Goal: Task Accomplishment & Management: Use online tool/utility

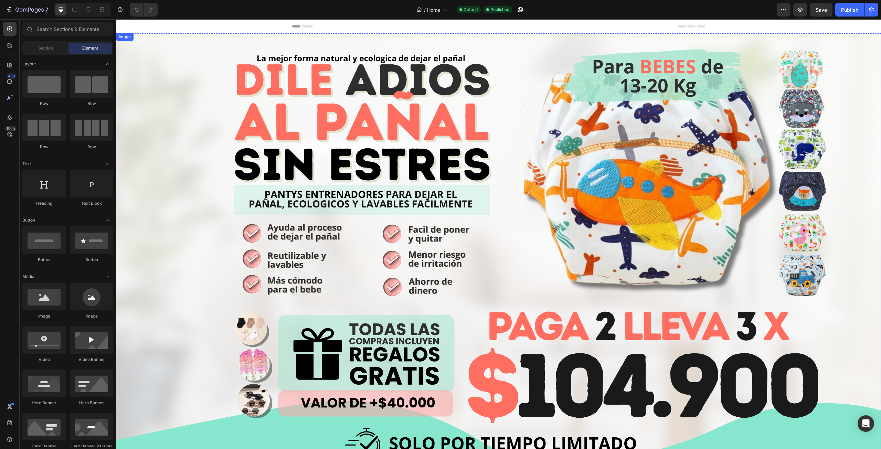
click at [210, 151] on img at bounding box center [498, 248] width 765 height 430
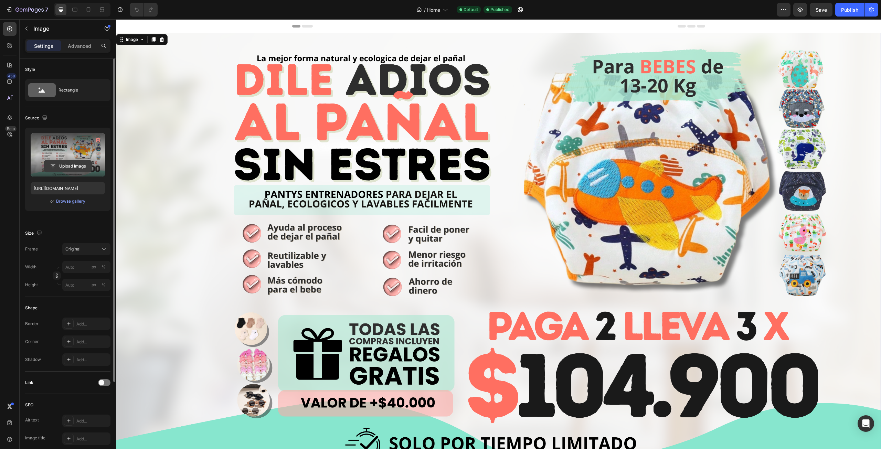
click at [73, 166] on input "file" at bounding box center [67, 166] width 47 height 12
type input "[URL][DOMAIN_NAME]"
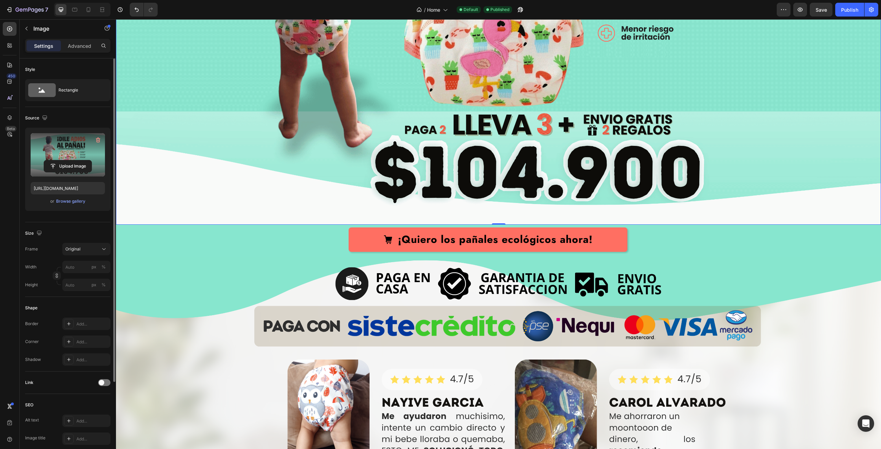
scroll to position [241, 0]
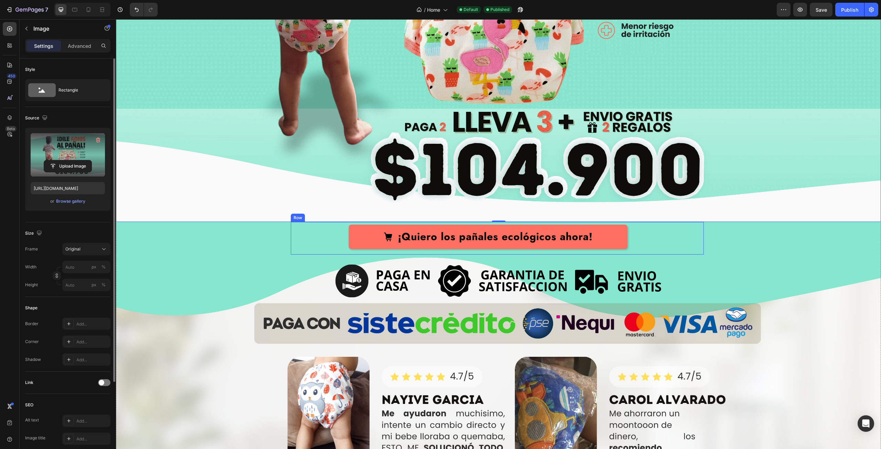
click at [332, 230] on div "¡Quiero los pañales ecológicos ahora! [GEOGRAPHIC_DATA]" at bounding box center [497, 238] width 413 height 33
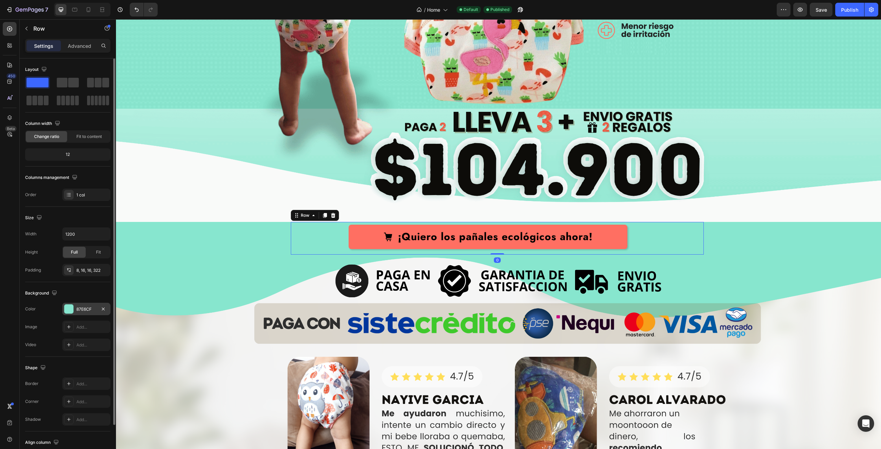
click at [67, 313] on div at bounding box center [68, 309] width 9 height 9
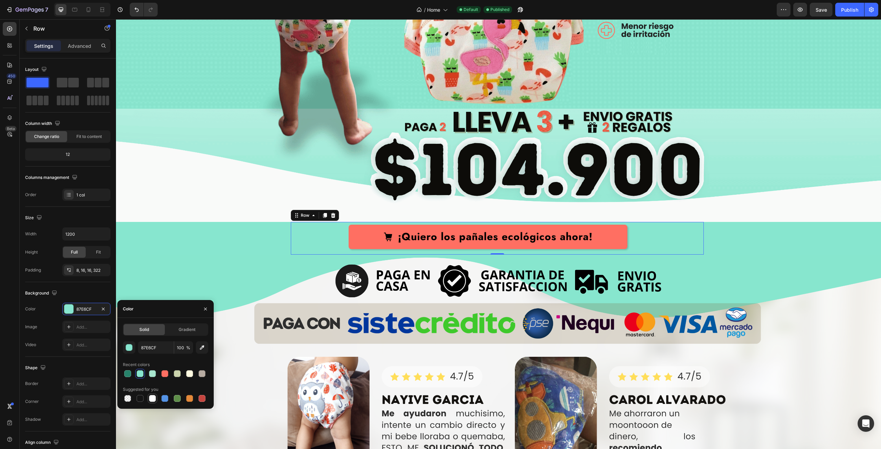
click at [152, 398] on div at bounding box center [152, 398] width 7 height 7
type input "FFFFFF"
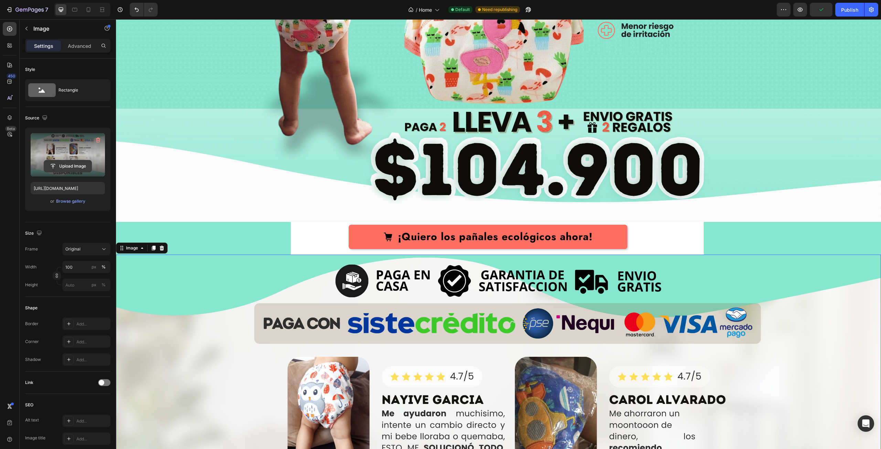
click at [78, 167] on input "file" at bounding box center [67, 166] width 47 height 12
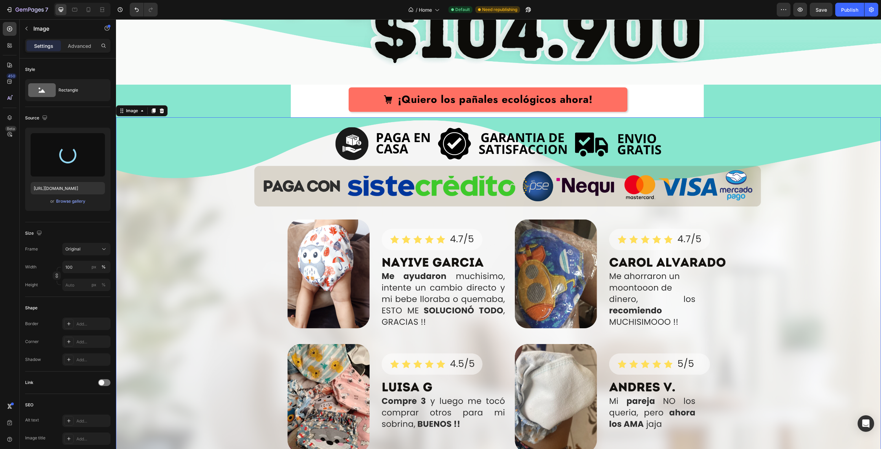
scroll to position [379, 0]
type input "[URL][DOMAIN_NAME]"
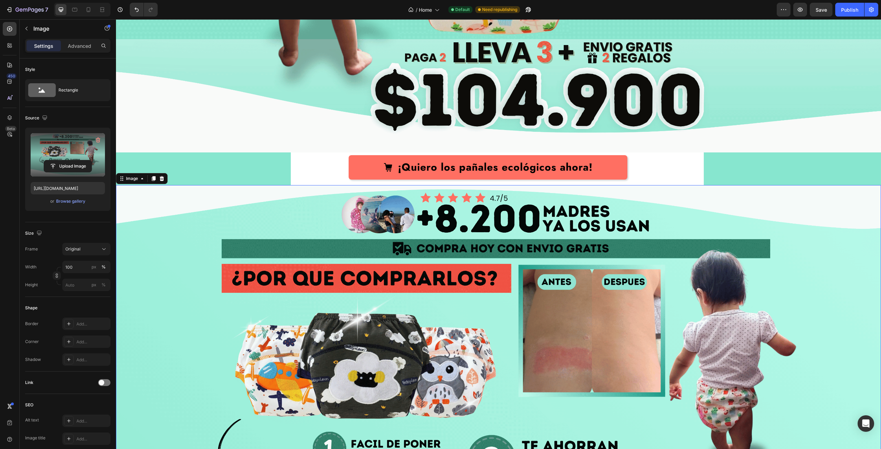
scroll to position [310, 0]
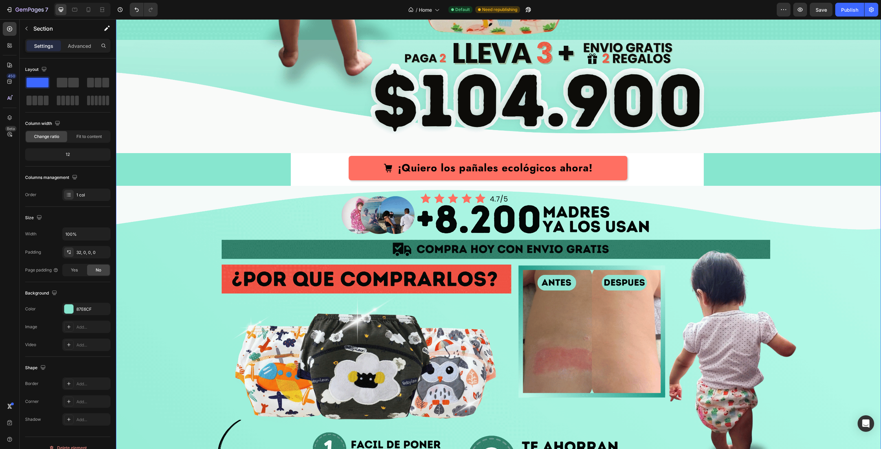
scroll to position [344, 0]
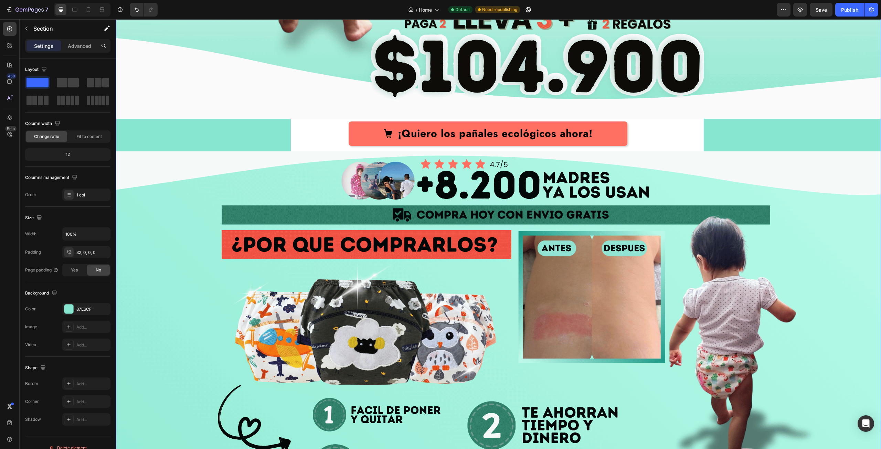
click at [72, 307] on div at bounding box center [68, 309] width 9 height 9
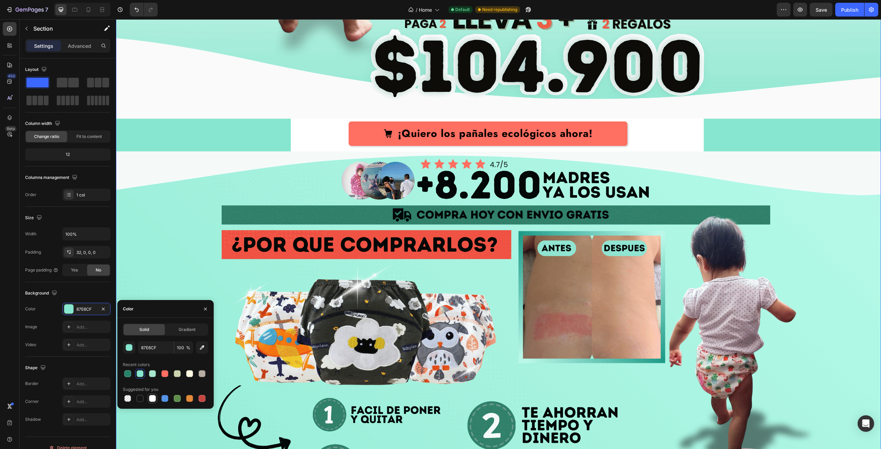
click at [154, 401] on div at bounding box center [152, 398] width 7 height 7
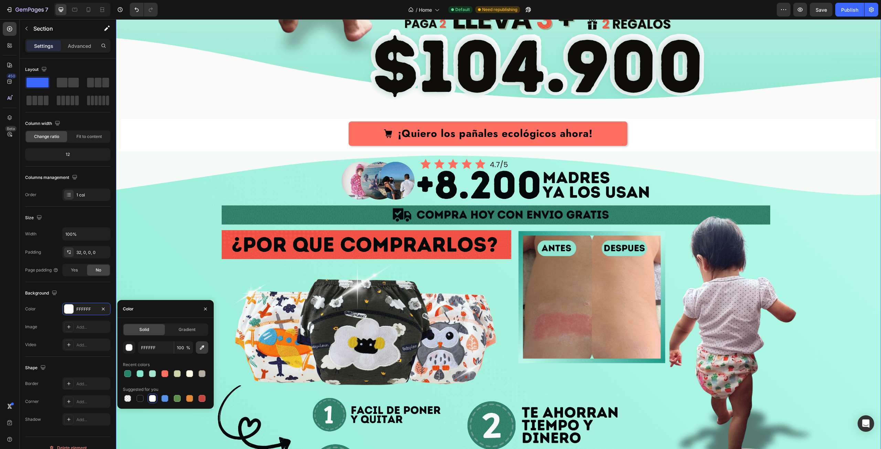
click at [204, 349] on icon "button" at bounding box center [202, 347] width 7 height 7
type input "F9F9F9"
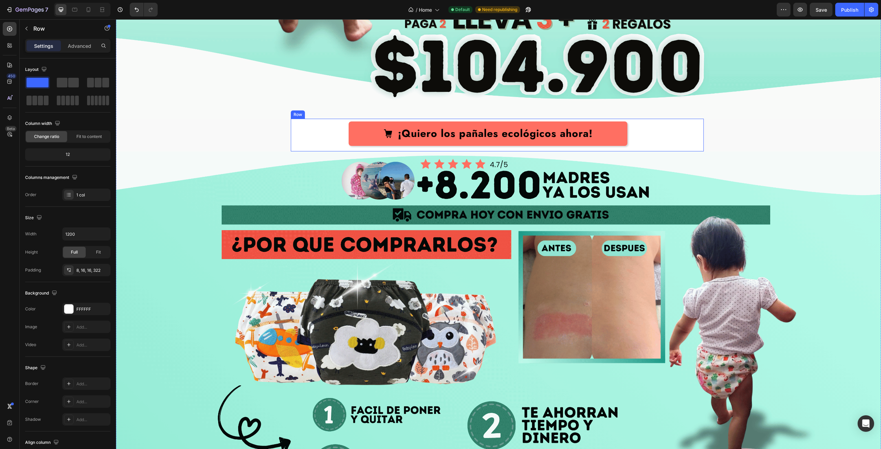
click at [319, 130] on div "¡Quiero los pañales ecológicos ahora! [GEOGRAPHIC_DATA]" at bounding box center [497, 135] width 413 height 33
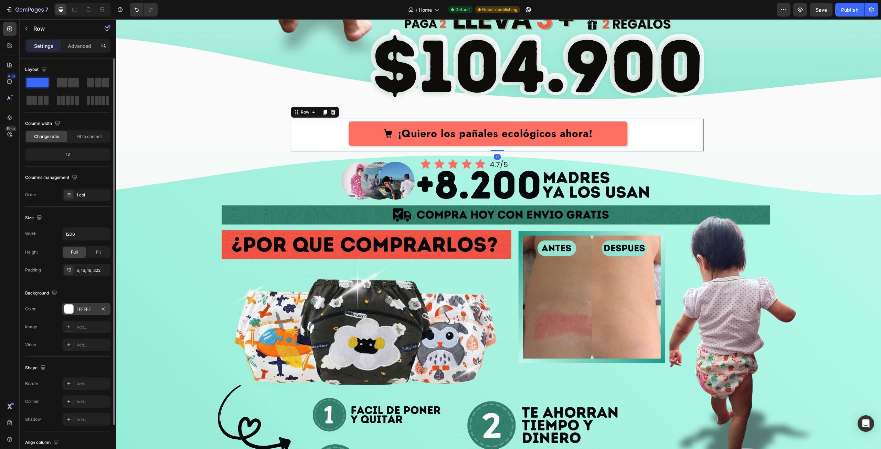
click at [86, 310] on div "FFFFFF" at bounding box center [86, 309] width 20 height 6
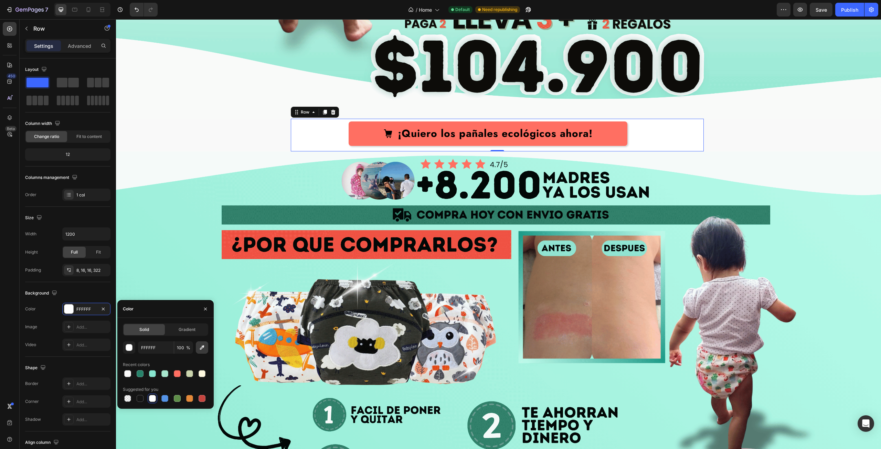
click at [204, 348] on icon "button" at bounding box center [202, 347] width 7 height 7
type input "F9F9F9"
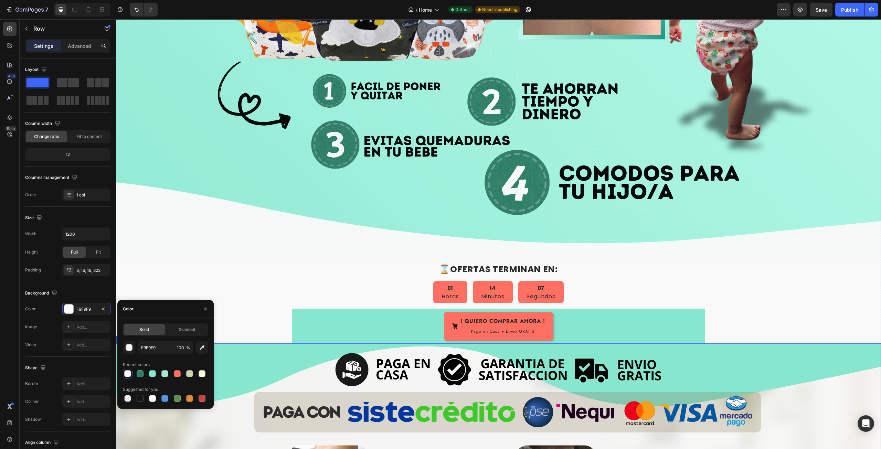
scroll to position [688, 0]
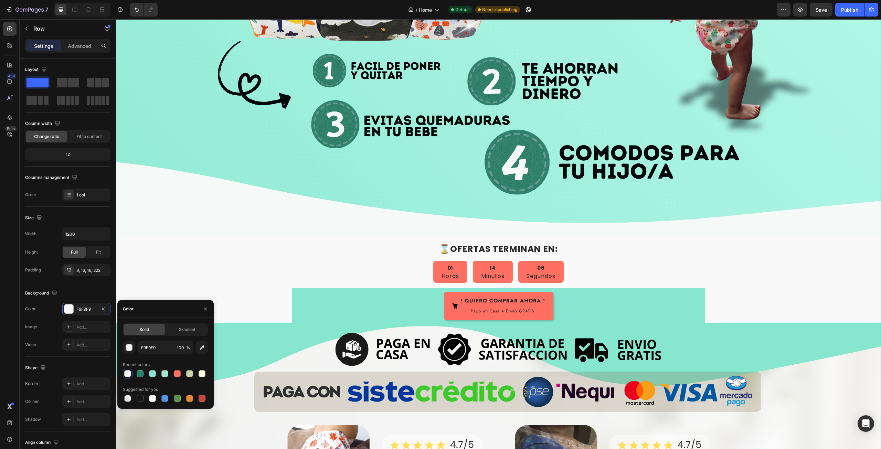
click at [286, 257] on div "Image ¡Quiero los pañales ecológicos ahora! Button Row 0 Releasit COD Form & Up…" at bounding box center [498, 396] width 765 height 2081
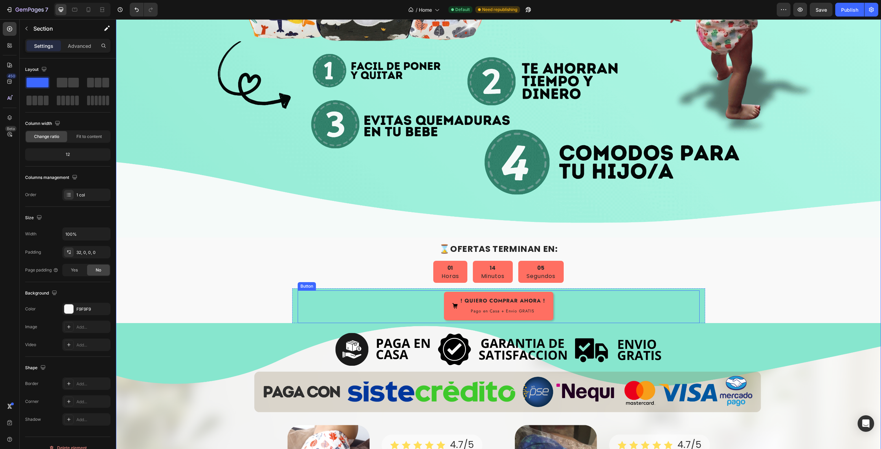
click at [312, 300] on div "! QUIERO COMPRAR AHORA ! Pago en Casa + Envio GRATIS Button" at bounding box center [499, 306] width 402 height 33
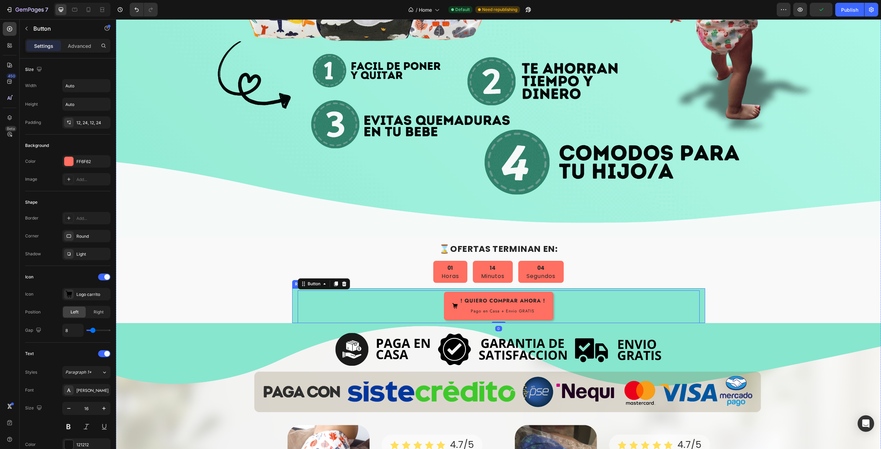
click at [292, 299] on div "! QUIERO COMPRAR AHORA ! Pago en Casa + Envio GRATIS Button 0 Row" at bounding box center [498, 305] width 413 height 35
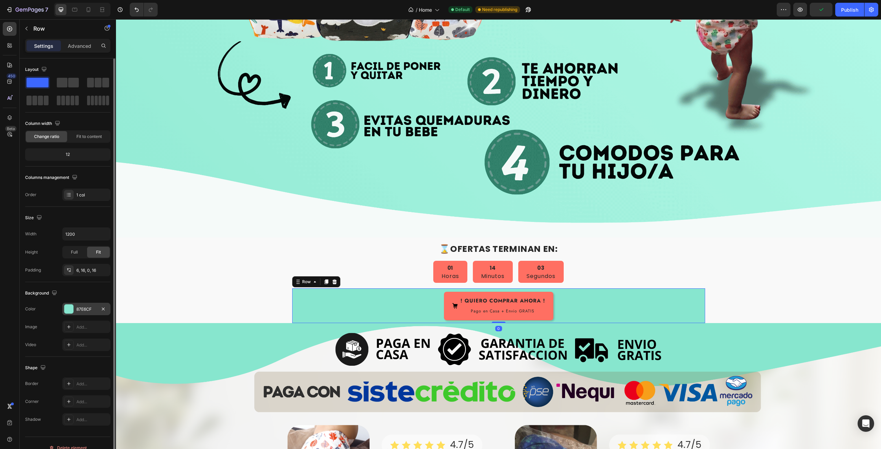
click at [92, 306] on div "87E6CF" at bounding box center [86, 309] width 48 height 12
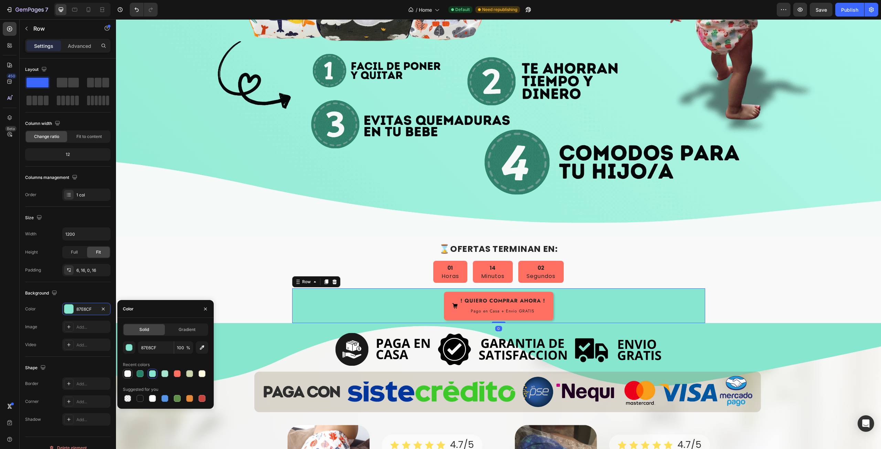
click at [130, 371] on div at bounding box center [127, 373] width 7 height 7
type input "F9F9F9"
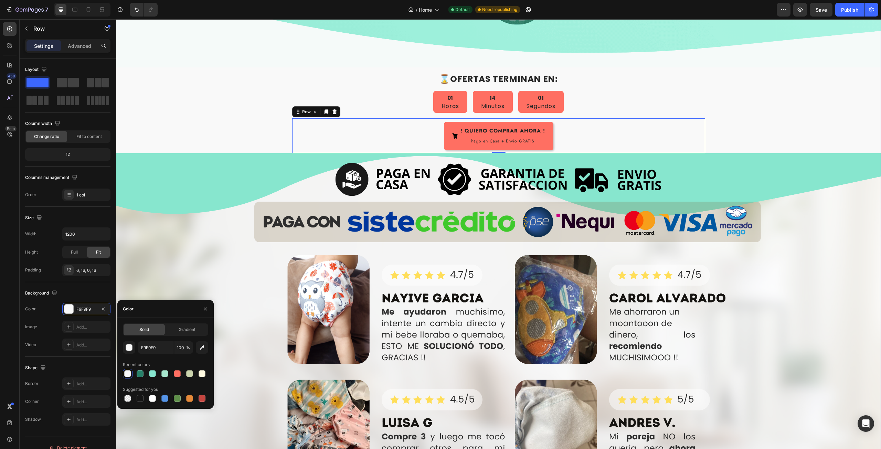
scroll to position [860, 0]
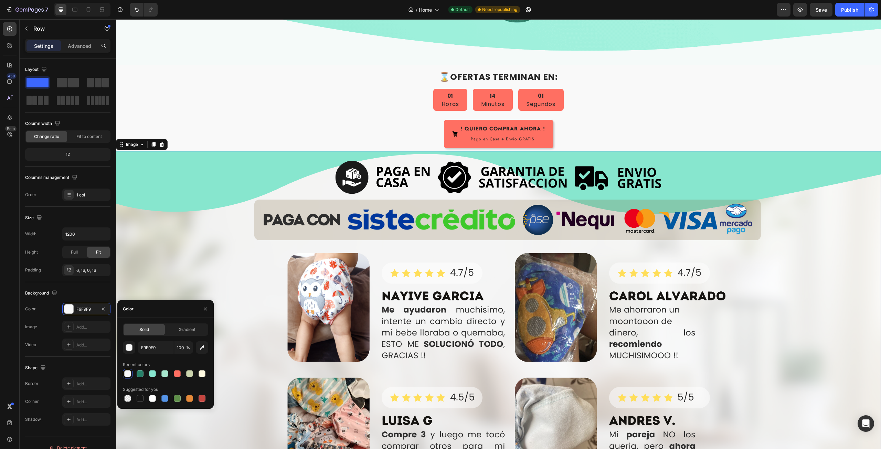
click at [215, 168] on img at bounding box center [498, 366] width 765 height 430
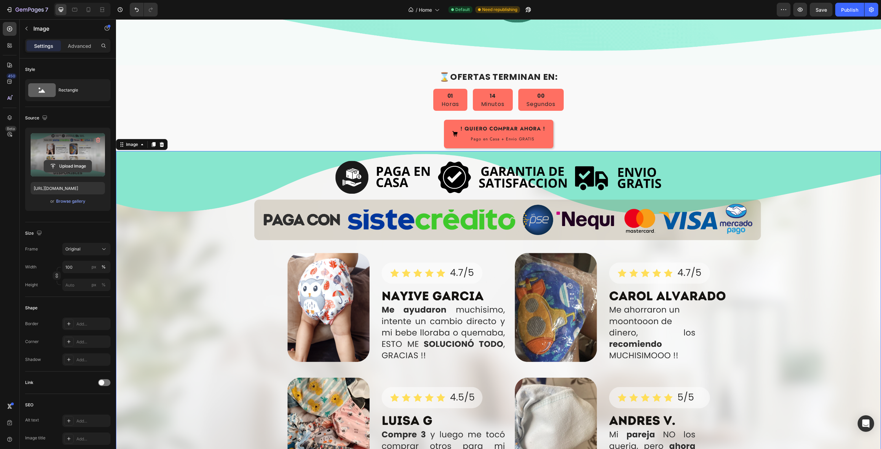
click at [72, 167] on input "file" at bounding box center [67, 166] width 47 height 12
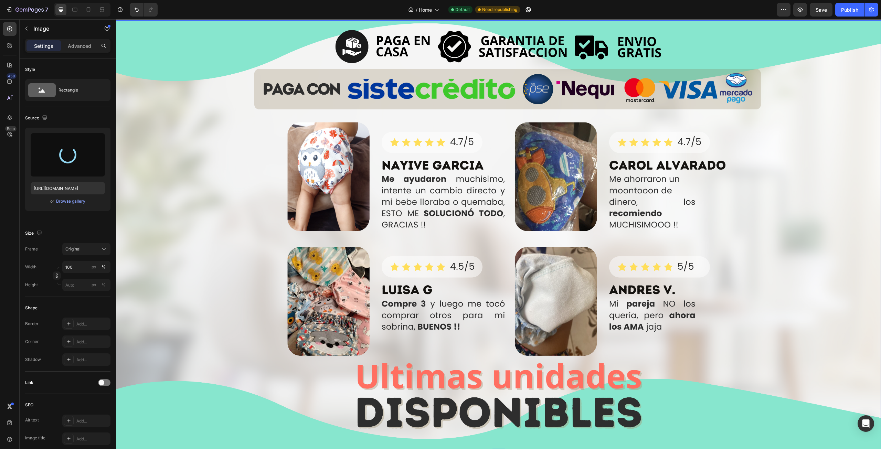
scroll to position [998, 0]
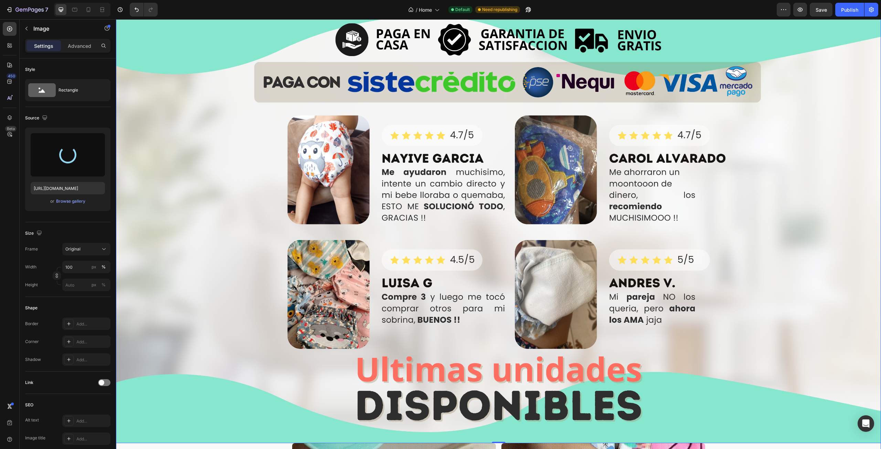
type input "[URL][DOMAIN_NAME]"
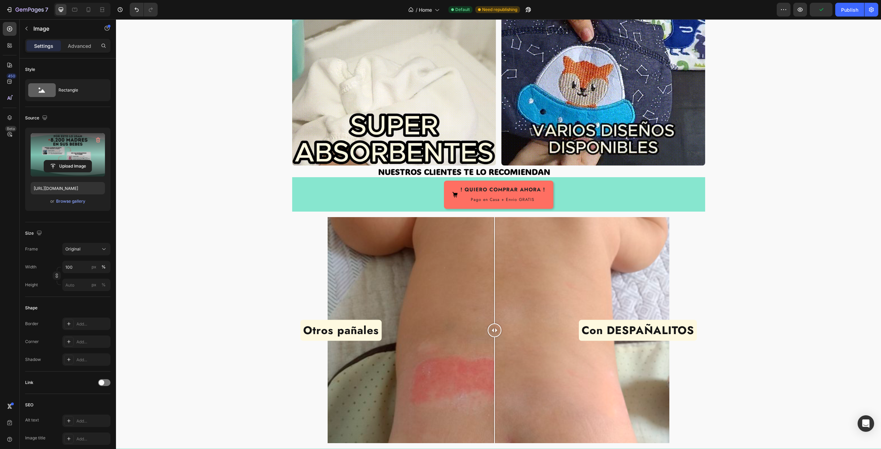
scroll to position [1480, 0]
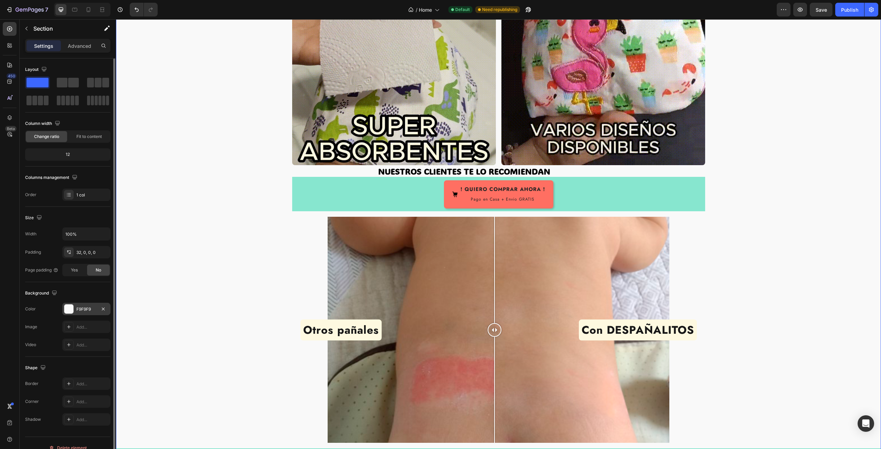
click at [90, 306] on div "F9F9F9" at bounding box center [86, 309] width 20 height 6
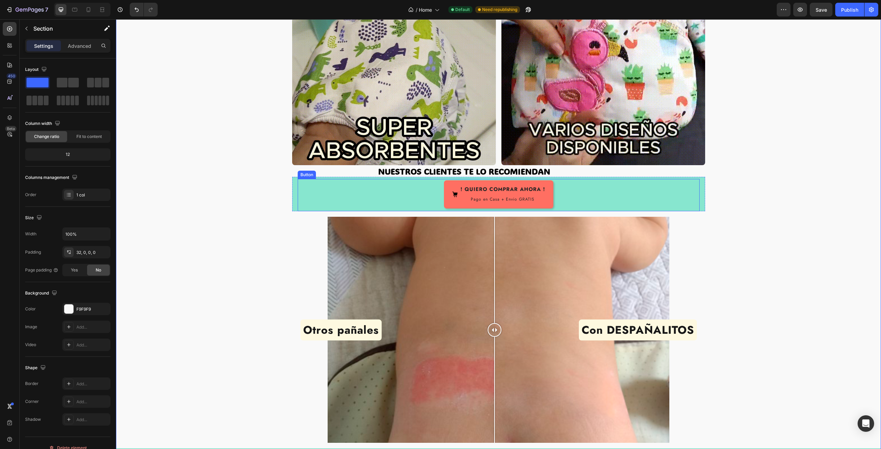
click at [370, 183] on div "! QUIERO COMPRAR AHORA ! Pago en Casa + Envio GRATIS Button" at bounding box center [499, 195] width 402 height 33
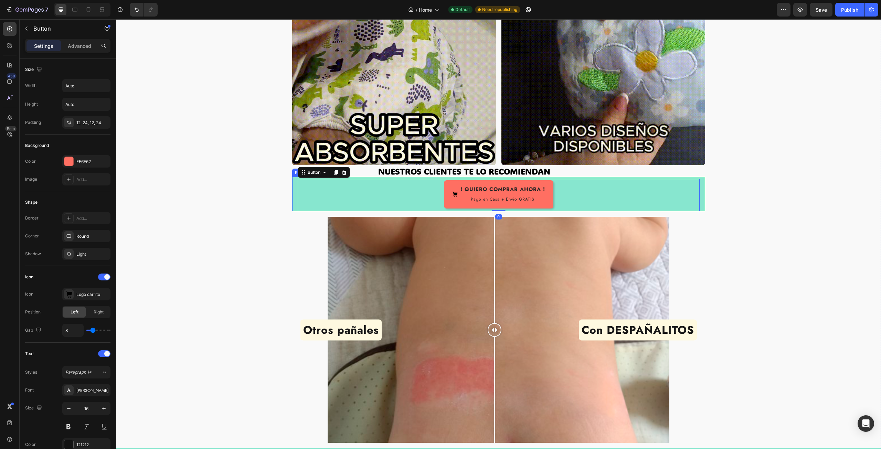
click at [292, 182] on div "! QUIERO COMPRAR AHORA ! Pago en Casa + Envio GRATIS Button 0 Row" at bounding box center [498, 194] width 413 height 35
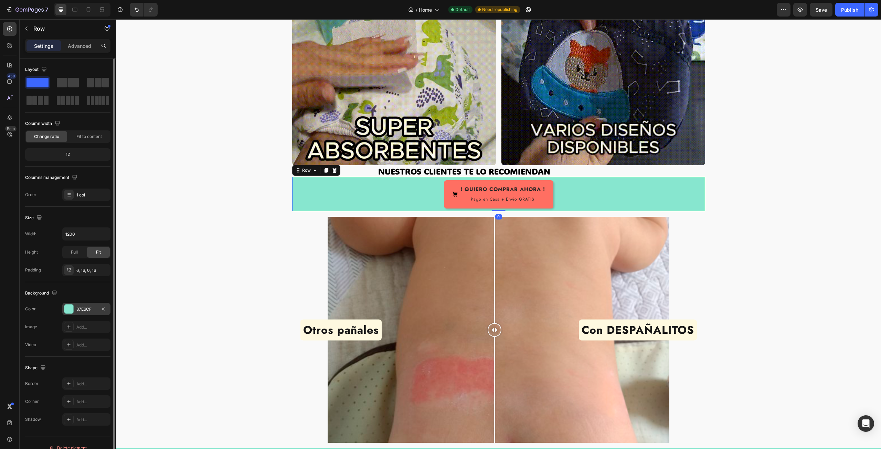
click at [80, 310] on div "87E6CF" at bounding box center [86, 309] width 20 height 6
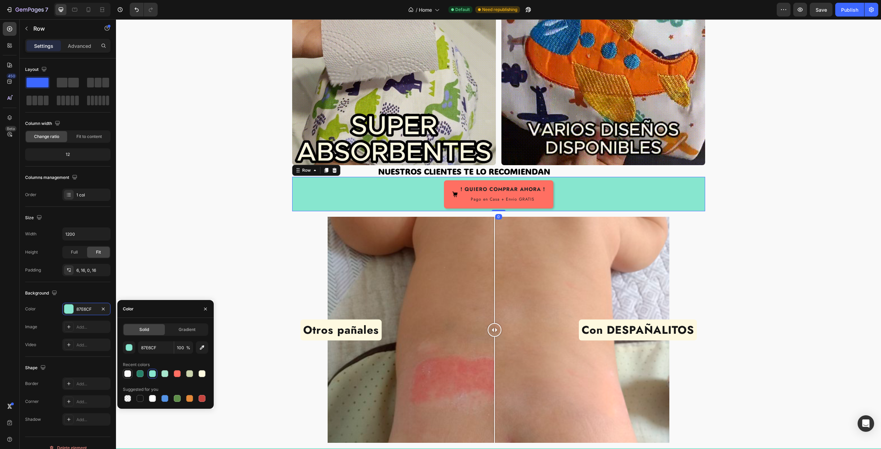
click at [125, 374] on div at bounding box center [127, 373] width 7 height 7
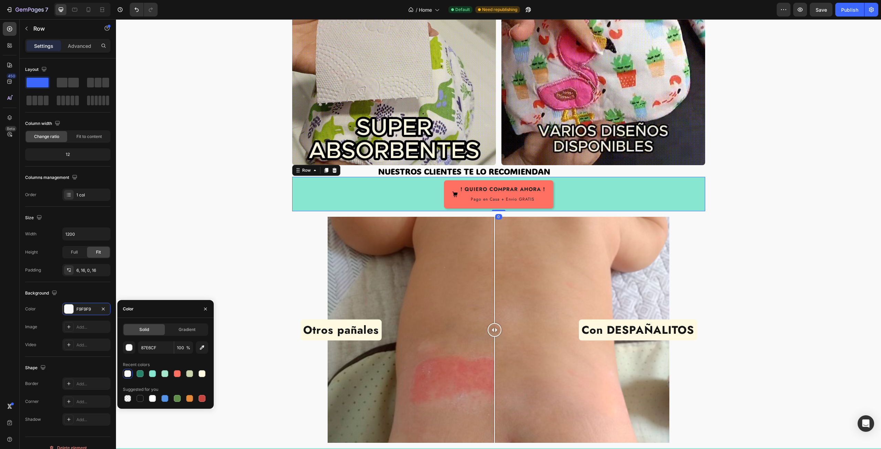
type input "F9F9F9"
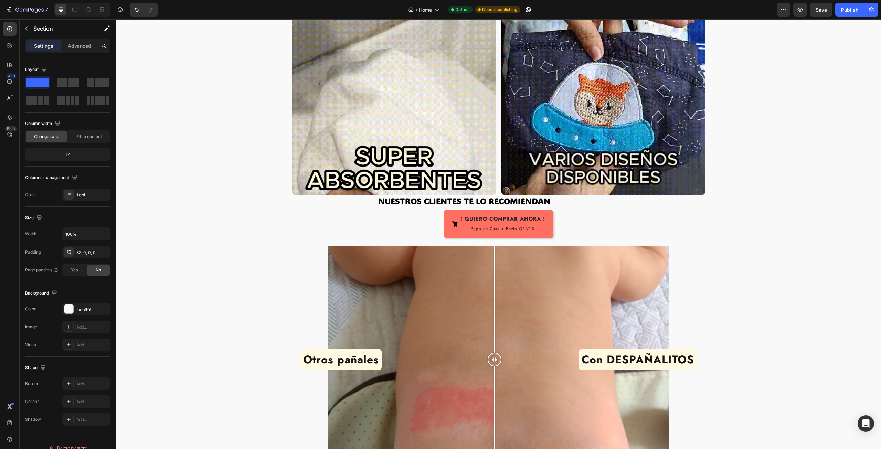
scroll to position [1342, 0]
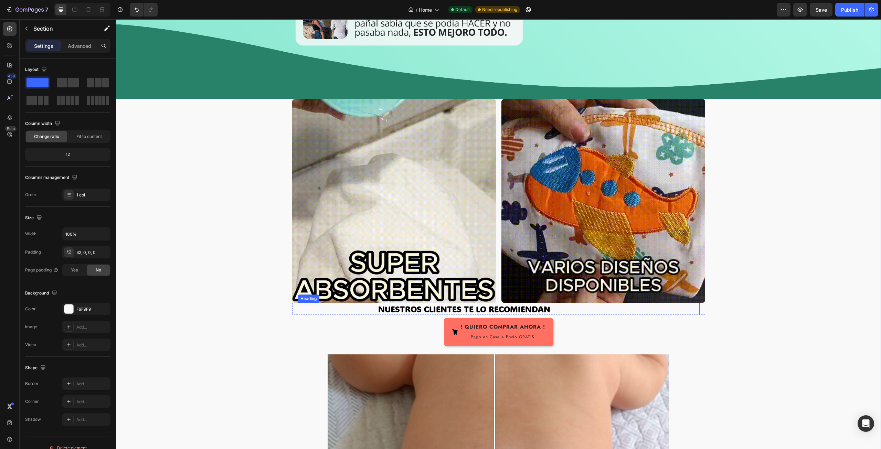
click at [395, 303] on h2 "NUESTROS CLIENTES TE LO RECOMIENDAN" at bounding box center [539, 309] width 322 height 12
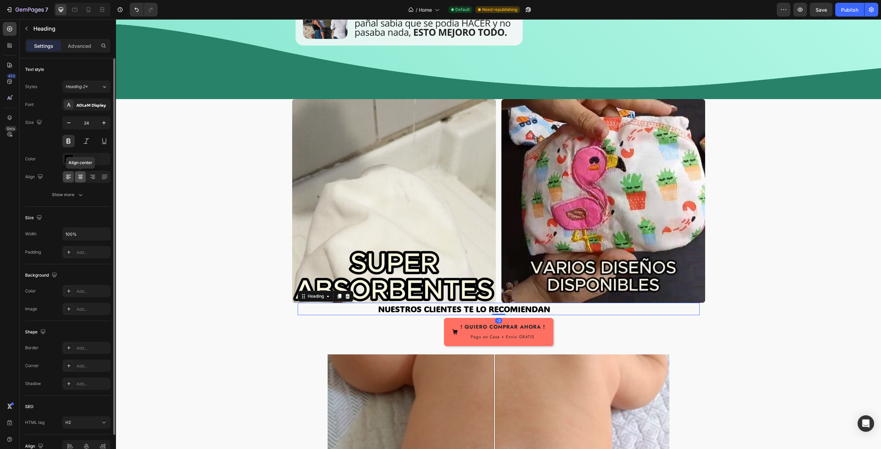
click at [82, 177] on icon at bounding box center [80, 176] width 7 height 7
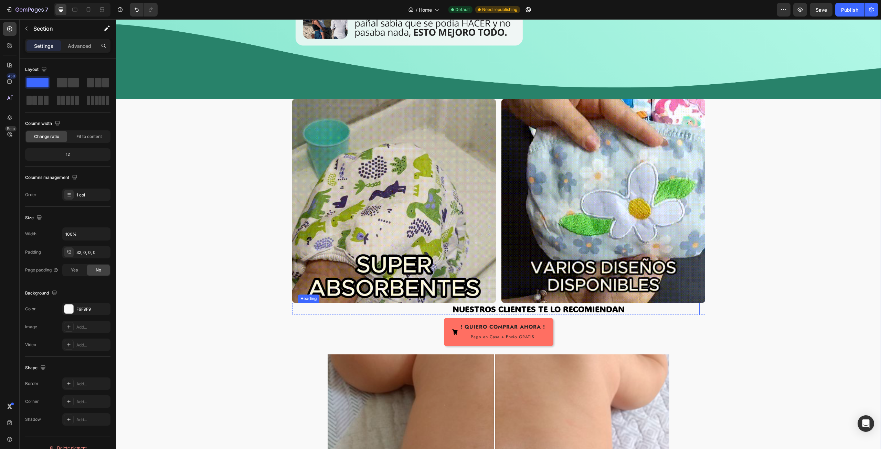
click at [489, 303] on h2 "NUESTROS CLIENTES TE LO RECOMIENDAN" at bounding box center [539, 309] width 322 height 12
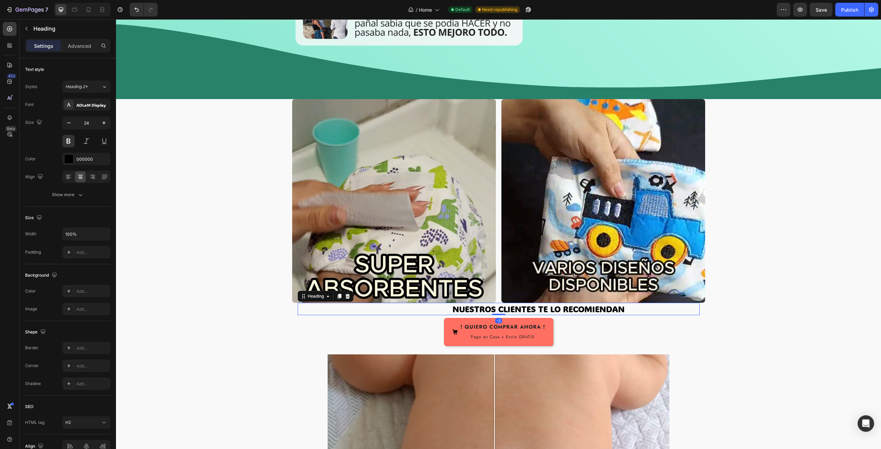
click at [443, 303] on h2 "NUESTROS CLIENTES TE LO RECOMIENDAN" at bounding box center [539, 309] width 322 height 12
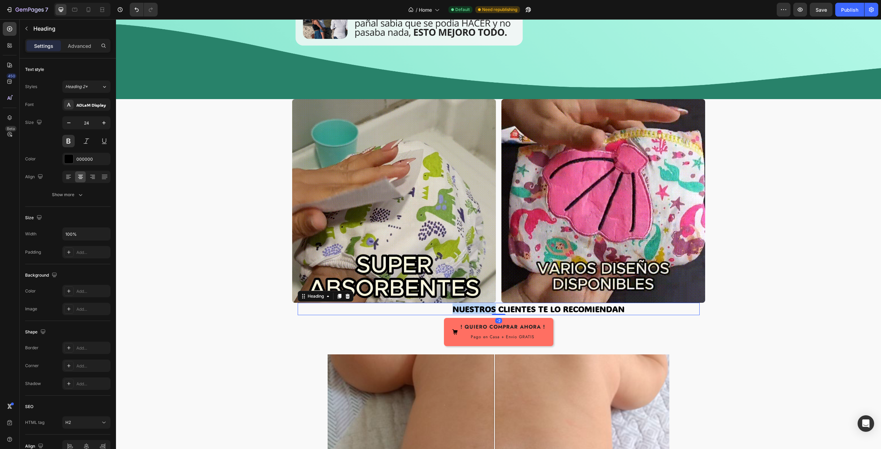
click at [443, 304] on p "NUESTROS CLIENTES TE LO RECOMIENDAN" at bounding box center [538, 309] width 321 height 11
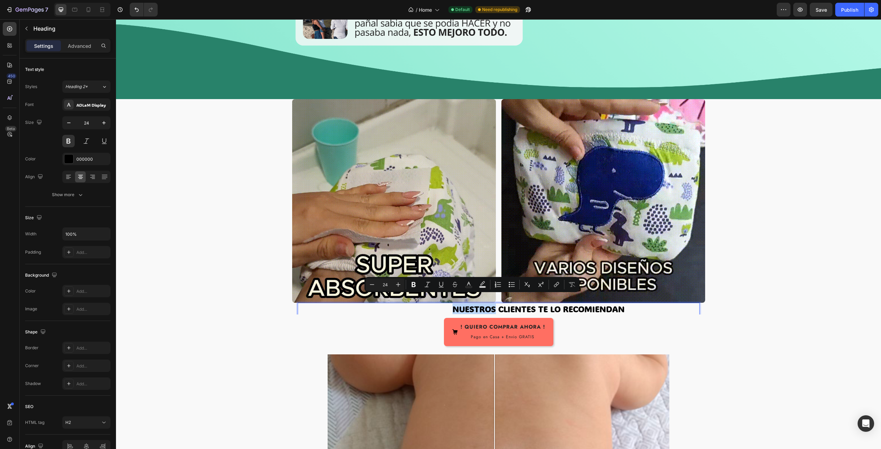
click at [449, 304] on p "NUESTROS CLIENTES TE LO RECOMIENDAN" at bounding box center [538, 309] width 321 height 11
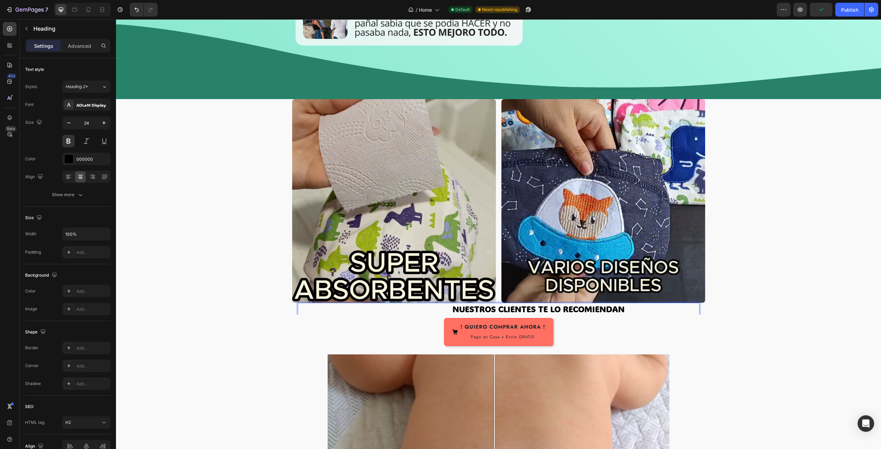
click at [680, 304] on p "NUESTROS CLIENTES TE LO RECOMIENDAN" at bounding box center [538, 309] width 321 height 11
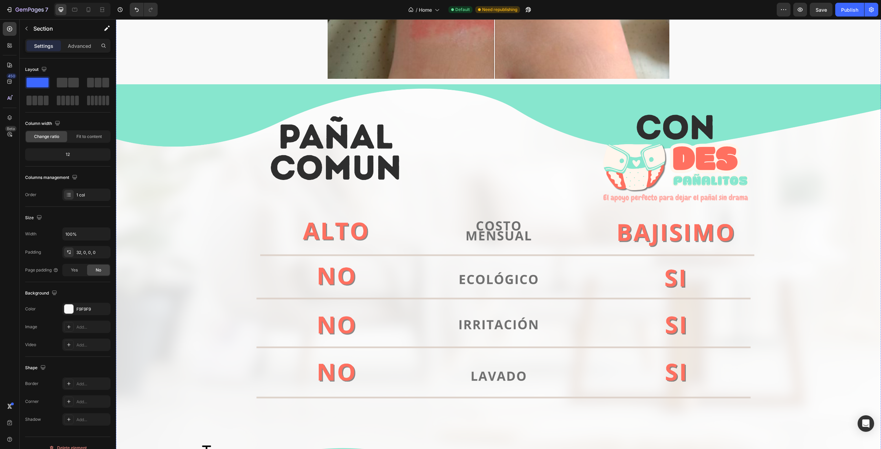
scroll to position [1858, 0]
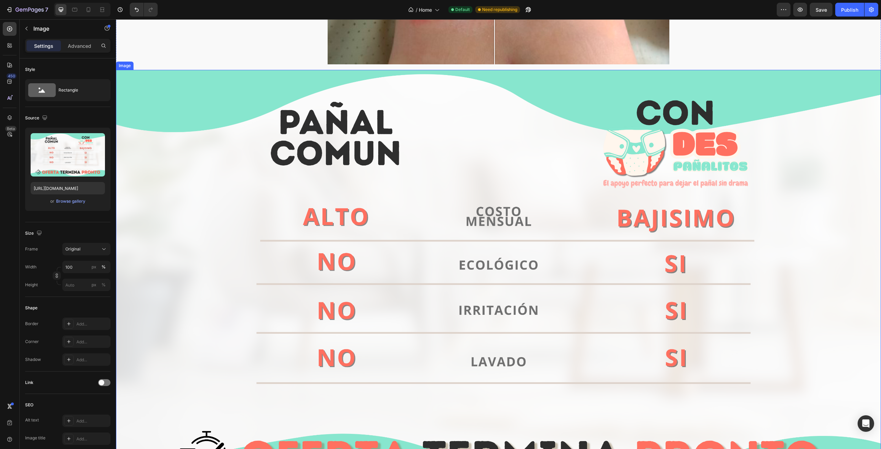
click at [216, 212] on img at bounding box center [498, 285] width 765 height 430
click at [67, 167] on input "file" at bounding box center [67, 166] width 47 height 12
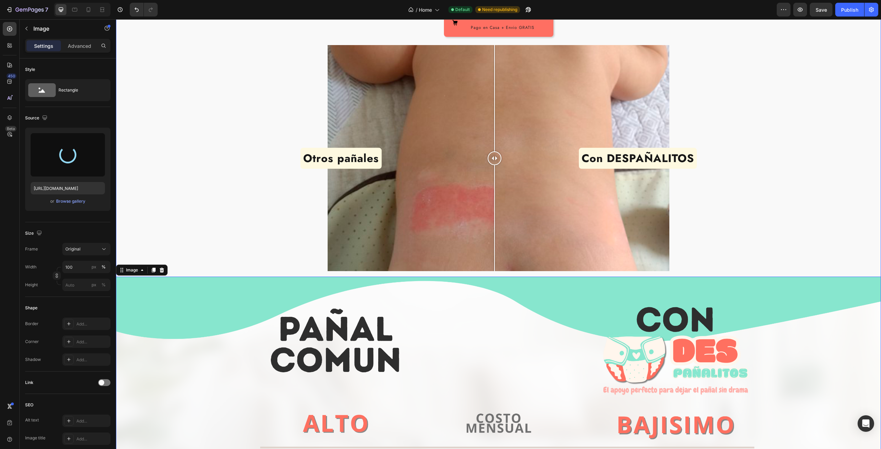
scroll to position [1686, 0]
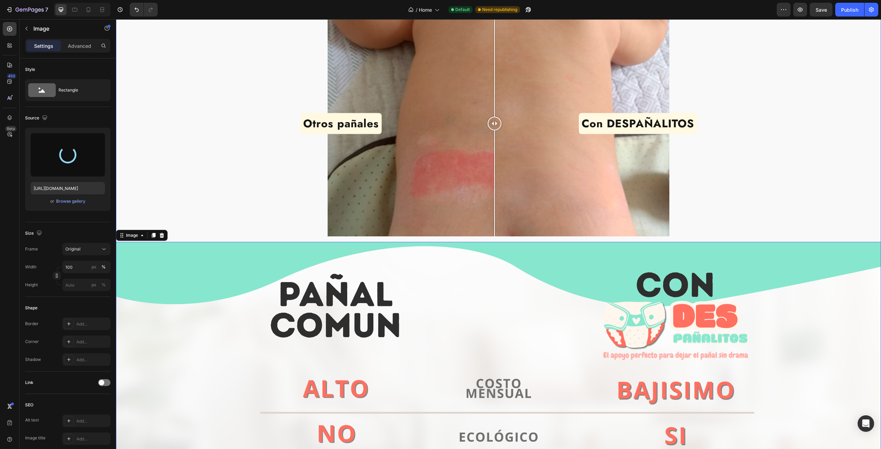
type input "[URL][DOMAIN_NAME]"
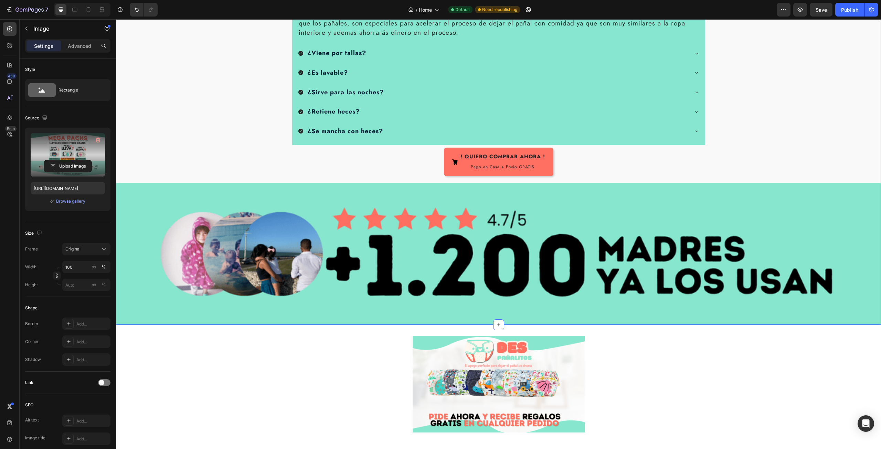
scroll to position [2409, 0]
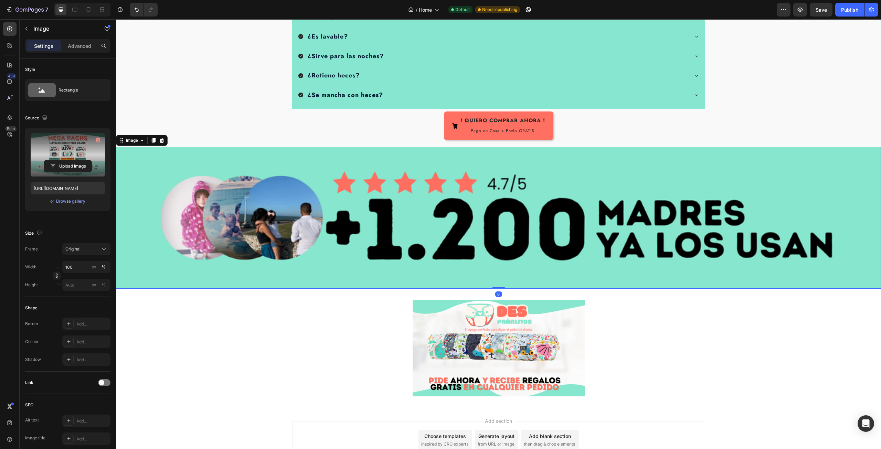
click at [295, 202] on img at bounding box center [498, 218] width 765 height 142
click at [161, 138] on icon at bounding box center [162, 140] width 4 height 5
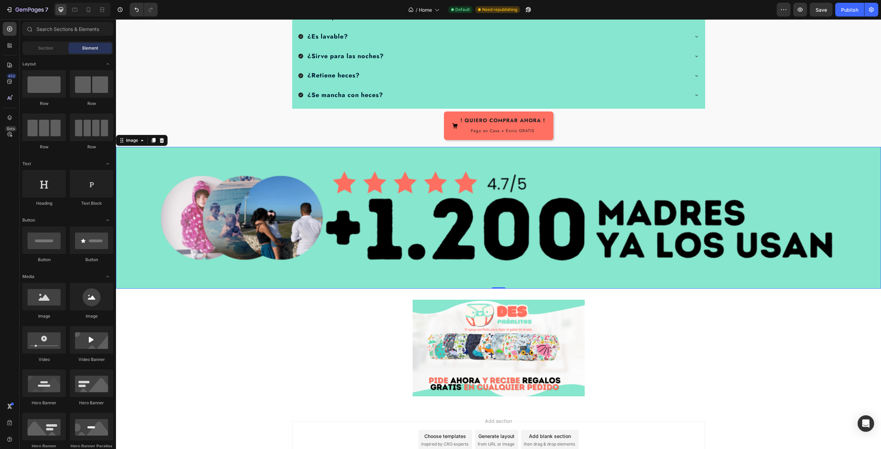
scroll to position [2313, 0]
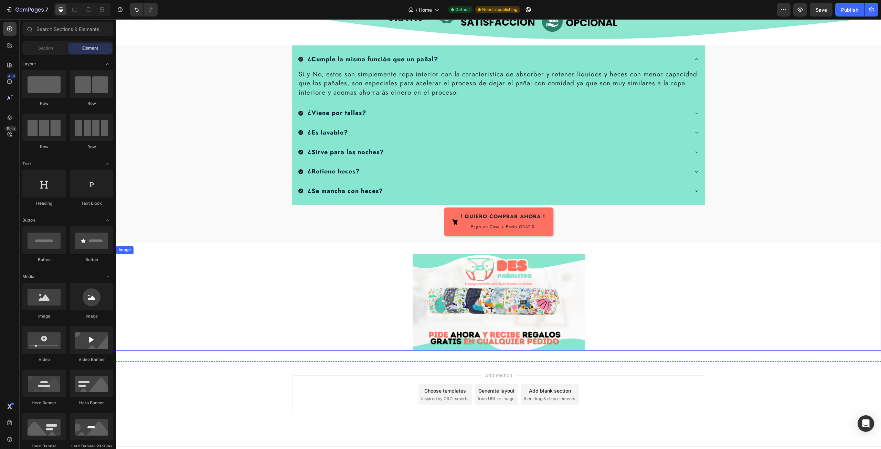
click at [365, 254] on div at bounding box center [498, 302] width 765 height 97
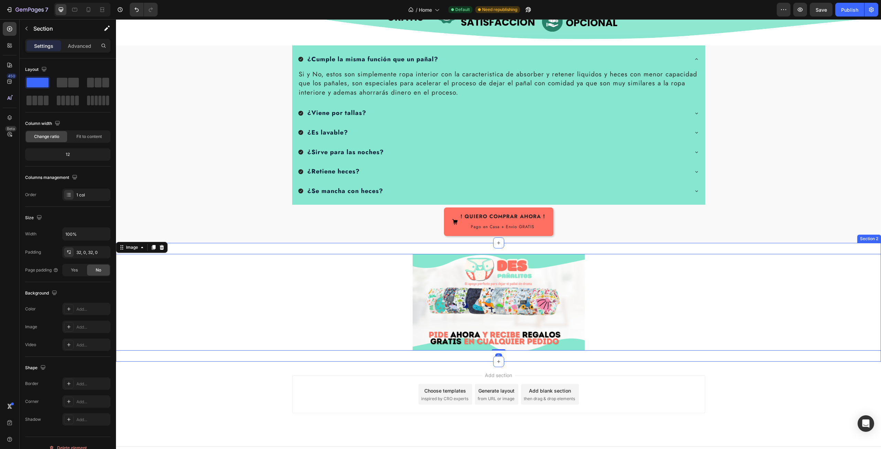
click at [286, 243] on div "Image 0 Section 2" at bounding box center [498, 302] width 765 height 119
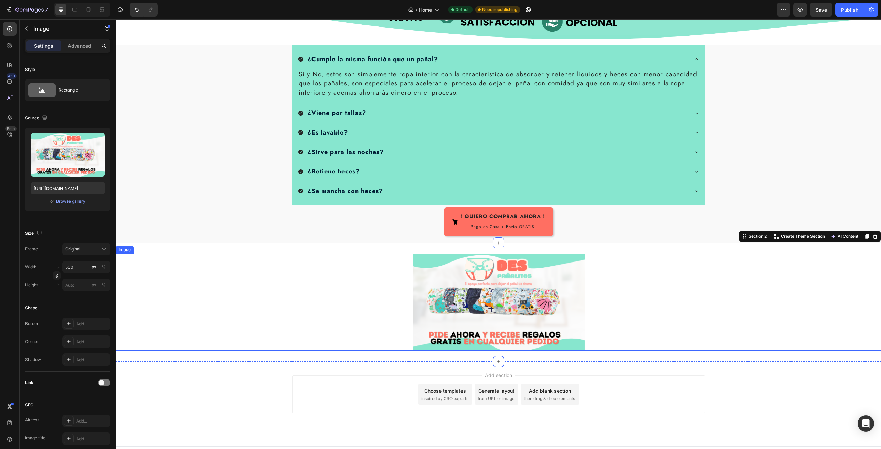
click at [257, 270] on div at bounding box center [498, 302] width 765 height 97
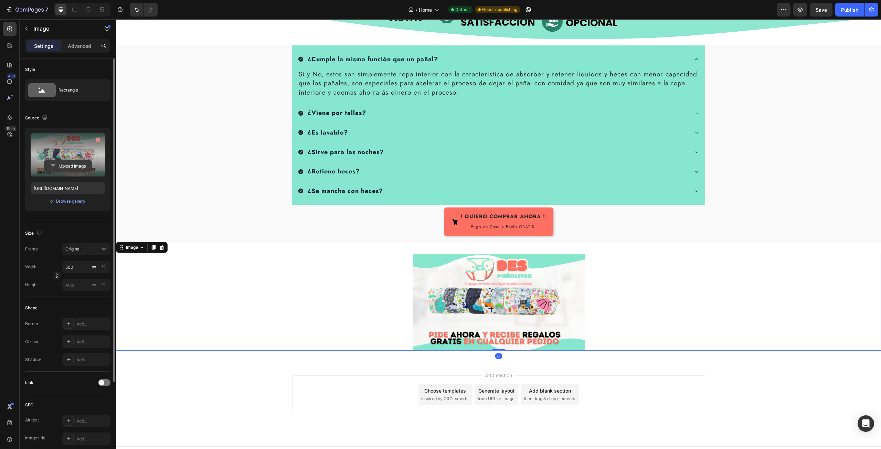
click at [73, 167] on input "file" at bounding box center [67, 166] width 47 height 12
type input "[URL][DOMAIN_NAME]"
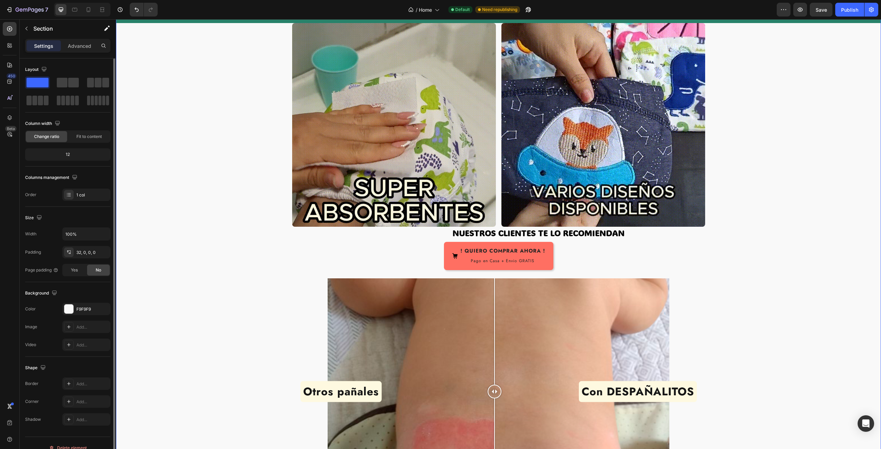
scroll to position [1246, 0]
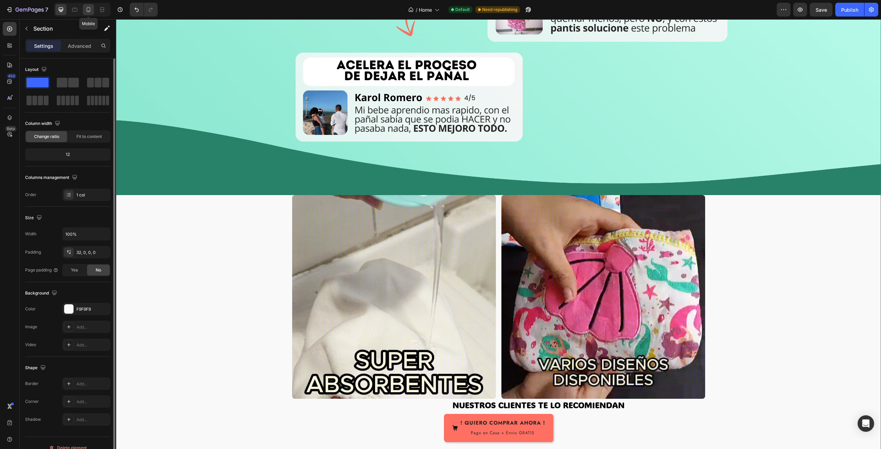
click at [92, 9] on icon at bounding box center [88, 9] width 7 height 7
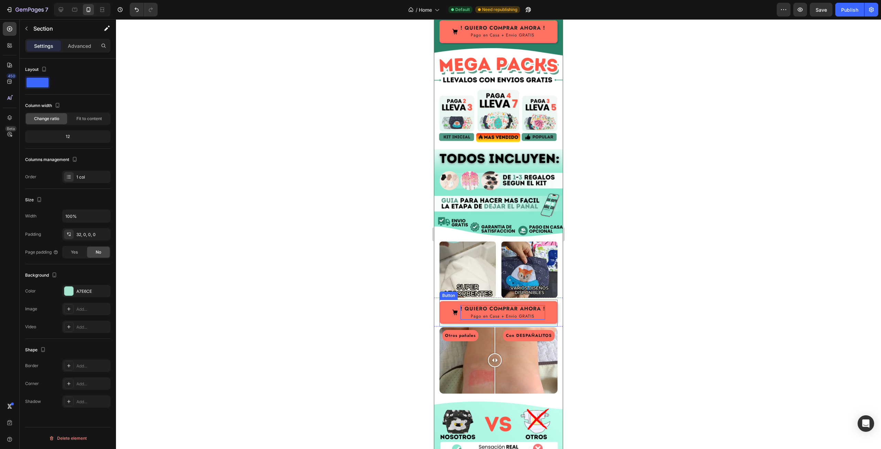
scroll to position [654, 0]
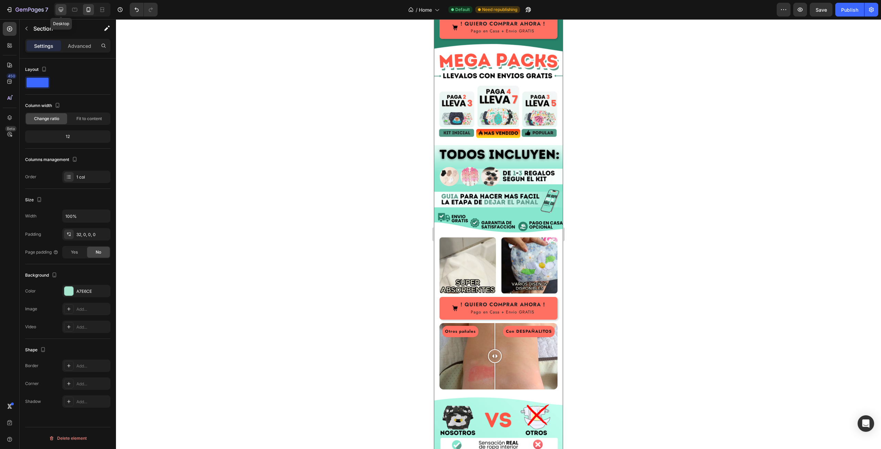
click at [60, 9] on icon at bounding box center [60, 9] width 7 height 7
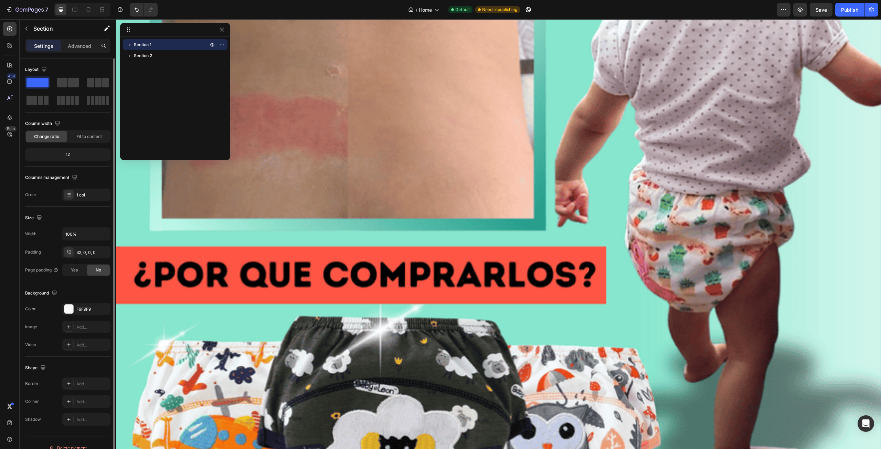
scroll to position [964, 0]
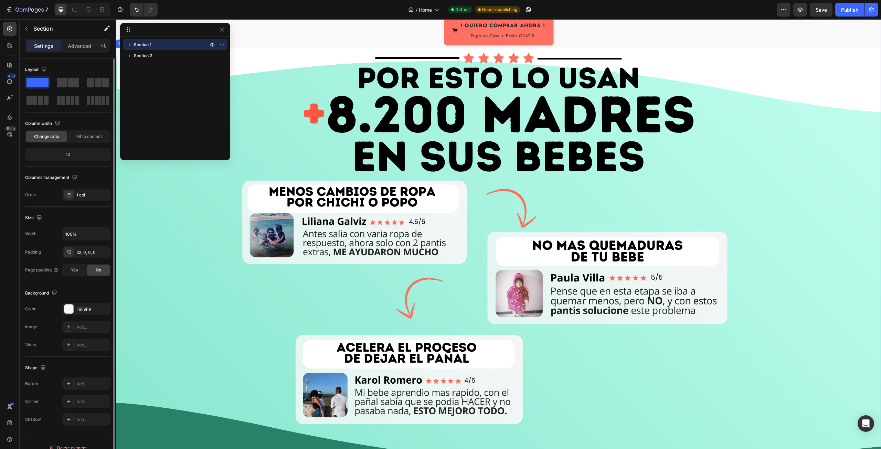
click at [591, 212] on img at bounding box center [498, 263] width 765 height 430
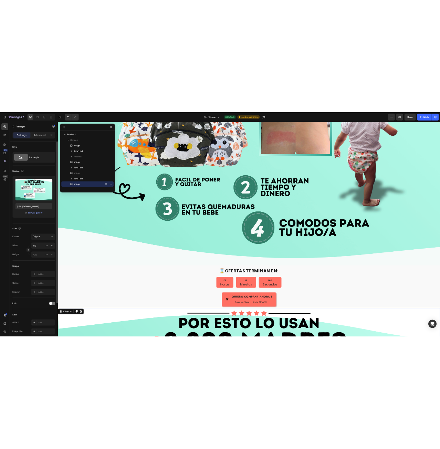
scroll to position [422, 0]
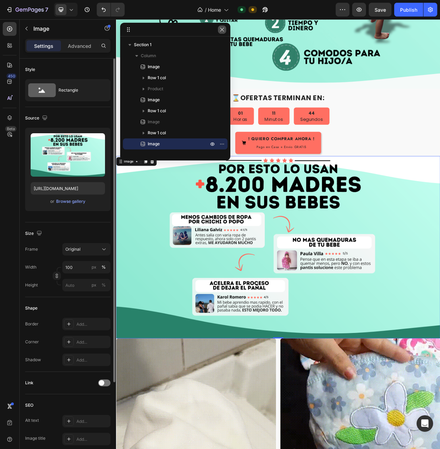
click at [224, 31] on icon "button" at bounding box center [222, 30] width 6 height 6
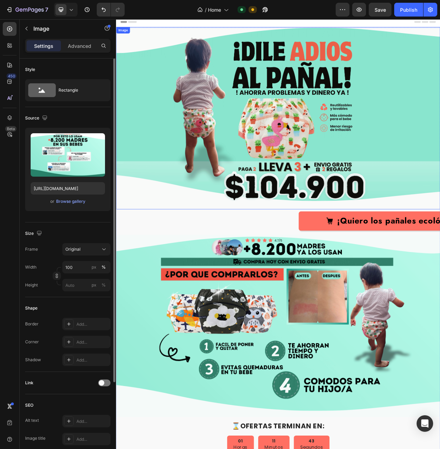
scroll to position [0, 0]
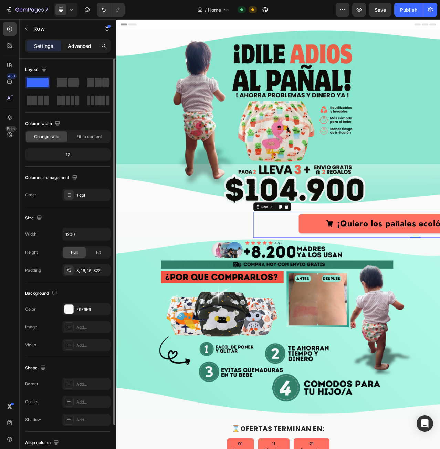
click at [74, 42] on div "Advanced" at bounding box center [79, 45] width 34 height 11
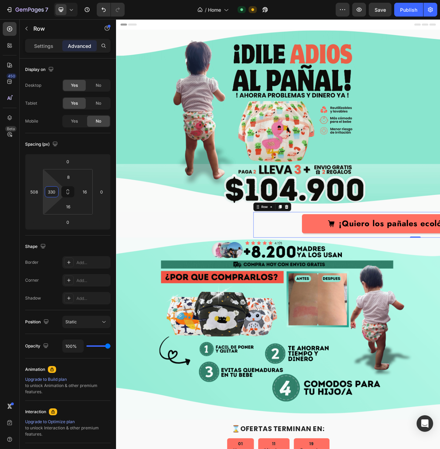
type input "328"
click at [52, 0] on html "7 / Home Default Need republishing Preview Save Publish 450 Beta Sections(18) E…" at bounding box center [220, 0] width 440 height 0
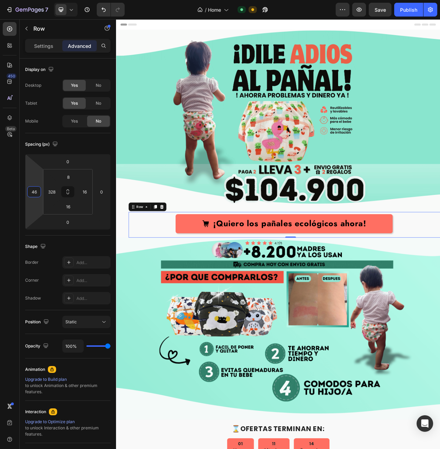
drag, startPoint x: 34, startPoint y: 201, endPoint x: 46, endPoint y: 280, distance: 80.4
click at [46, 0] on html "7 / Home Default Need republishing Preview Save Publish 450 Beta Sections(18) E…" at bounding box center [220, 0] width 440 height 0
click at [386, 12] on button "Save" at bounding box center [380, 10] width 23 height 14
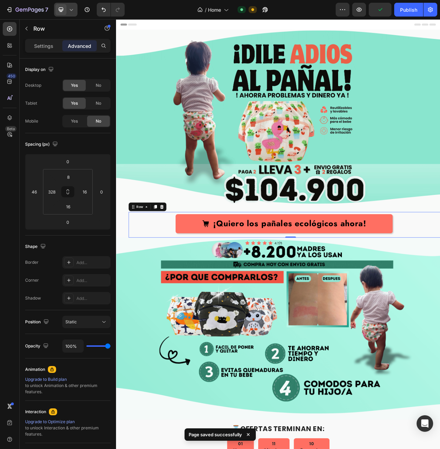
click at [72, 11] on icon at bounding box center [71, 9] width 7 height 7
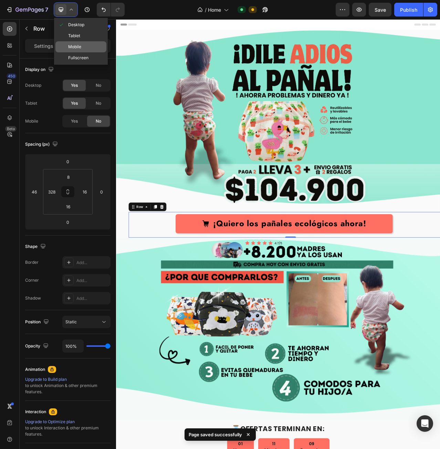
click at [83, 52] on div "Mobile" at bounding box center [80, 57] width 51 height 11
type input "0"
type input "16"
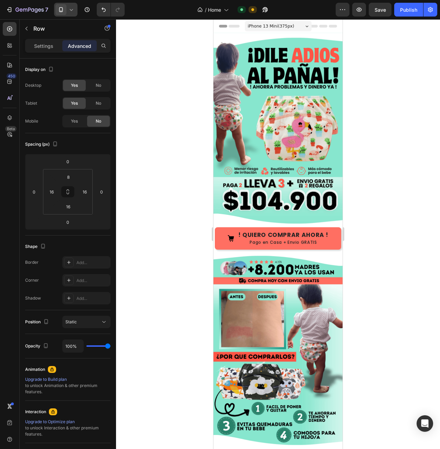
click at [73, 10] on icon at bounding box center [71, 10] width 3 height 2
click at [73, 25] on span "Desktop" at bounding box center [76, 24] width 16 height 7
type input "46"
type input "328"
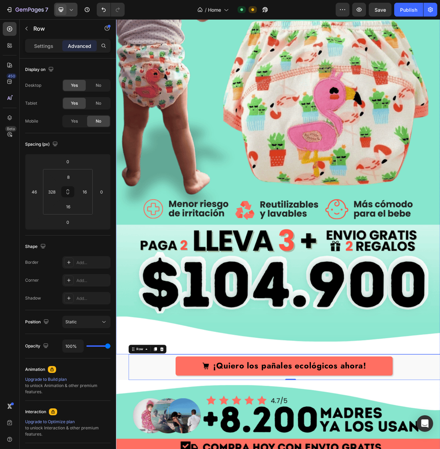
scroll to position [219, 0]
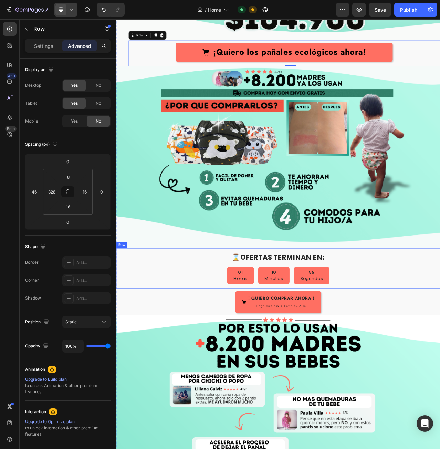
click at [398, 326] on div "⌛OFERTAS TERMINAN EN: Heading 01 Horas 10 Minutos 55 Segundos Countdown Timer" at bounding box center [322, 337] width 402 height 40
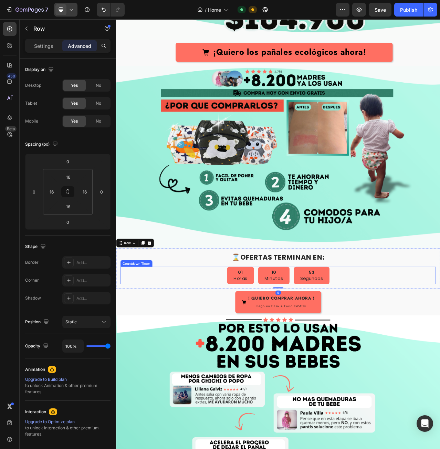
click at [228, 335] on div "01 Horas 10 Minutos 53 Segundos" at bounding box center [322, 346] width 402 height 22
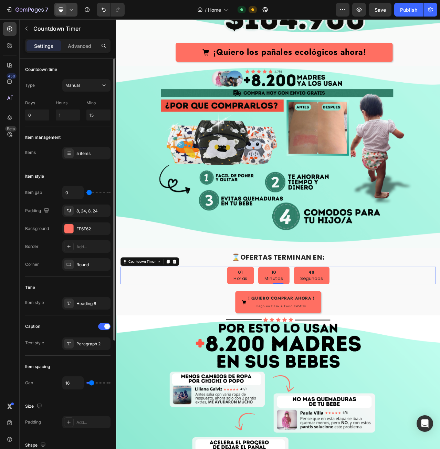
drag, startPoint x: 89, startPoint y: 189, endPoint x: 99, endPoint y: 193, distance: 10.9
click at [101, 193] on div "0" at bounding box center [86, 192] width 48 height 13
type input "9"
type input "11"
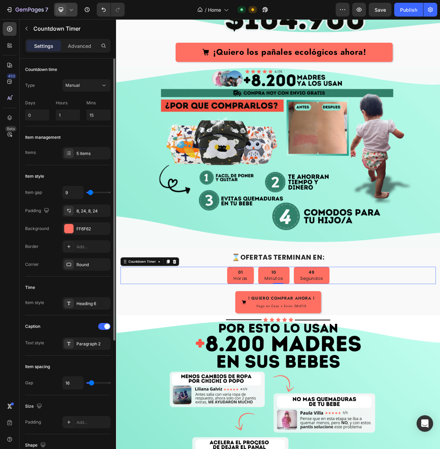
type input "11"
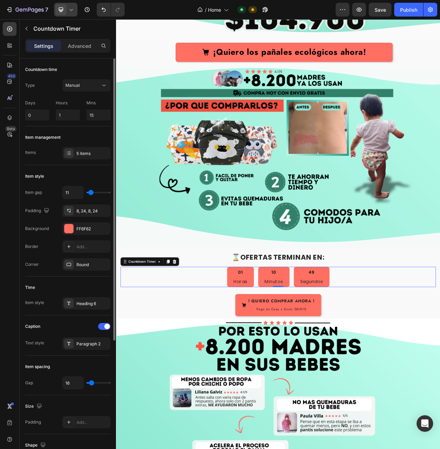
type input "16"
type input "18"
type input "20"
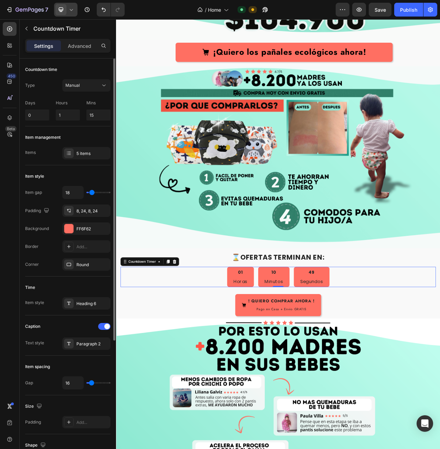
type input "20"
type input "22"
type input "24"
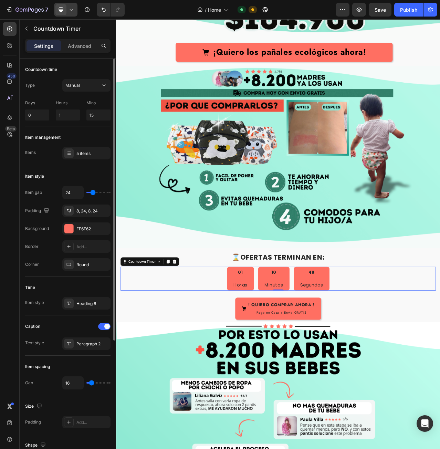
type input "27"
type input "31"
type input "36"
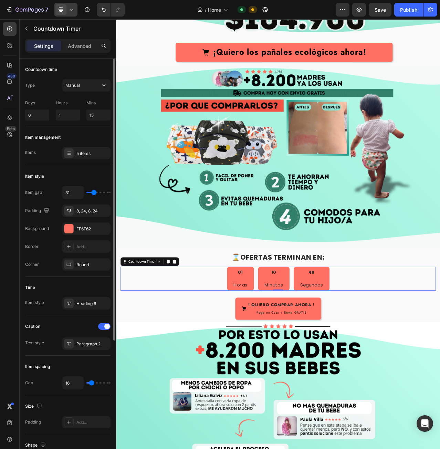
type input "36"
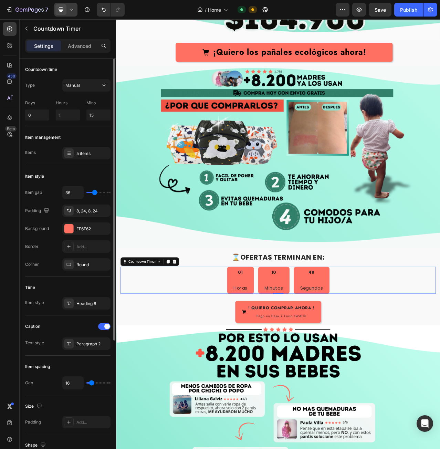
type input "38"
type input "33"
type input "31"
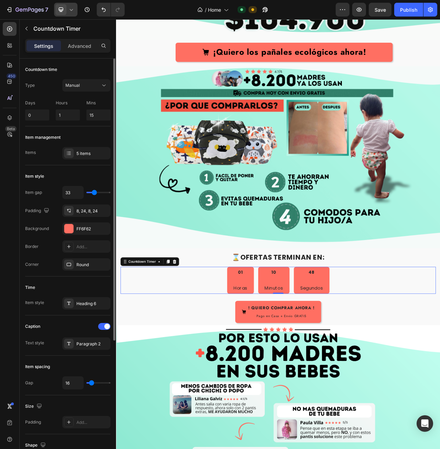
type input "31"
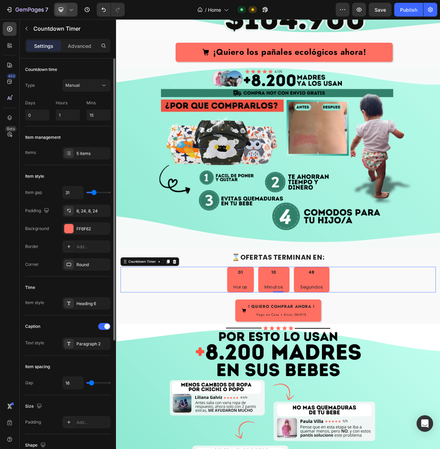
type input "29"
type input "24"
type input "22"
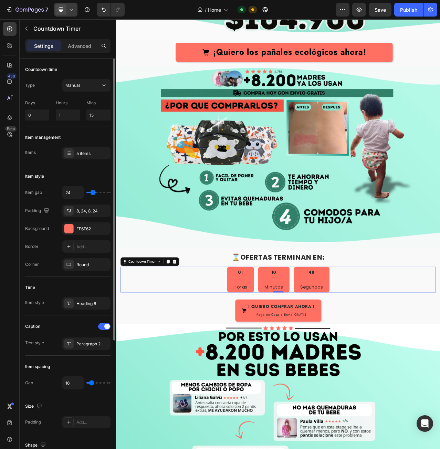
type input "22"
type input "20"
type input "18"
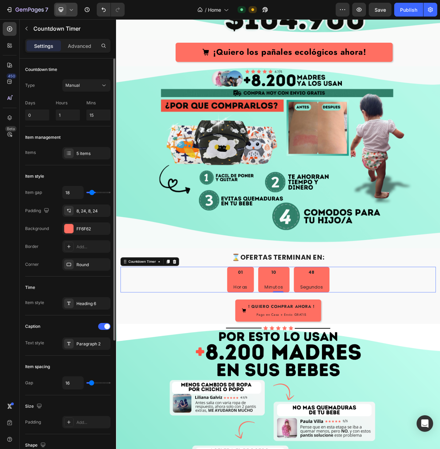
type input "16"
type input "13"
type input "11"
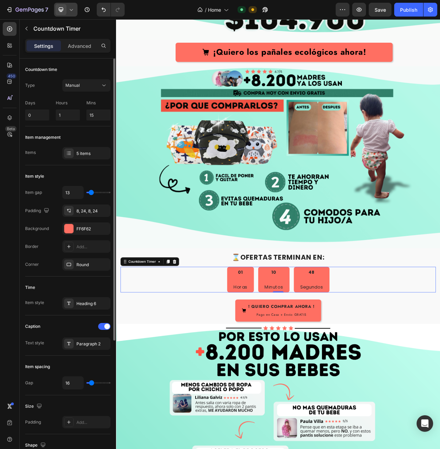
type input "11"
type input "9"
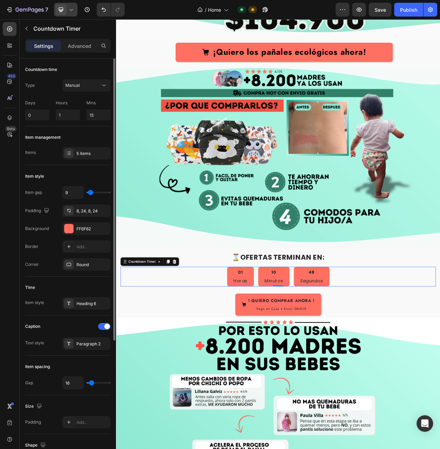
type input "7"
type input "4"
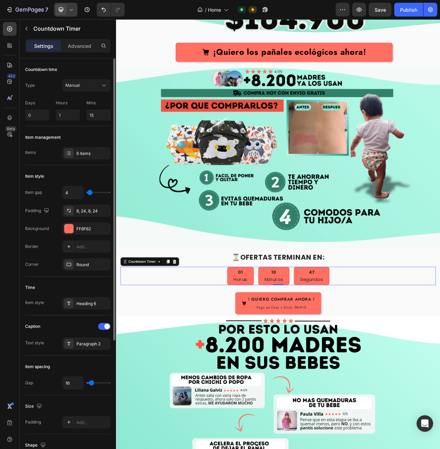
type input "4"
click at [90, 193] on input "range" at bounding box center [98, 192] width 24 height 1
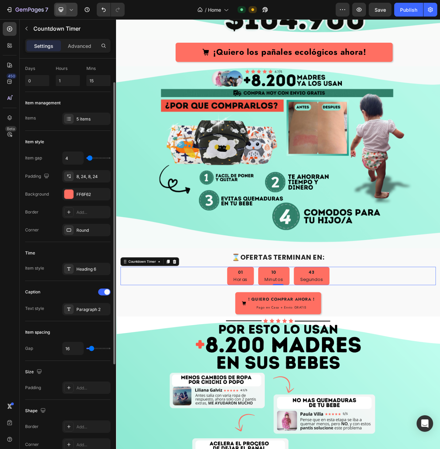
scroll to position [69, 0]
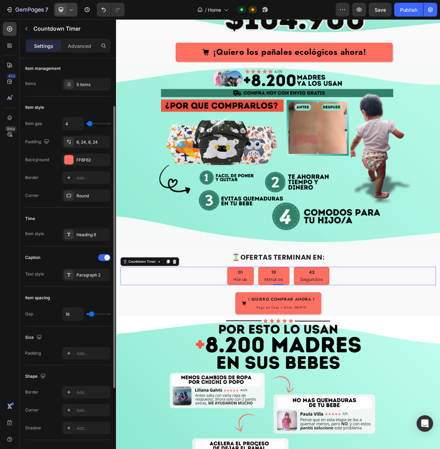
type input "27"
type input "31"
type input "33"
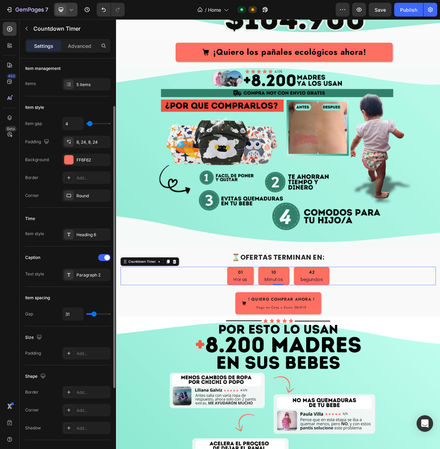
type input "33"
type input "36"
type input "40"
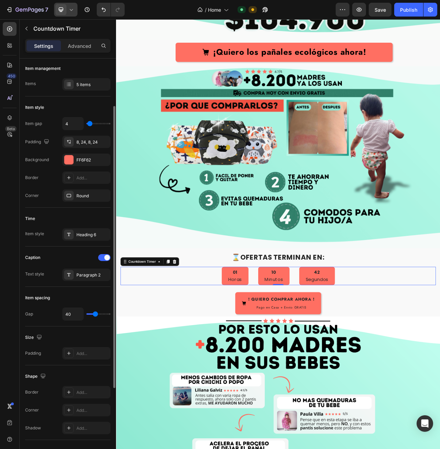
type input "42"
type input "38"
type input "36"
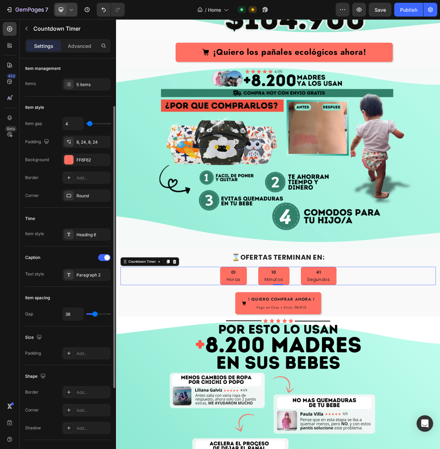
type input "36"
type input "33"
type input "31"
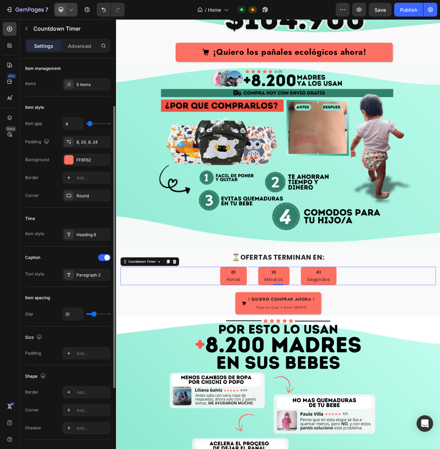
type input "29"
type input "27"
type input "29"
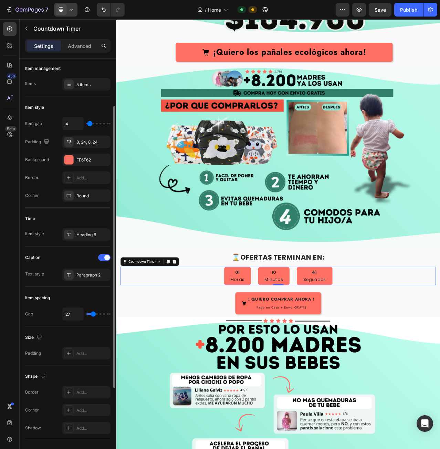
type input "29"
type input "31"
type input "33"
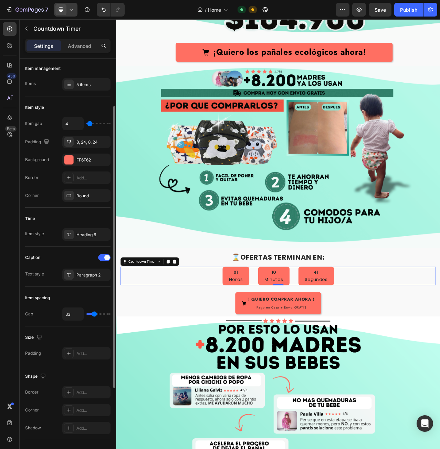
type input "36"
type input "38"
type input "40"
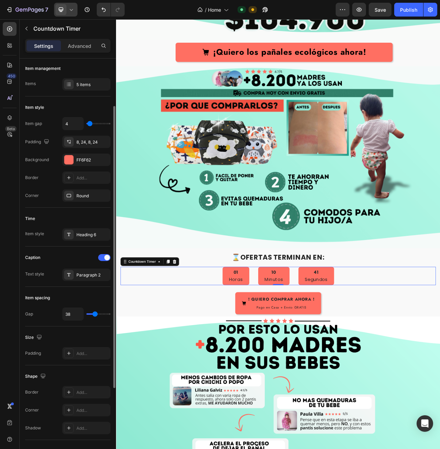
type input "40"
type input "42"
type input "44"
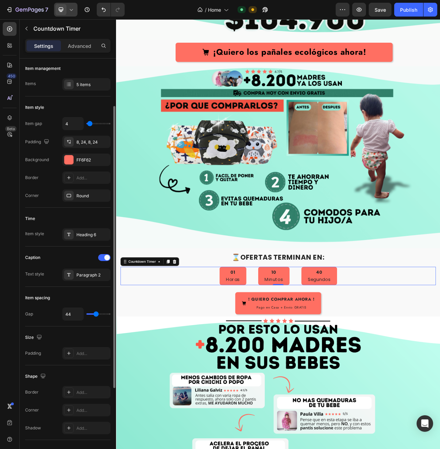
click at [96, 314] on input "range" at bounding box center [98, 313] width 24 height 1
click at [88, 235] on div "Heading 6" at bounding box center [92, 235] width 32 height 6
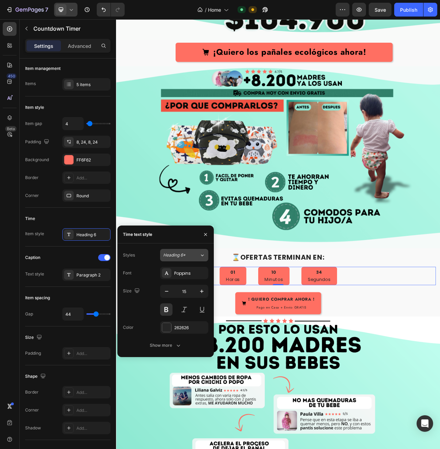
click at [192, 253] on div "Heading 6*" at bounding box center [181, 255] width 36 height 6
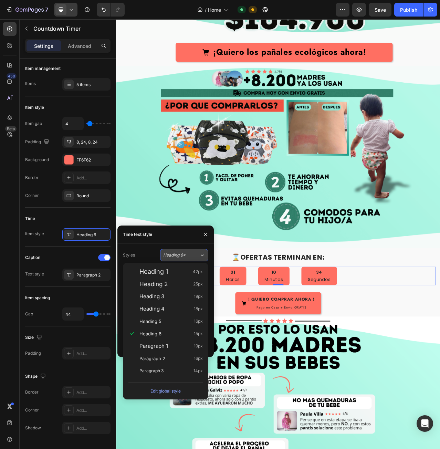
click at [193, 253] on div "Heading 6*" at bounding box center [181, 255] width 36 height 6
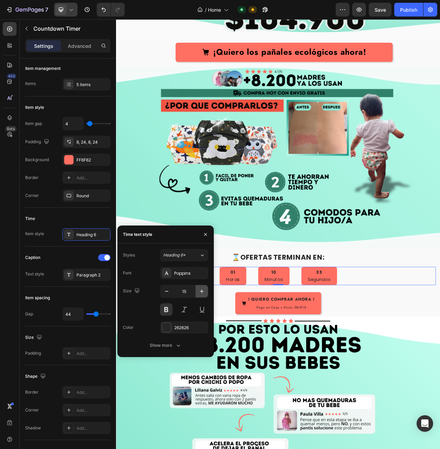
click at [201, 291] on icon "button" at bounding box center [201, 290] width 3 height 3
click at [202, 291] on icon "button" at bounding box center [201, 290] width 3 height 3
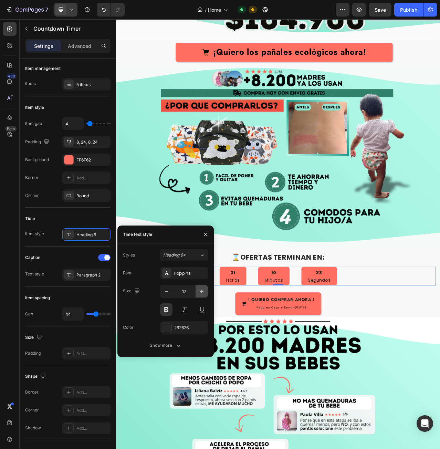
click at [202, 291] on icon "button" at bounding box center [201, 290] width 3 height 3
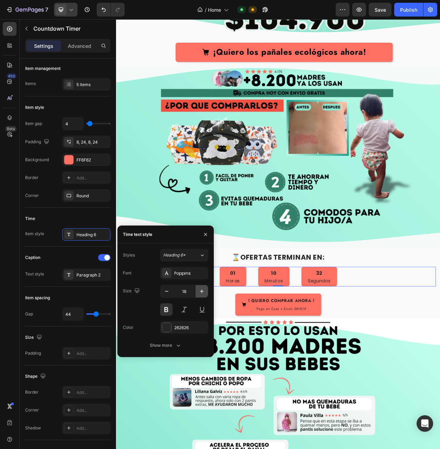
click at [202, 291] on icon "button" at bounding box center [201, 290] width 3 height 3
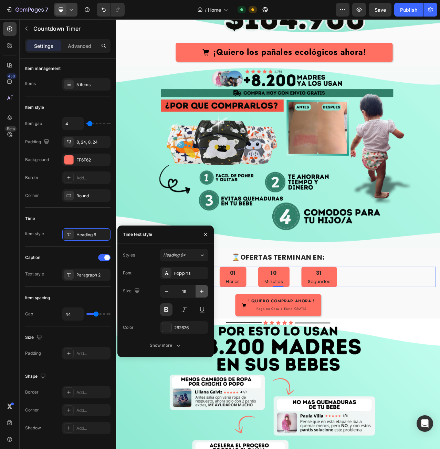
click at [202, 291] on icon "button" at bounding box center [201, 290] width 3 height 3
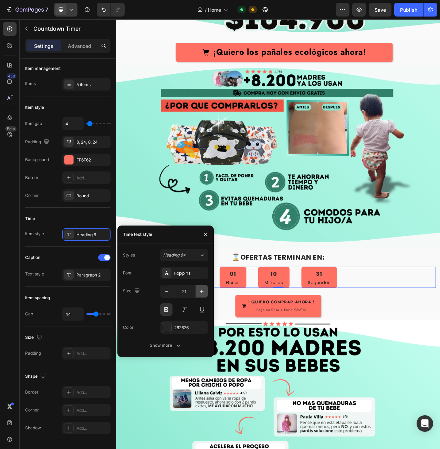
click at [202, 291] on icon "button" at bounding box center [201, 290] width 3 height 3
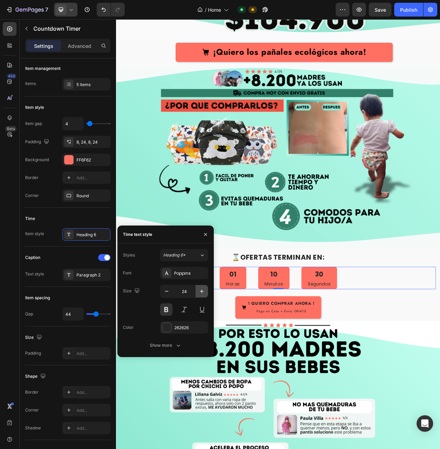
click at [202, 291] on icon "button" at bounding box center [201, 290] width 3 height 3
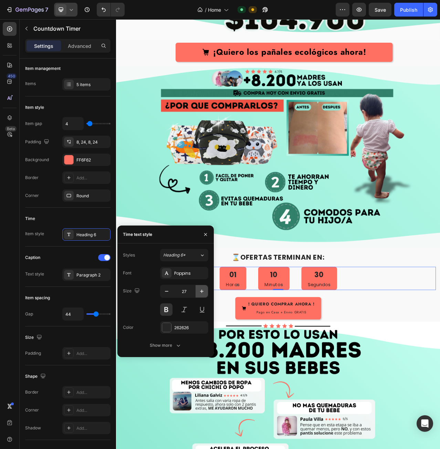
click at [202, 291] on icon "button" at bounding box center [201, 290] width 3 height 3
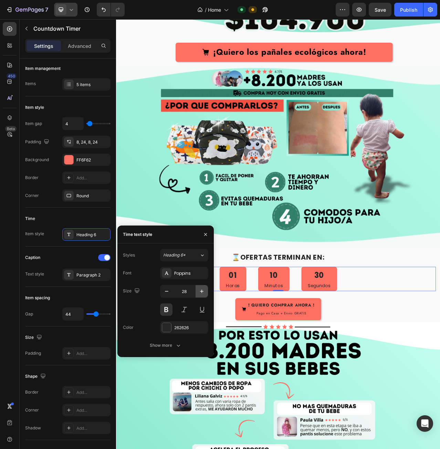
click at [202, 291] on icon "button" at bounding box center [201, 290] width 3 height 3
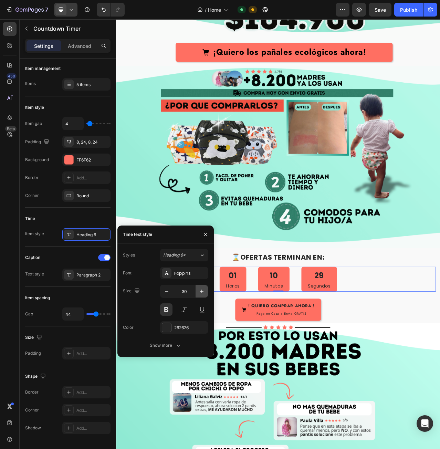
click at [202, 291] on icon "button" at bounding box center [201, 290] width 3 height 3
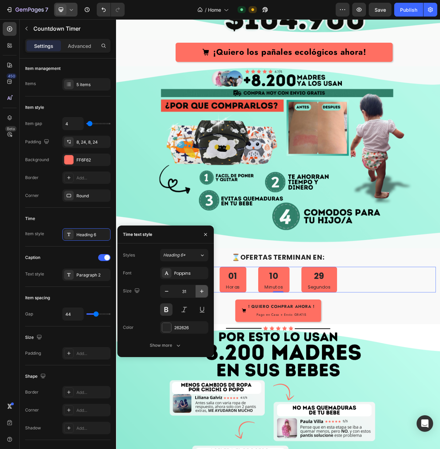
click at [202, 291] on icon "button" at bounding box center [201, 290] width 3 height 3
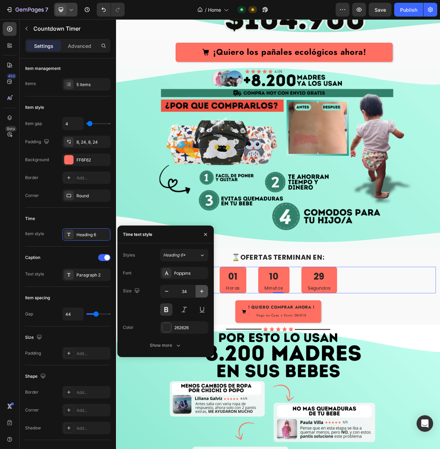
click at [202, 291] on icon "button" at bounding box center [201, 290] width 3 height 3
type input "35"
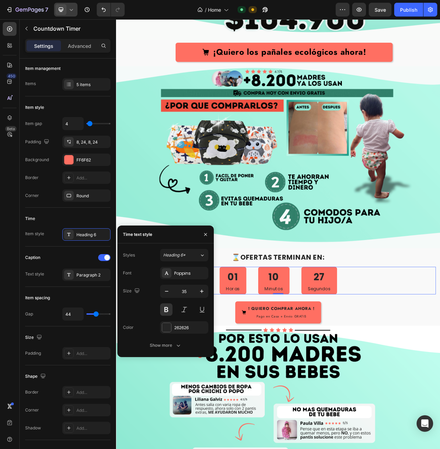
click at [67, 9] on div at bounding box center [65, 10] width 23 height 14
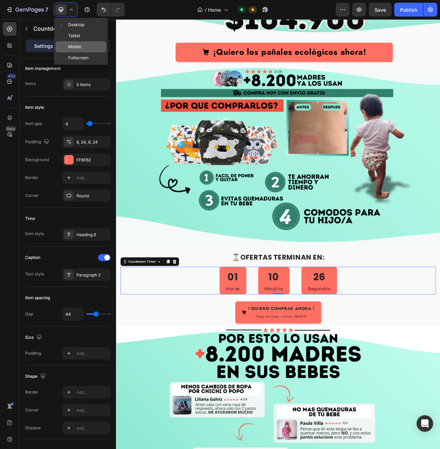
click at [80, 46] on span "Mobile" at bounding box center [74, 46] width 13 height 7
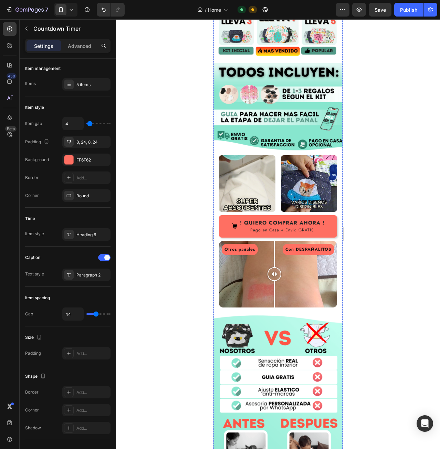
scroll to position [403, 0]
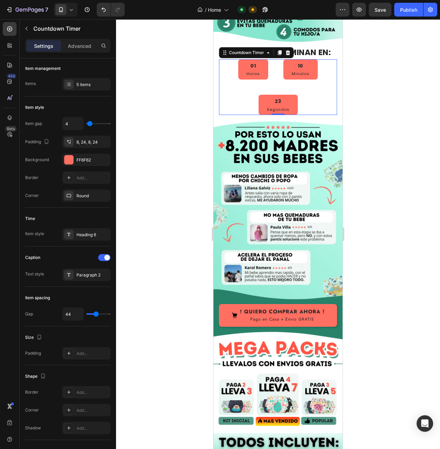
click at [241, 67] on div "01 Horas 10 Minutos 23 Segundos" at bounding box center [278, 87] width 118 height 56
type input "42"
type input "40"
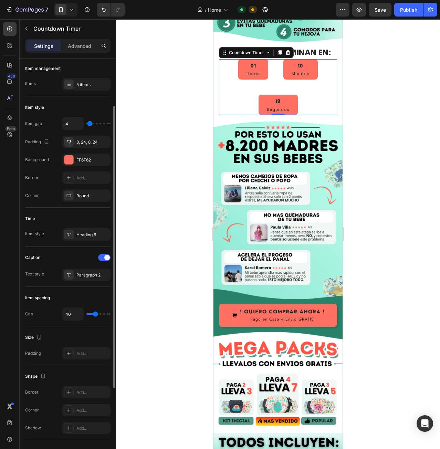
type input "38"
type input "36"
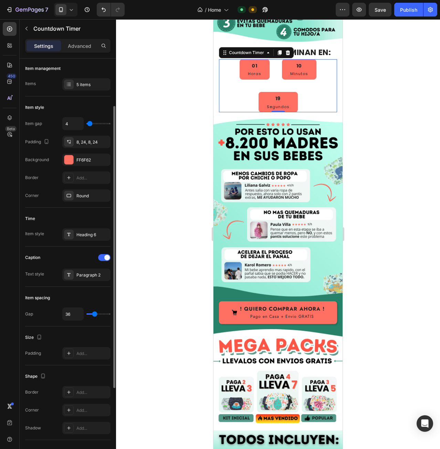
type input "33"
type input "31"
type input "29"
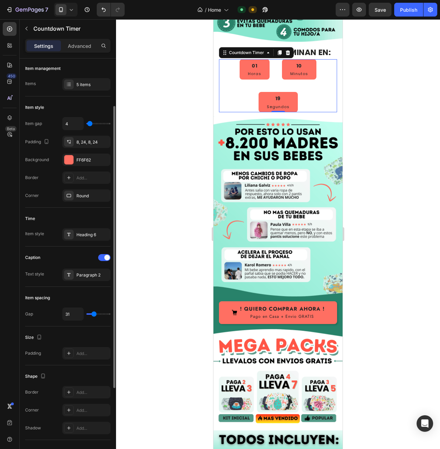
type input "29"
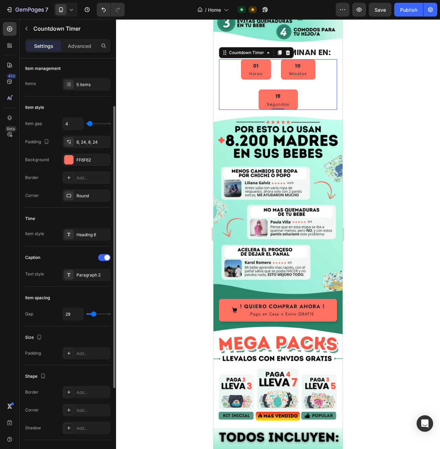
type input "27"
type input "24"
type input "22"
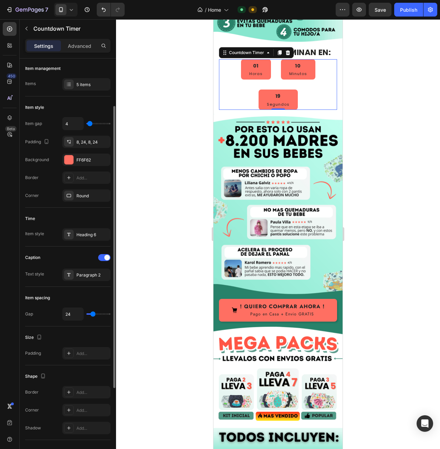
type input "22"
type input "20"
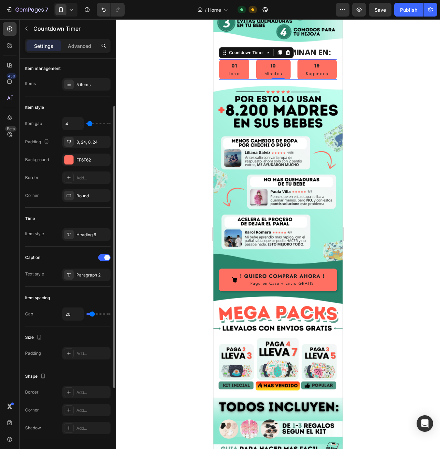
type input "18"
type input "16"
type input "13"
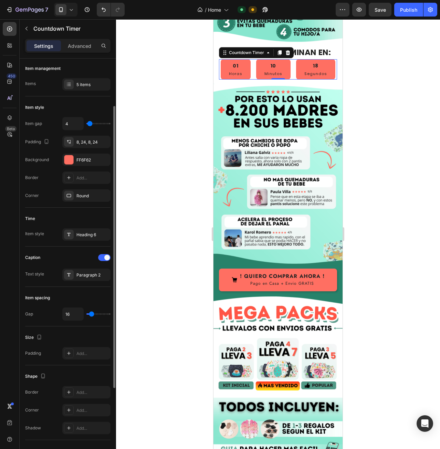
type input "13"
type input "11"
drag, startPoint x: 96, startPoint y: 313, endPoint x: 91, endPoint y: 314, distance: 5.5
type input "11"
click at [91, 314] on input "range" at bounding box center [98, 313] width 24 height 1
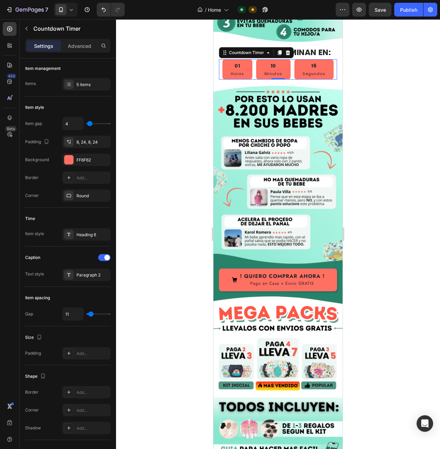
click at [71, 12] on icon at bounding box center [71, 9] width 7 height 7
click at [73, 24] on span "Desktop" at bounding box center [76, 24] width 16 height 7
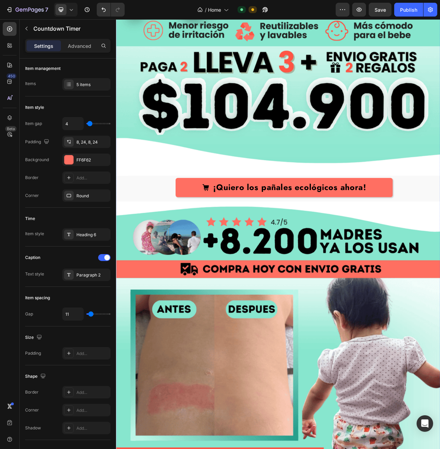
scroll to position [435, 0]
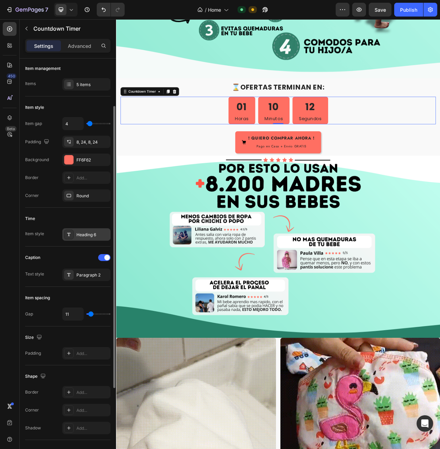
click at [98, 236] on div "Heading 6" at bounding box center [92, 235] width 32 height 6
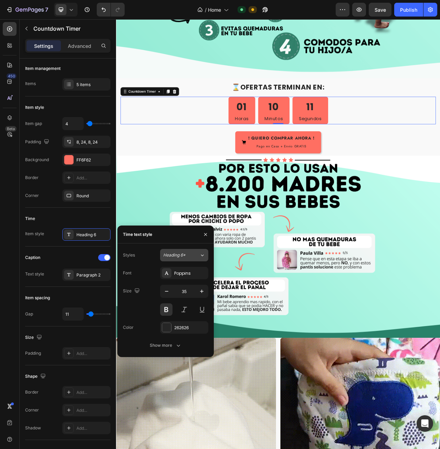
click at [177, 253] on span "Heading 6*" at bounding box center [174, 255] width 22 height 6
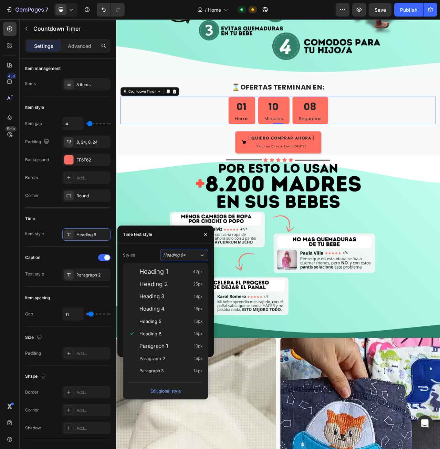
click at [193, 237] on div "Time text style" at bounding box center [165, 234] width 96 height 18
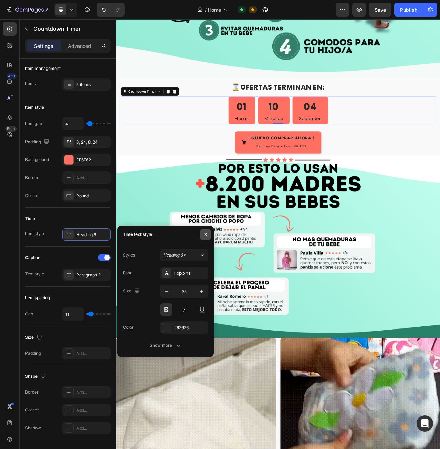
click at [206, 233] on icon "button" at bounding box center [206, 235] width 6 height 6
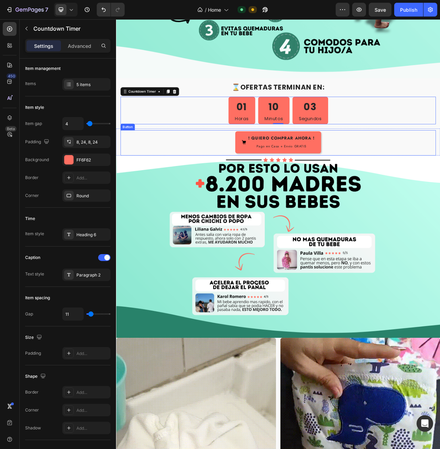
click at [402, 165] on div "! QUIERO COMPRAR AHORA ! Pago en Casa + Envio GRATIS Button" at bounding box center [322, 177] width 402 height 33
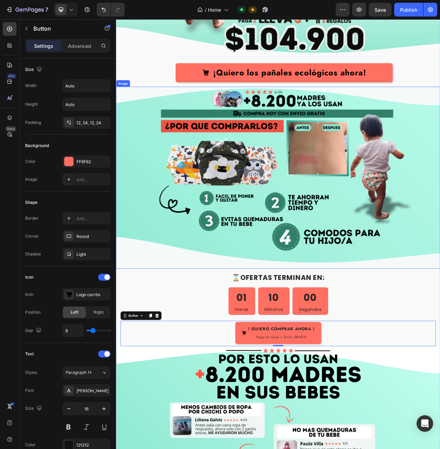
scroll to position [229, 0]
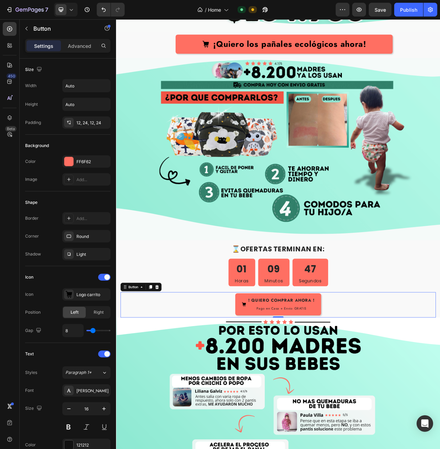
click at [74, 9] on icon at bounding box center [71, 9] width 7 height 7
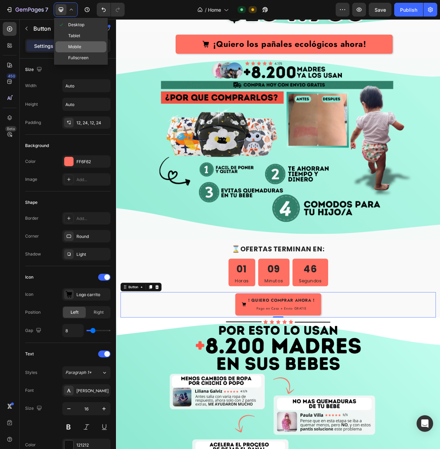
click at [87, 52] on div "Mobile" at bounding box center [80, 57] width 51 height 11
type input "100%"
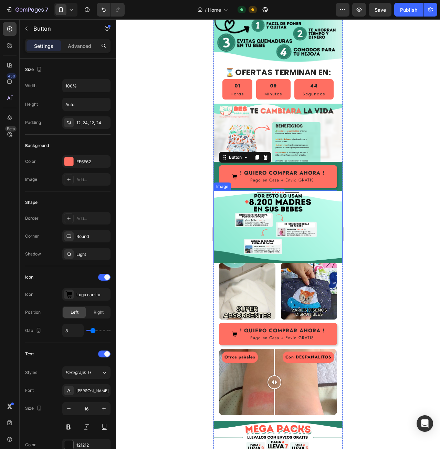
scroll to position [259, 0]
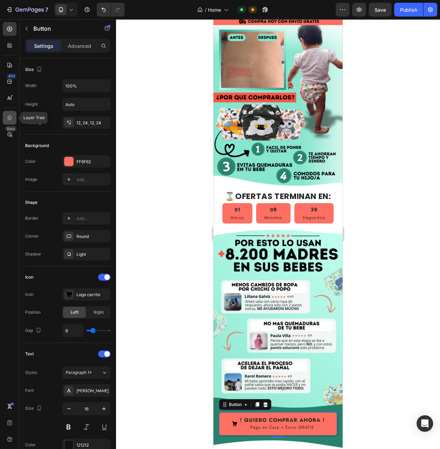
click at [6, 116] on div at bounding box center [10, 118] width 14 height 14
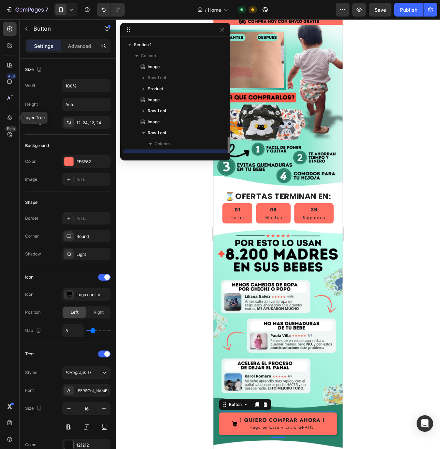
scroll to position [64, 0]
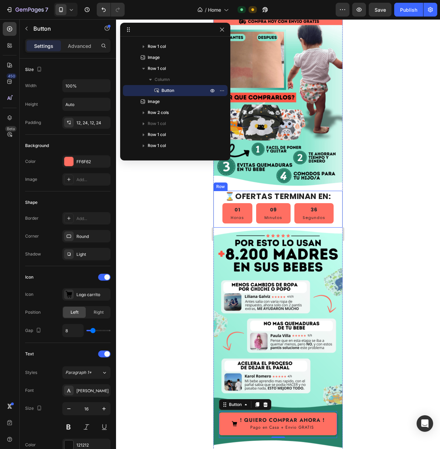
click at [332, 196] on div "⌛OFERTAS TERMINAN EN: Heading 01 Horas 09 Minutos 36 Segundos Countdown Timer R…" at bounding box center [277, 209] width 129 height 37
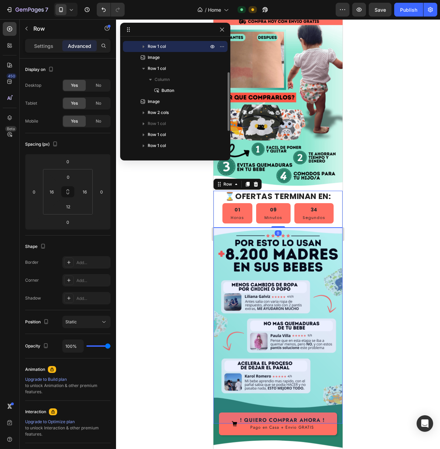
scroll to position [0, 0]
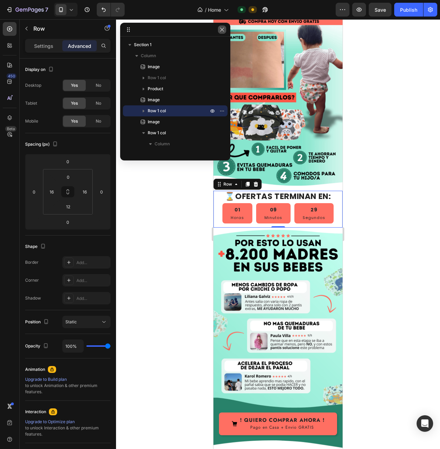
click at [225, 30] on button "button" at bounding box center [222, 29] width 8 height 8
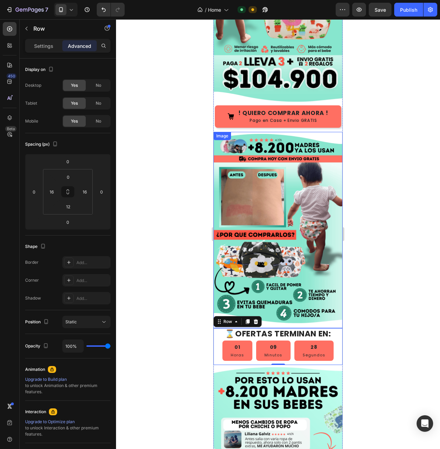
scroll to position [121, 0]
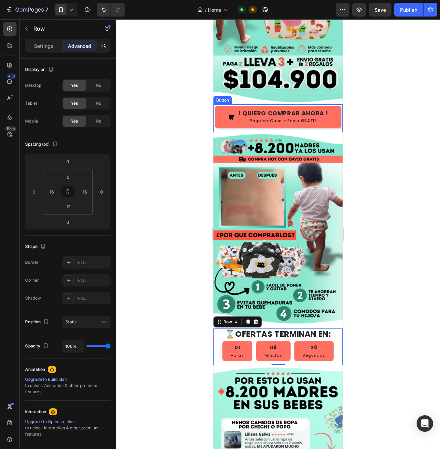
click at [223, 121] on div "! QUIERO COMPRAR AHORA ! Pago en Casa + Envio GRATIS Button" at bounding box center [277, 118] width 129 height 28
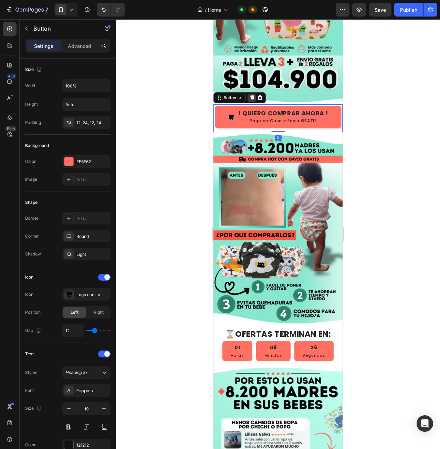
click at [252, 96] on icon at bounding box center [252, 98] width 4 height 5
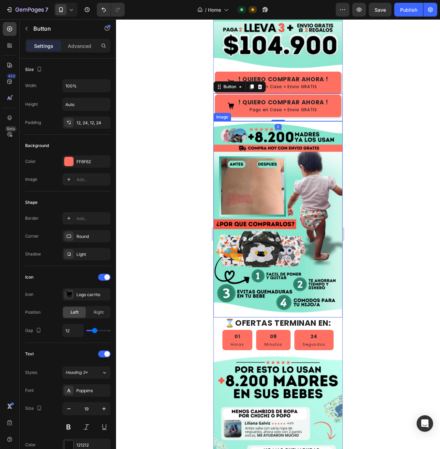
scroll to position [156, 0]
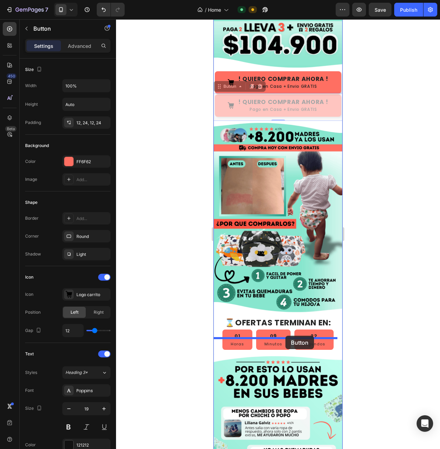
drag, startPoint x: 326, startPoint y: 111, endPoint x: 285, endPoint y: 336, distance: 228.4
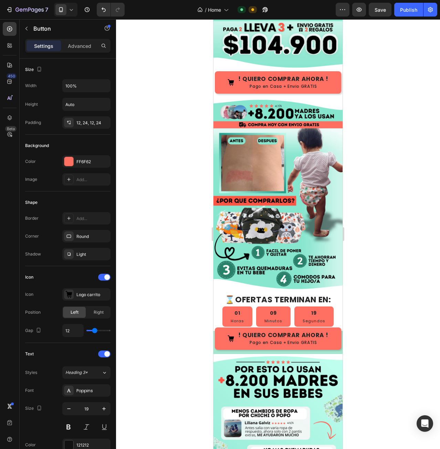
click at [222, 336] on div "! QUIERO COMPRAR AHORA ! Pago en Casa + Envio GRATIS Button 0" at bounding box center [277, 340] width 129 height 28
click at [236, 336] on div "! QUIERO COMPRAR AHORA ! Pago en Casa + Envio GRATIS Button 0" at bounding box center [277, 340] width 129 height 28
click at [302, 88] on div "! QUIERO COMPRAR AHORA ! Pago en Casa + Envio GRATIS Button" at bounding box center [277, 84] width 129 height 28
click at [331, 336] on div "! QUIERO COMPRAR AHORA ! Pago en Casa + Envio GRATIS Button" at bounding box center [277, 340] width 129 height 28
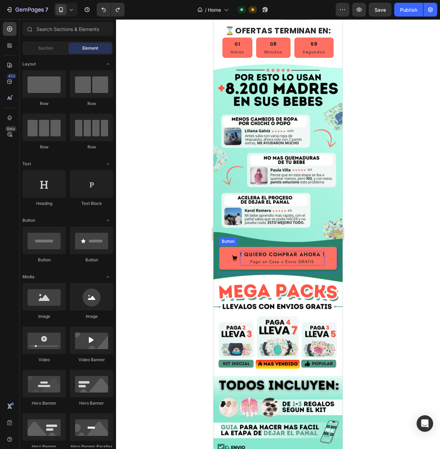
scroll to position [431, 0]
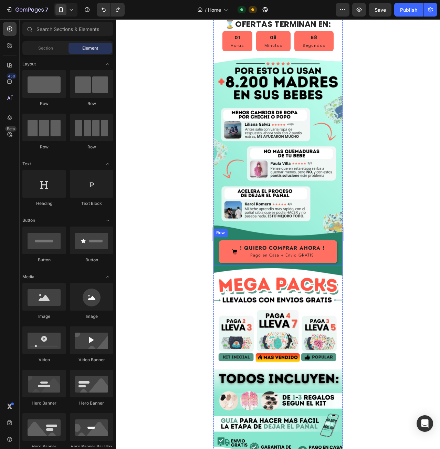
click at [334, 237] on div "! QUIERO COMPRAR AHORA ! Pago en Casa + Envio GRATIS Button Row" at bounding box center [277, 251] width 129 height 29
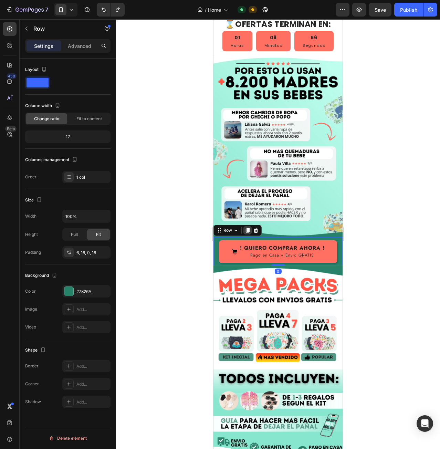
click at [245, 227] on icon at bounding box center [248, 230] width 6 height 6
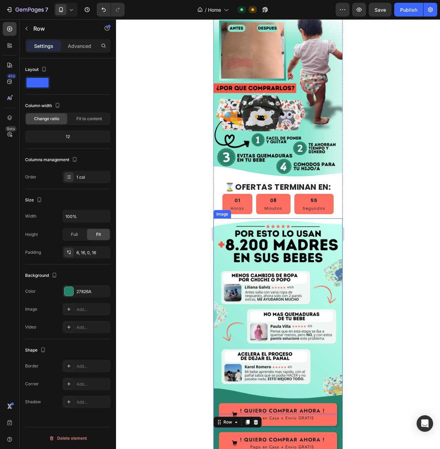
scroll to position [259, 0]
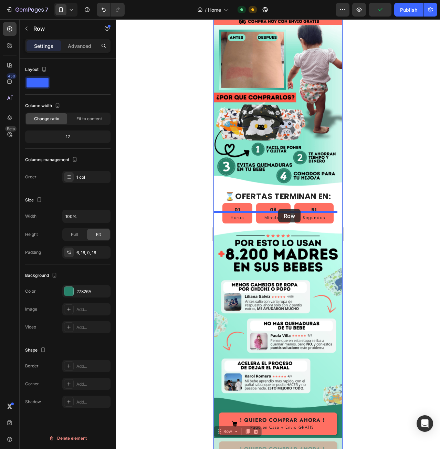
drag, startPoint x: 334, startPoint y: 419, endPoint x: 278, endPoint y: 209, distance: 217.4
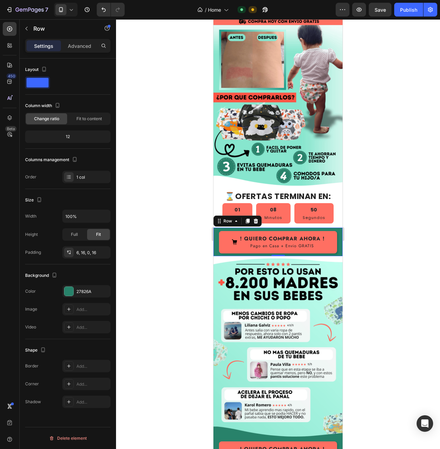
click at [333, 227] on div "! QUIERO COMPRAR AHORA ! Pago en Casa + Envio GRATIS Button Row 0" at bounding box center [277, 241] width 129 height 29
click at [89, 287] on div "27826A" at bounding box center [86, 291] width 48 height 12
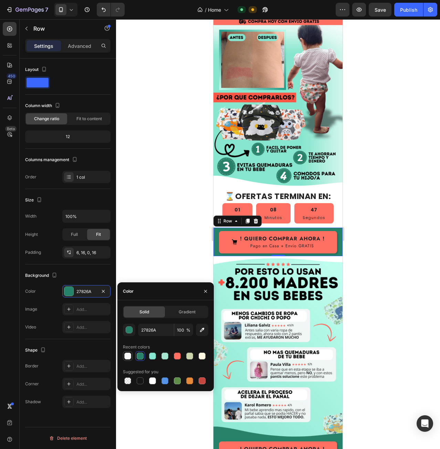
click at [127, 355] on div at bounding box center [127, 355] width 7 height 7
type input "F9F9F9"
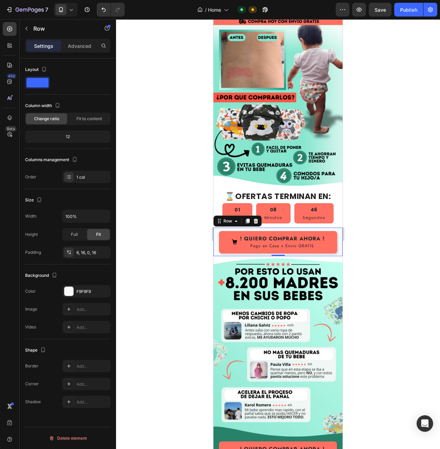
click at [367, 260] on div at bounding box center [278, 233] width 324 height 429
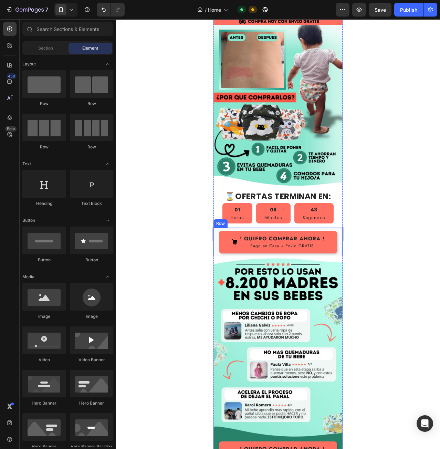
click at [216, 234] on div "! QUIERO COMPRAR AHORA ! Pago en Casa + Envio GRATIS Button Row" at bounding box center [277, 241] width 129 height 29
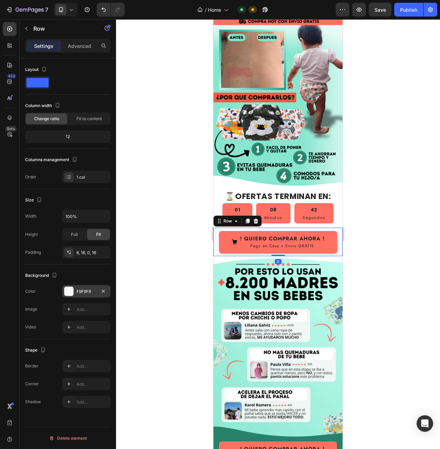
click at [87, 289] on div "F9F9F9" at bounding box center [86, 291] width 20 height 6
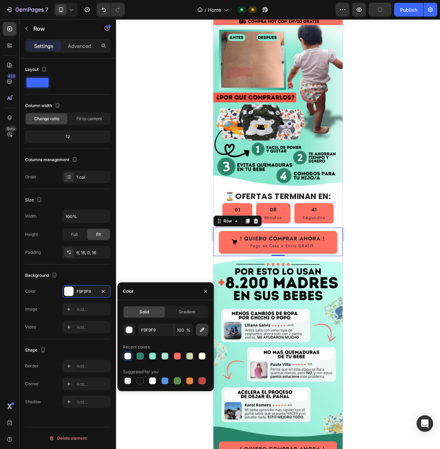
click at [204, 332] on icon "button" at bounding box center [202, 329] width 7 height 7
type input "FFFFFF"
click at [375, 216] on div at bounding box center [278, 233] width 324 height 429
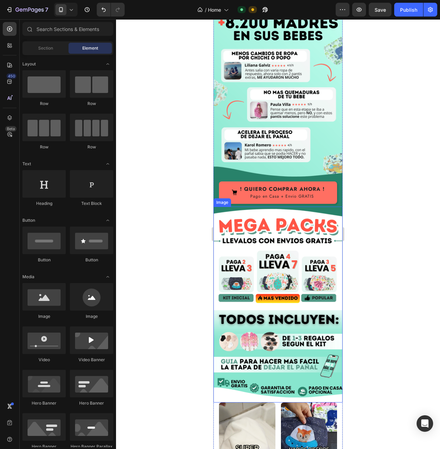
scroll to position [603, 0]
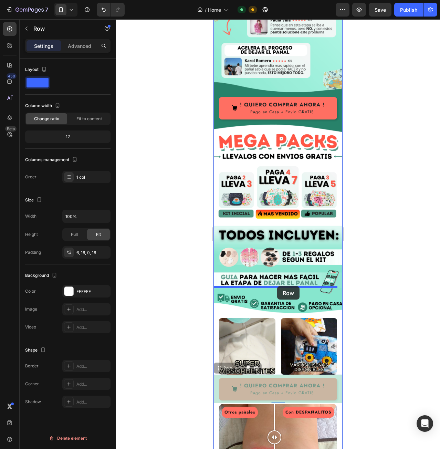
drag, startPoint x: 216, startPoint y: 359, endPoint x: 277, endPoint y: 286, distance: 95.3
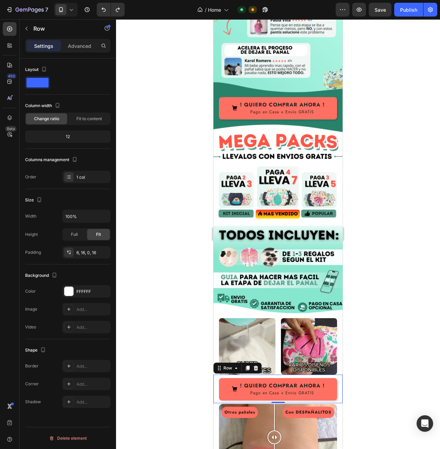
click at [375, 237] on div at bounding box center [278, 233] width 324 height 429
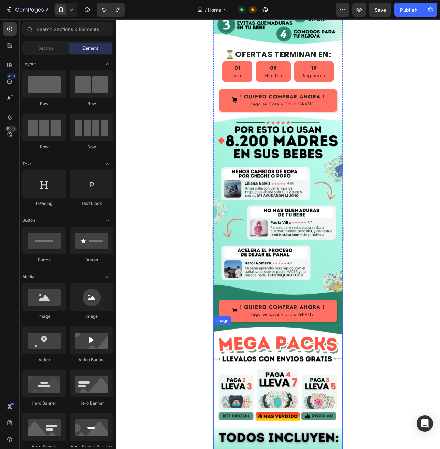
scroll to position [362, 0]
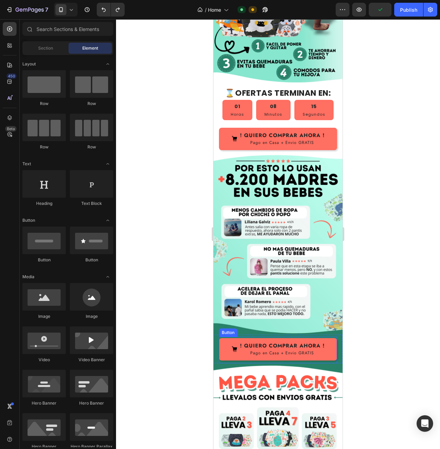
click at [223, 338] on button "! QUIERO COMPRAR AHORA ! Pago en Casa + Envio GRATIS" at bounding box center [278, 349] width 118 height 22
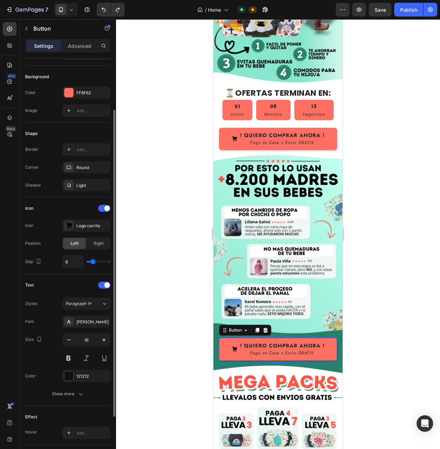
scroll to position [138, 0]
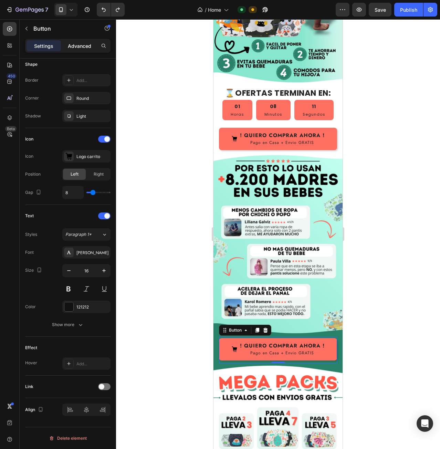
click at [77, 50] on div "Advanced" at bounding box center [79, 45] width 34 height 11
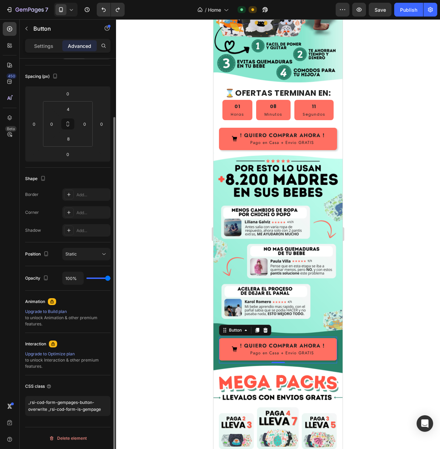
scroll to position [68, 0]
click at [50, 51] on div "Settings" at bounding box center [43, 45] width 34 height 11
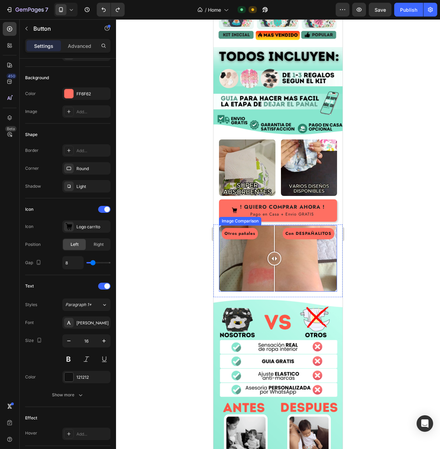
scroll to position [743, 0]
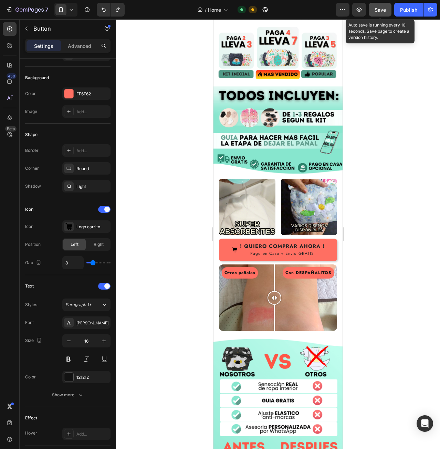
click at [379, 10] on span "Save" at bounding box center [379, 10] width 11 height 6
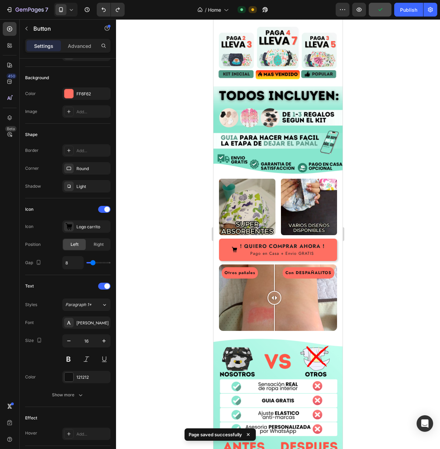
click at [70, 11] on icon at bounding box center [71, 9] width 7 height 7
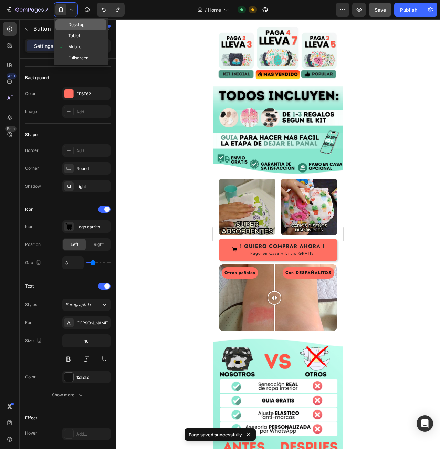
click at [71, 23] on span "Desktop" at bounding box center [76, 24] width 16 height 7
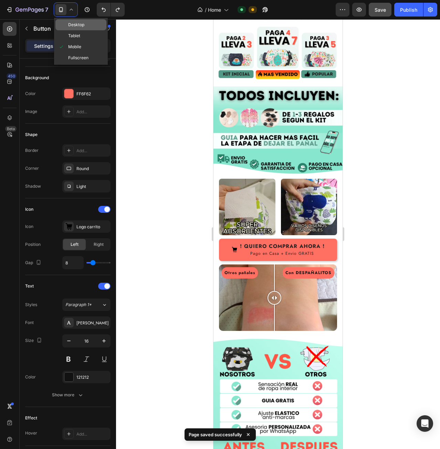
type input "Auto"
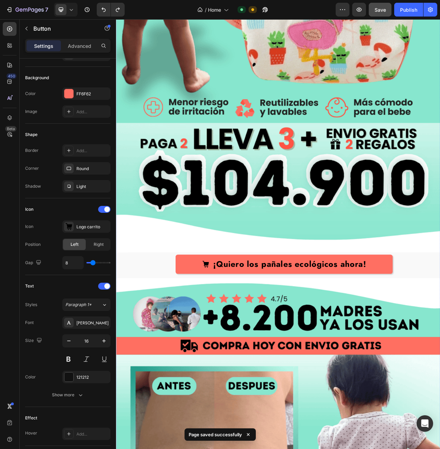
scroll to position [340, 0]
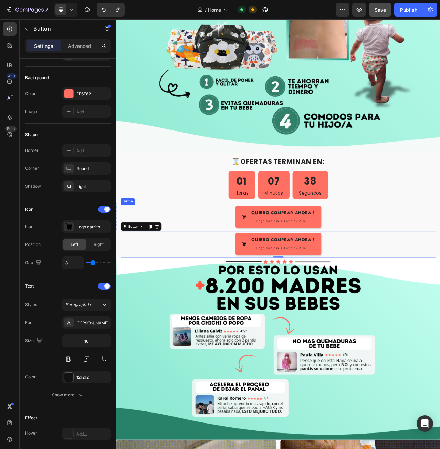
click at [201, 258] on div "! QUIERO COMPRAR AHORA ! Pago en Casa + Envio GRATIS Button" at bounding box center [322, 272] width 402 height 33
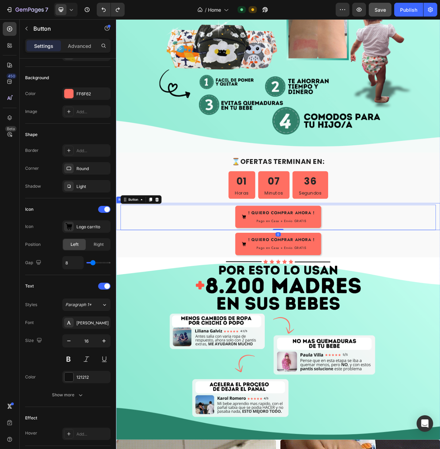
click at [119, 263] on div "! QUIERO COMPRAR AHORA ! Pago en Casa + Envio GRATIS Button 0 Row" at bounding box center [322, 271] width 413 height 35
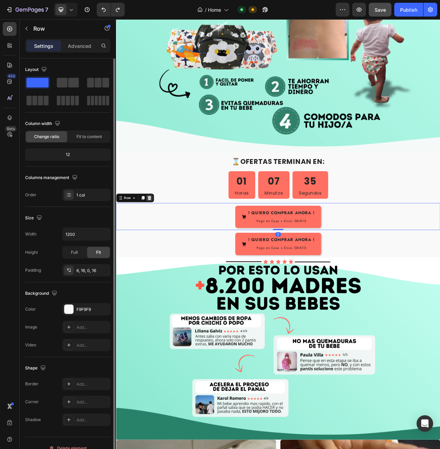
click at [158, 245] on icon at bounding box center [158, 247] width 4 height 5
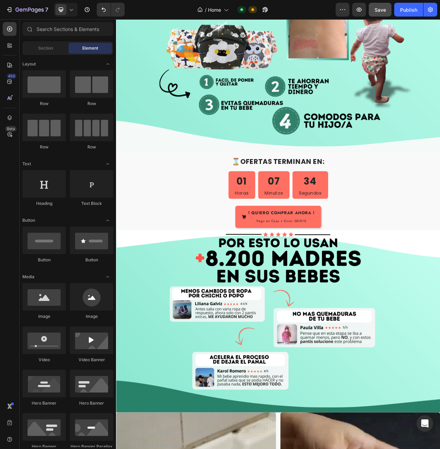
click at [73, 11] on icon at bounding box center [71, 9] width 7 height 7
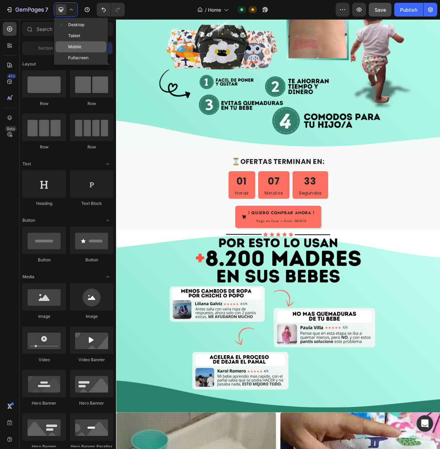
click at [79, 46] on span "Mobile" at bounding box center [74, 46] width 13 height 7
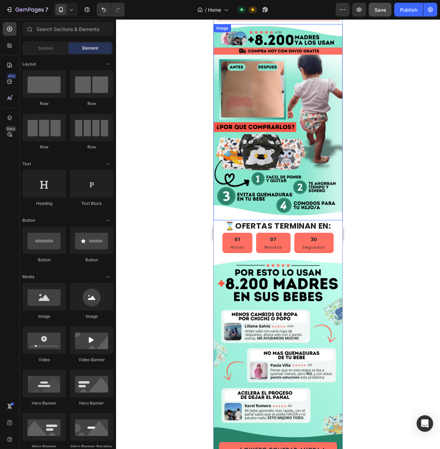
scroll to position [113, 0]
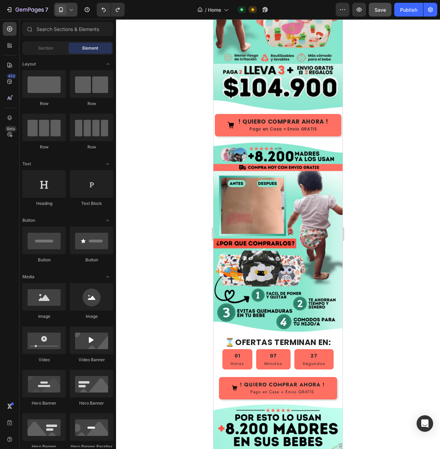
click at [73, 15] on div at bounding box center [65, 10] width 23 height 14
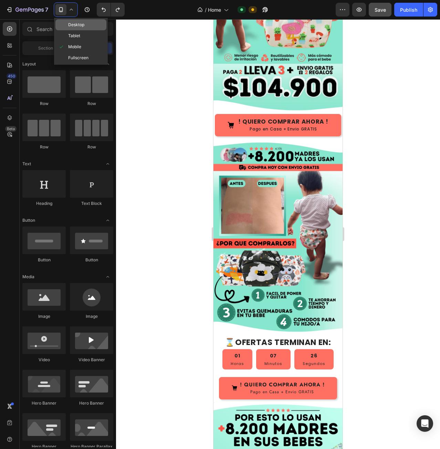
click at [84, 28] on span "Desktop" at bounding box center [76, 24] width 16 height 7
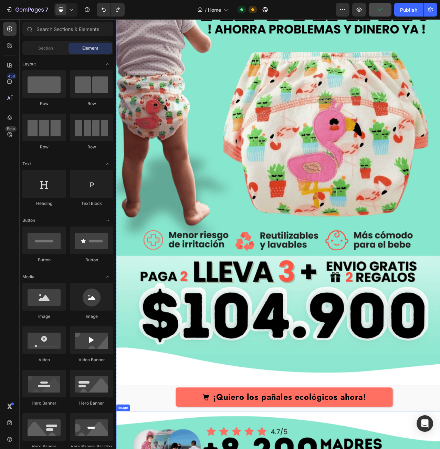
scroll to position [320, 0]
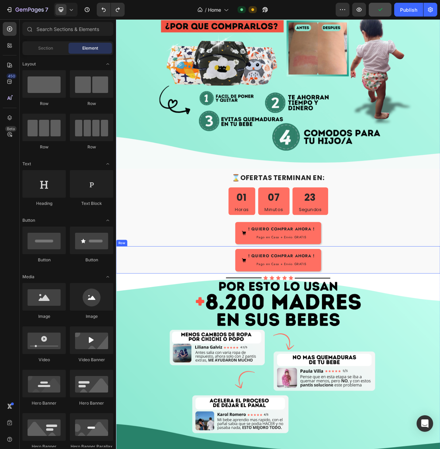
click at [120, 320] on div "! QUIERO COMPRAR AHORA ! Pago en Casa + Envio GRATIS Button Row" at bounding box center [322, 326] width 413 height 35
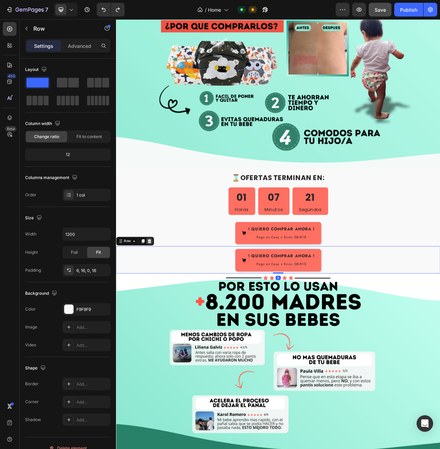
click at [159, 300] on icon at bounding box center [158, 302] width 4 height 5
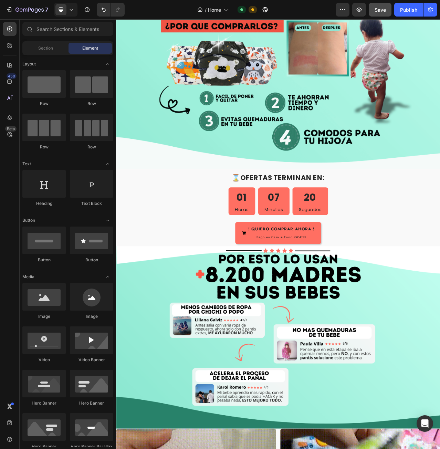
click at [73, 12] on icon at bounding box center [71, 9] width 7 height 7
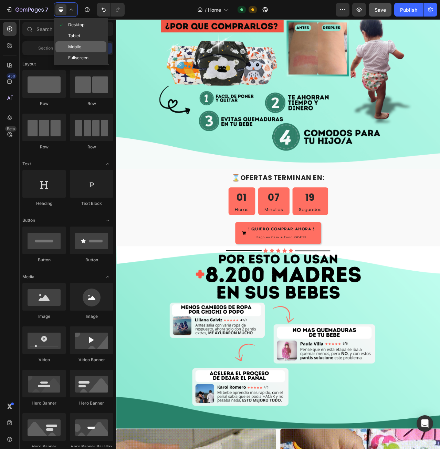
click at [83, 52] on div "Mobile" at bounding box center [80, 57] width 51 height 11
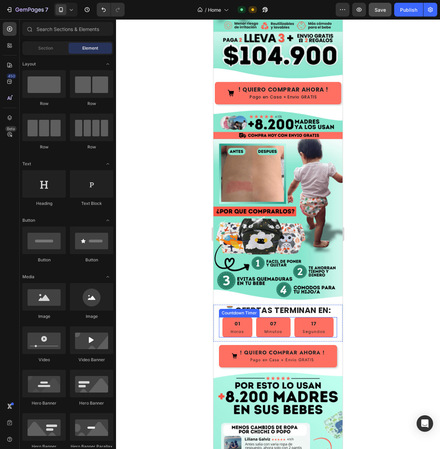
scroll to position [352, 0]
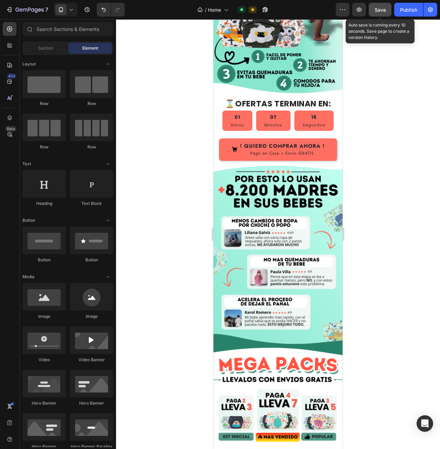
click at [385, 11] on span "Save" at bounding box center [379, 10] width 11 height 6
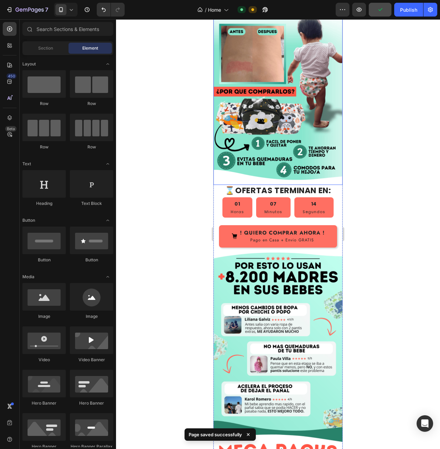
scroll to position [248, 0]
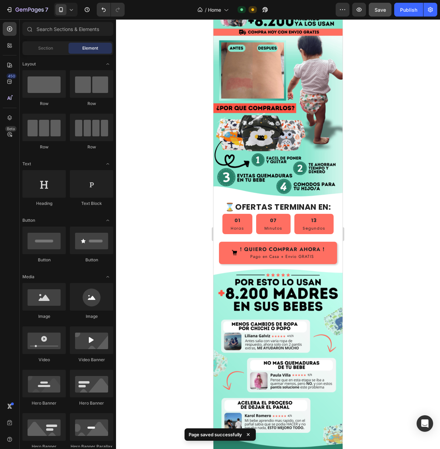
click at [73, 11] on icon at bounding box center [71, 9] width 7 height 7
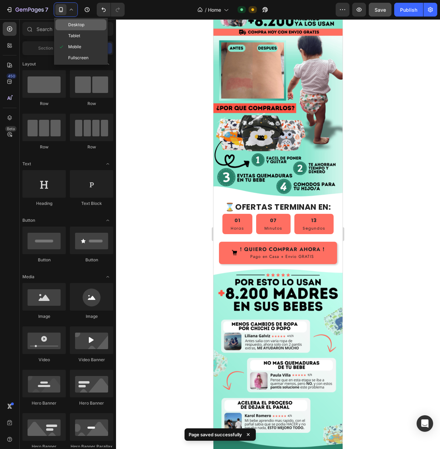
click at [74, 24] on span "Desktop" at bounding box center [76, 24] width 16 height 7
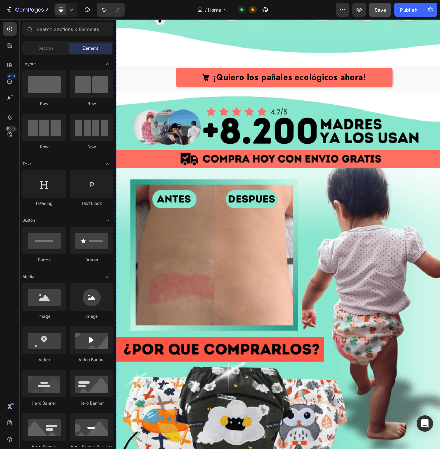
scroll to position [593, 0]
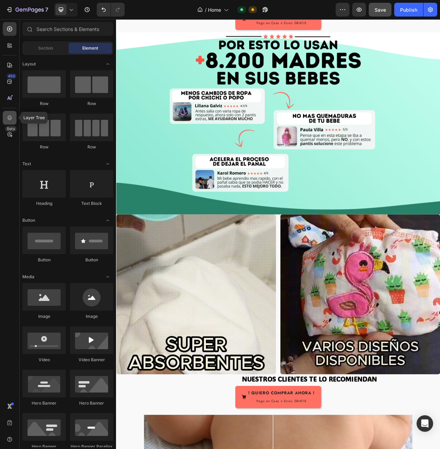
click at [5, 118] on div at bounding box center [10, 118] width 14 height 14
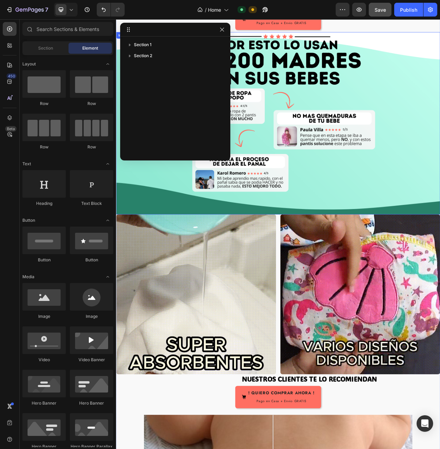
click at [287, 255] on img at bounding box center [322, 152] width 413 height 232
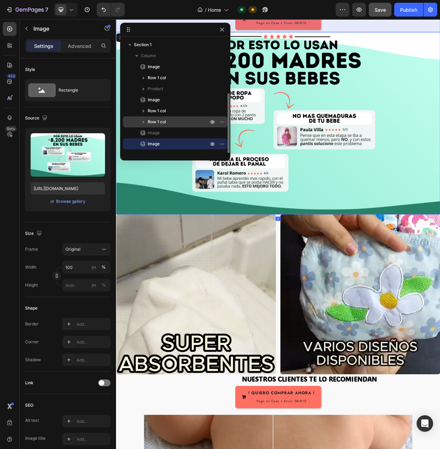
scroll to position [69, 0]
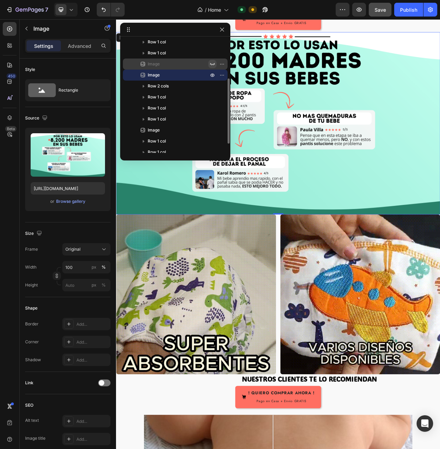
click at [212, 65] on icon "button" at bounding box center [213, 64] width 6 height 6
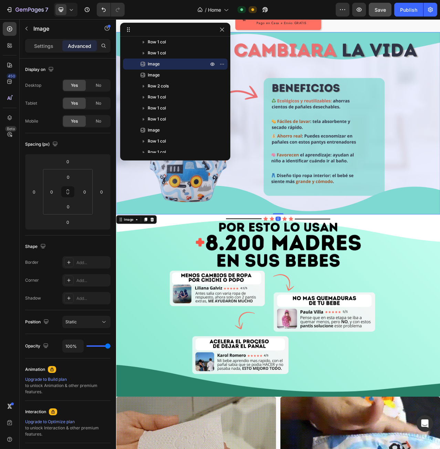
click at [347, 160] on img at bounding box center [322, 152] width 413 height 232
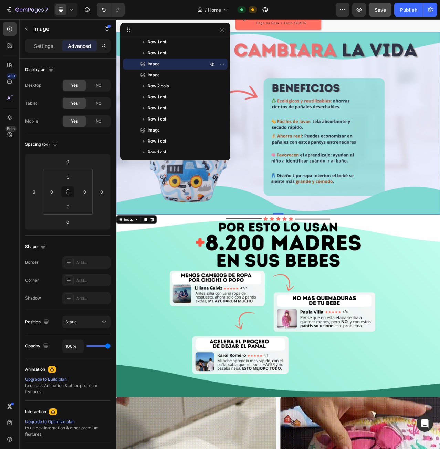
click at [301, 171] on img at bounding box center [322, 152] width 413 height 232
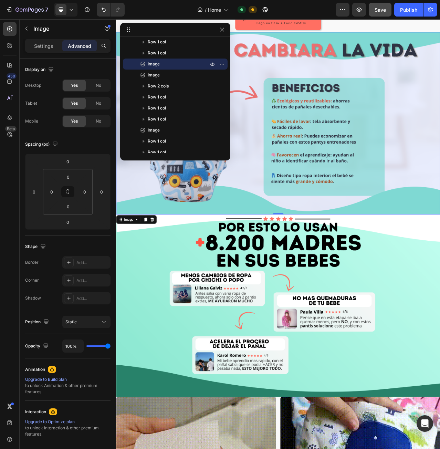
click at [318, 150] on img at bounding box center [322, 152] width 413 height 232
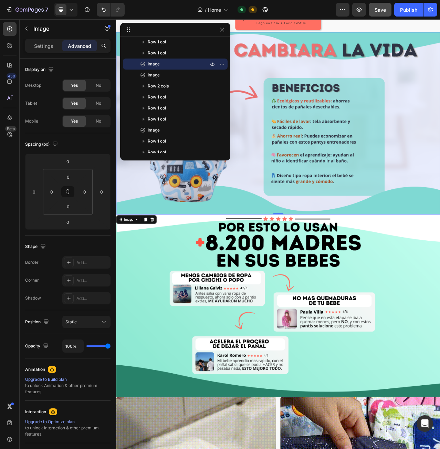
click at [330, 178] on img at bounding box center [322, 152] width 413 height 232
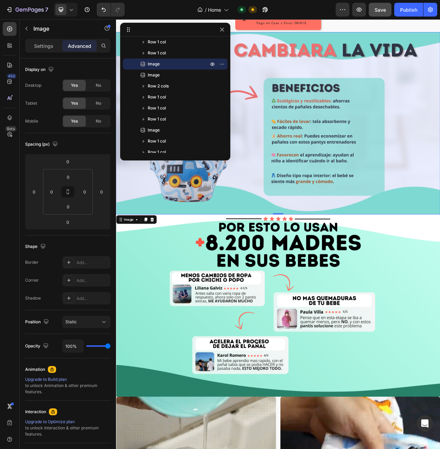
click at [355, 268] on img at bounding box center [322, 384] width 413 height 232
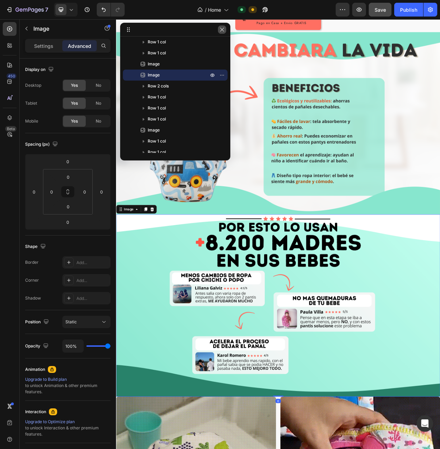
click at [221, 30] on icon "button" at bounding box center [222, 30] width 6 height 6
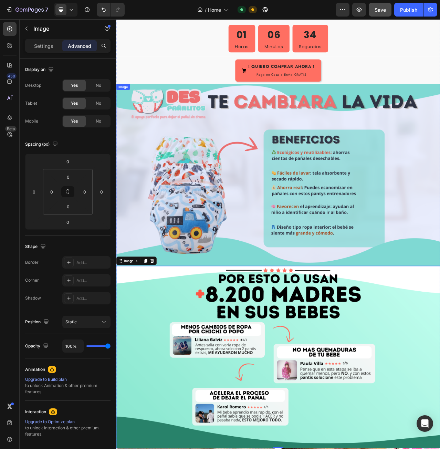
scroll to position [524, 0]
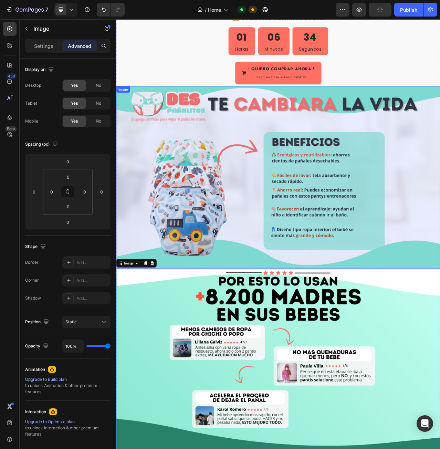
click at [263, 183] on img at bounding box center [322, 221] width 413 height 232
click at [36, 45] on p "Settings" at bounding box center [43, 45] width 19 height 7
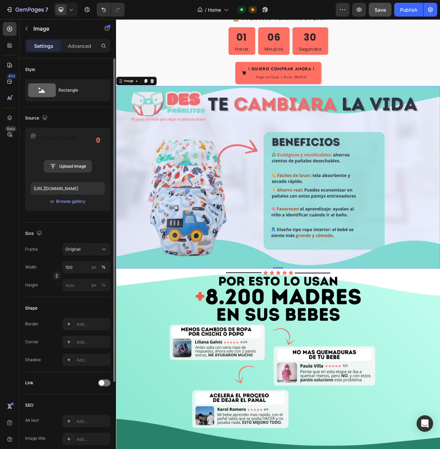
click at [76, 167] on input "file" at bounding box center [67, 166] width 47 height 12
click at [78, 200] on div "Browse gallery" at bounding box center [70, 201] width 29 height 6
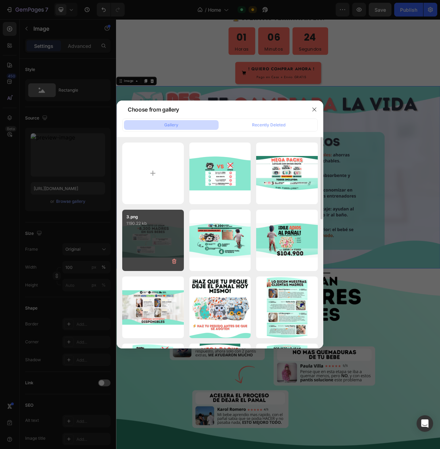
click at [146, 229] on div "3.png 1190.22 kb" at bounding box center [153, 241] width 62 height 62
type input "[URL][DOMAIN_NAME]"
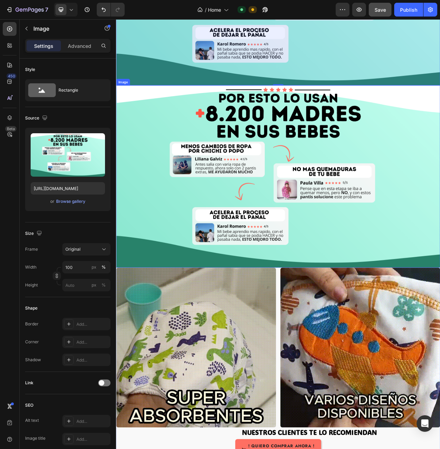
scroll to position [765, 0]
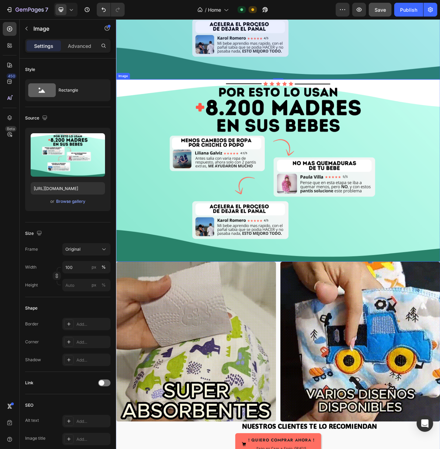
click at [310, 243] on img at bounding box center [322, 212] width 413 height 232
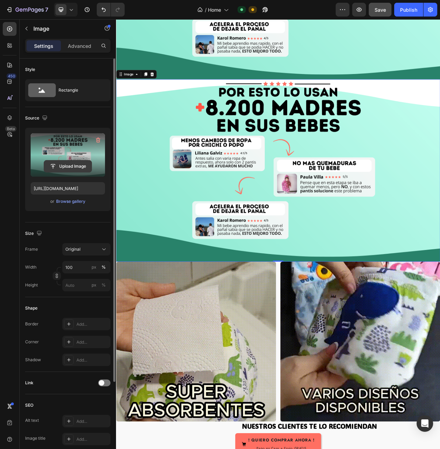
click at [72, 167] on input "file" at bounding box center [67, 166] width 47 height 12
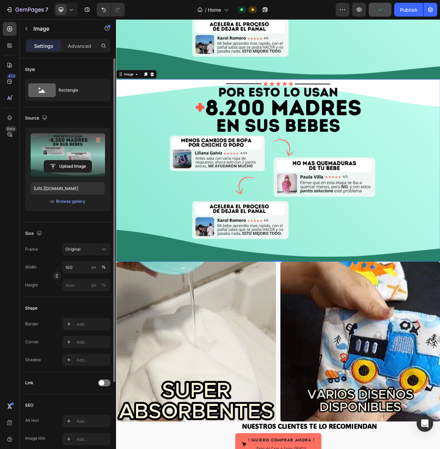
click at [77, 152] on label at bounding box center [68, 154] width 74 height 43
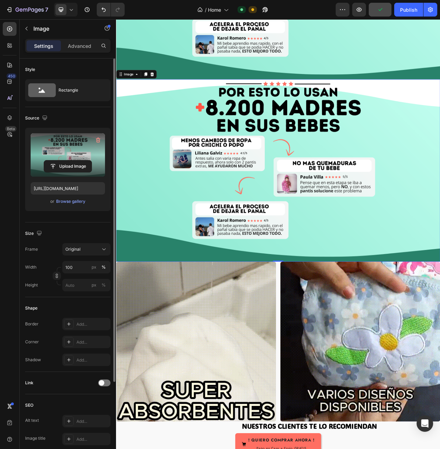
click at [77, 160] on input "file" at bounding box center [67, 166] width 47 height 12
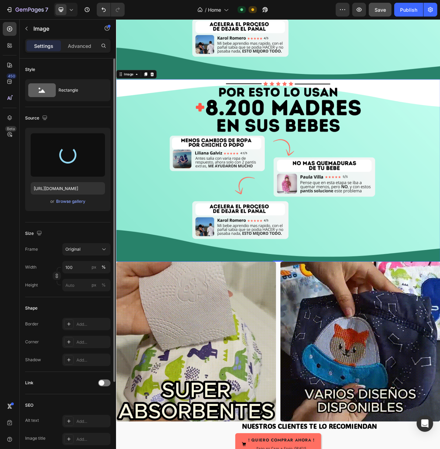
type input "[URL][DOMAIN_NAME]"
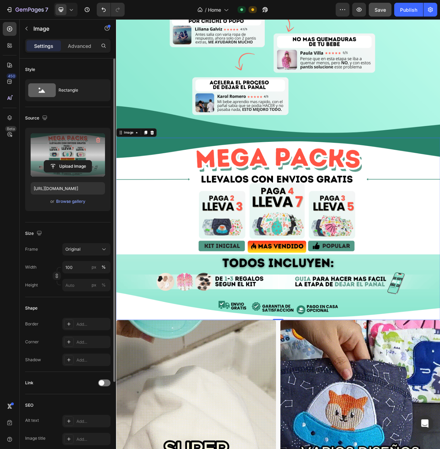
scroll to position [661, 0]
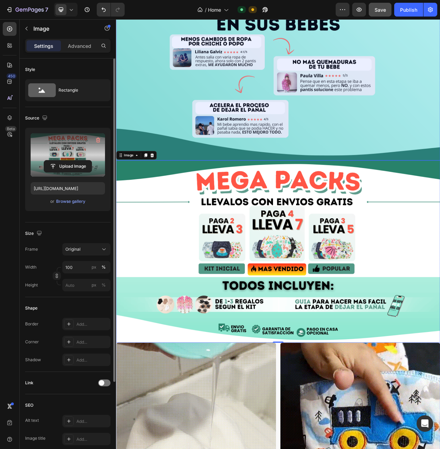
click at [375, 130] on img at bounding box center [322, 83] width 413 height 232
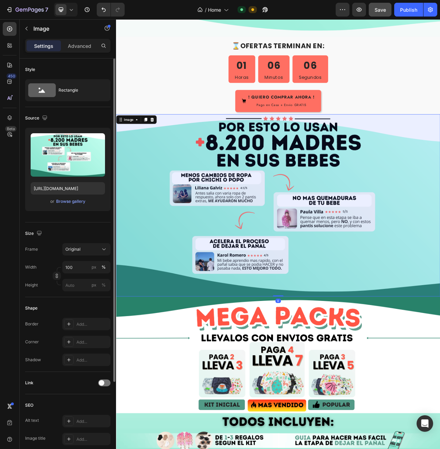
scroll to position [386, 0]
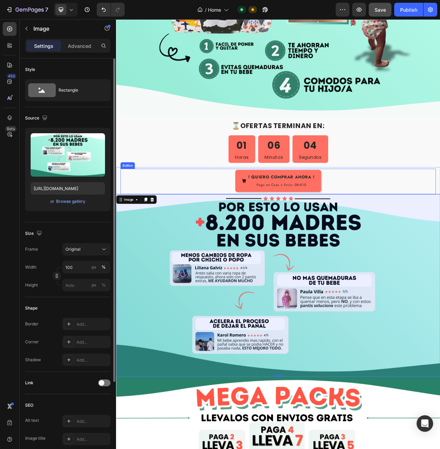
click at [440, 217] on div "! QUIERO COMPRAR AHORA ! Pago en Casa + Envio GRATIS Button" at bounding box center [322, 226] width 402 height 33
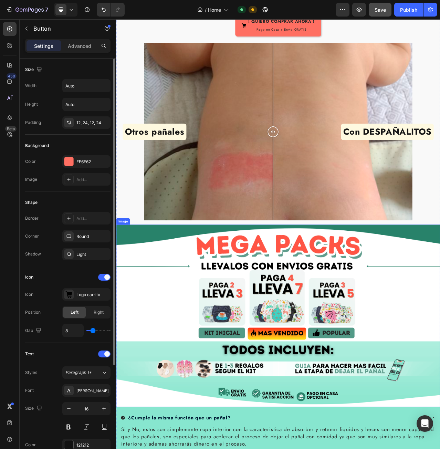
scroll to position [1315, 0]
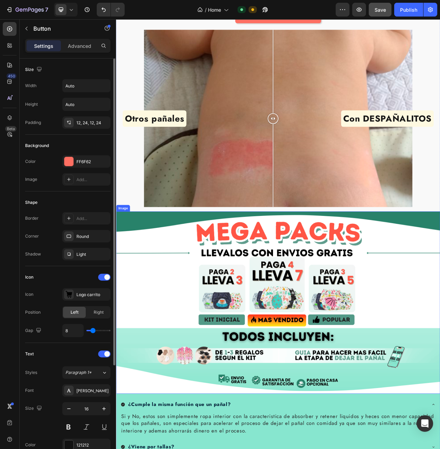
click at [424, 302] on img at bounding box center [322, 380] width 413 height 232
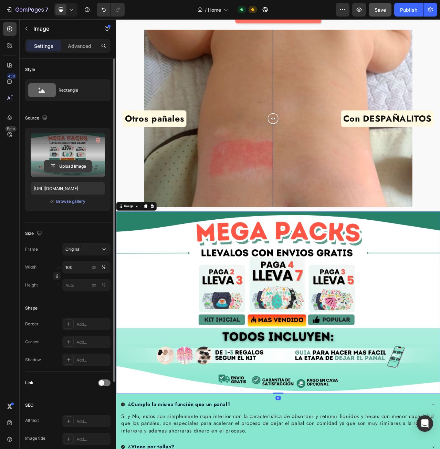
click at [79, 168] on input "file" at bounding box center [67, 166] width 47 height 12
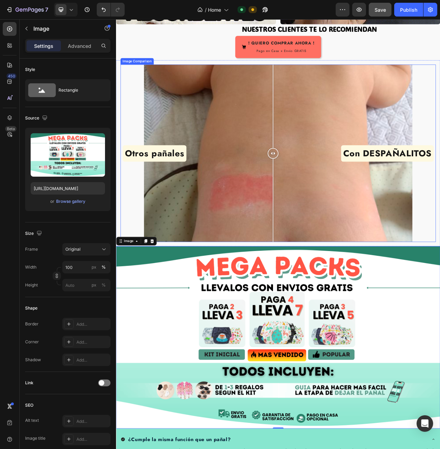
scroll to position [1281, 0]
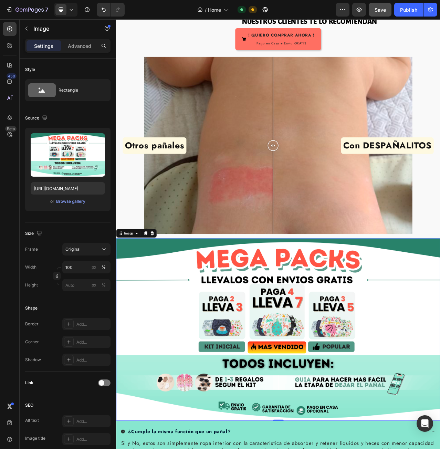
click at [386, 350] on img at bounding box center [322, 415] width 413 height 232
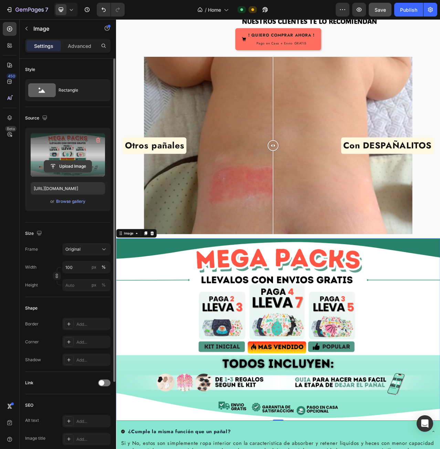
click at [70, 170] on input "file" at bounding box center [67, 166] width 47 height 12
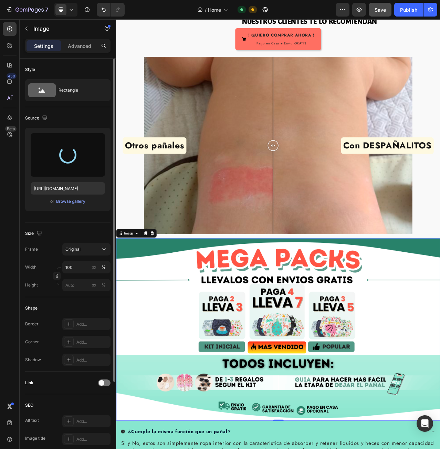
type input "[URL][DOMAIN_NAME]"
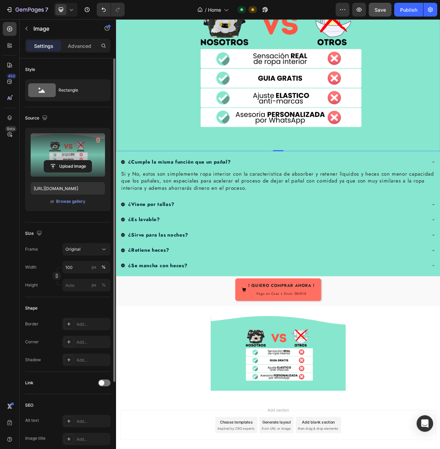
scroll to position [1625, 0]
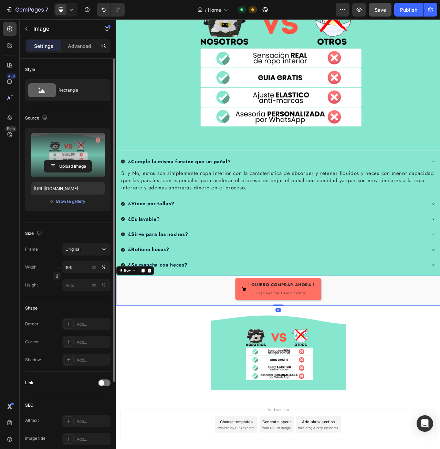
click at [520, 346] on div "! QUIERO COMPRAR AHORA ! Pago en Casa + Envio GRATIS Button Row 0" at bounding box center [322, 365] width 413 height 38
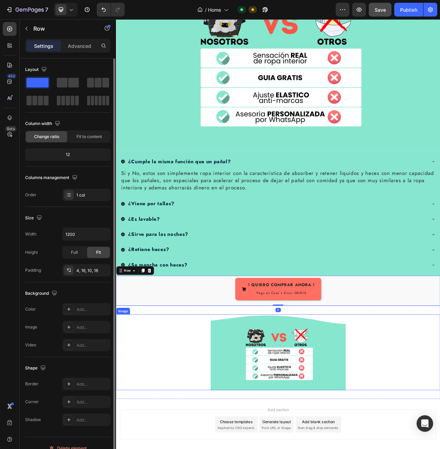
scroll to position [1640, 0]
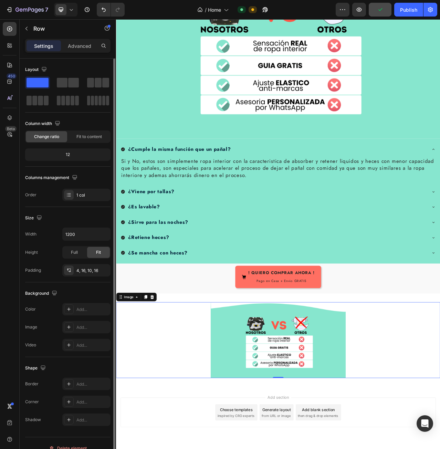
click at [441, 390] on div at bounding box center [322, 428] width 413 height 97
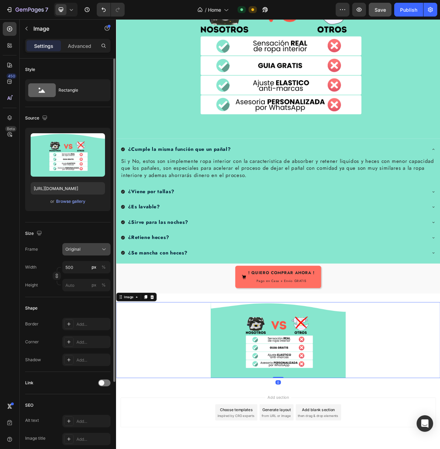
click at [101, 252] on icon at bounding box center [103, 249] width 7 height 7
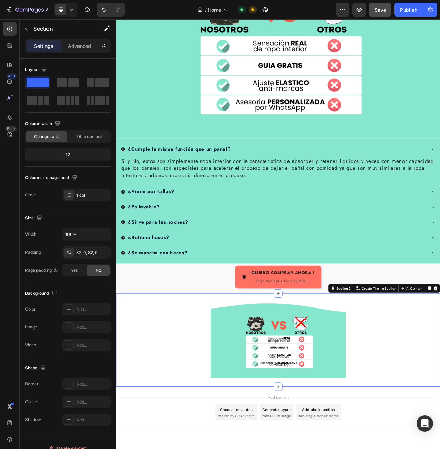
click at [219, 369] on div "Image Section 2 You can create reusable sections Create Theme Section AI Conten…" at bounding box center [322, 428] width 413 height 119
click at [120, 334] on div "! QUIERO COMPRAR AHORA ! Pago en Casa + Envio GRATIS Button Row" at bounding box center [322, 350] width 413 height 38
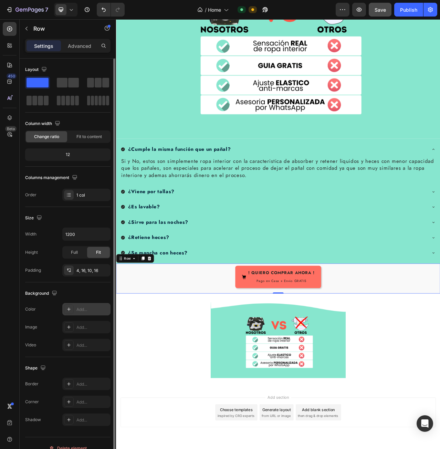
click at [69, 310] on icon at bounding box center [68, 308] width 3 height 3
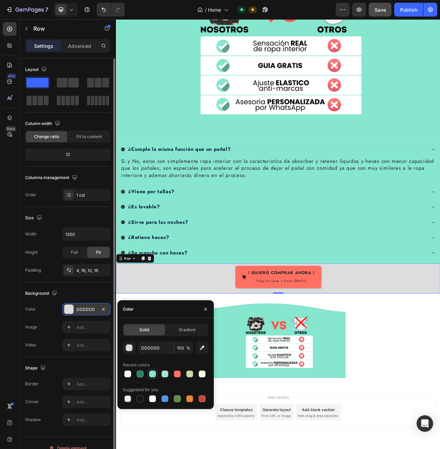
click at [152, 373] on div at bounding box center [152, 373] width 7 height 7
type input "87E6CF"
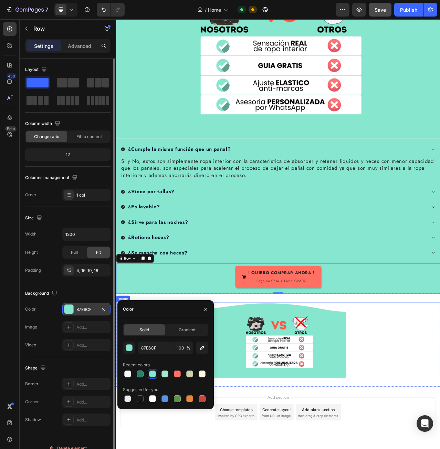
click at [445, 383] on div at bounding box center [322, 428] width 413 height 97
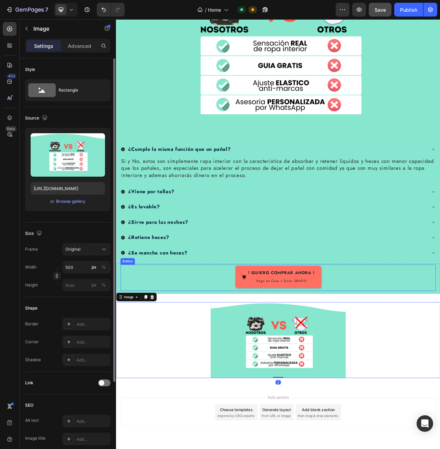
click at [387, 332] on div "! QUIERO COMPRAR AHORA ! Pago en Casa + Envio GRATIS Button" at bounding box center [322, 348] width 402 height 33
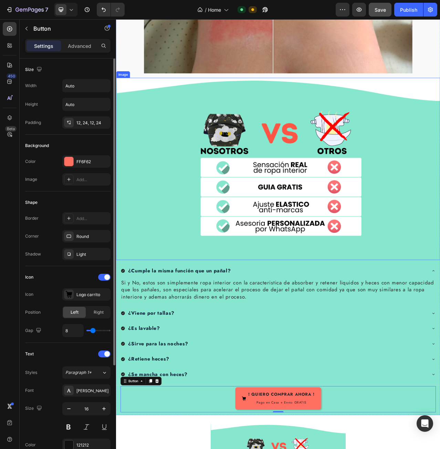
scroll to position [1503, 0]
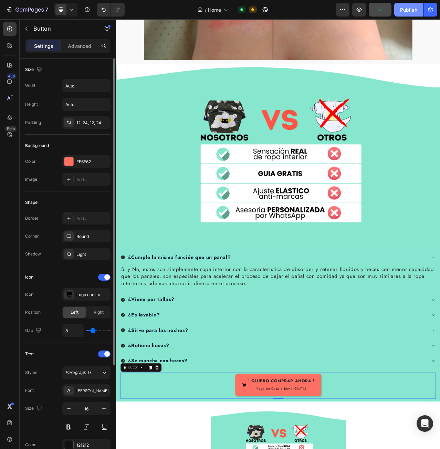
click at [404, 8] on div "Publish" at bounding box center [408, 9] width 17 height 7
click at [27, 30] on icon "button" at bounding box center [26, 29] width 2 height 4
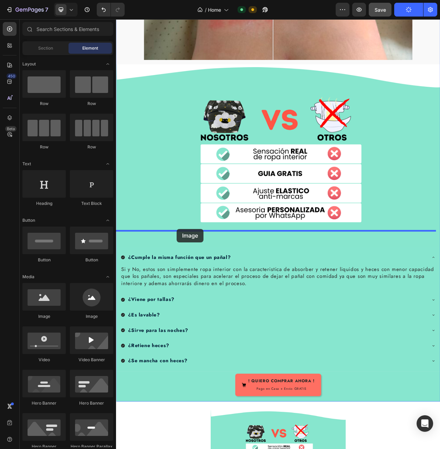
drag, startPoint x: 159, startPoint y: 315, endPoint x: 193, endPoint y: 286, distance: 44.7
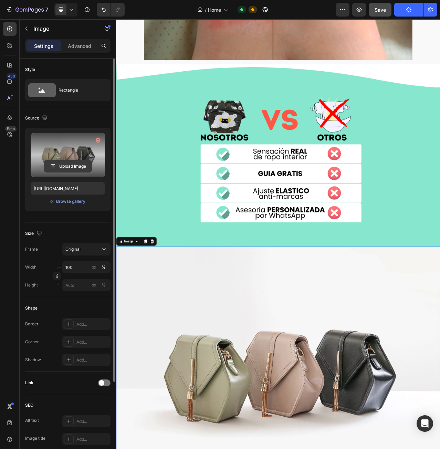
click at [61, 169] on input "file" at bounding box center [67, 166] width 47 height 12
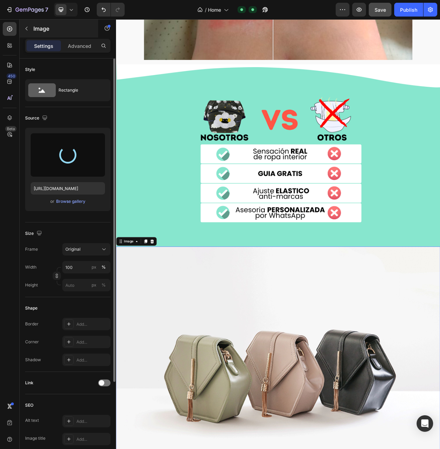
type input "[URL][DOMAIN_NAME]"
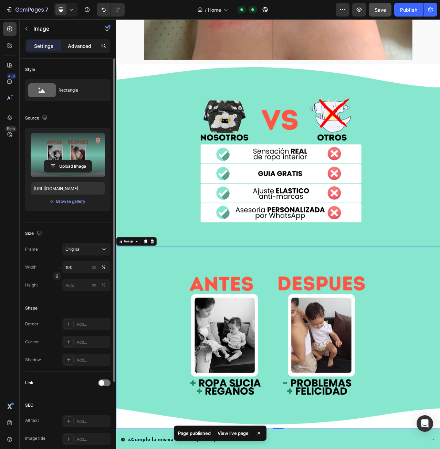
click at [84, 47] on p "Advanced" at bounding box center [79, 45] width 23 height 7
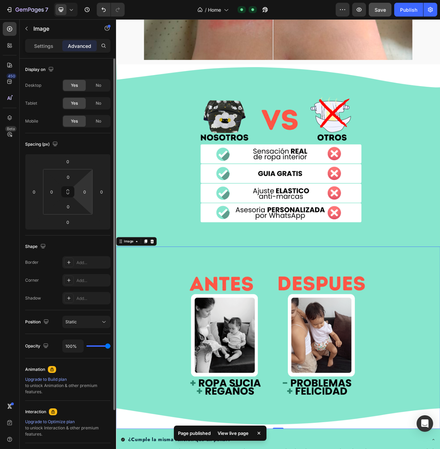
scroll to position [34, 0]
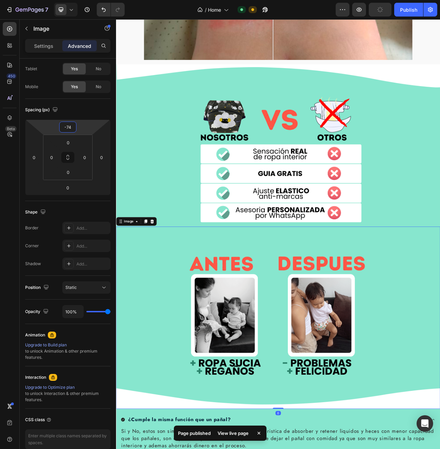
type input "-78"
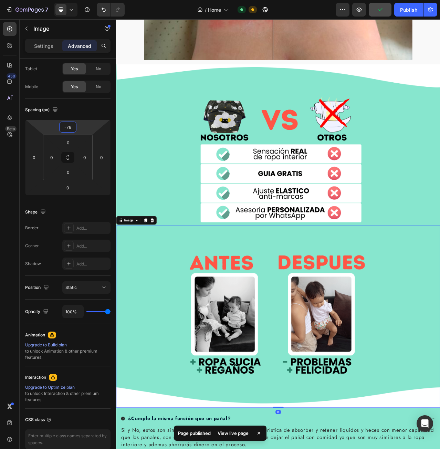
drag, startPoint x: 82, startPoint y: 127, endPoint x: 89, endPoint y: 141, distance: 15.2
click at [89, 0] on html "7 / Home Default Need republishing Preview Publish 450 Beta Sections(18) Elemen…" at bounding box center [220, 0] width 440 height 0
click at [185, 163] on img at bounding box center [322, 193] width 413 height 232
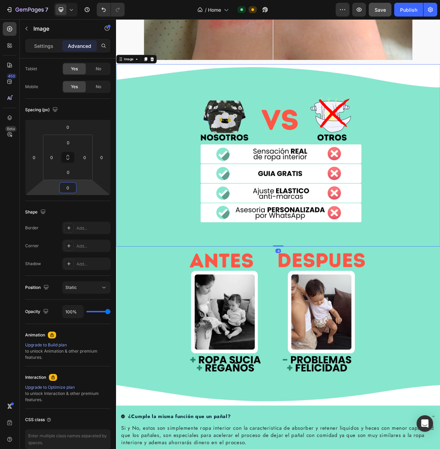
type input "2"
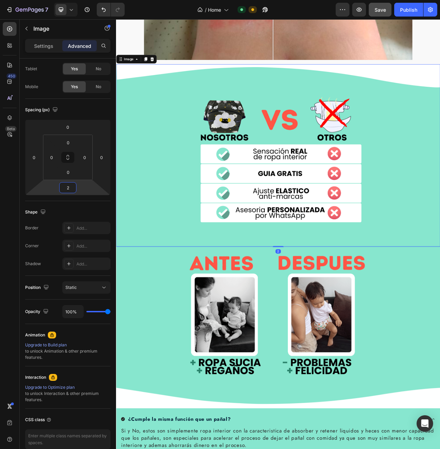
drag, startPoint x: 82, startPoint y: 188, endPoint x: 91, endPoint y: 188, distance: 8.3
click at [91, 0] on html "7 / Home Default Need republishing Preview Save Publish 450 Beta Sections(18) E…" at bounding box center [220, 0] width 440 height 0
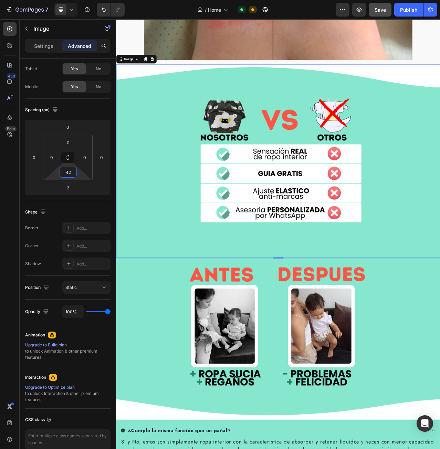
type input "0"
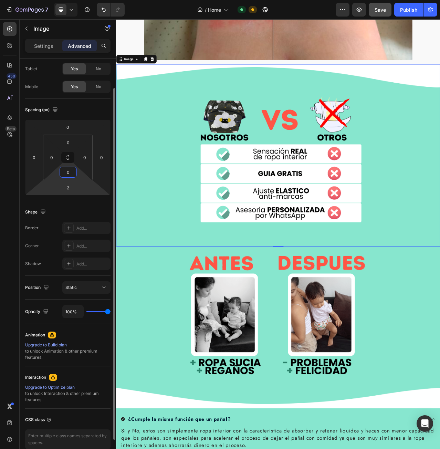
drag, startPoint x: 81, startPoint y: 174, endPoint x: 77, endPoint y: 192, distance: 17.5
click at [79, 0] on html "7 / Home Default Need republishing Preview Save Publish 450 Beta Sections(18) E…" at bounding box center [220, 0] width 440 height 0
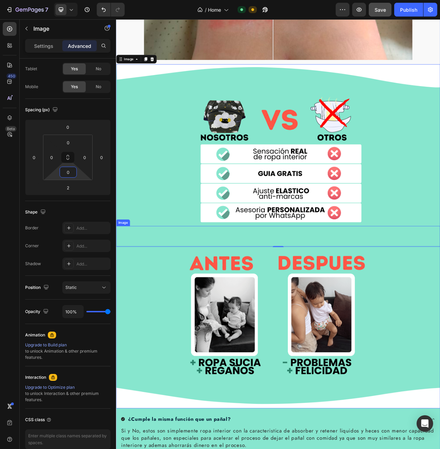
click at [245, 283] on img at bounding box center [322, 399] width 413 height 232
click at [193, 302] on img at bounding box center [322, 399] width 413 height 232
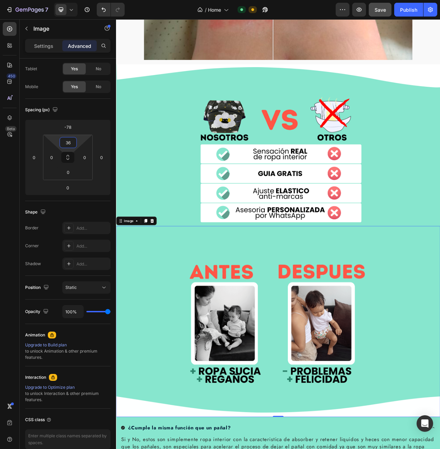
type input "0"
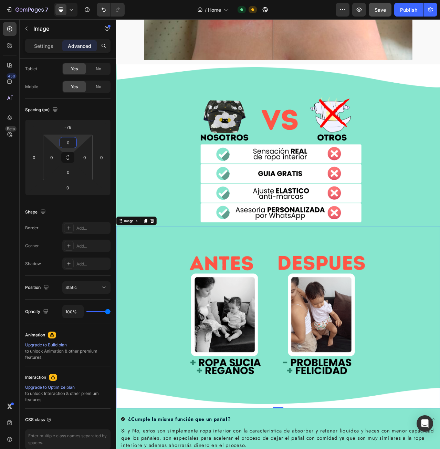
drag, startPoint x: 77, startPoint y: 141, endPoint x: 79, endPoint y: 175, distance: 34.1
click at [79, 0] on html "7 / Home Default Need republishing Preview Save Publish 450 Beta Sections(18) E…" at bounding box center [220, 0] width 440 height 0
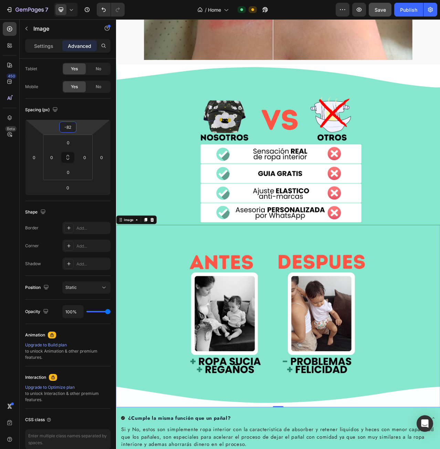
type input "-84"
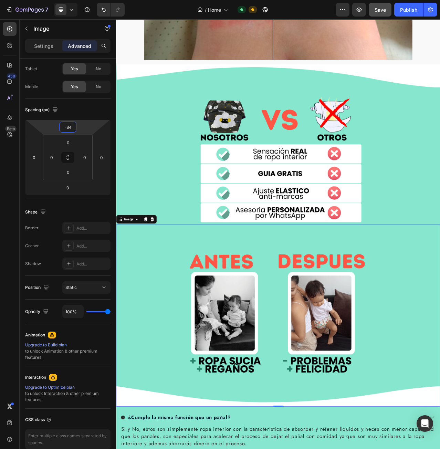
click at [88, 0] on html "7 / Home Default Need republishing Preview Save Publish 450 Beta Sections(18) E…" at bounding box center [220, 0] width 440 height 0
click at [383, 11] on span "Save" at bounding box center [379, 10] width 11 height 6
click at [498, 165] on img at bounding box center [322, 193] width 413 height 232
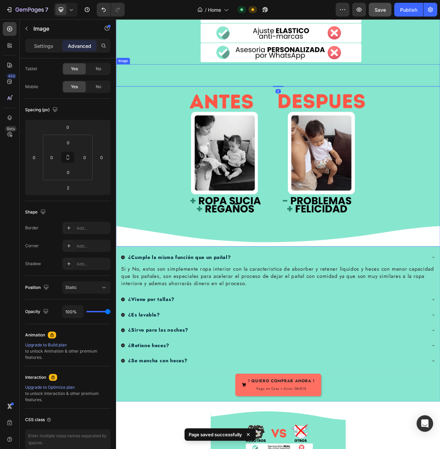
scroll to position [1709, 0]
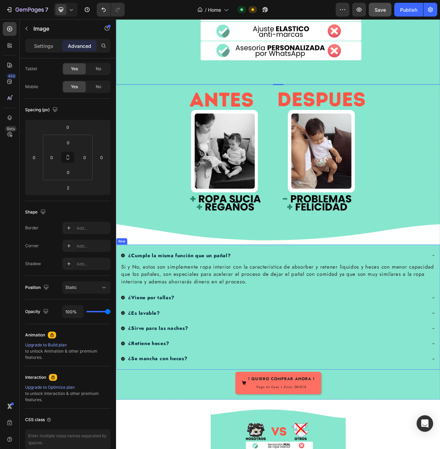
click at [515, 307] on div "¿Cumple la misma función que un pañal? Si y No, estos son simplemente ropa inte…" at bounding box center [322, 386] width 413 height 159
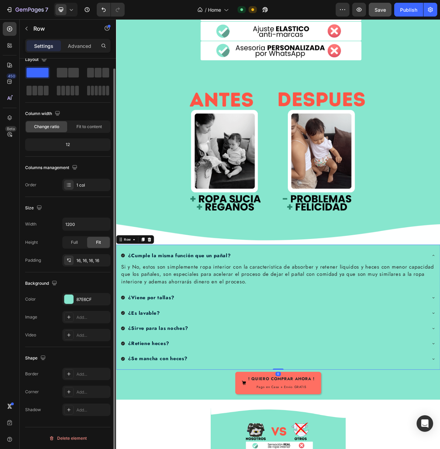
scroll to position [0, 0]
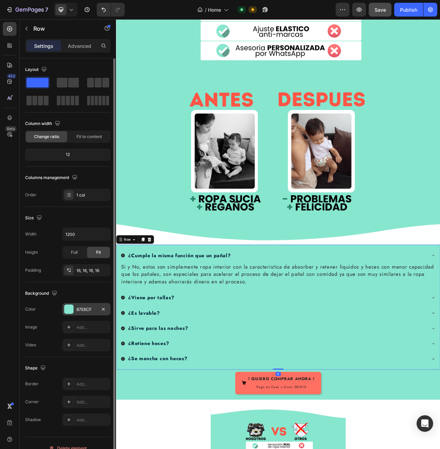
click at [81, 309] on div "87E6CF" at bounding box center [86, 309] width 20 height 6
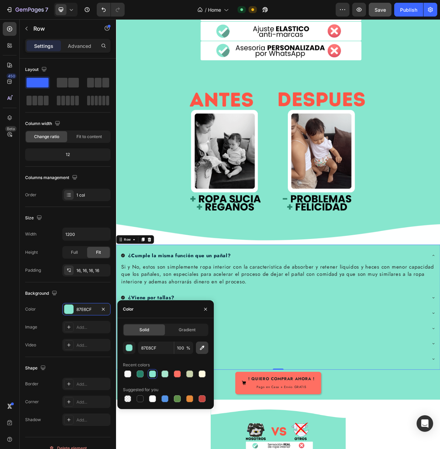
click at [201, 348] on icon "button" at bounding box center [202, 347] width 4 height 4
type input "FFFFFF"
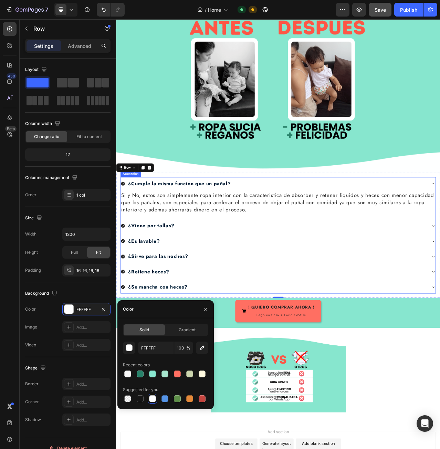
scroll to position [1812, 0]
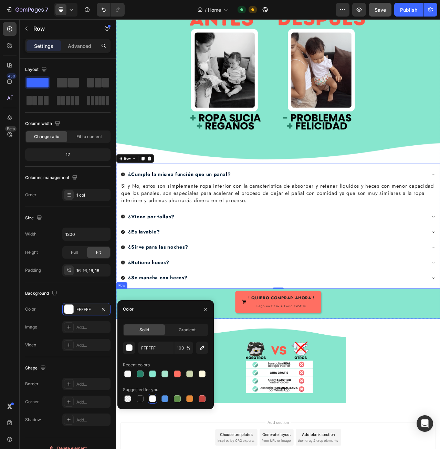
click at [518, 363] on div "! QUIERO COMPRAR AHORA ! Pago en Casa + Envio GRATIS Button Row" at bounding box center [322, 382] width 413 height 38
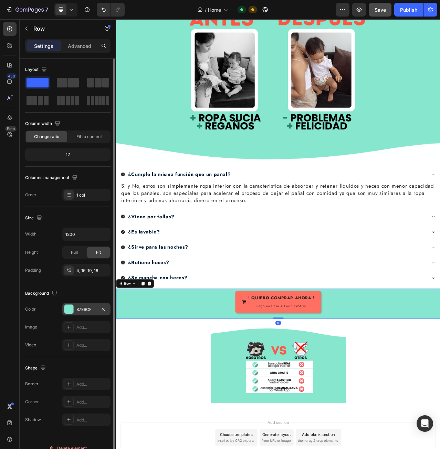
click at [84, 308] on div "87E6CF" at bounding box center [86, 309] width 20 height 6
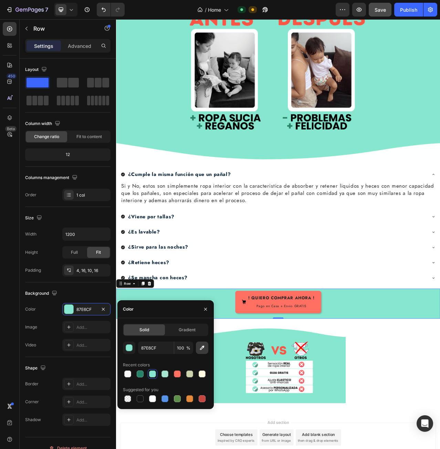
click at [202, 347] on icon "button" at bounding box center [202, 347] width 4 height 4
type input "FFFFFF"
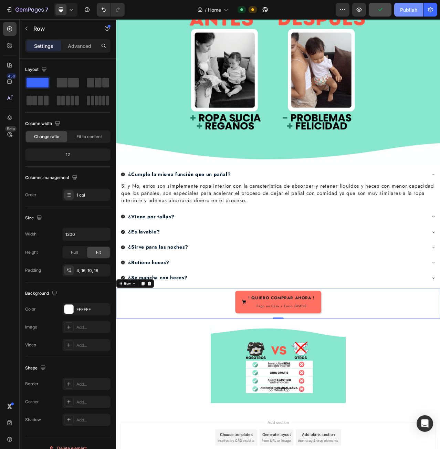
click at [407, 6] on div "Publish" at bounding box center [408, 9] width 17 height 7
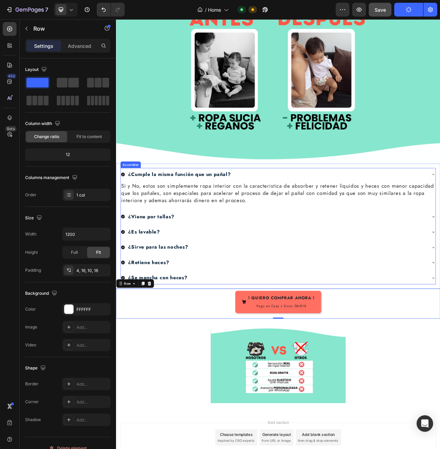
scroll to position [1841, 0]
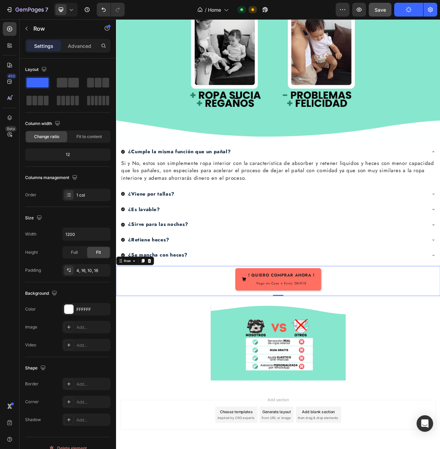
click at [71, 11] on icon at bounding box center [71, 9] width 7 height 7
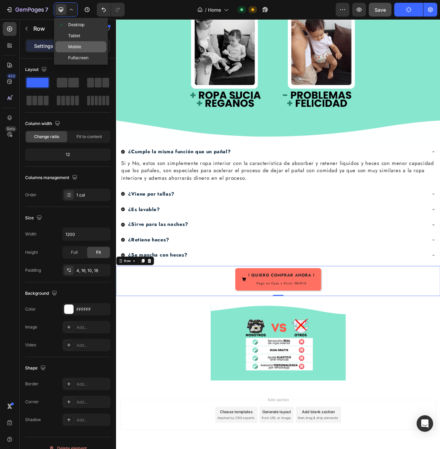
click at [83, 52] on div "Mobile" at bounding box center [80, 57] width 51 height 11
type input "100%"
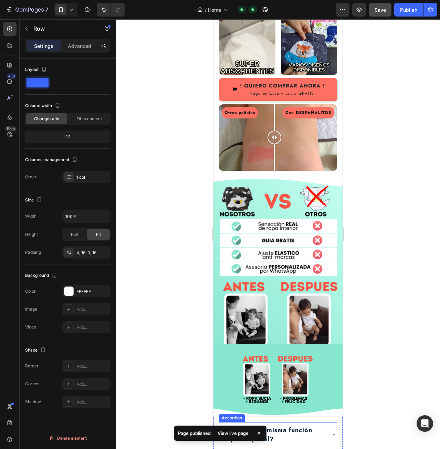
scroll to position [859, 0]
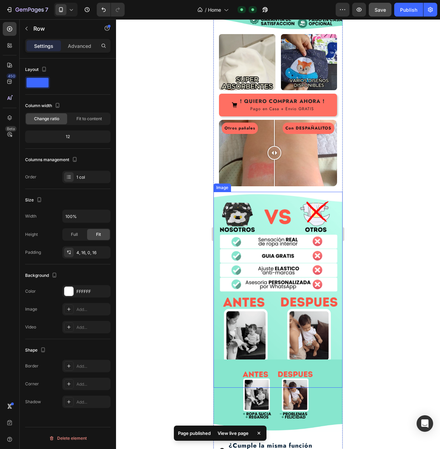
click at [296, 275] on img at bounding box center [277, 290] width 129 height 196
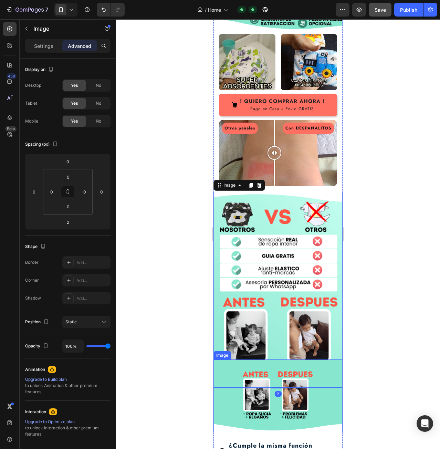
click at [312, 370] on img at bounding box center [277, 395] width 129 height 73
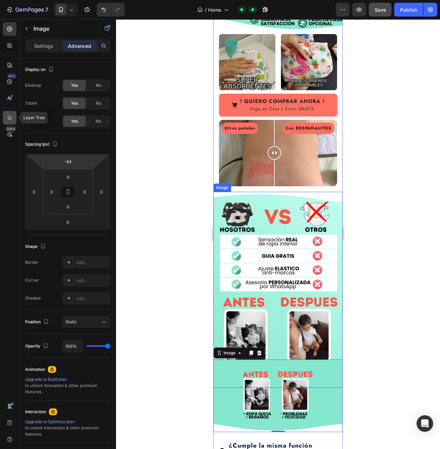
click at [12, 116] on icon at bounding box center [9, 117] width 7 height 7
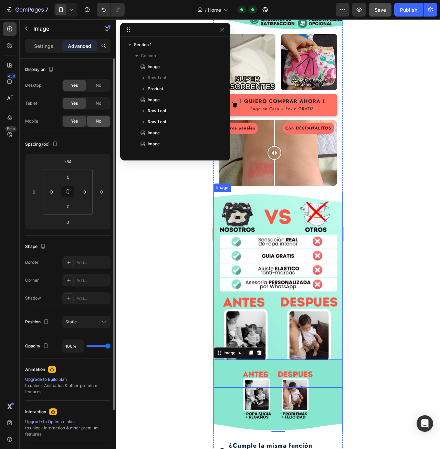
scroll to position [96, 0]
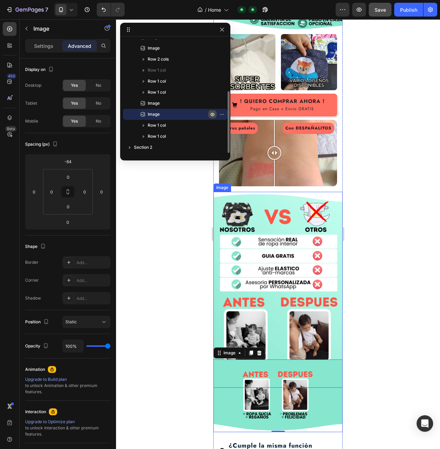
click at [210, 116] on icon "button" at bounding box center [213, 114] width 6 height 6
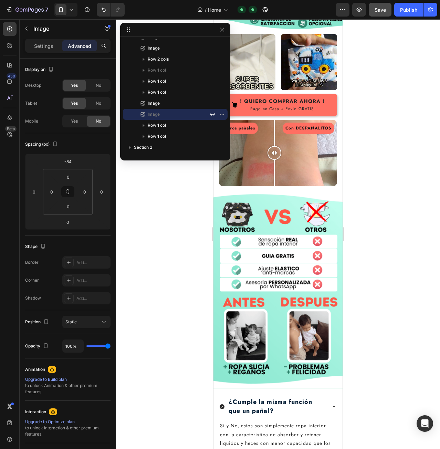
click at [394, 168] on div at bounding box center [278, 233] width 324 height 429
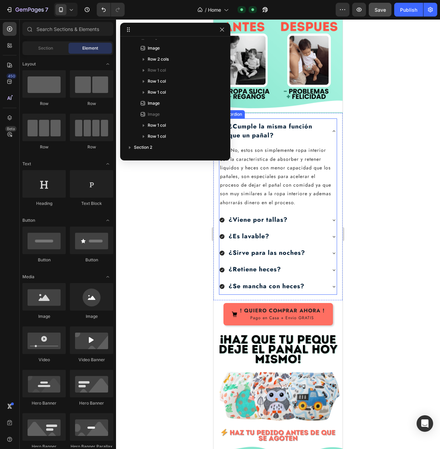
scroll to position [1168, 0]
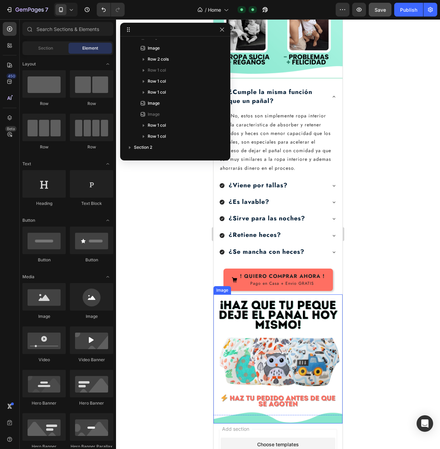
click at [303, 294] on img at bounding box center [277, 358] width 129 height 129
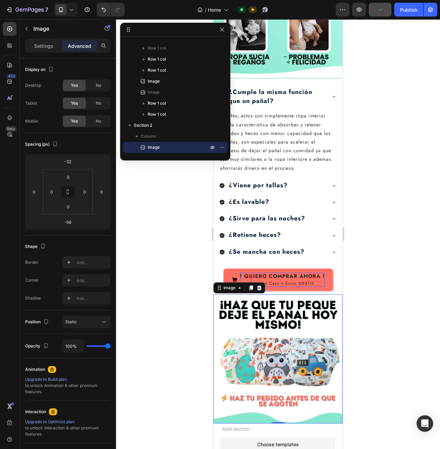
click at [259, 285] on icon at bounding box center [259, 288] width 6 height 6
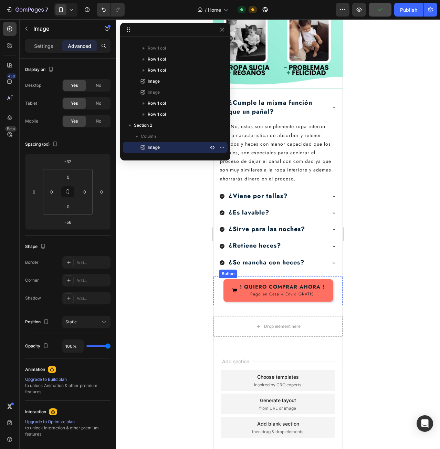
scroll to position [115, 0]
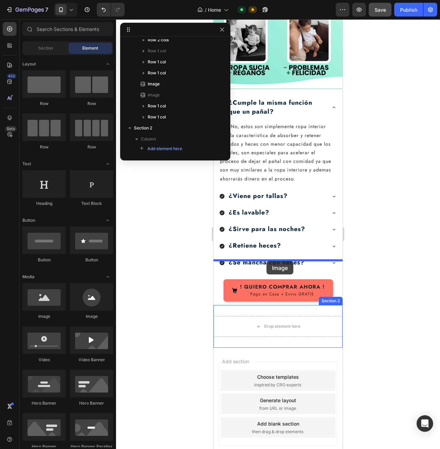
drag, startPoint x: 277, startPoint y: 318, endPoint x: 265, endPoint y: 262, distance: 57.2
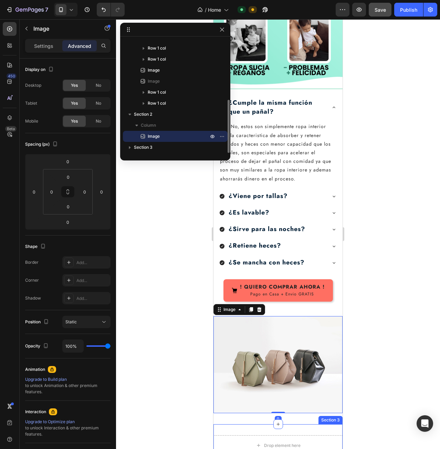
scroll to position [1168, 0]
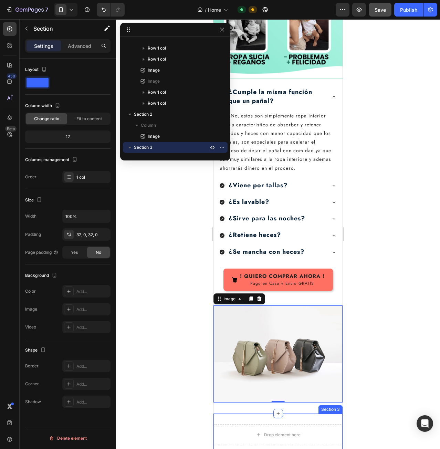
click at [313, 413] on div "Drop element here Section 3" at bounding box center [277, 434] width 129 height 43
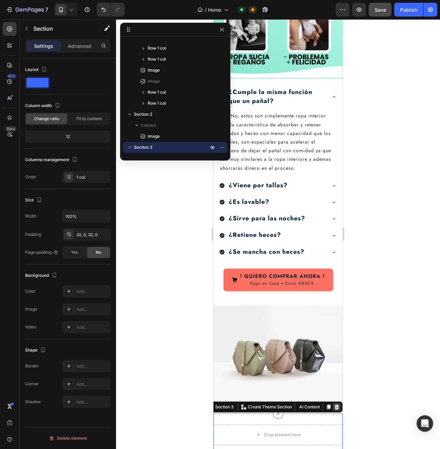
click at [332, 403] on div at bounding box center [336, 407] width 8 height 8
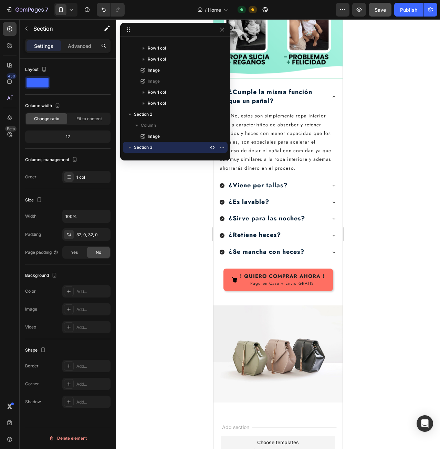
scroll to position [118, 0]
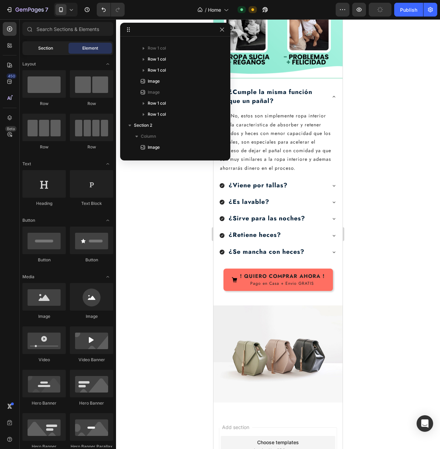
click at [39, 51] on span "Section" at bounding box center [45, 48] width 15 height 6
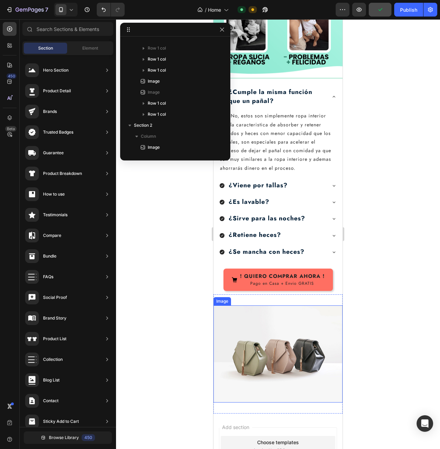
click at [292, 305] on img at bounding box center [277, 353] width 129 height 97
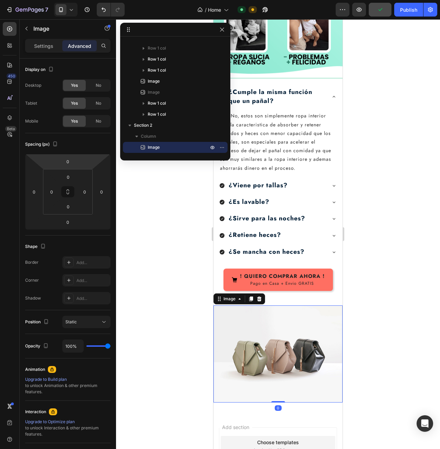
click at [31, 48] on div "Settings" at bounding box center [43, 45] width 34 height 11
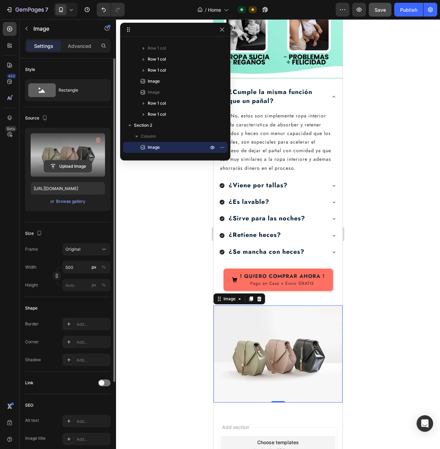
click at [67, 161] on input "file" at bounding box center [67, 166] width 47 height 12
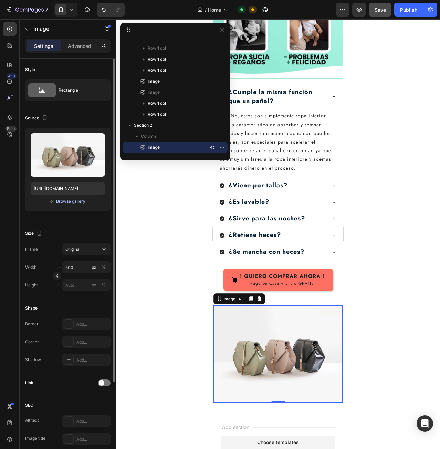
click at [75, 204] on button "Browse gallery" at bounding box center [71, 201] width 30 height 7
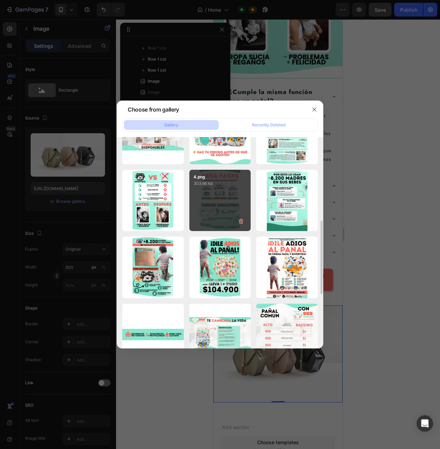
scroll to position [172, 0]
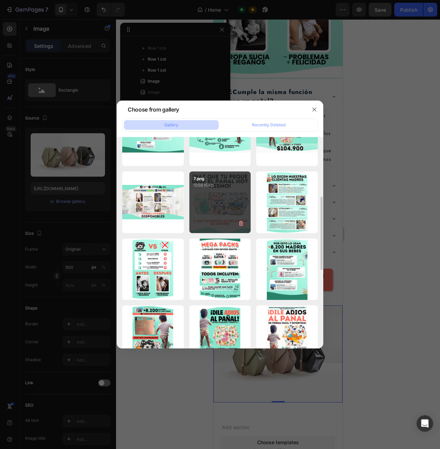
click at [223, 200] on div "7.png 1058.15 kb" at bounding box center [220, 202] width 62 height 62
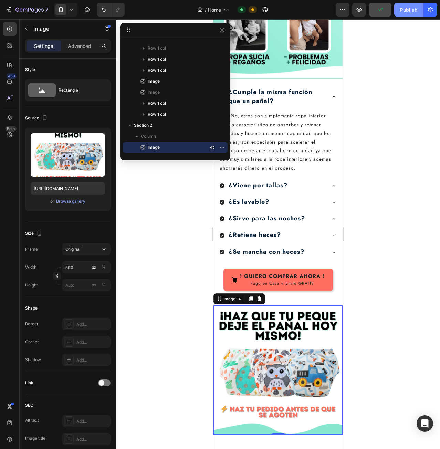
click at [410, 9] on div "Publish" at bounding box center [408, 9] width 17 height 7
click at [71, 12] on icon at bounding box center [71, 9] width 7 height 7
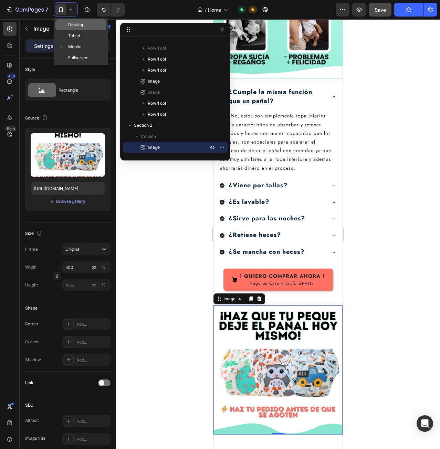
click at [75, 25] on span "Desktop" at bounding box center [76, 24] width 16 height 7
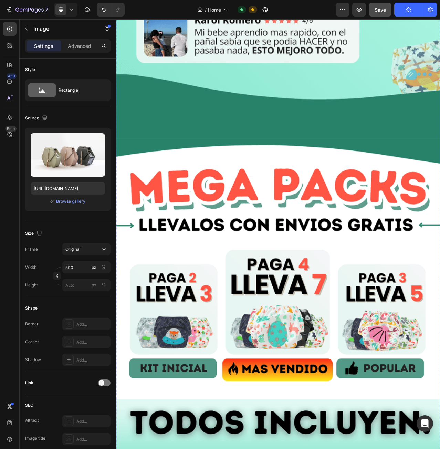
scroll to position [1874, 0]
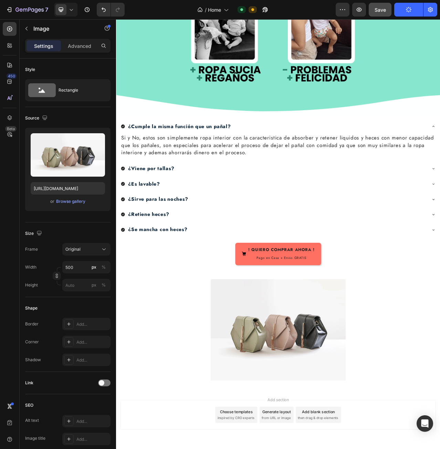
click at [254, 362] on img at bounding box center [322, 415] width 172 height 129
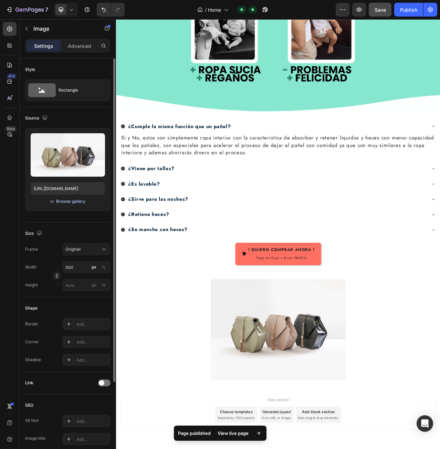
click at [68, 199] on div "Browse gallery" at bounding box center [70, 201] width 29 height 6
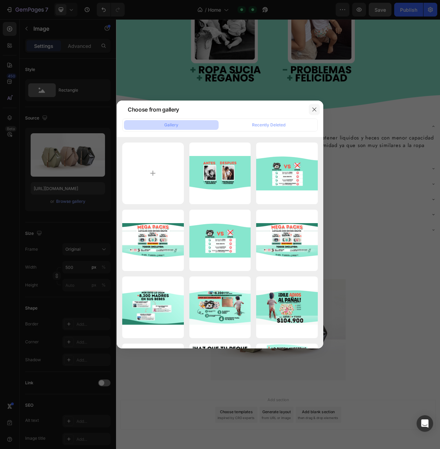
click at [311, 108] on button "button" at bounding box center [314, 109] width 11 height 11
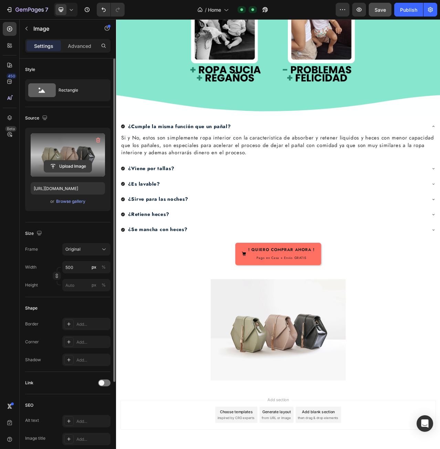
click at [74, 164] on input "file" at bounding box center [67, 166] width 47 height 12
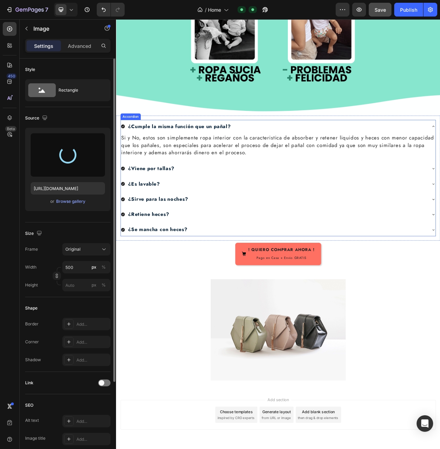
type input "[URL][DOMAIN_NAME]"
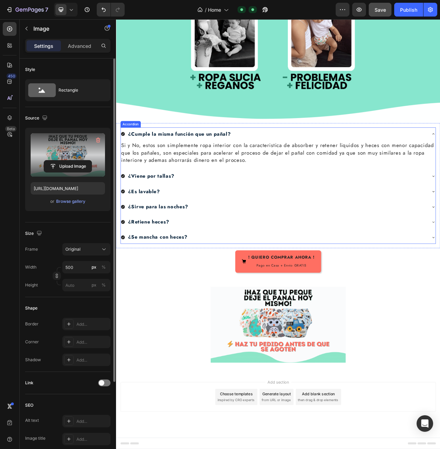
scroll to position [1841, 0]
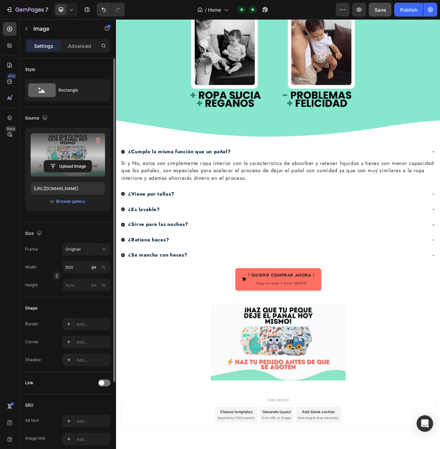
click at [389, 410] on img at bounding box center [322, 431] width 172 height 97
click at [202, 407] on div at bounding box center [322, 431] width 413 height 97
click at [102, 248] on icon at bounding box center [103, 249] width 7 height 7
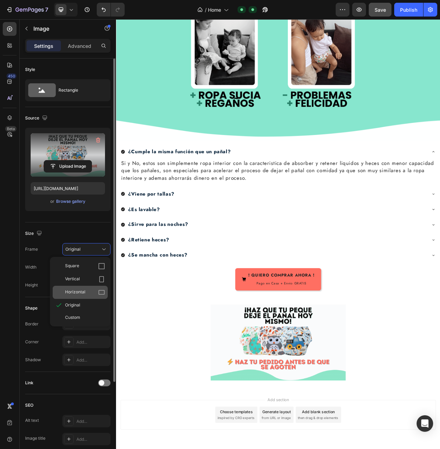
click at [91, 295] on div "Horizontal" at bounding box center [85, 292] width 40 height 7
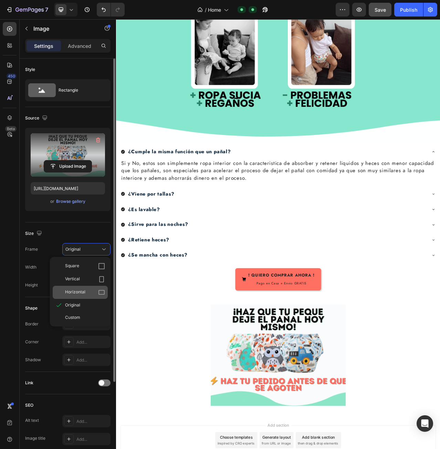
scroll to position [1874, 0]
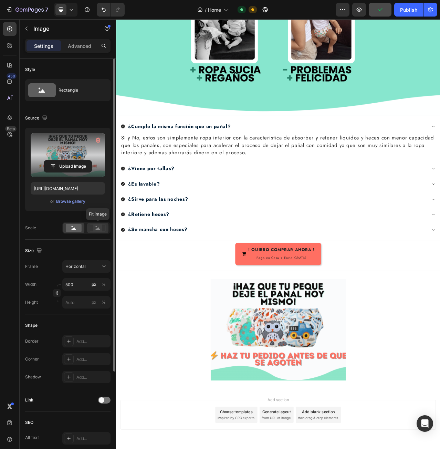
click at [94, 230] on rect at bounding box center [97, 227] width 9 height 7
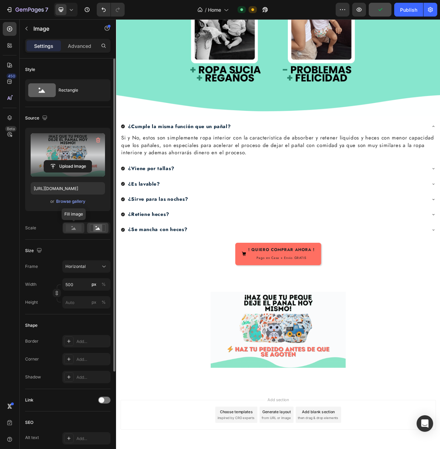
click at [75, 228] on rect at bounding box center [74, 228] width 16 height 8
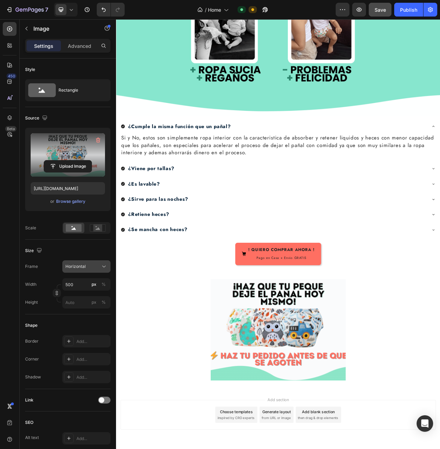
click at [98, 266] on div "Horizontal" at bounding box center [82, 266] width 34 height 6
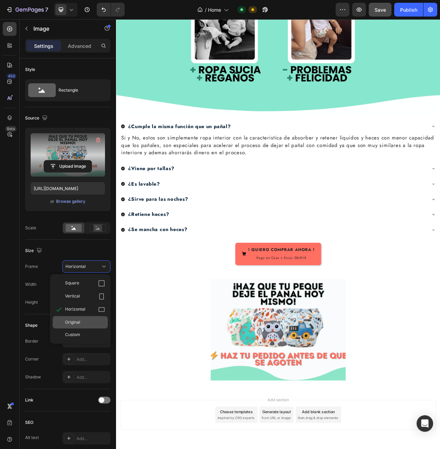
click at [84, 326] on div "Original" at bounding box center [80, 322] width 55 height 12
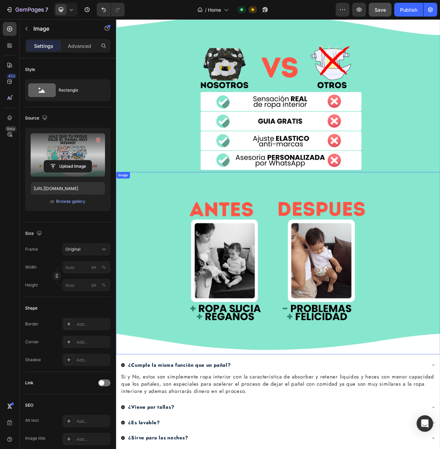
scroll to position [1561, 0]
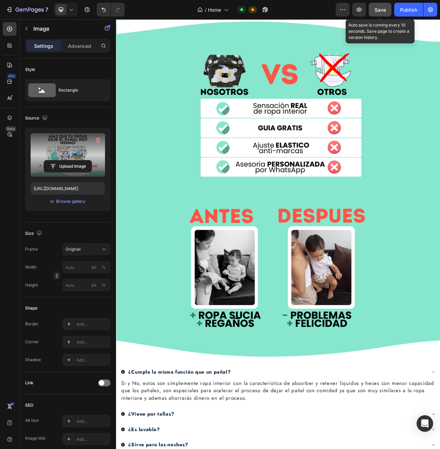
click at [382, 12] on span "Save" at bounding box center [379, 10] width 11 height 6
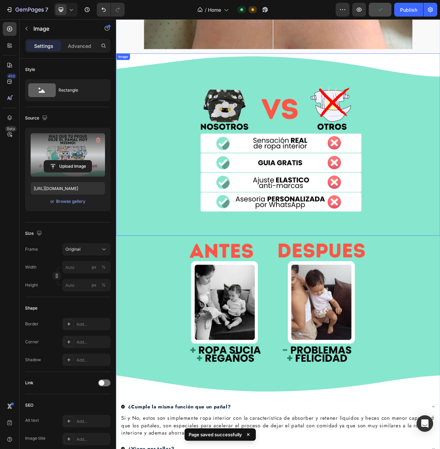
scroll to position [1389, 0]
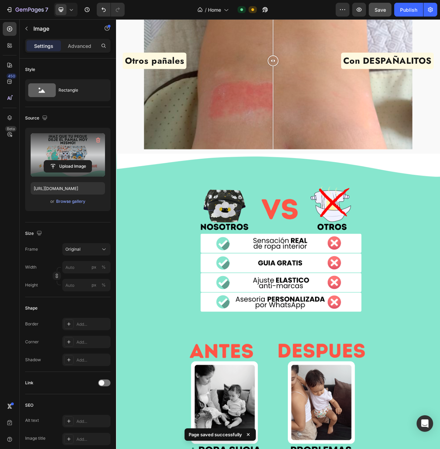
click at [70, 12] on icon at bounding box center [71, 9] width 7 height 7
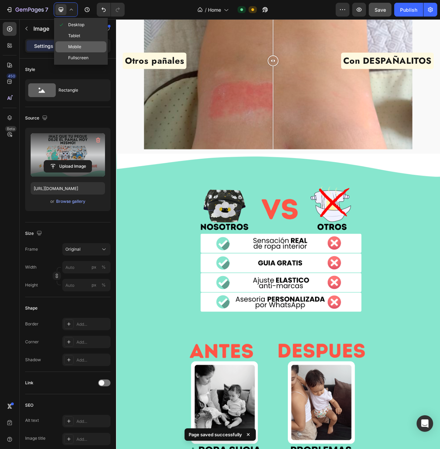
click at [84, 52] on div "Mobile" at bounding box center [80, 57] width 51 height 11
type input "[URL][DOMAIN_NAME]"
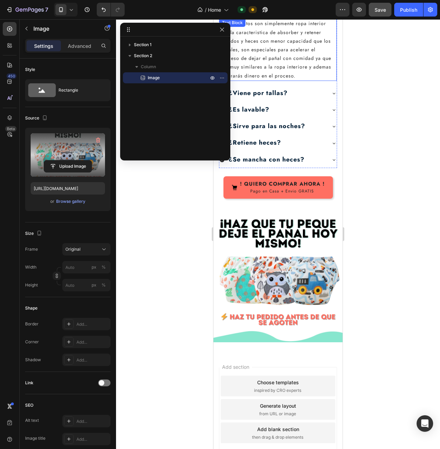
scroll to position [1261, 0]
click at [410, 11] on div "Publish" at bounding box center [408, 9] width 17 height 7
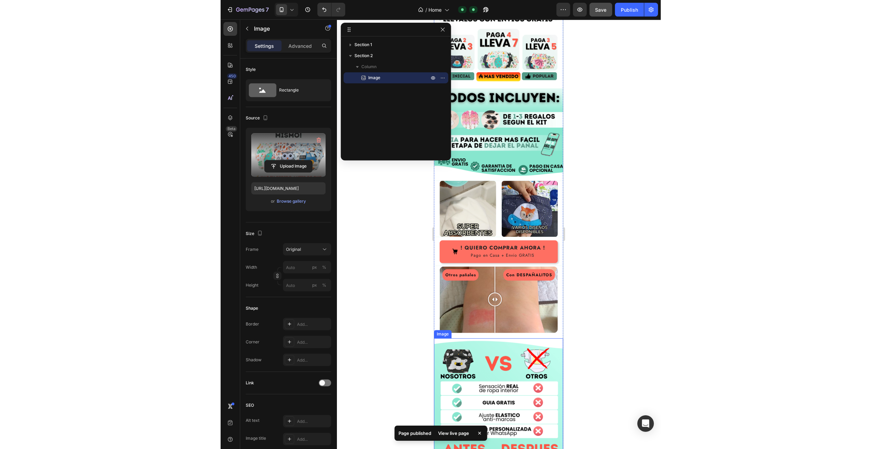
scroll to position [710, 0]
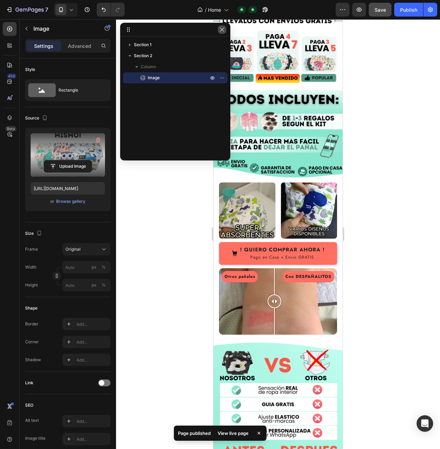
click at [225, 31] on button "button" at bounding box center [222, 29] width 8 height 8
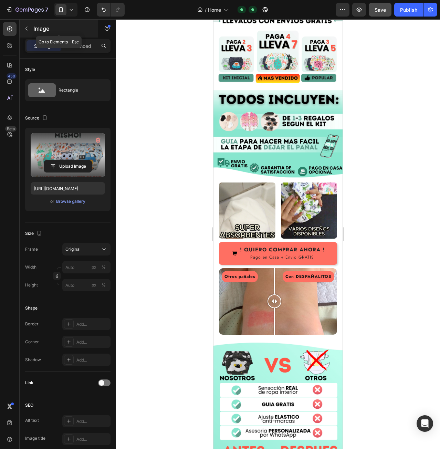
click at [26, 30] on icon "button" at bounding box center [27, 29] width 6 height 6
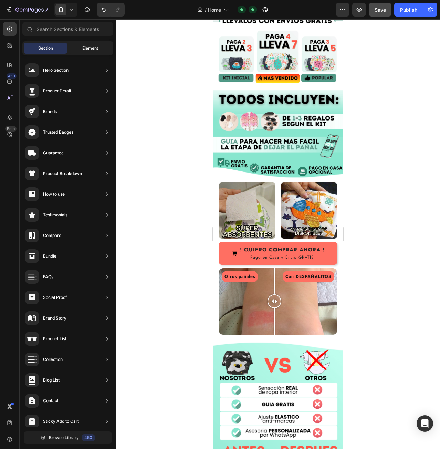
click at [74, 47] on div "Element" at bounding box center [89, 48] width 43 height 11
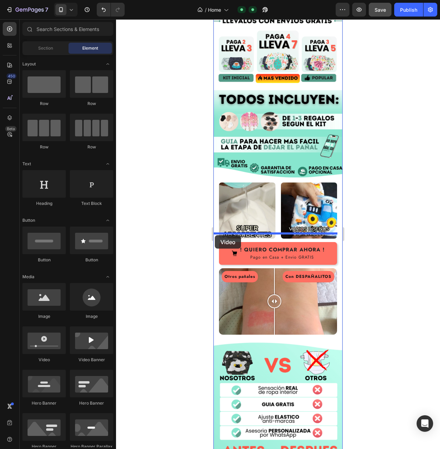
drag, startPoint x: 266, startPoint y: 362, endPoint x: 215, endPoint y: 235, distance: 137.1
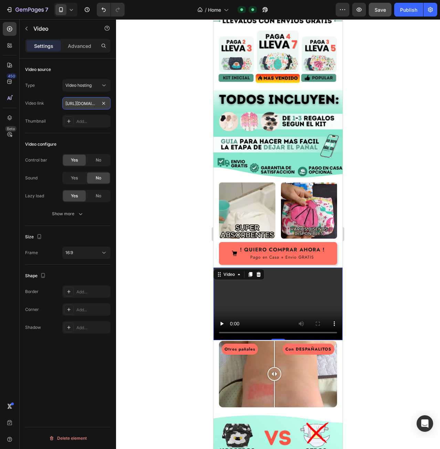
click at [94, 102] on input "[URL][DOMAIN_NAME]" at bounding box center [86, 103] width 48 height 12
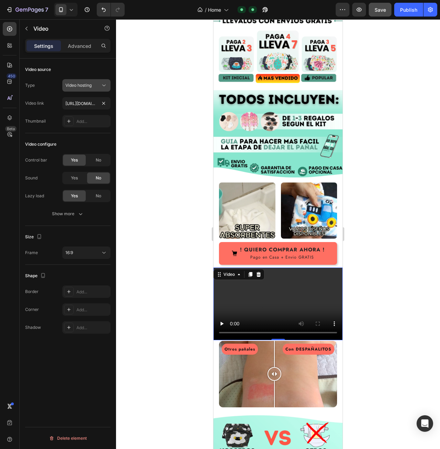
click at [104, 84] on icon at bounding box center [103, 85] width 7 height 7
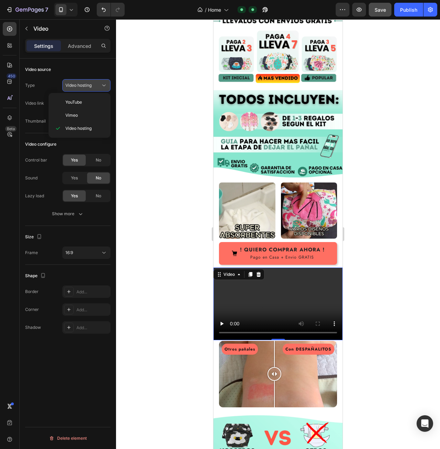
click at [104, 84] on icon at bounding box center [103, 85] width 7 height 7
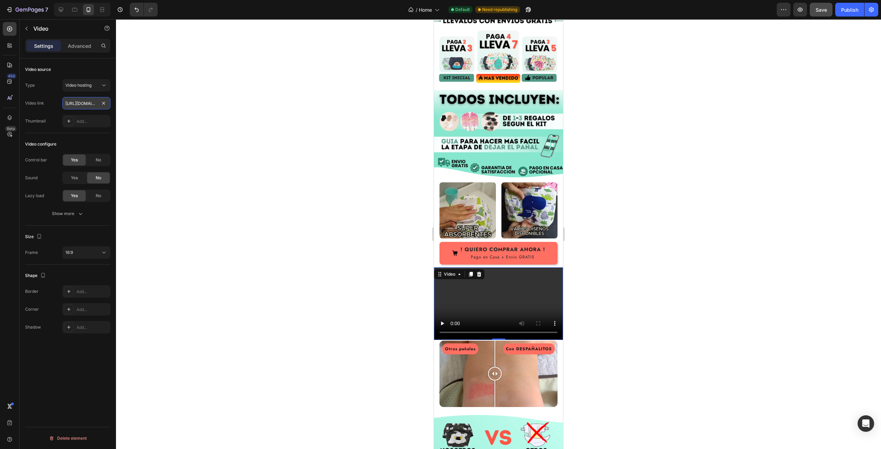
click at [82, 106] on input "[URL][DOMAIN_NAME]" at bounding box center [86, 103] width 48 height 12
click at [90, 103] on input "text" at bounding box center [86, 103] width 48 height 12
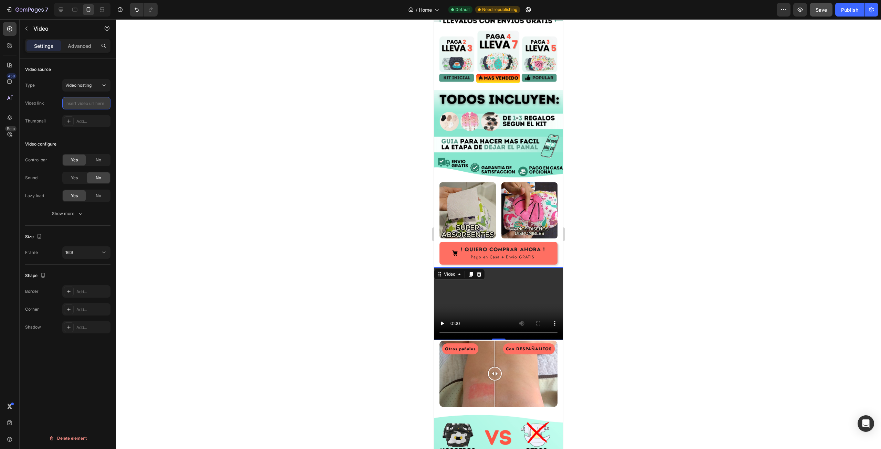
paste input "[URL][DOMAIN_NAME]"
type input "[URL][DOMAIN_NAME]"
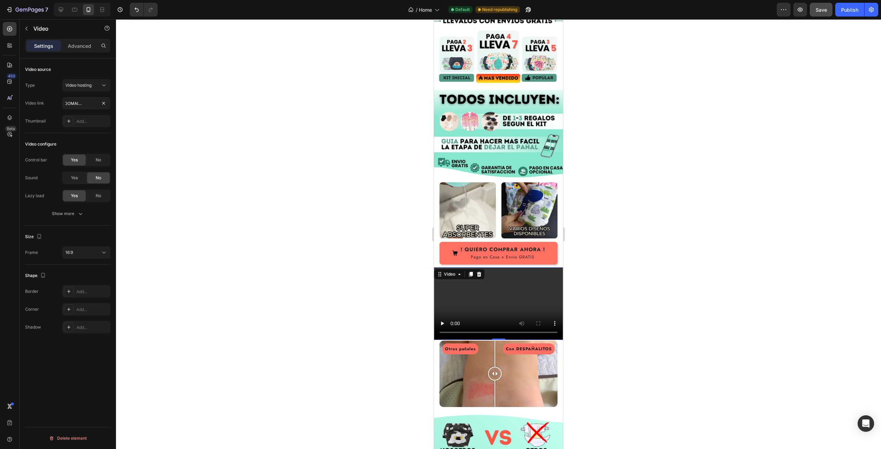
click at [213, 124] on div at bounding box center [498, 234] width 765 height 430
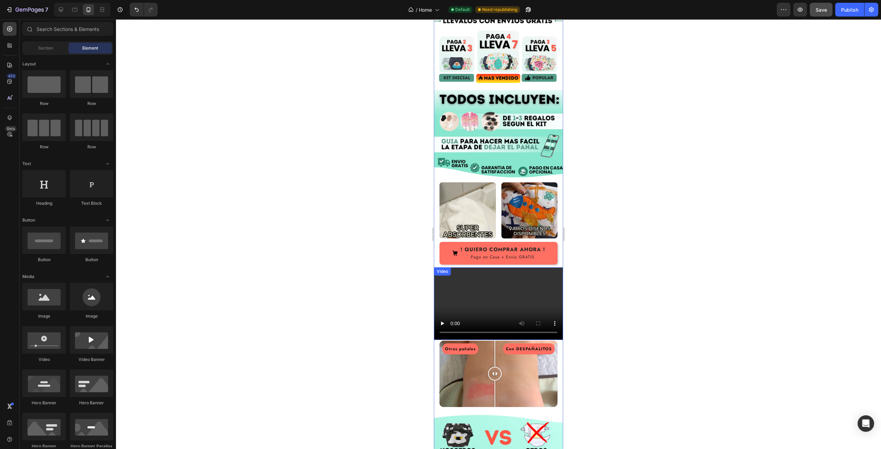
click at [479, 267] on video at bounding box center [498, 303] width 129 height 73
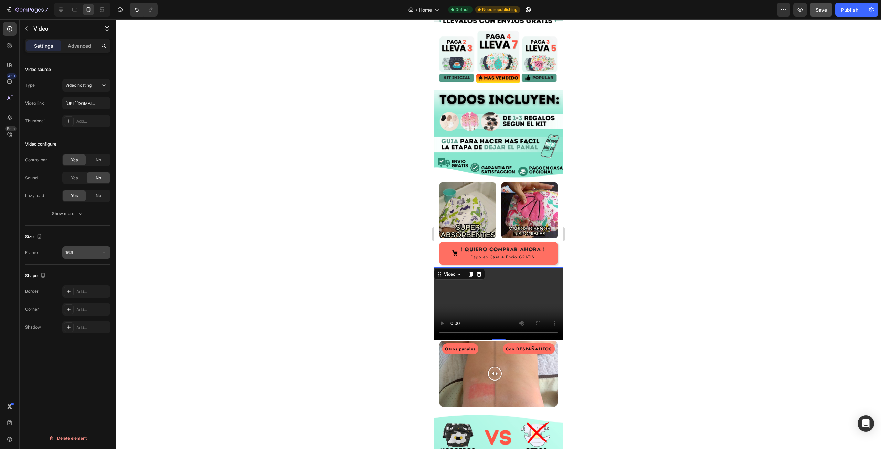
click at [97, 251] on div "16:9" at bounding box center [82, 252] width 35 height 6
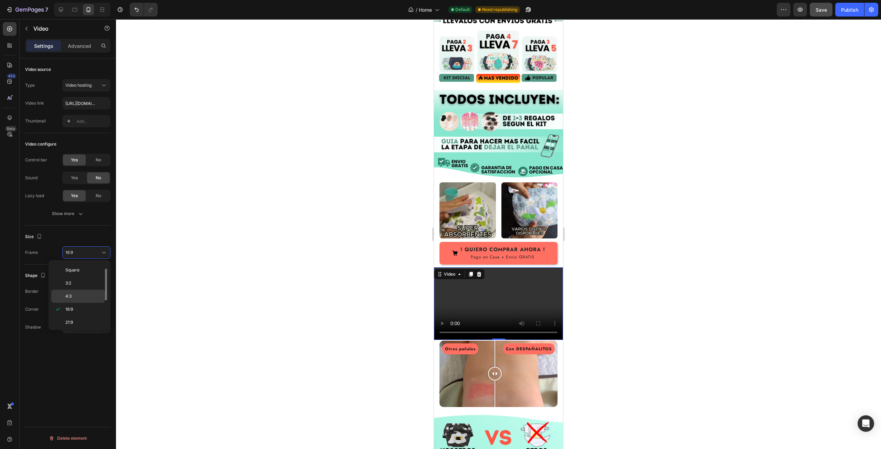
scroll to position [66, 0]
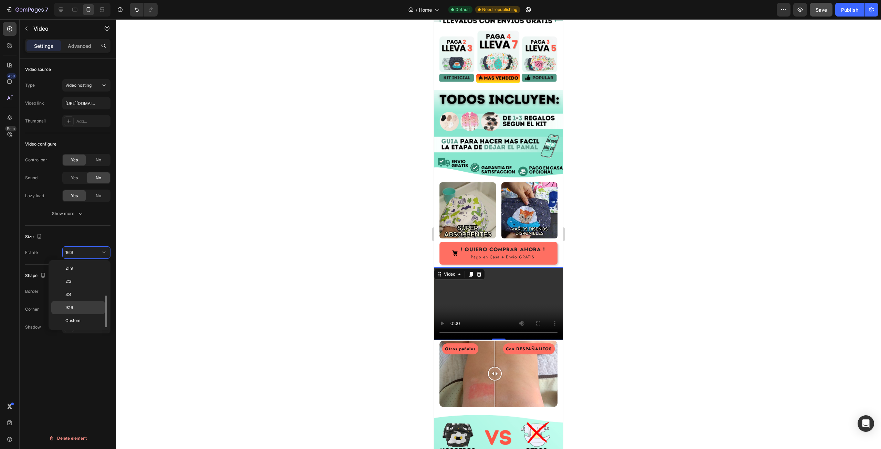
click at [81, 305] on p "9:16" at bounding box center [83, 308] width 36 height 6
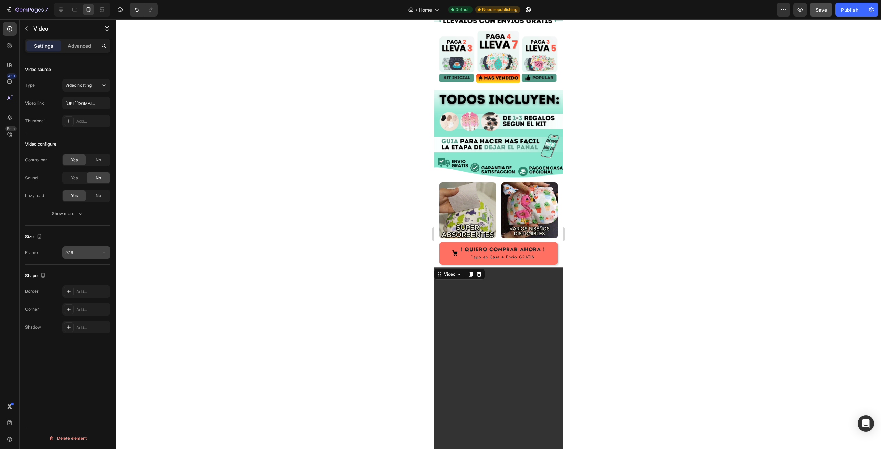
click at [96, 254] on div "9:16" at bounding box center [82, 252] width 35 height 6
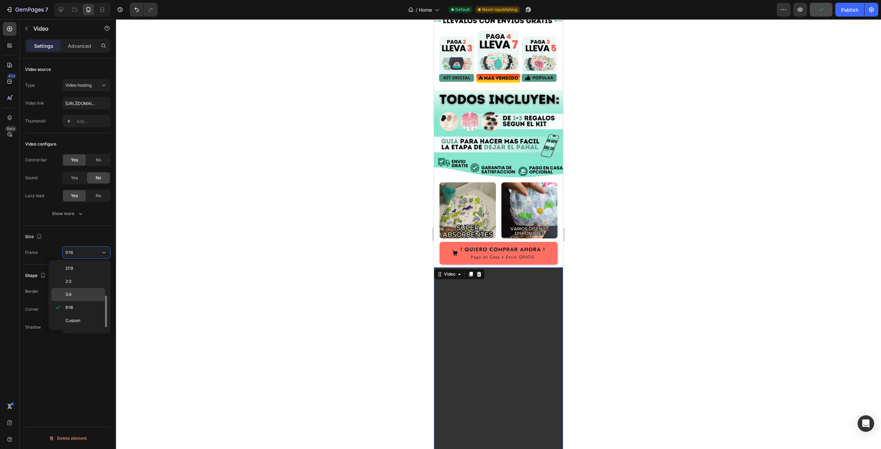
click at [86, 294] on p "3:4" at bounding box center [83, 294] width 36 height 6
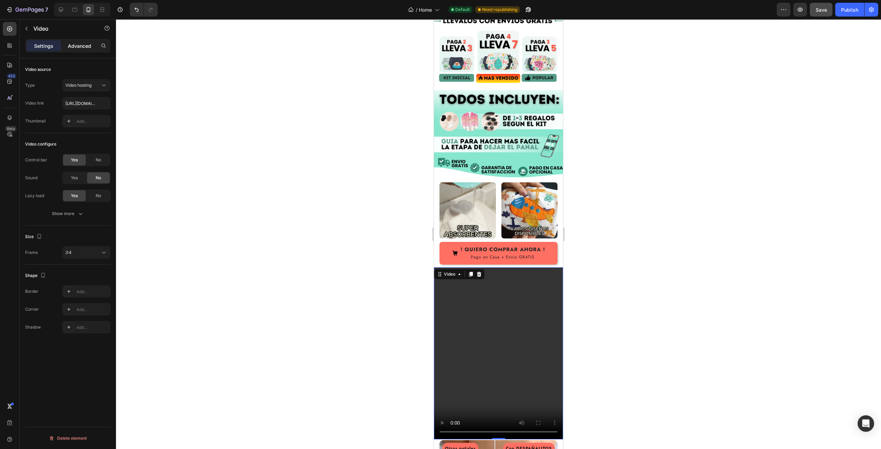
click at [80, 46] on p "Advanced" at bounding box center [79, 45] width 23 height 7
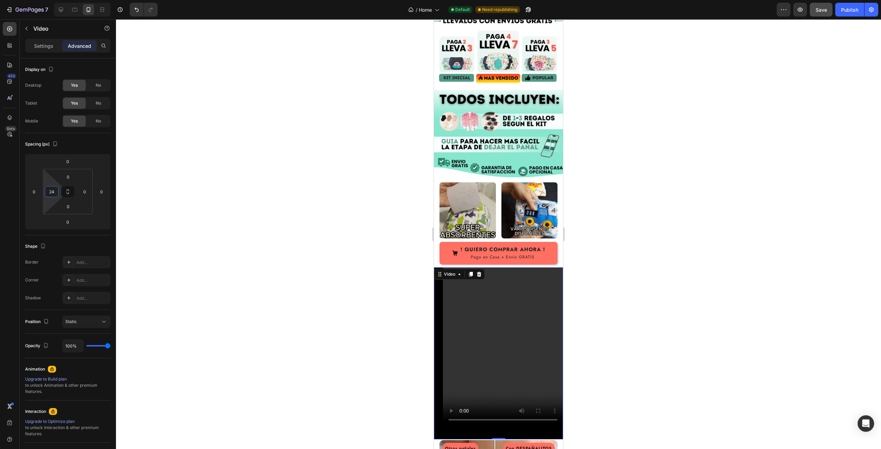
type input "22"
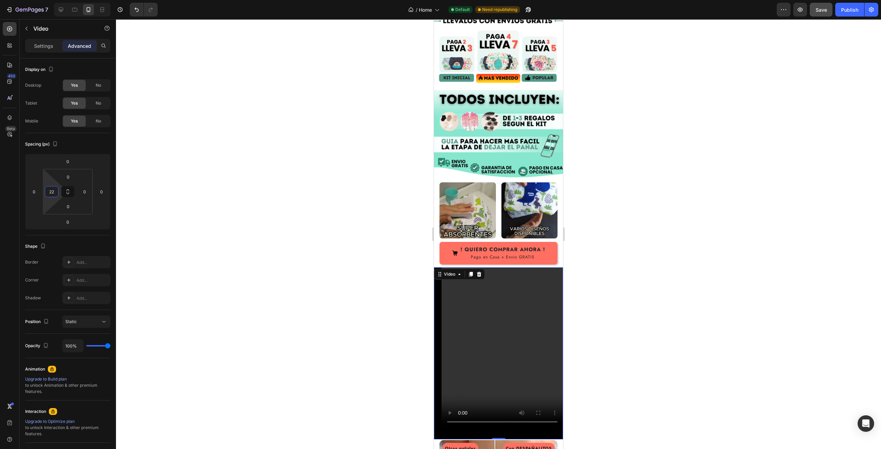
drag, startPoint x: 54, startPoint y: 200, endPoint x: 57, endPoint y: 196, distance: 4.9
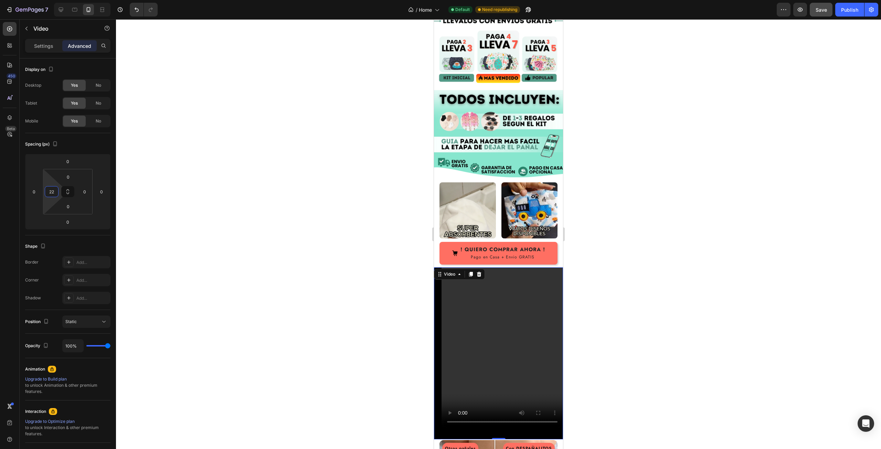
click at [57, 0] on html "7 / Home Default Need republishing Preview Save Publish 450 Beta Sections(18) E…" at bounding box center [440, 0] width 881 height 0
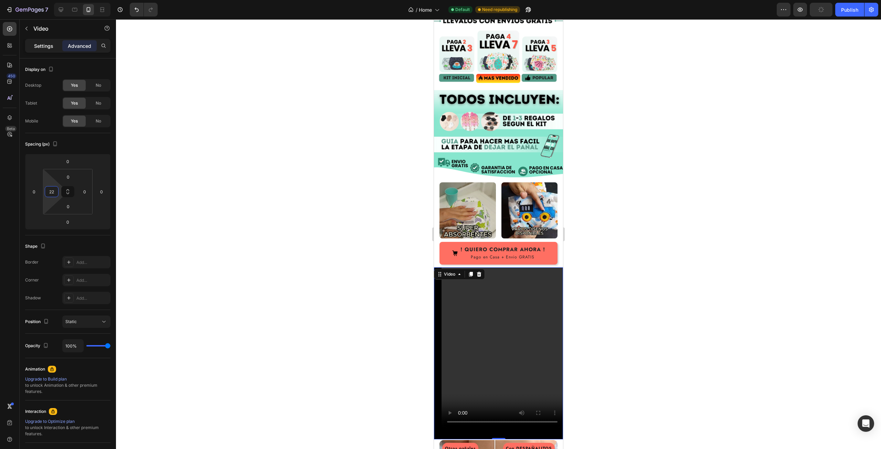
click at [40, 44] on p "Settings" at bounding box center [43, 45] width 19 height 7
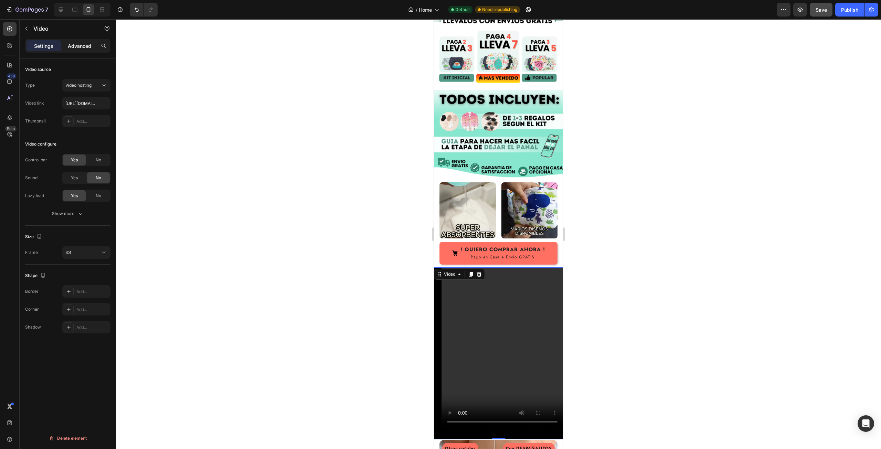
click at [73, 48] on p "Advanced" at bounding box center [79, 45] width 23 height 7
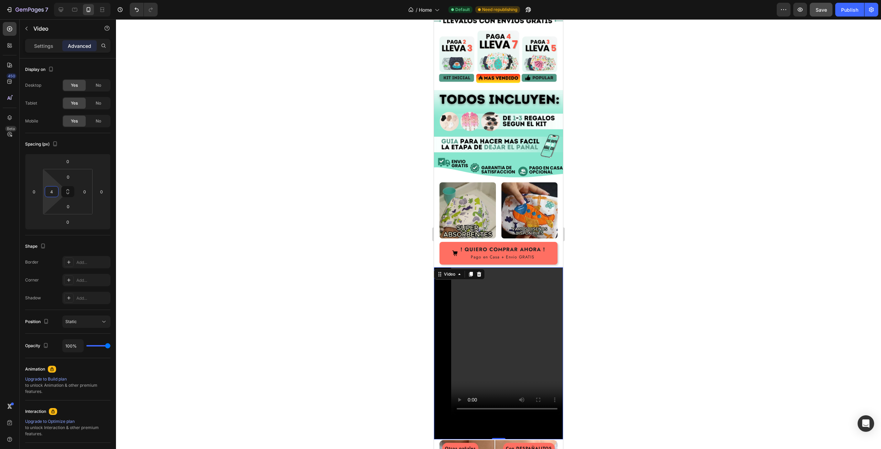
type input "0"
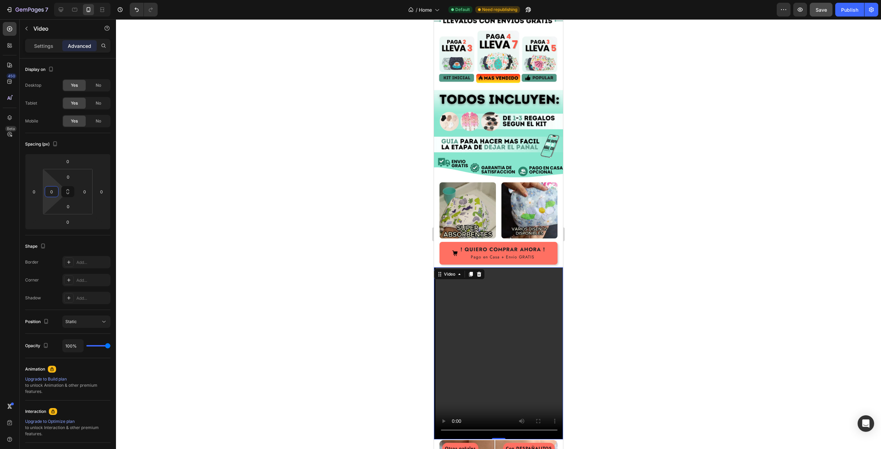
drag, startPoint x: 55, startPoint y: 198, endPoint x: 47, endPoint y: 225, distance: 28.6
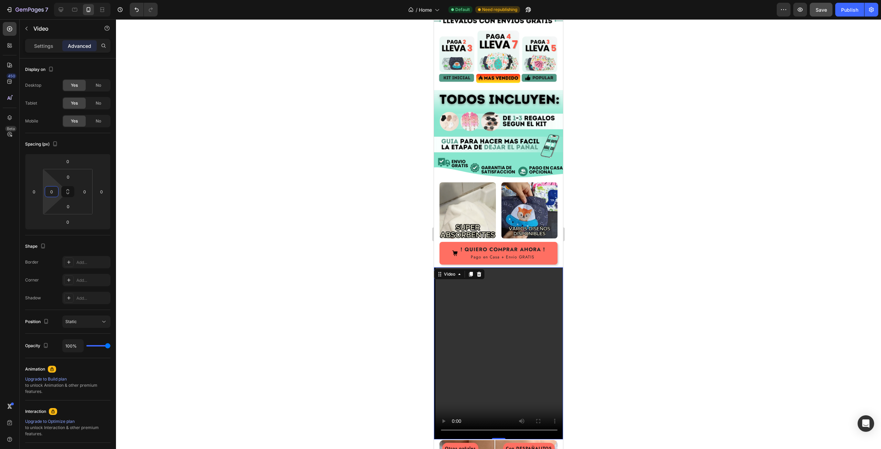
click at [47, 0] on html "7 / Home Default Need republishing Preview Save Publish 450 Beta Sections(18) E…" at bounding box center [440, 0] width 881 height 0
click at [279, 222] on div at bounding box center [498, 234] width 765 height 430
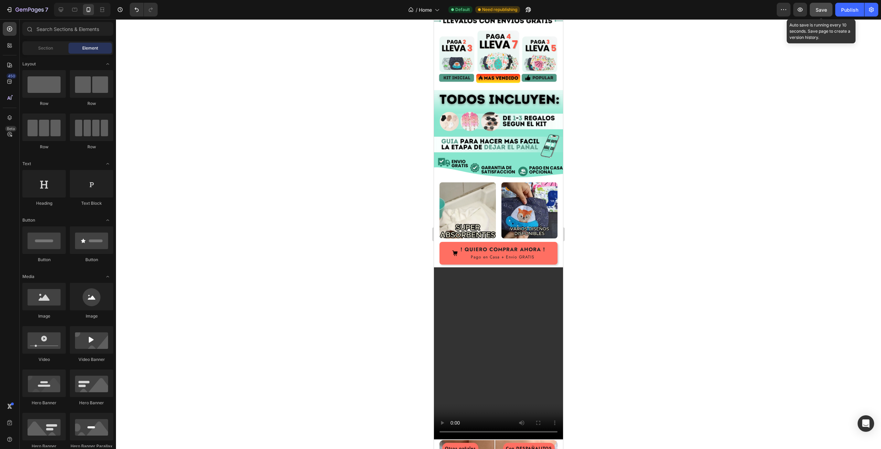
click at [823, 15] on button "Save" at bounding box center [821, 10] width 23 height 14
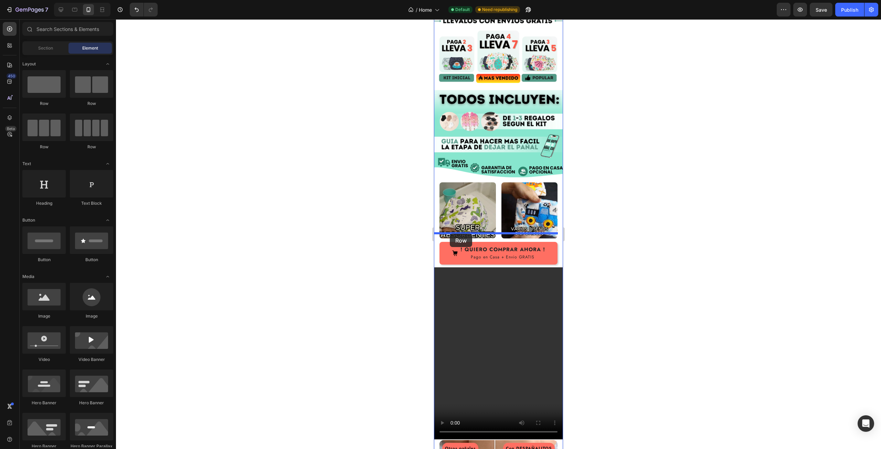
drag, startPoint x: 485, startPoint y: 109, endPoint x: 450, endPoint y: 234, distance: 129.8
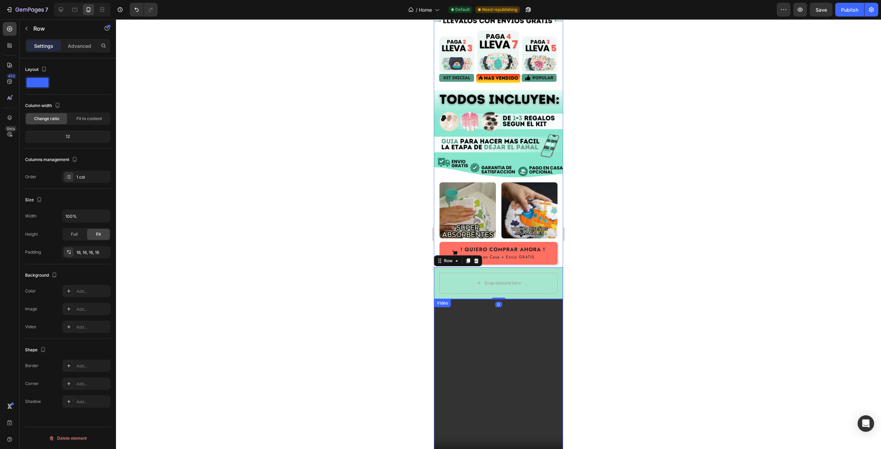
click at [498, 299] on video at bounding box center [498, 385] width 129 height 172
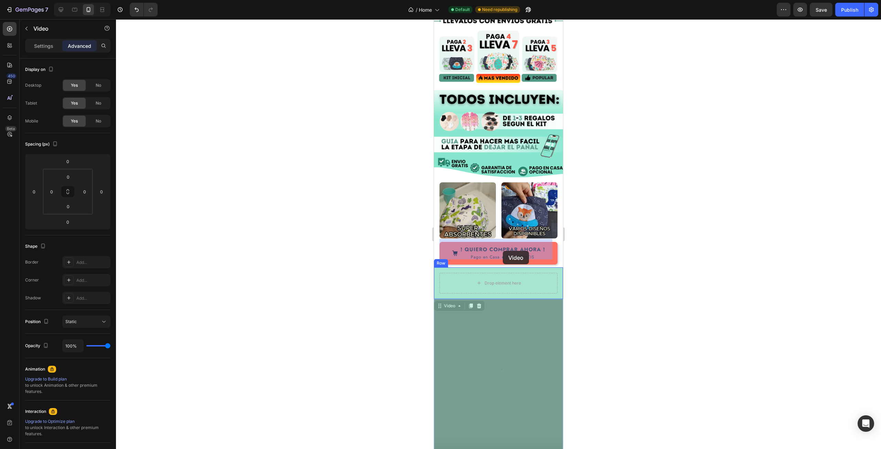
drag, startPoint x: 502, startPoint y: 306, endPoint x: 503, endPoint y: 251, distance: 55.1
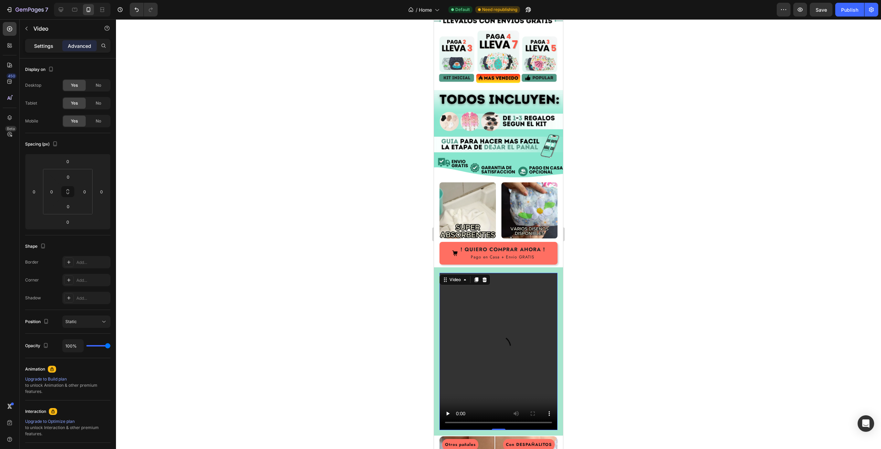
click at [45, 47] on p "Settings" at bounding box center [43, 45] width 19 height 7
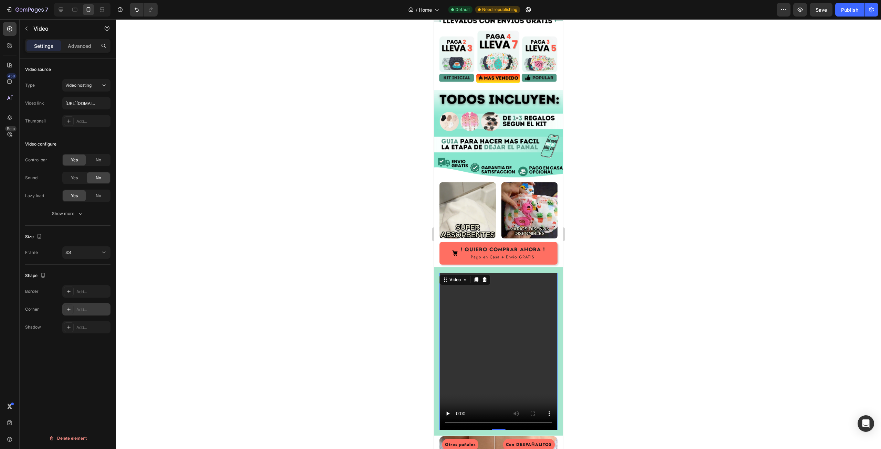
click at [86, 307] on div "Add..." at bounding box center [92, 310] width 32 height 6
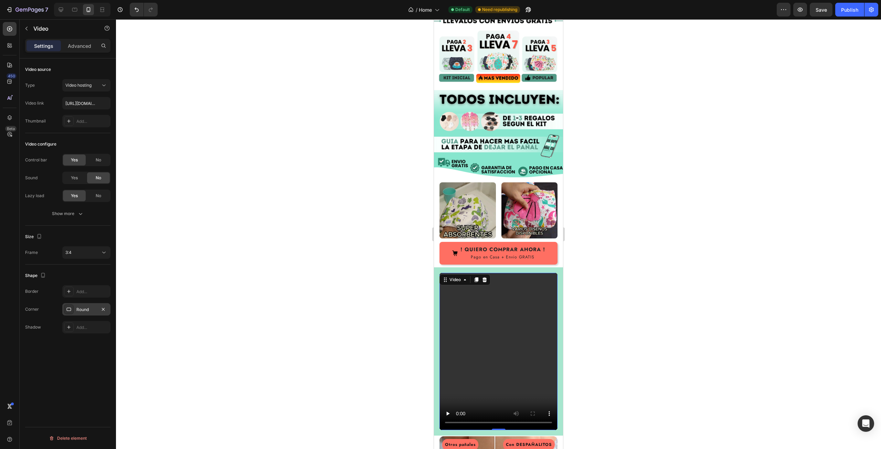
click at [580, 310] on div at bounding box center [498, 234] width 765 height 430
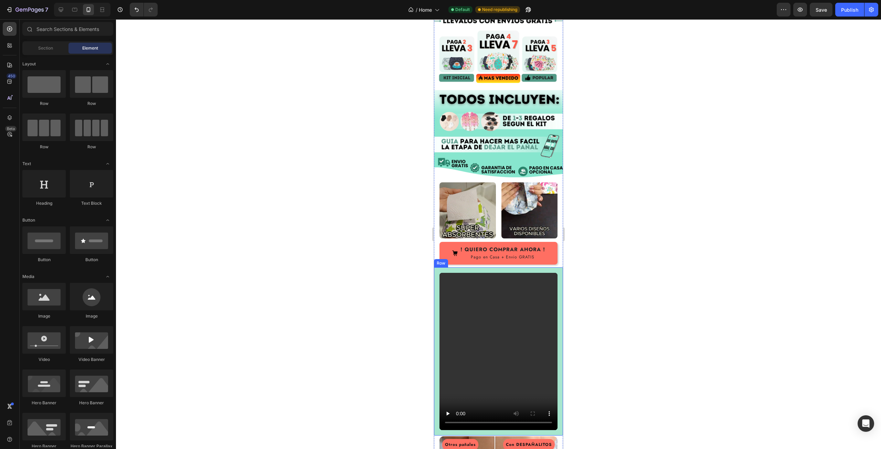
click at [552, 267] on div "Video Row" at bounding box center [498, 351] width 129 height 168
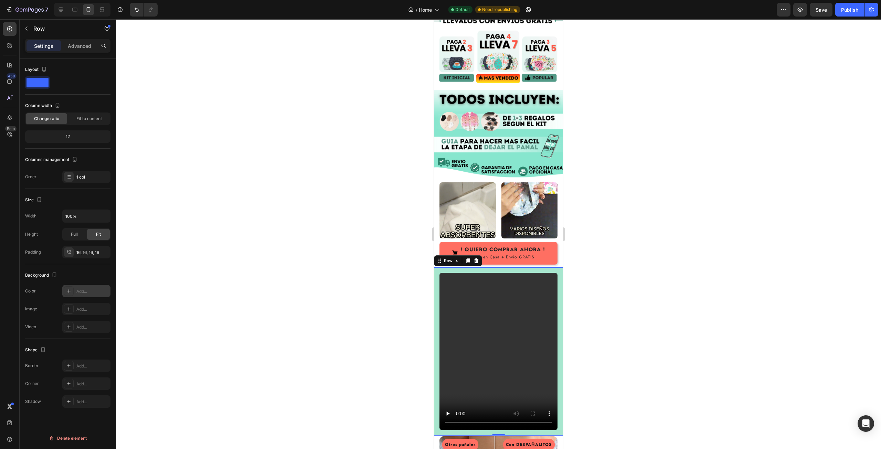
click at [78, 293] on div "Add..." at bounding box center [92, 291] width 32 height 6
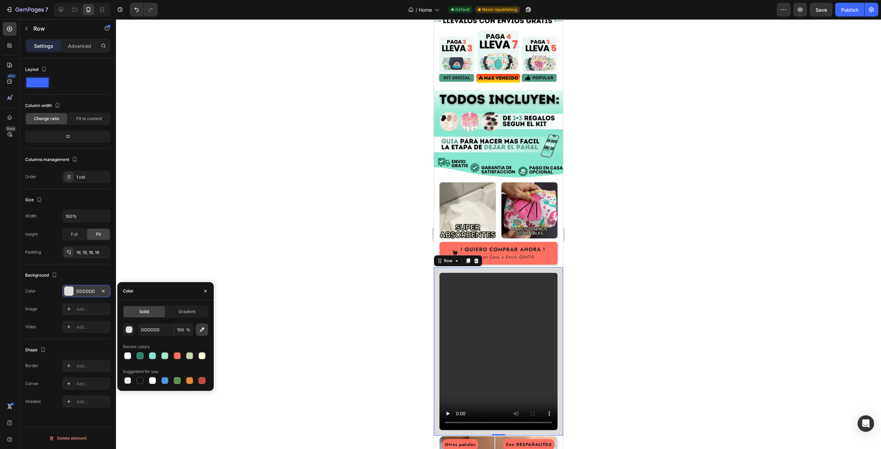
click at [203, 332] on icon "button" at bounding box center [202, 329] width 7 height 7
type input "FFFFFF"
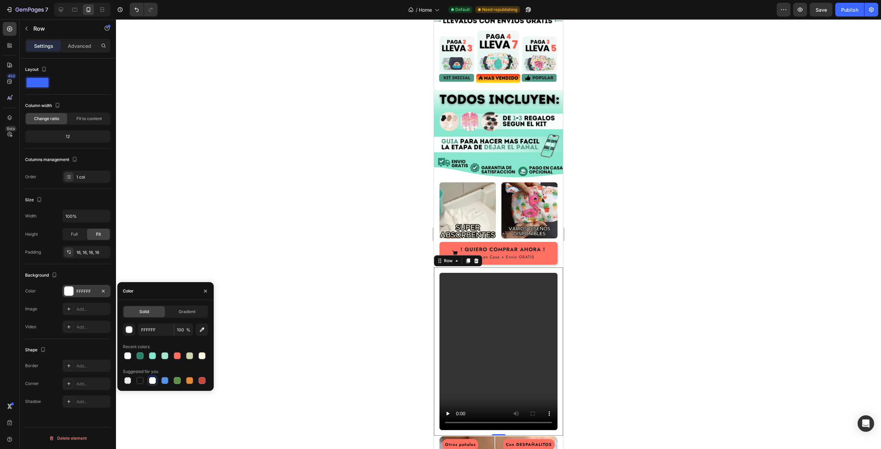
click at [639, 226] on div at bounding box center [498, 234] width 765 height 430
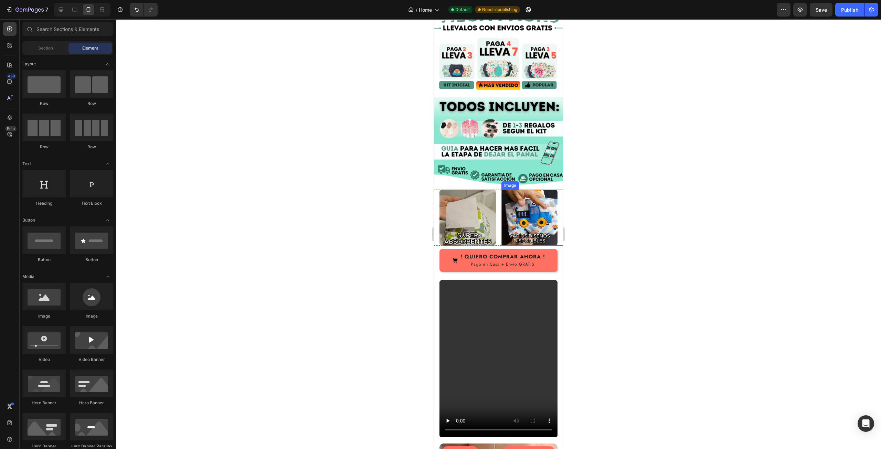
scroll to position [710, 0]
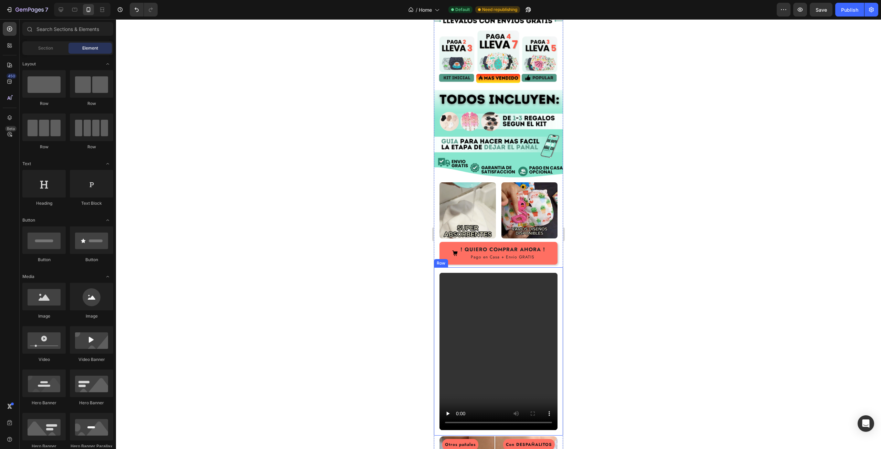
click at [539, 267] on div "Video Row" at bounding box center [498, 351] width 129 height 168
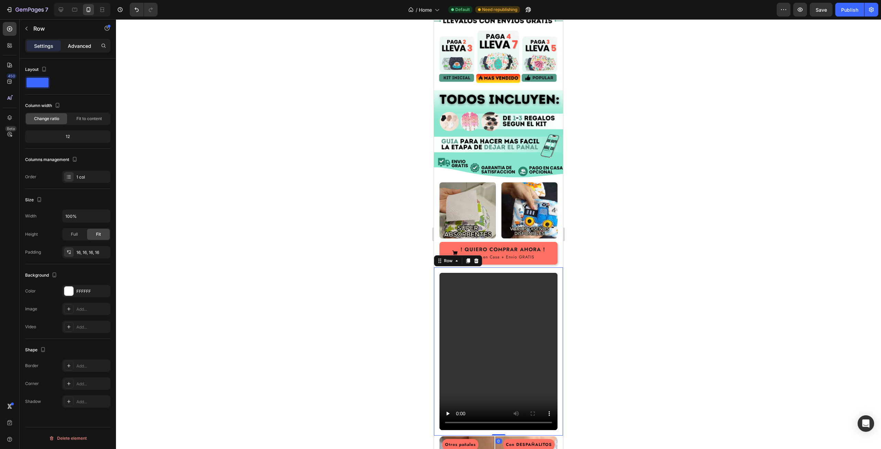
click at [79, 44] on p "Advanced" at bounding box center [79, 45] width 23 height 7
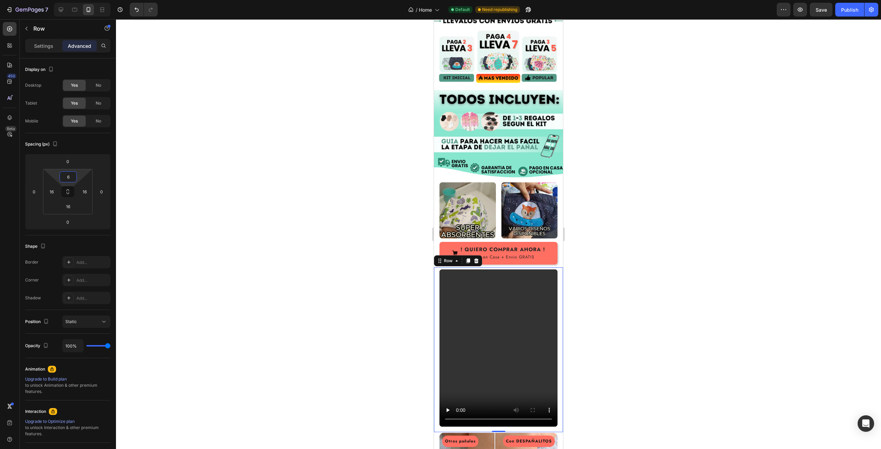
type input "4"
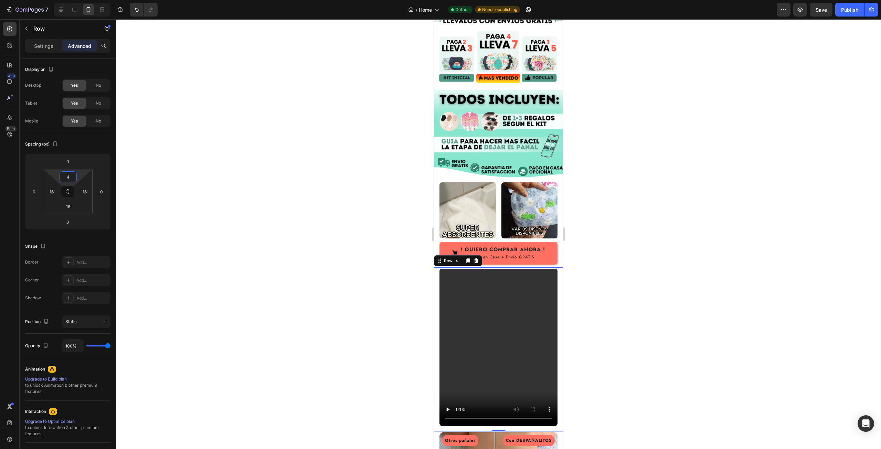
drag, startPoint x: 81, startPoint y: 177, endPoint x: 86, endPoint y: 179, distance: 5.6
click at [86, 0] on html "7 / Home Default Need republishing Preview Save Publish 450 Beta Sections(18) E…" at bounding box center [440, 0] width 881 height 0
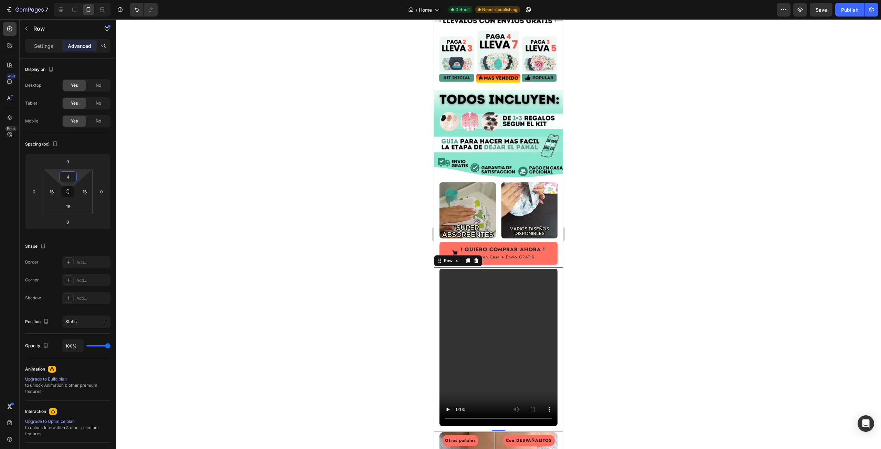
click at [577, 231] on div at bounding box center [498, 234] width 765 height 430
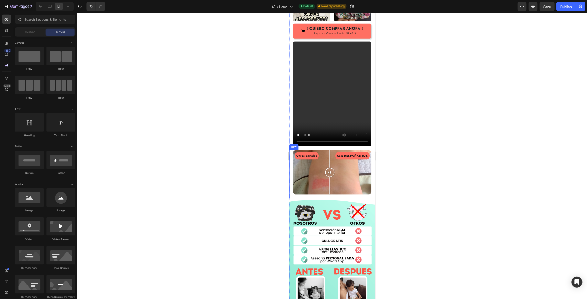
scroll to position [951, 0]
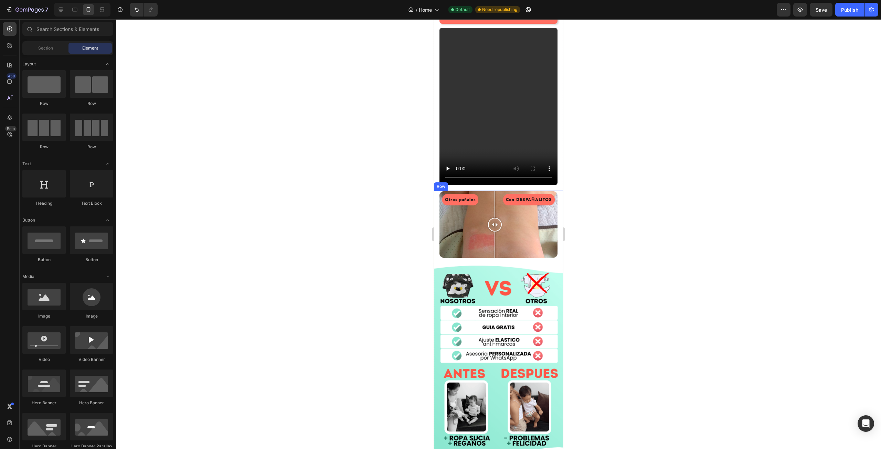
click at [437, 209] on div "Otros pañales Con DESPAÑALITOS Image Comparison Row" at bounding box center [498, 227] width 129 height 73
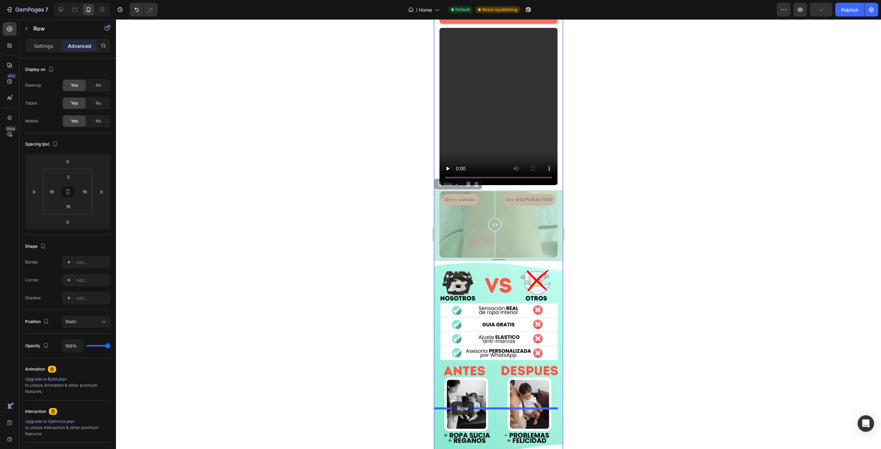
drag, startPoint x: 435, startPoint y: 203, endPoint x: 451, endPoint y: 402, distance: 199.2
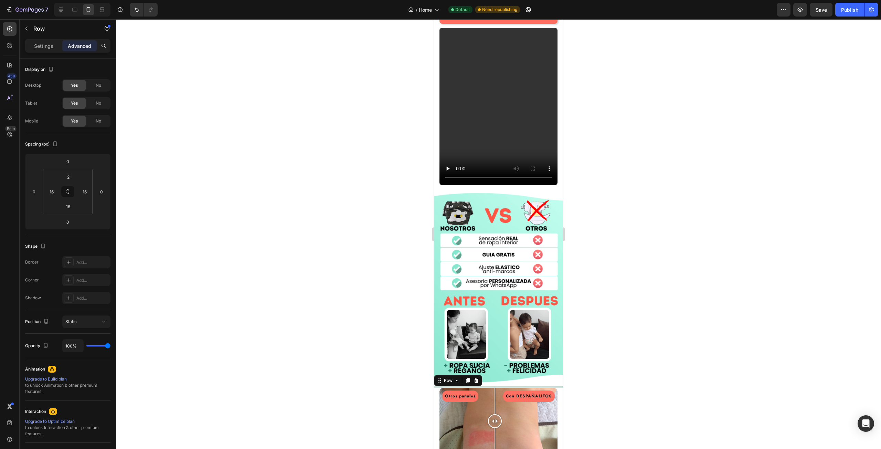
click at [610, 287] on div at bounding box center [498, 234] width 765 height 430
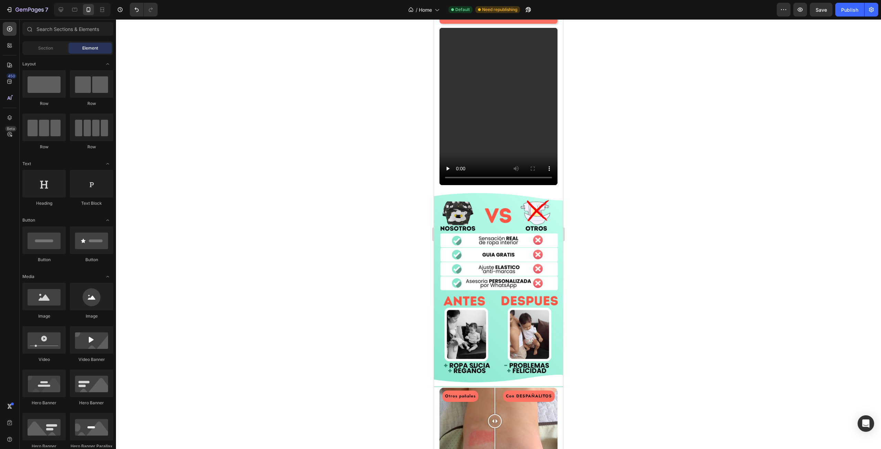
click at [601, 255] on div at bounding box center [498, 234] width 765 height 430
click at [551, 313] on img at bounding box center [498, 289] width 129 height 196
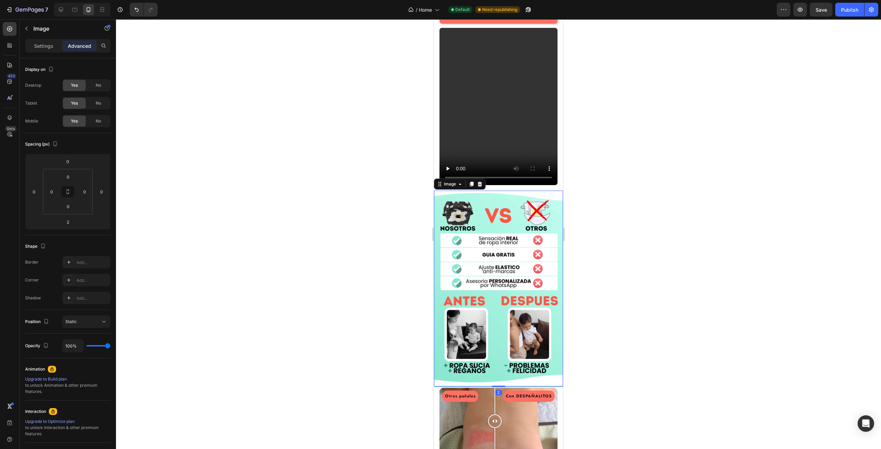
click at [661, 294] on div at bounding box center [498, 234] width 765 height 430
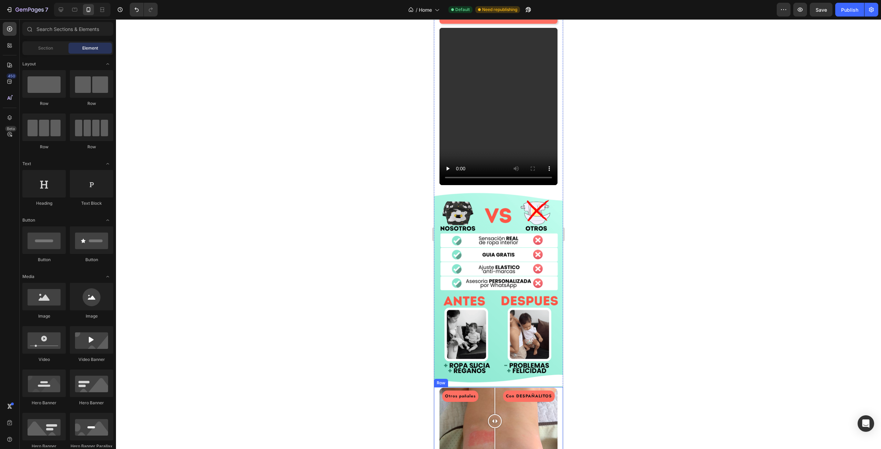
click at [437, 387] on div "Otros pañales Con DESPAÑALITOS Image Comparison Row" at bounding box center [498, 423] width 129 height 73
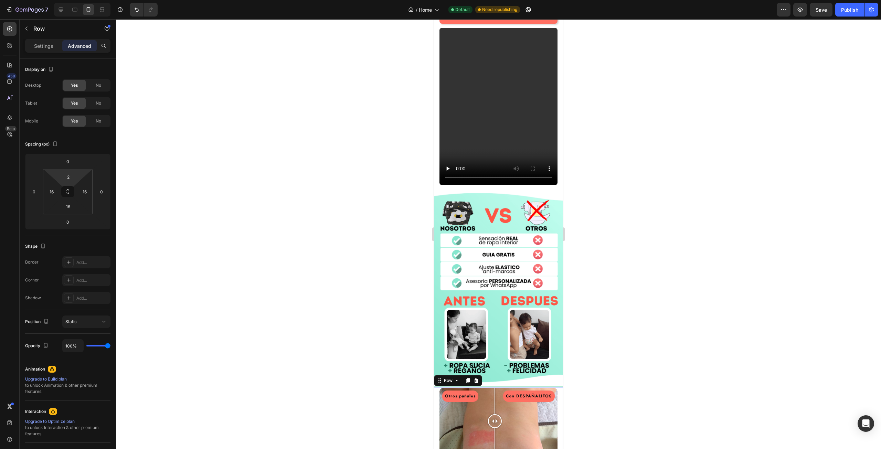
type input "0"
click at [82, 0] on html "7 / Home Default Need republishing Preview Save Publish 450 Beta Sections(18) E…" at bounding box center [440, 0] width 881 height 0
type input "6"
drag, startPoint x: 81, startPoint y: 209, endPoint x: 89, endPoint y: 210, distance: 8.1
click at [89, 0] on html "7 / Home Default Need republishing Preview Save Publish 450 Beta Sections(18) E…" at bounding box center [440, 0] width 881 height 0
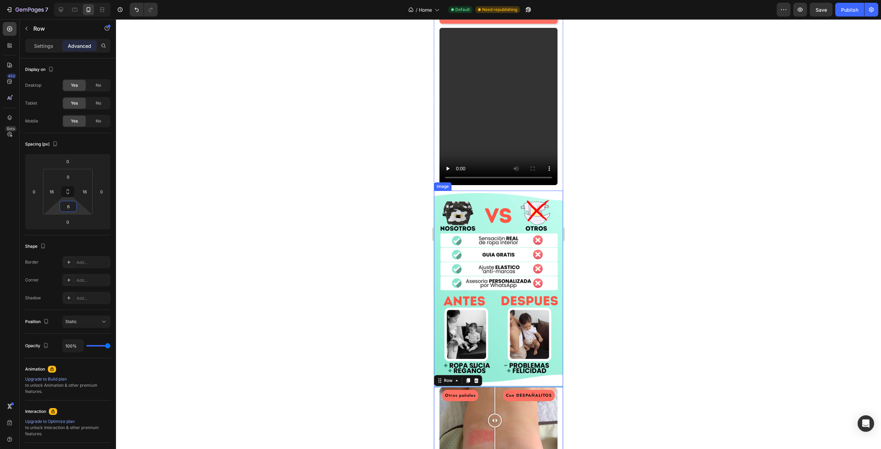
click at [548, 220] on img at bounding box center [498, 289] width 129 height 196
click at [620, 214] on div at bounding box center [498, 234] width 765 height 430
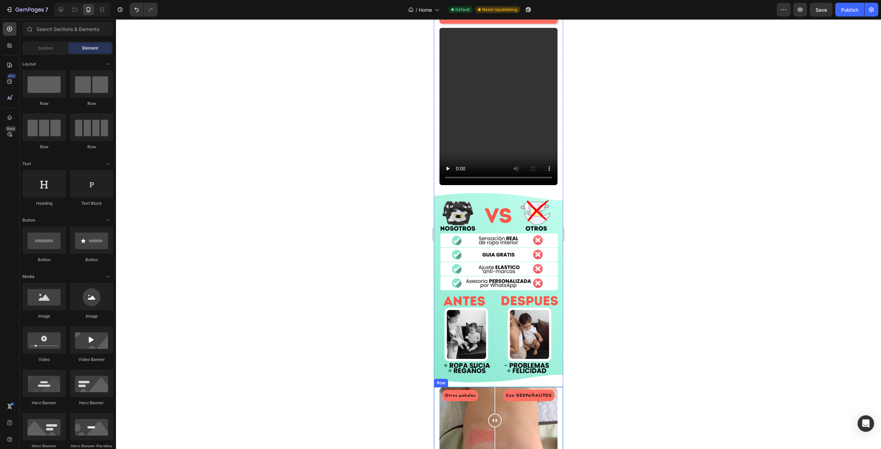
click at [438, 387] on div "Otros pañales Con DESPAÑALITOS Image Comparison Row" at bounding box center [498, 421] width 129 height 68
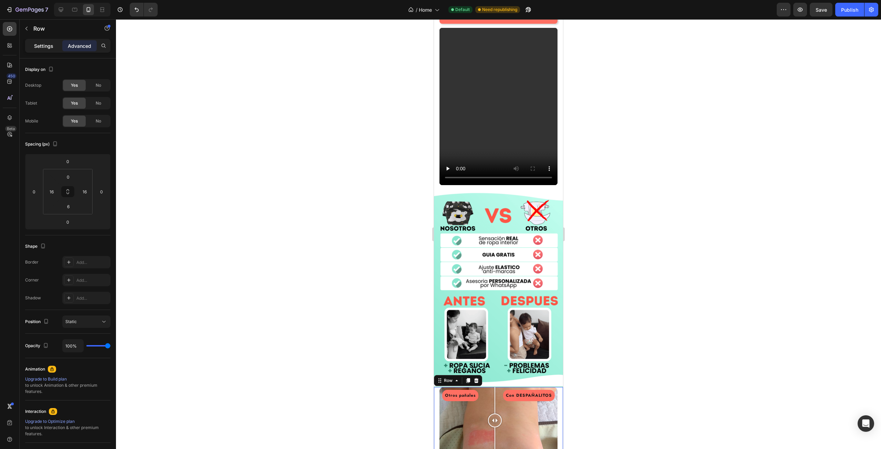
click at [39, 46] on p "Settings" at bounding box center [43, 45] width 19 height 7
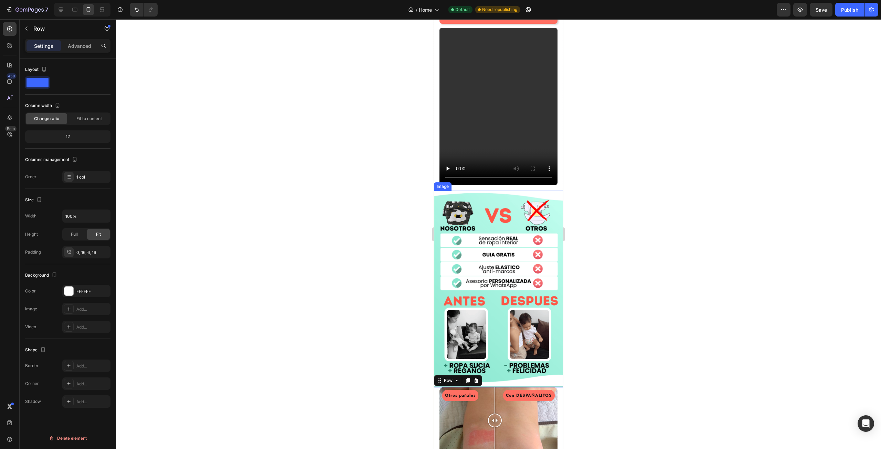
click at [493, 337] on img at bounding box center [498, 289] width 129 height 196
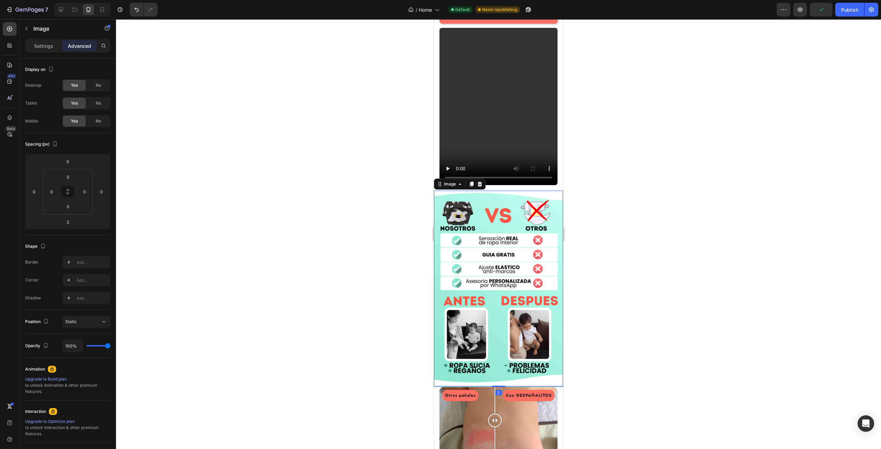
click at [483, 338] on img at bounding box center [498, 289] width 129 height 196
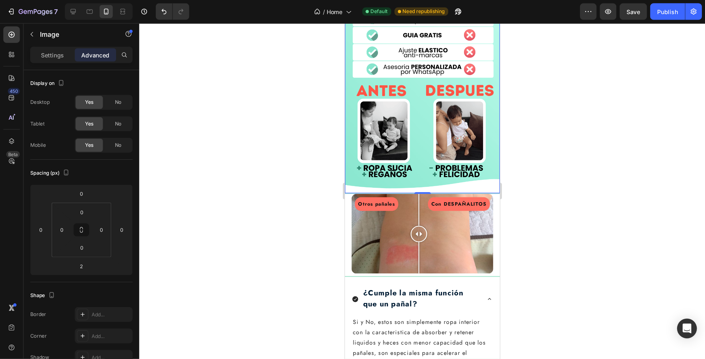
scroll to position [1203, 0]
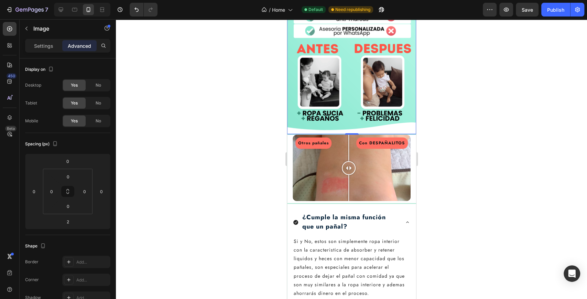
drag, startPoint x: 467, startPoint y: 201, endPoint x: 463, endPoint y: 198, distance: 5.0
click at [467, 201] on div at bounding box center [351, 159] width 471 height 280
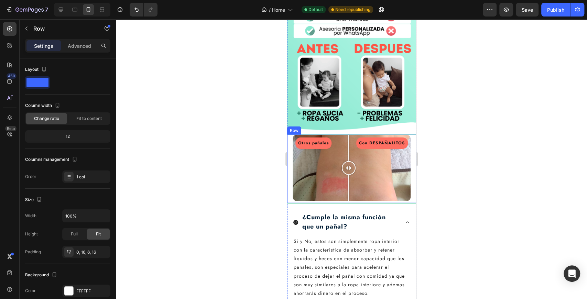
click at [315, 169] on div "Otros pañales Con DESPAÑALITOS Image Comparison Row" at bounding box center [351, 169] width 129 height 68
click at [78, 51] on div "Settings Advanced" at bounding box center [67, 46] width 85 height 14
click at [78, 48] on p "Advanced" at bounding box center [79, 45] width 23 height 7
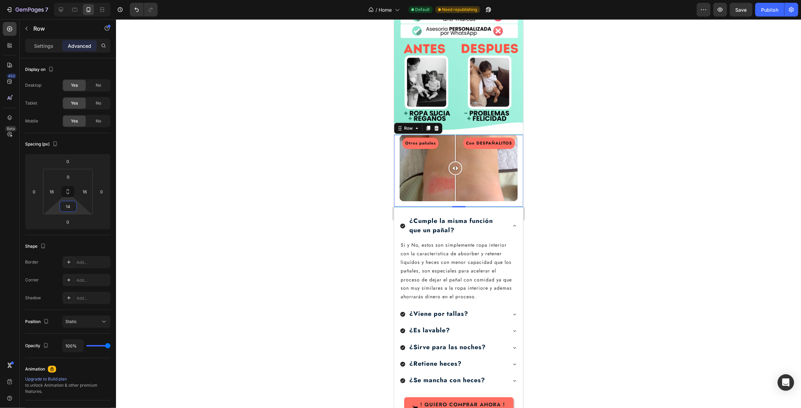
type input "12"
drag, startPoint x: 81, startPoint y: 209, endPoint x: 95, endPoint y: 208, distance: 14.1
click at [95, 0] on html "7 / Home Default Need republishing Preview Save Publish 450 Beta Sections(18) E…" at bounding box center [400, 0] width 801 height 0
type input "-2"
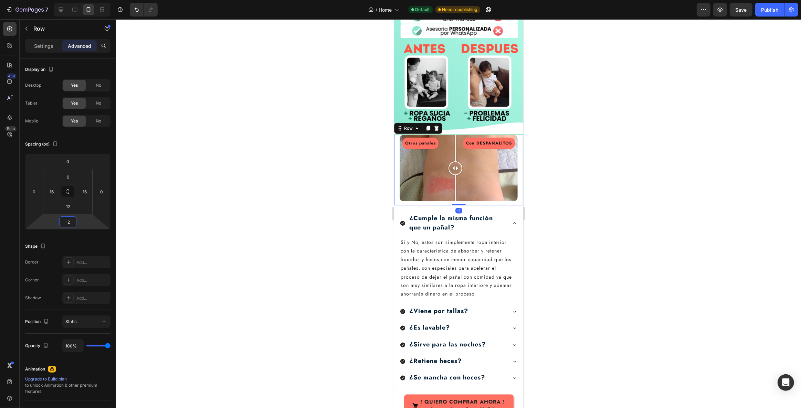
drag, startPoint x: 85, startPoint y: 220, endPoint x: 89, endPoint y: 221, distance: 4.8
click at [89, 0] on html "7 / Home Default Need republishing Preview Save Publish 450 Beta Sections(18) E…" at bounding box center [400, 0] width 801 height 0
click at [672, 194] on div at bounding box center [458, 213] width 685 height 389
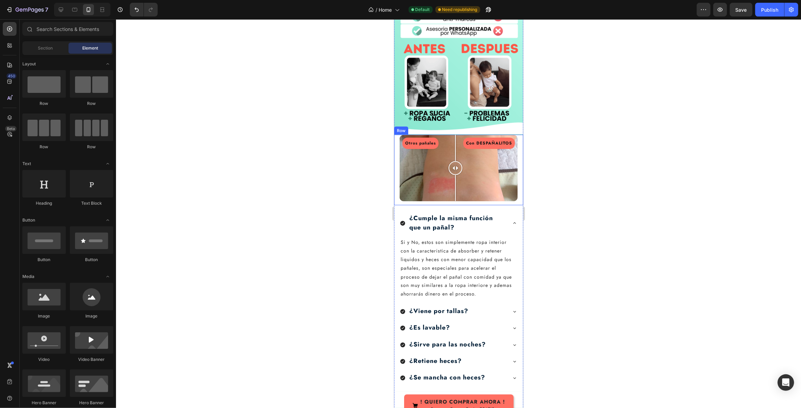
click at [517, 138] on div "Otros pañales Con DESPAÑALITOS Image Comparison Row" at bounding box center [458, 170] width 129 height 71
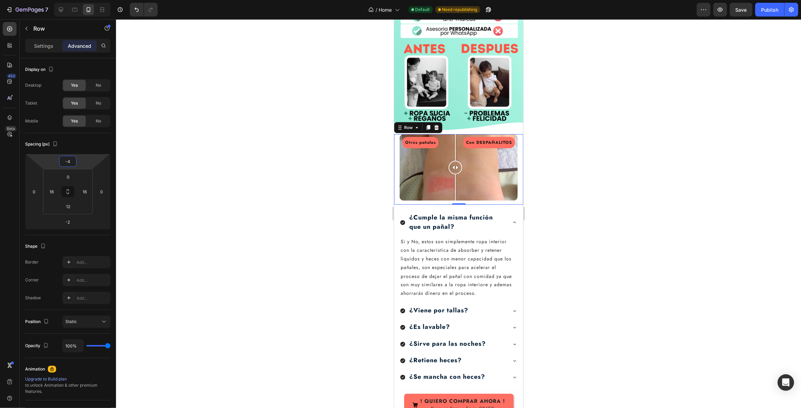
type input "-6"
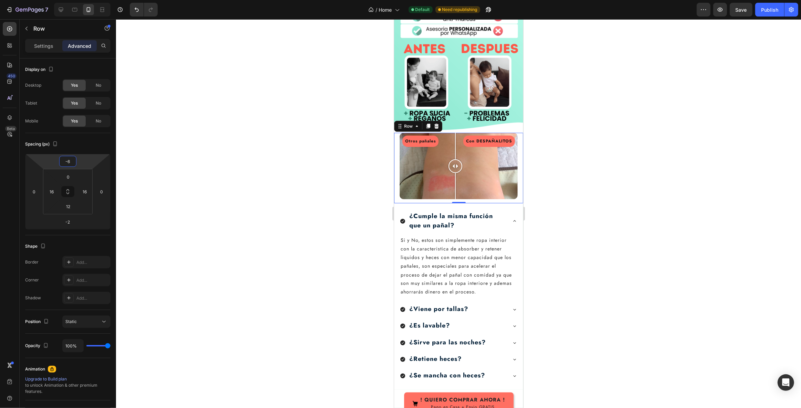
drag, startPoint x: 86, startPoint y: 161, endPoint x: 94, endPoint y: 162, distance: 8.3
click at [94, 0] on html "7 / Home Default Need republishing Preview Save Publish 450 Beta Sections(18) E…" at bounding box center [400, 0] width 801 height 0
click at [593, 207] on div at bounding box center [458, 213] width 685 height 389
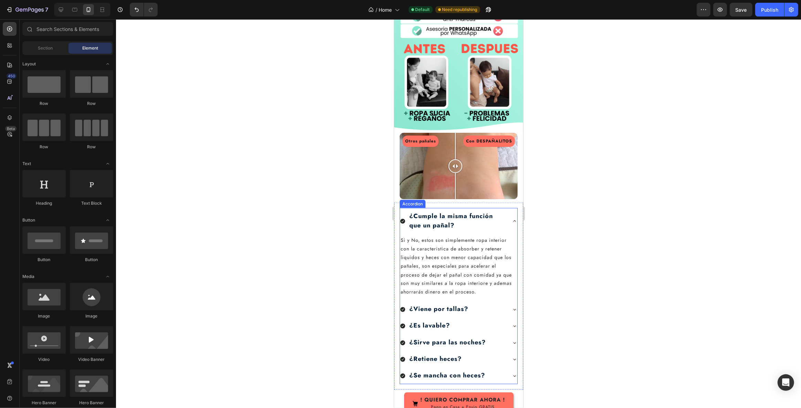
click at [511, 219] on icon at bounding box center [514, 222] width 6 height 6
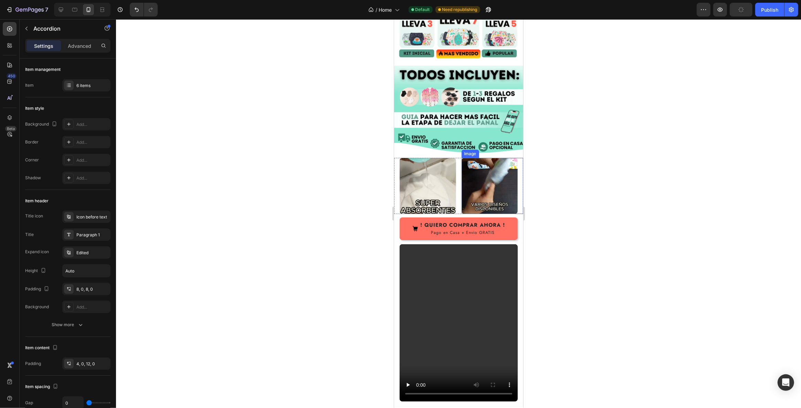
scroll to position [734, 0]
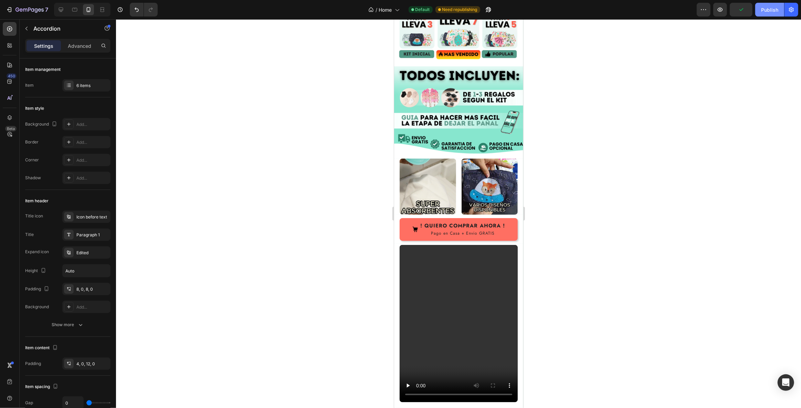
click at [765, 8] on div "Publish" at bounding box center [769, 9] width 17 height 7
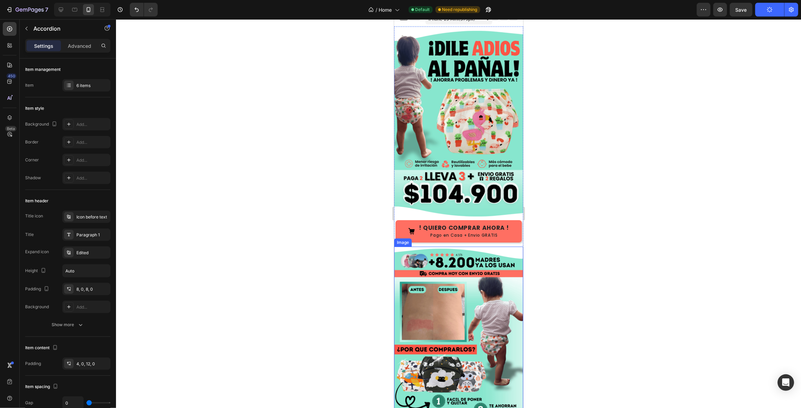
scroll to position [0, 0]
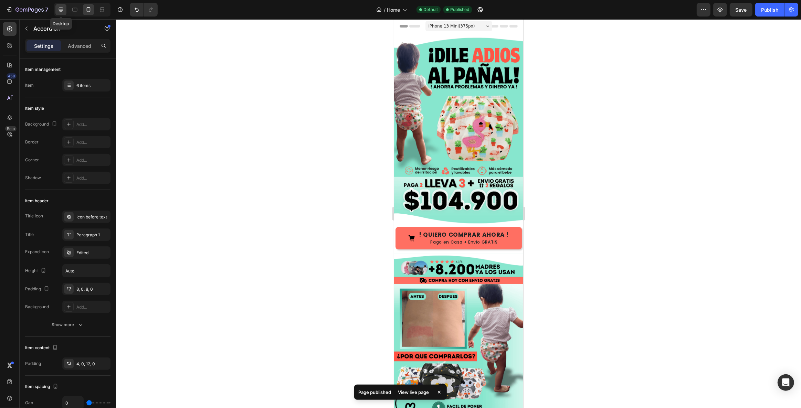
click at [65, 12] on div at bounding box center [60, 9] width 11 height 11
type input "8"
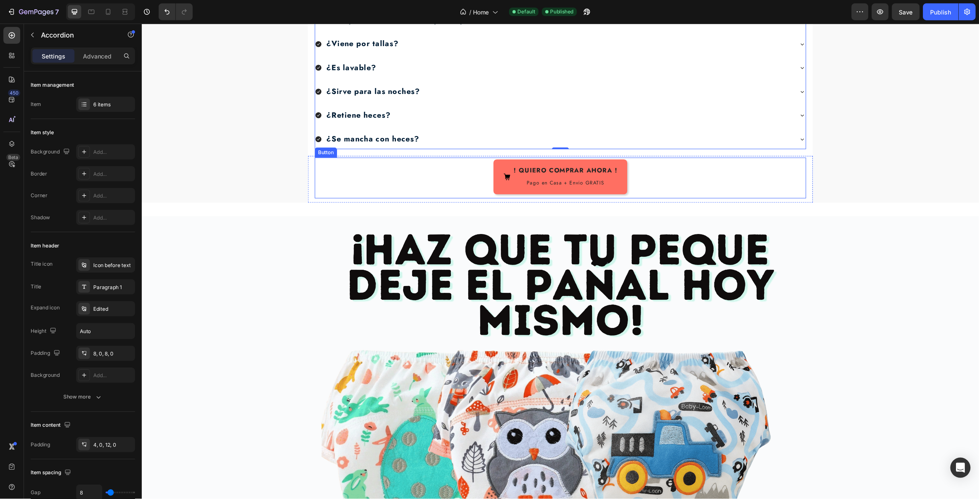
scroll to position [3179, 0]
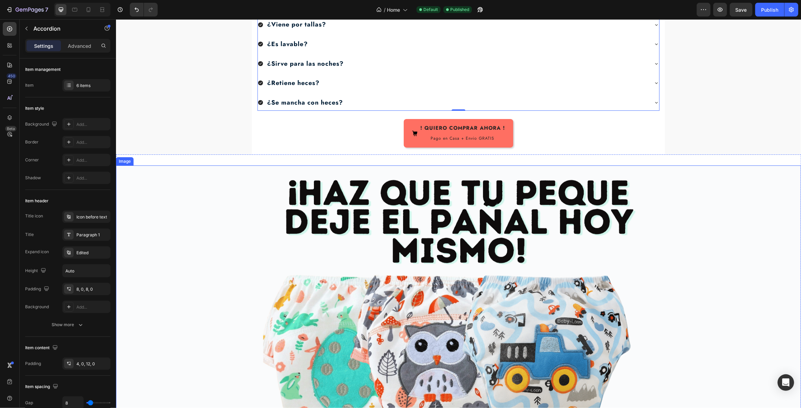
click at [241, 166] on img at bounding box center [458, 358] width 685 height 385
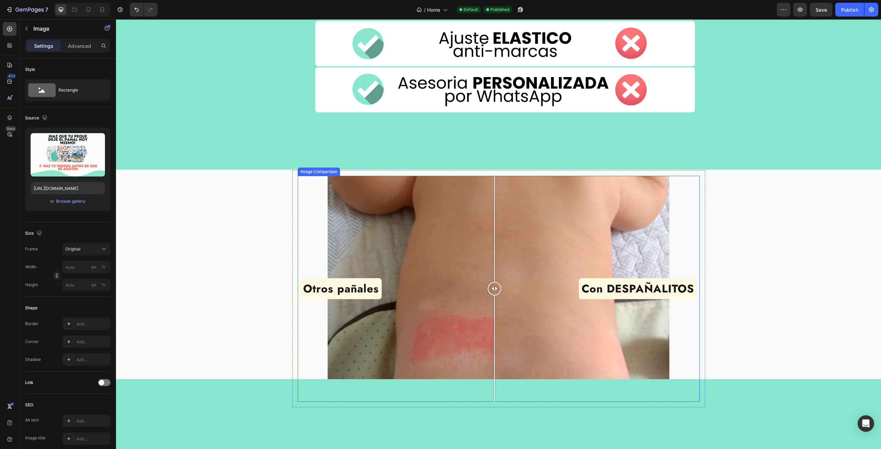
scroll to position [2651, 0]
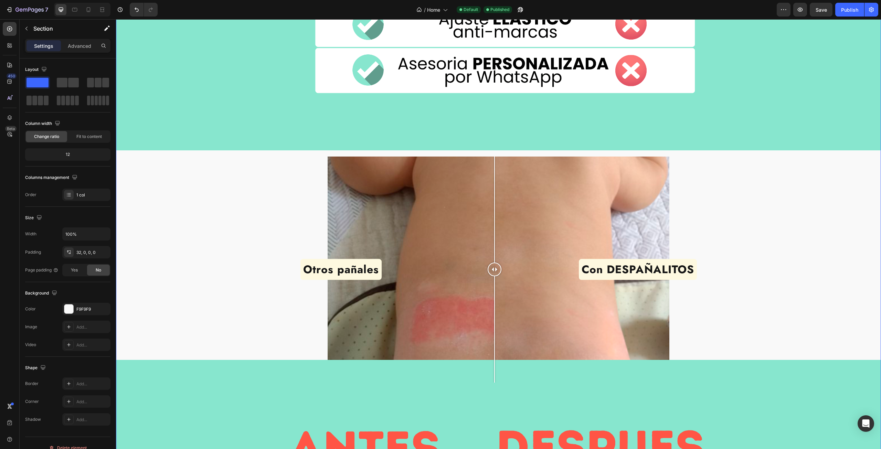
drag, startPoint x: 226, startPoint y: 192, endPoint x: 261, endPoint y: 190, distance: 34.4
click at [293, 184] on div "Otros pañales Con DESPAÑALITOS Image Comparison Row" at bounding box center [498, 269] width 413 height 237
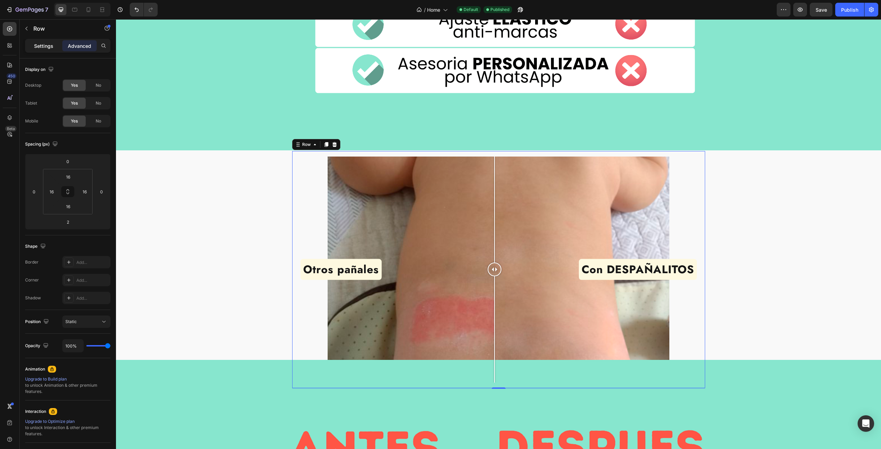
click at [44, 47] on p "Settings" at bounding box center [43, 45] width 19 height 7
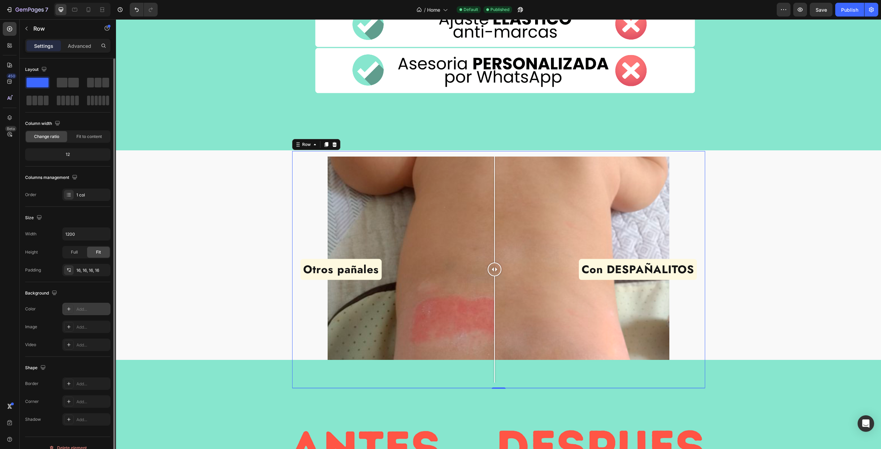
click at [71, 312] on div at bounding box center [69, 309] width 10 height 10
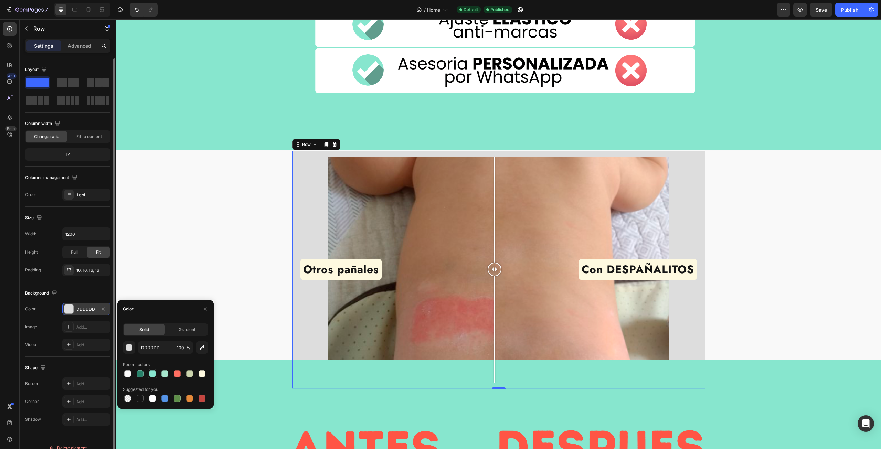
click at [152, 374] on div at bounding box center [152, 373] width 7 height 7
type input "87E6CF"
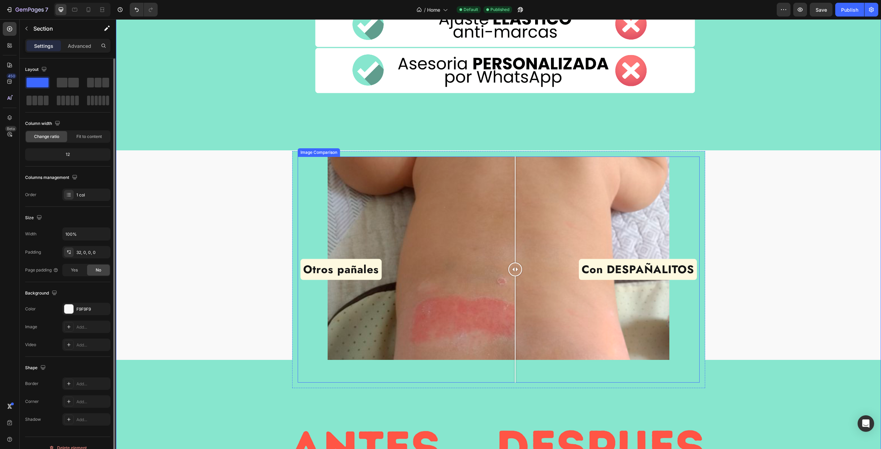
drag, startPoint x: 490, startPoint y: 255, endPoint x: 520, endPoint y: 247, distance: 30.3
click at [520, 247] on div at bounding box center [515, 270] width 14 height 226
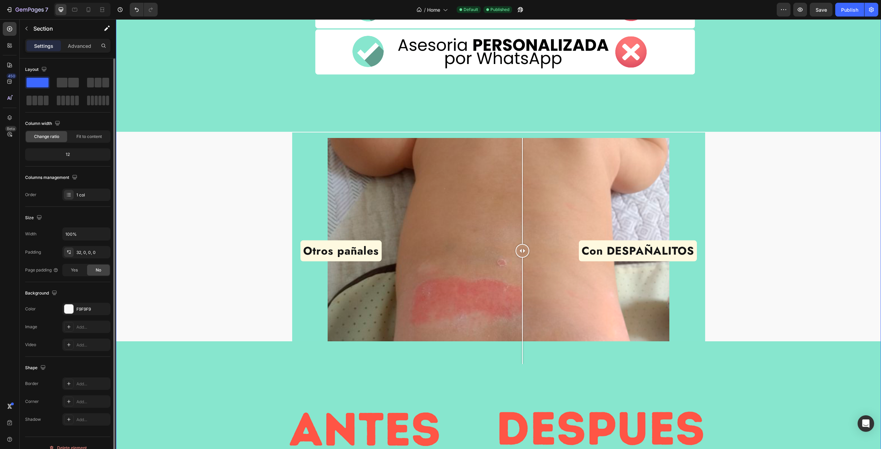
scroll to position [2754, 0]
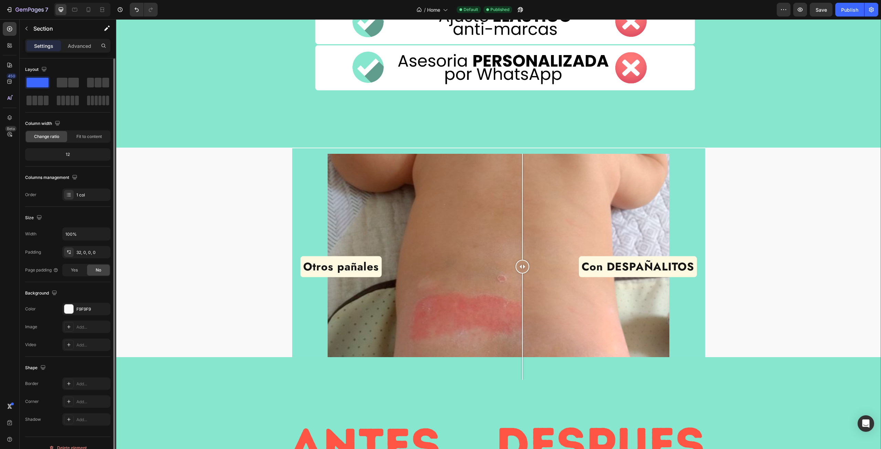
scroll to position [2617, 0]
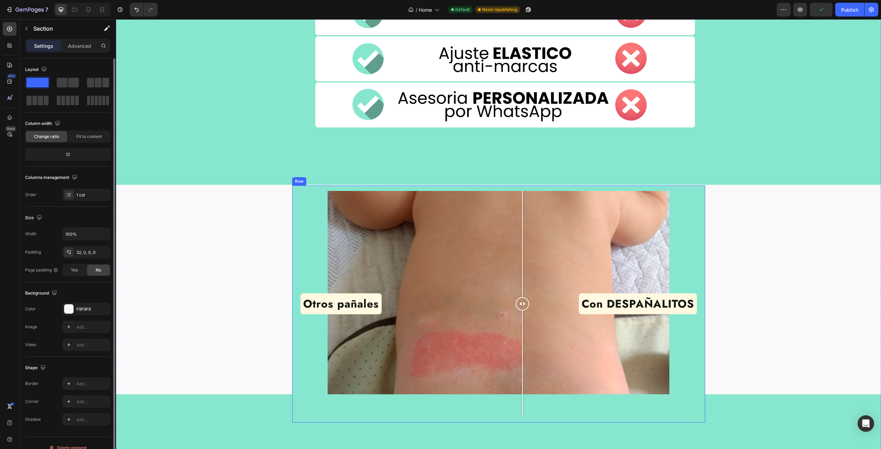
click at [292, 191] on div "Otros pañales Con DESPAÑALITOS Image Comparison Row" at bounding box center [498, 303] width 413 height 237
click at [78, 49] on p "Advanced" at bounding box center [79, 45] width 23 height 7
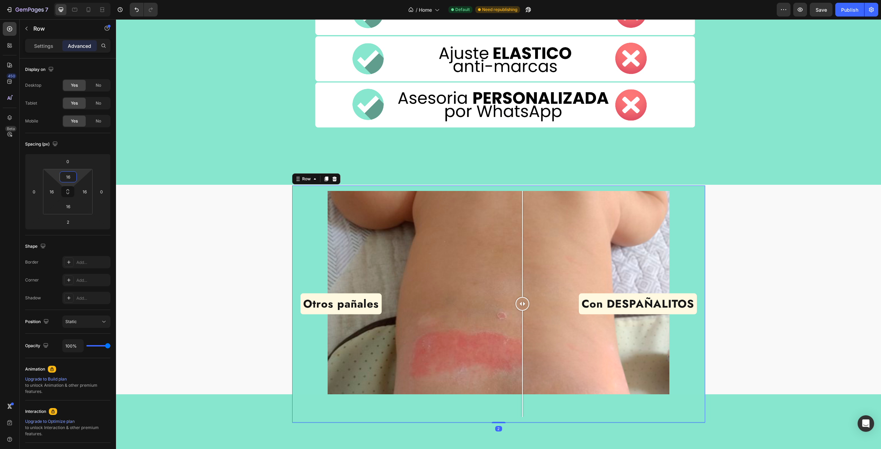
type input "18"
click at [85, 0] on html "7 / Home Default Need republishing Preview Save Publish 450 Beta Sections(18) E…" at bounding box center [440, 0] width 881 height 0
type input "-6"
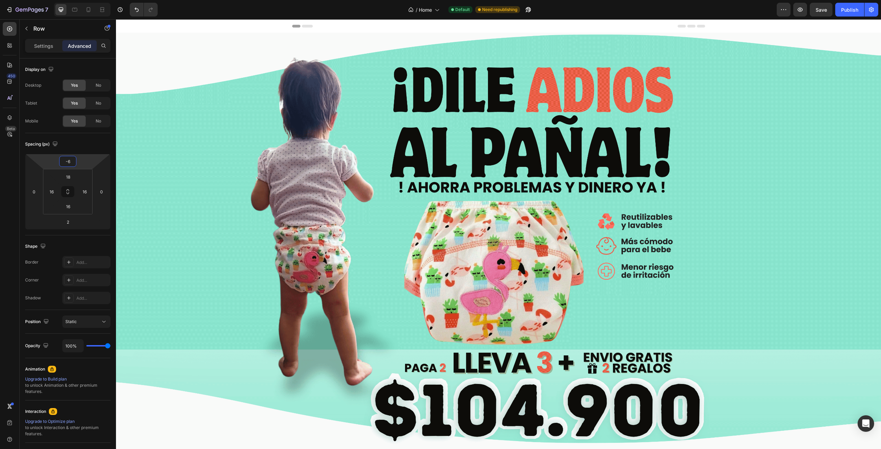
scroll to position [2617, 0]
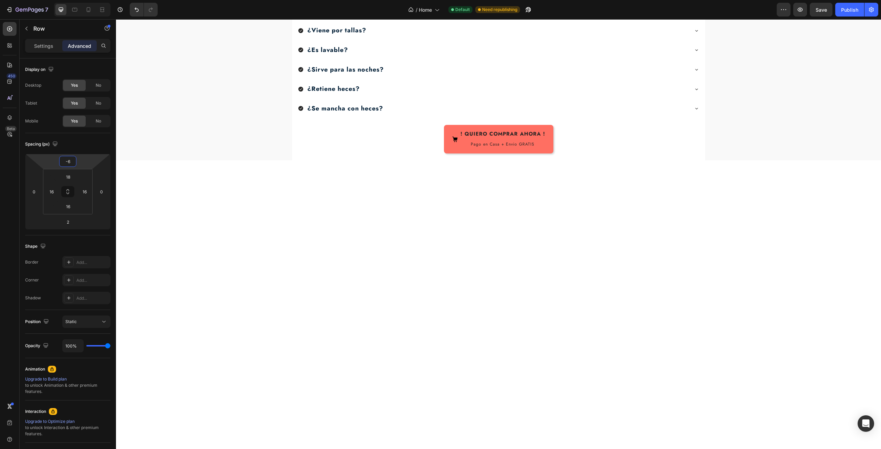
click at [92, 0] on html "7 / Home Default Need republishing Preview Save Publish 450 Beta Sections(18) E…" at bounding box center [440, 0] width 881 height 0
click at [115, 206] on div at bounding box center [113, 235] width 4 height 352
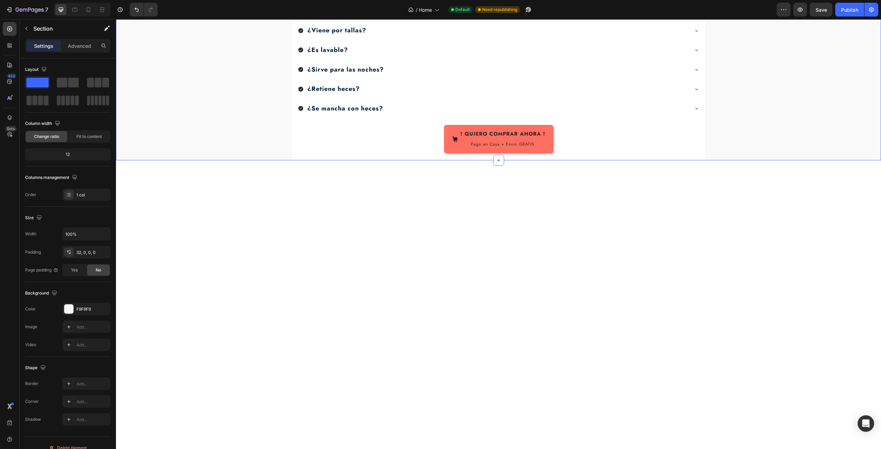
click at [72, 305] on div at bounding box center [68, 309] width 9 height 9
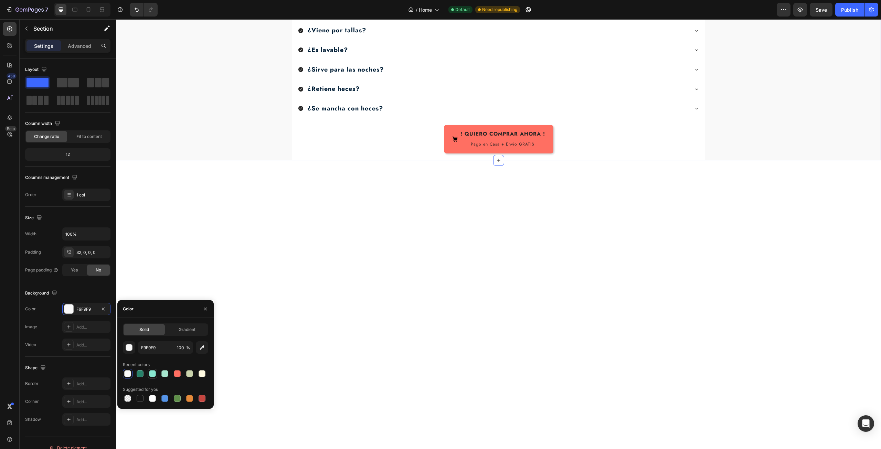
click at [151, 373] on div at bounding box center [152, 373] width 7 height 7
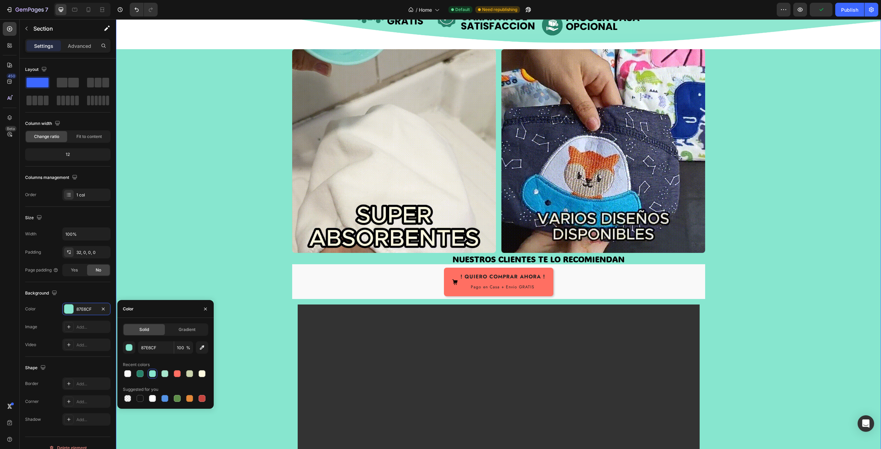
scroll to position [1963, 0]
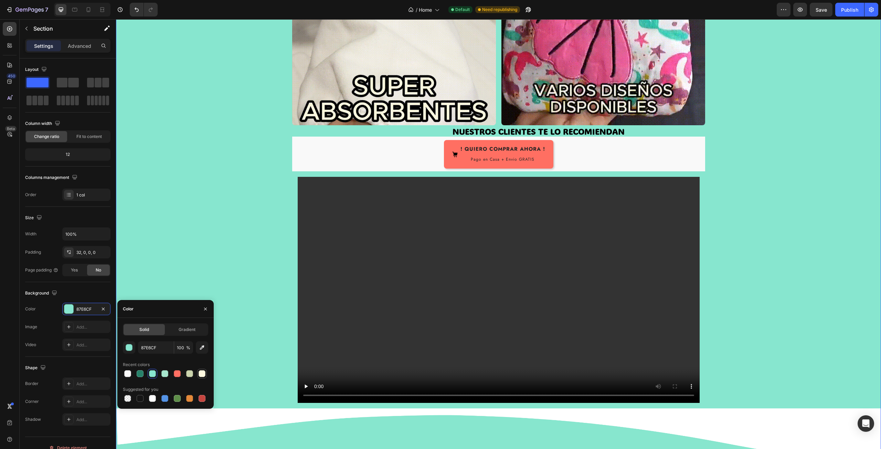
click at [202, 373] on div at bounding box center [202, 373] width 7 height 7
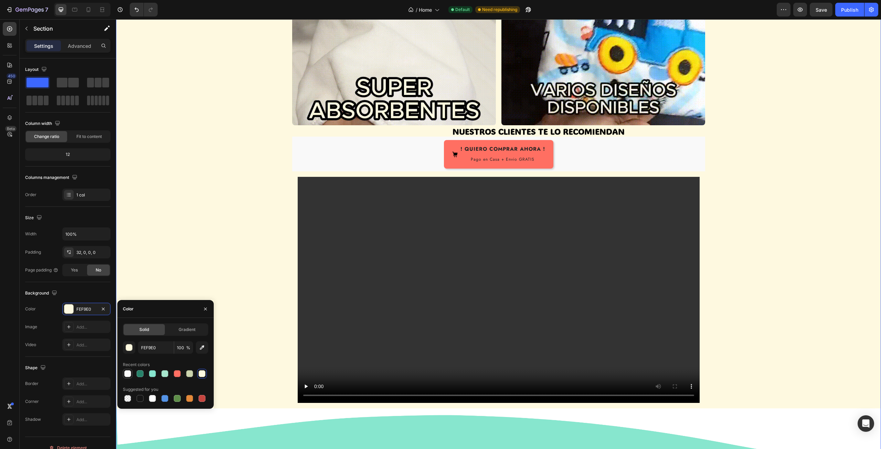
click at [129, 375] on div at bounding box center [127, 373] width 7 height 7
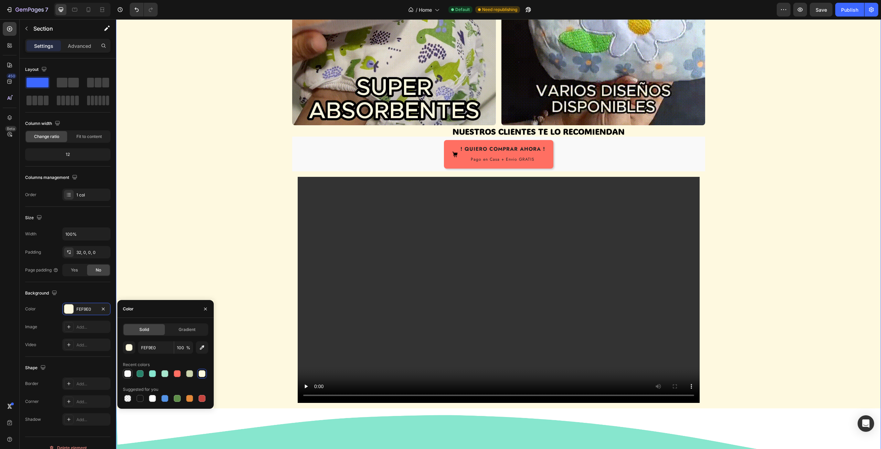
type input "F9F9F9"
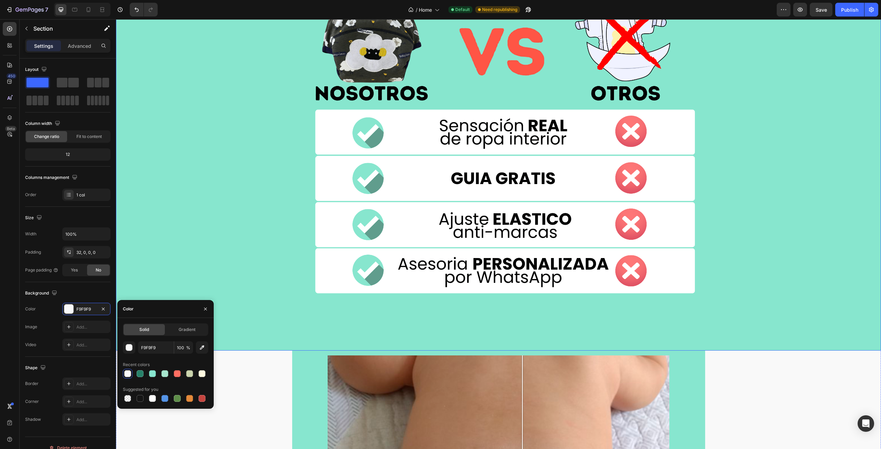
scroll to position [2582, 0]
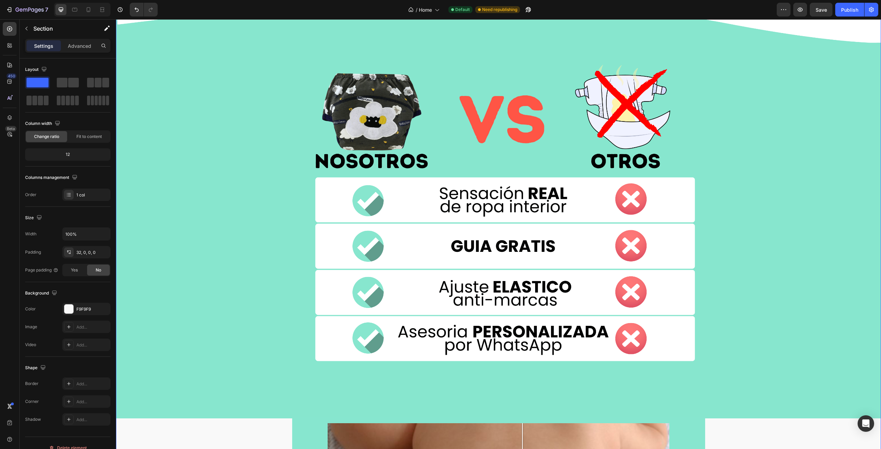
scroll to position [2376, 0]
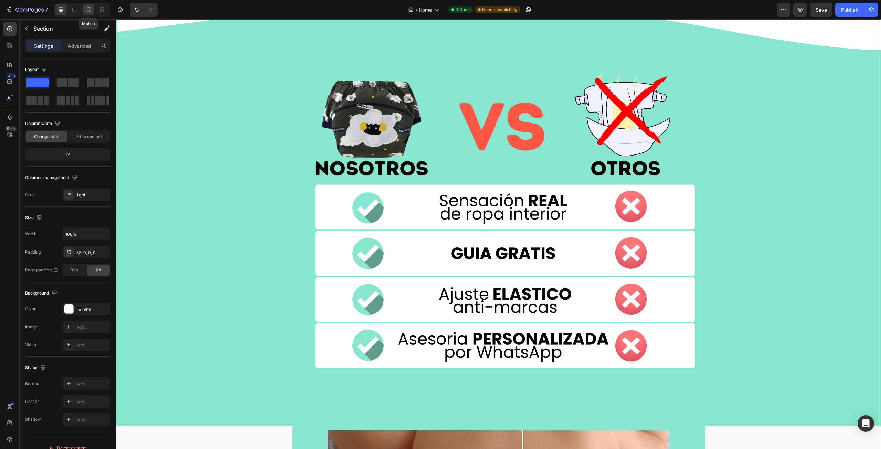
click at [91, 12] on icon at bounding box center [88, 9] width 7 height 7
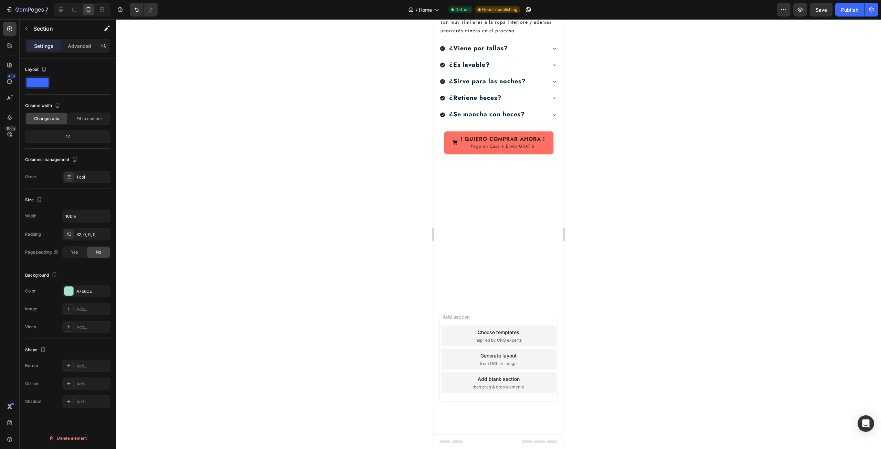
scroll to position [1032, 0]
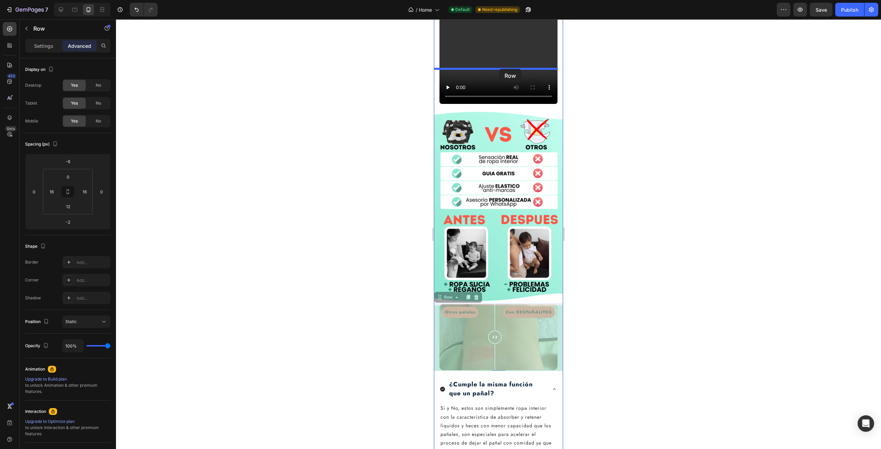
drag, startPoint x: 437, startPoint y: 283, endPoint x: 499, endPoint y: 69, distance: 223.1
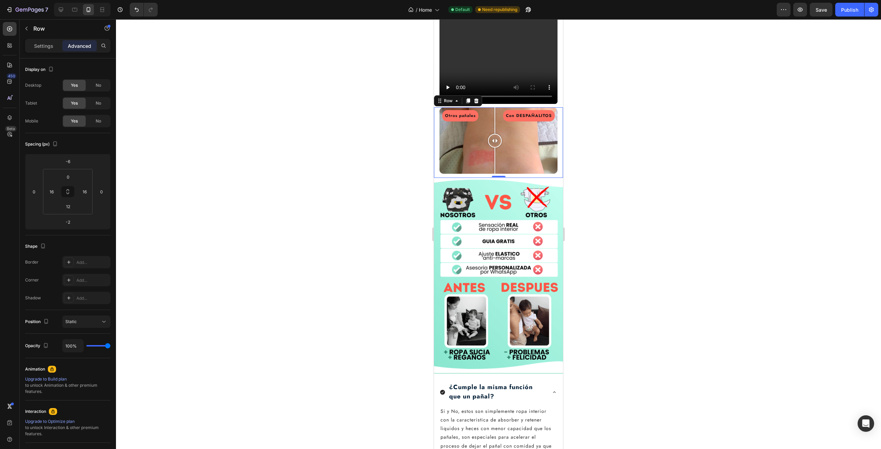
click at [626, 132] on div at bounding box center [498, 234] width 765 height 430
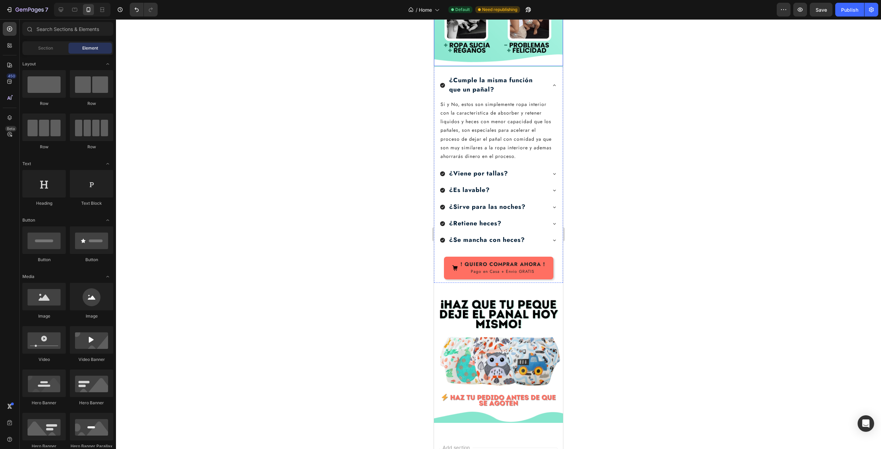
scroll to position [1342, 0]
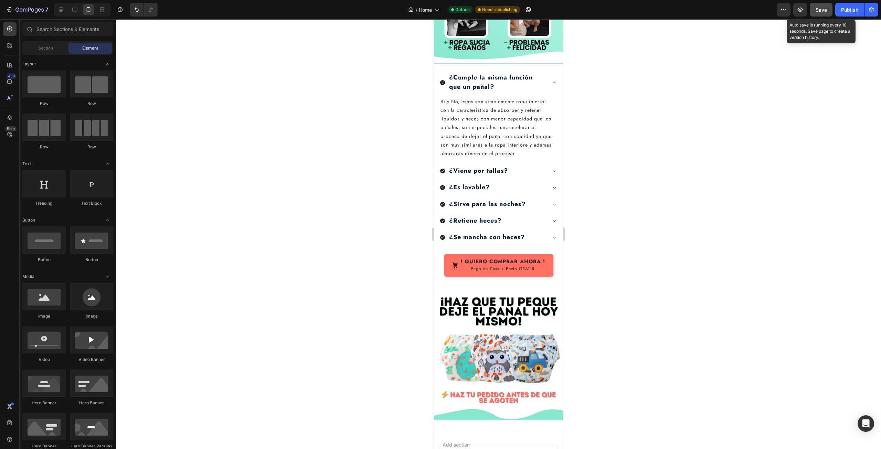
click at [820, 10] on span "Save" at bounding box center [821, 10] width 11 height 6
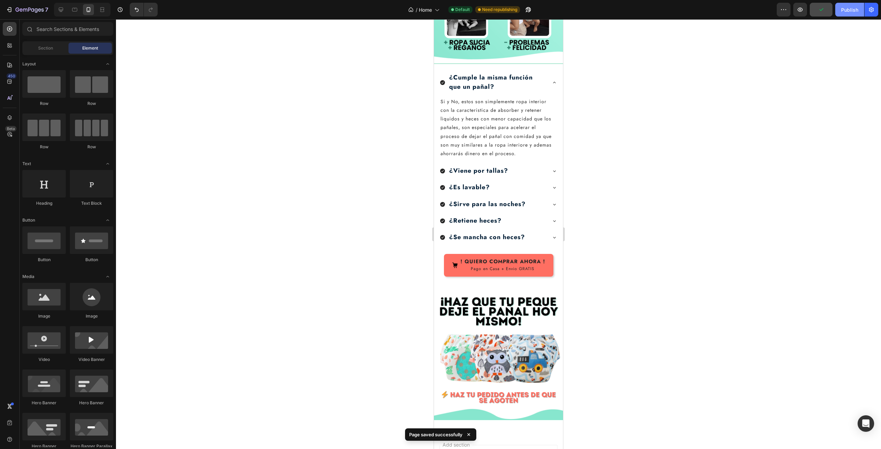
click at [850, 11] on div "Publish" at bounding box center [849, 9] width 17 height 7
click at [73, 10] on icon at bounding box center [74, 9] width 7 height 7
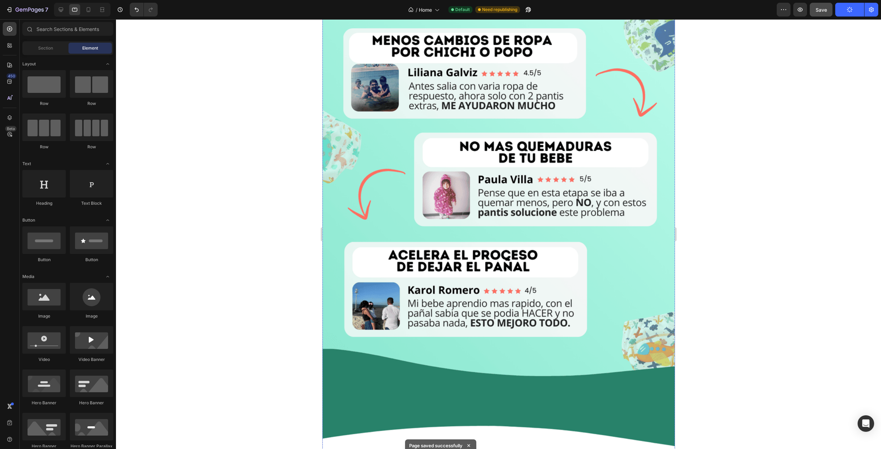
scroll to position [1330, 0]
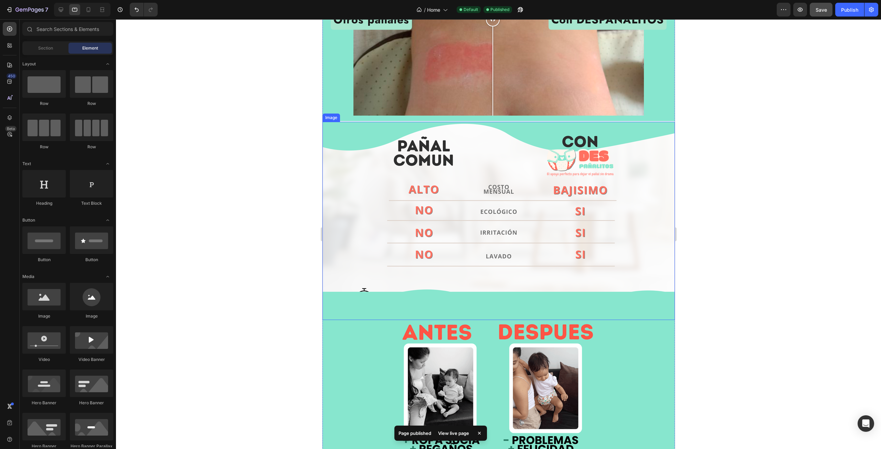
click at [374, 223] on img at bounding box center [498, 221] width 352 height 198
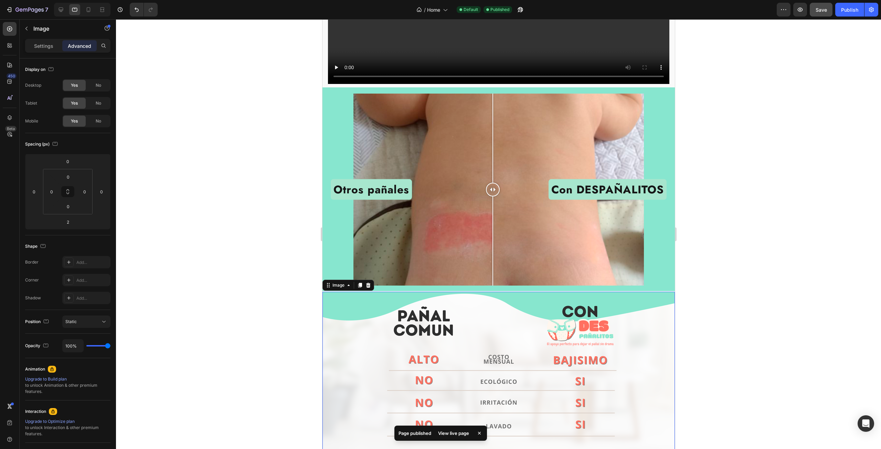
scroll to position [1261, 0]
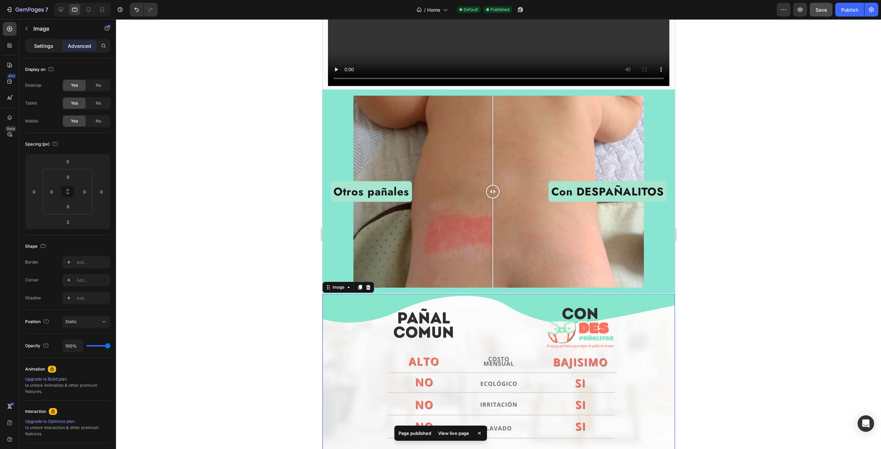
click at [46, 49] on p "Settings" at bounding box center [43, 45] width 19 height 7
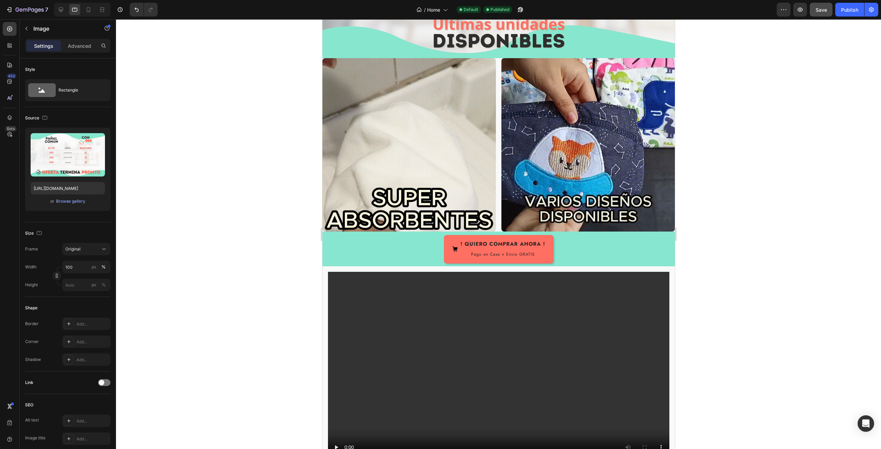
scroll to position [883, 0]
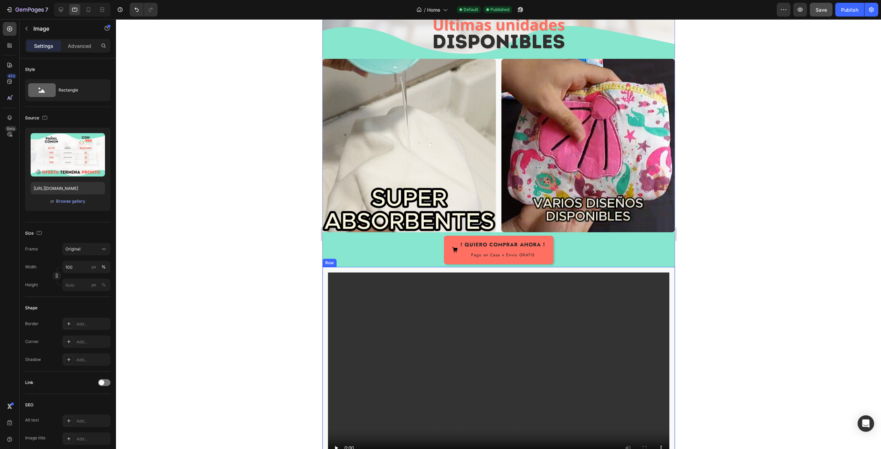
click at [347, 267] on div "Video Row" at bounding box center [498, 368] width 352 height 203
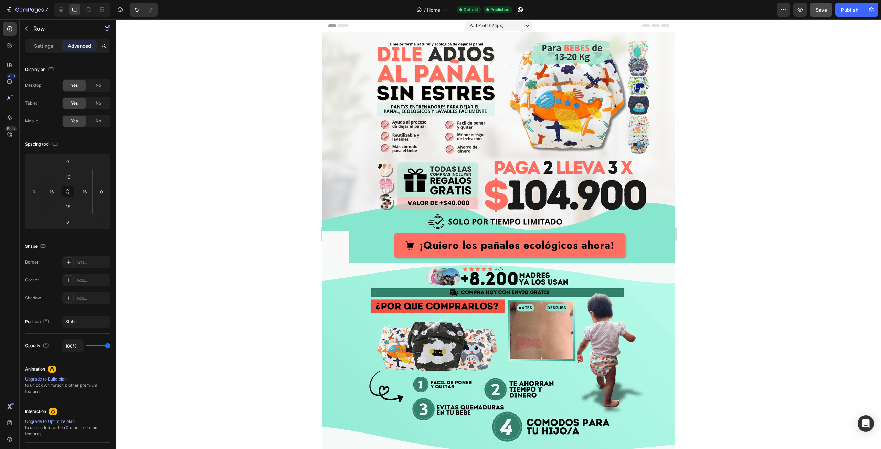
scroll to position [0, 0]
click at [373, 152] on img at bounding box center [498, 132] width 352 height 198
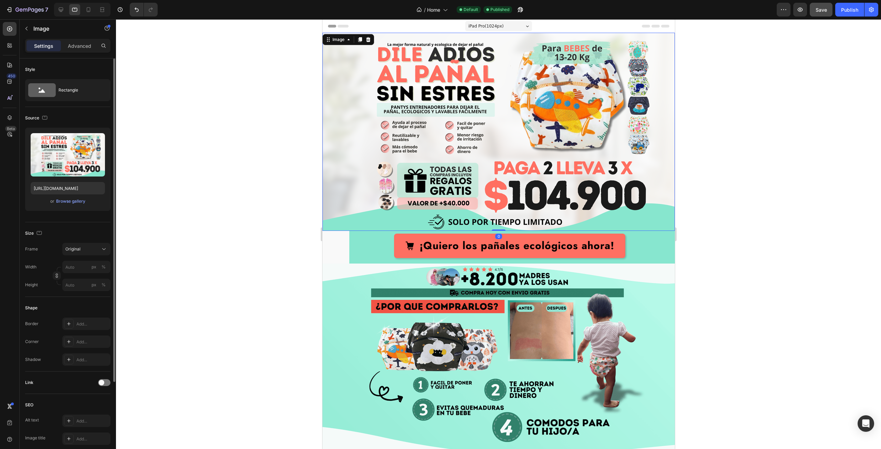
click at [68, 206] on div "Upload Image https://cdn.shopify.com/s/files/1/0716/0299/5388/files/gempages_57…" at bounding box center [67, 169] width 85 height 83
click at [71, 202] on div "Browse gallery" at bounding box center [70, 201] width 29 height 6
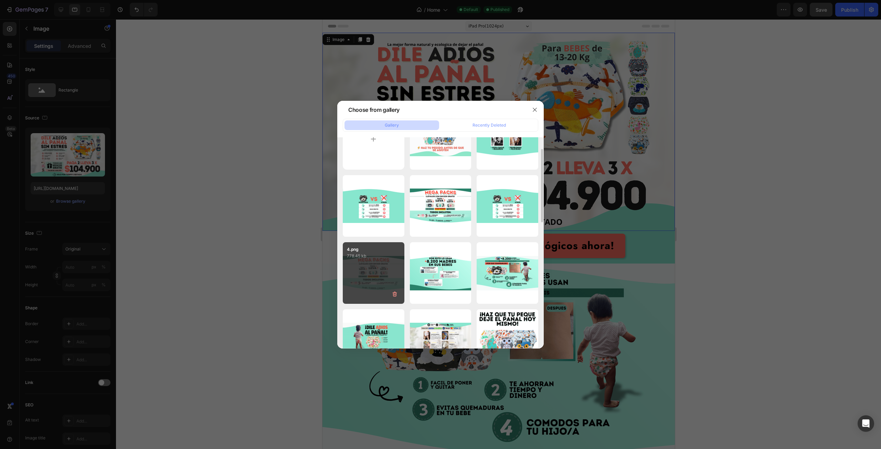
scroll to position [103, 0]
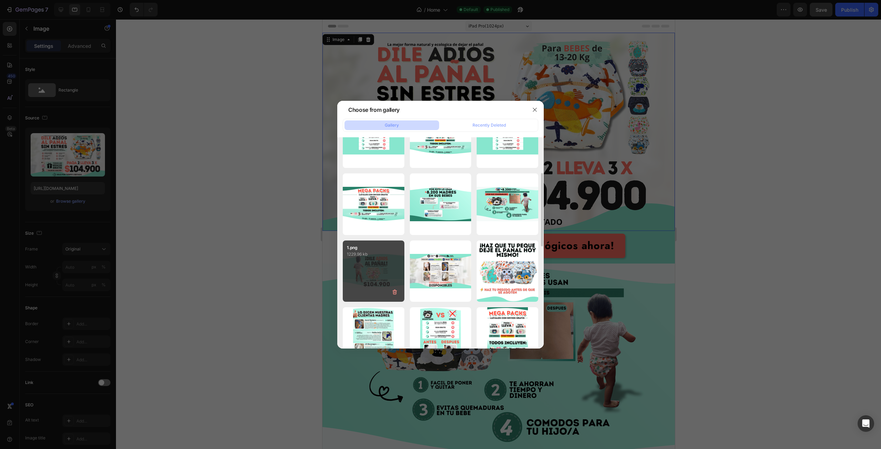
click at [378, 268] on div "1.png 1229.96 kb" at bounding box center [374, 272] width 62 height 62
type input "[URL][DOMAIN_NAME]"
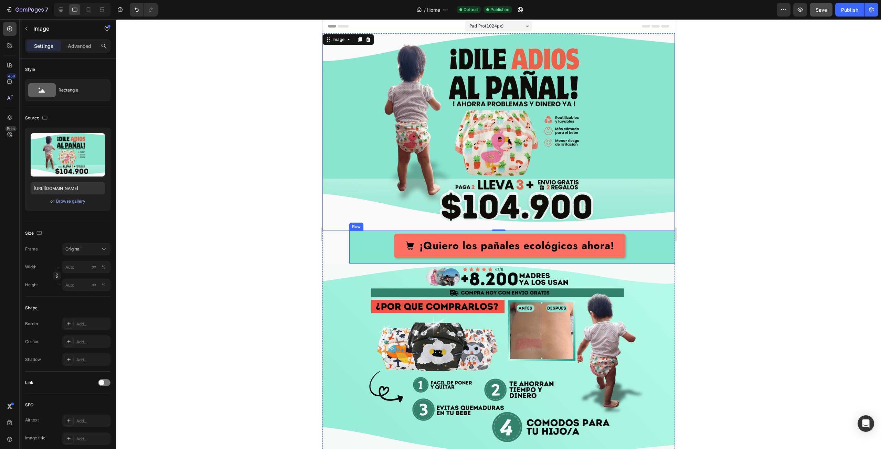
click at [366, 246] on div "¡Quiero los pañales ecológicos ahora! [GEOGRAPHIC_DATA]" at bounding box center [525, 247] width 352 height 33
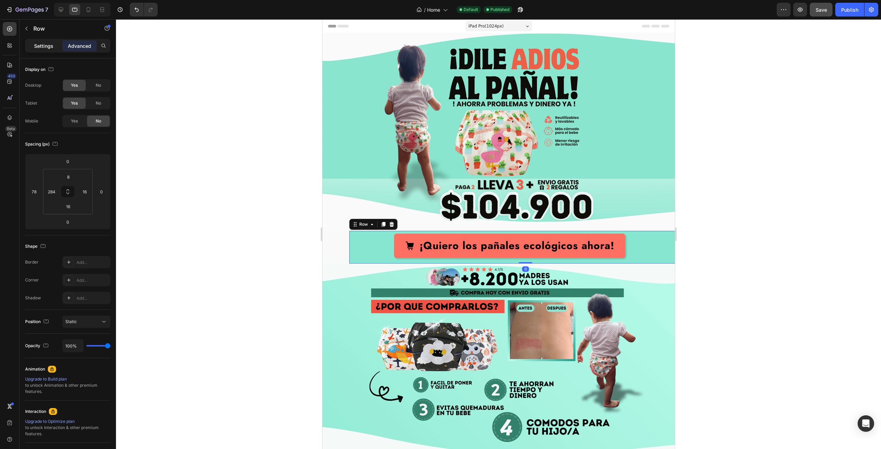
click at [49, 41] on div "Settings" at bounding box center [43, 45] width 34 height 11
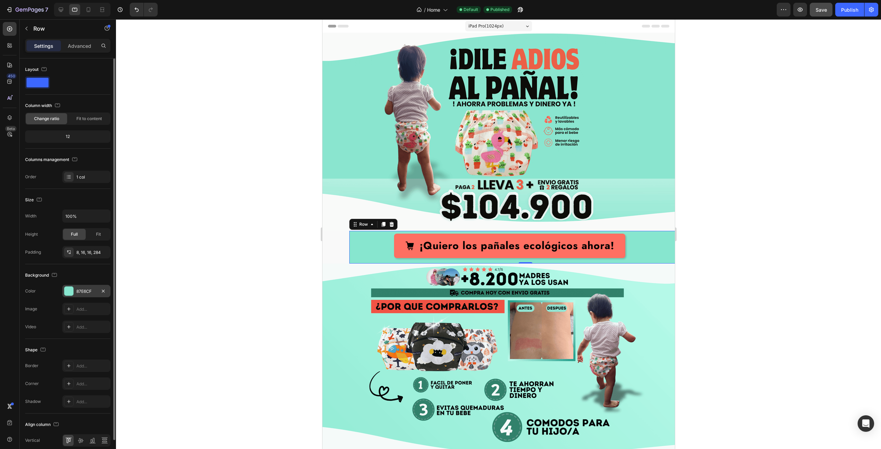
click at [85, 289] on div "87E6CF" at bounding box center [86, 291] width 20 height 6
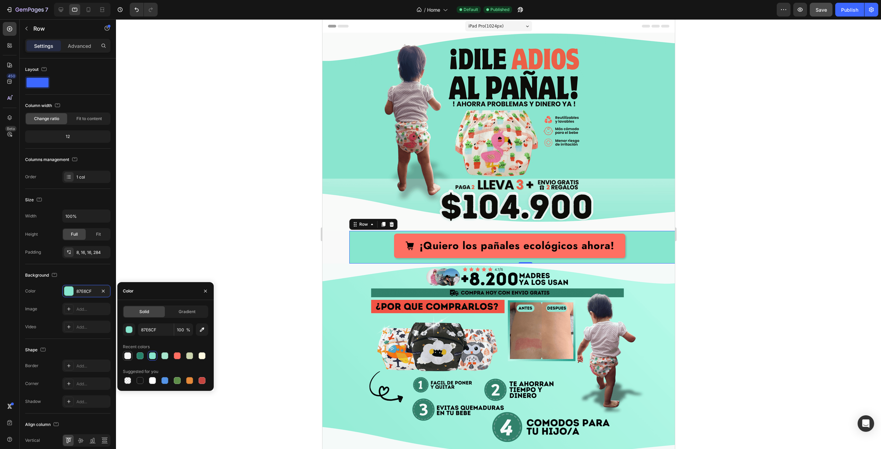
click at [127, 353] on div at bounding box center [127, 355] width 7 height 7
type input "F9F9F9"
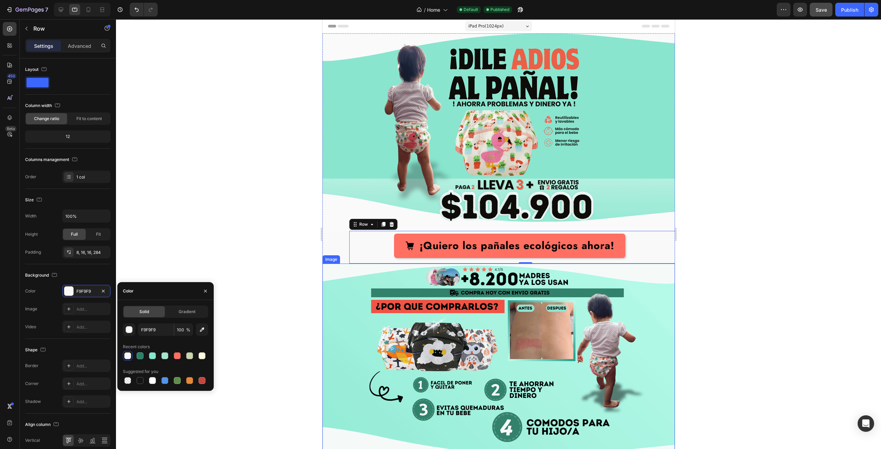
click at [332, 284] on img at bounding box center [498, 363] width 352 height 198
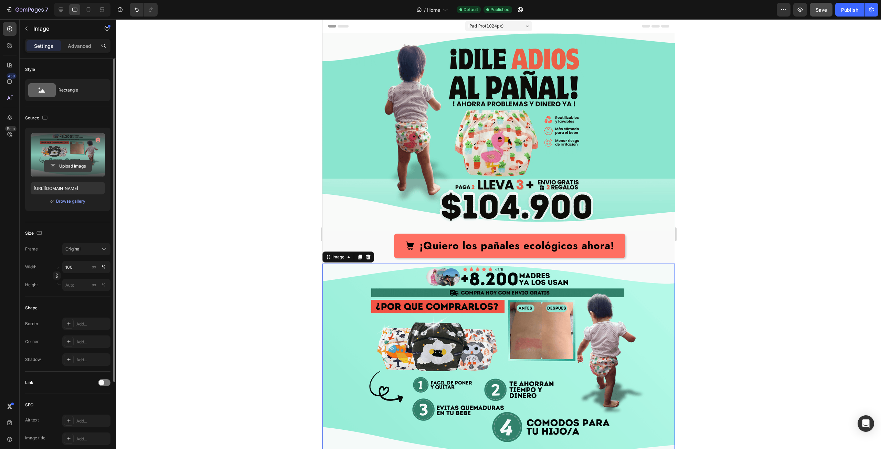
click at [58, 166] on input "file" at bounding box center [67, 166] width 47 height 12
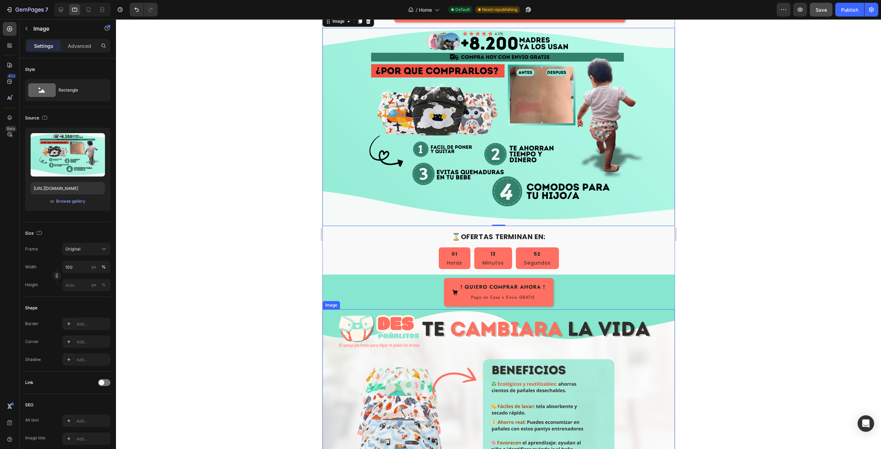
scroll to position [241, 0]
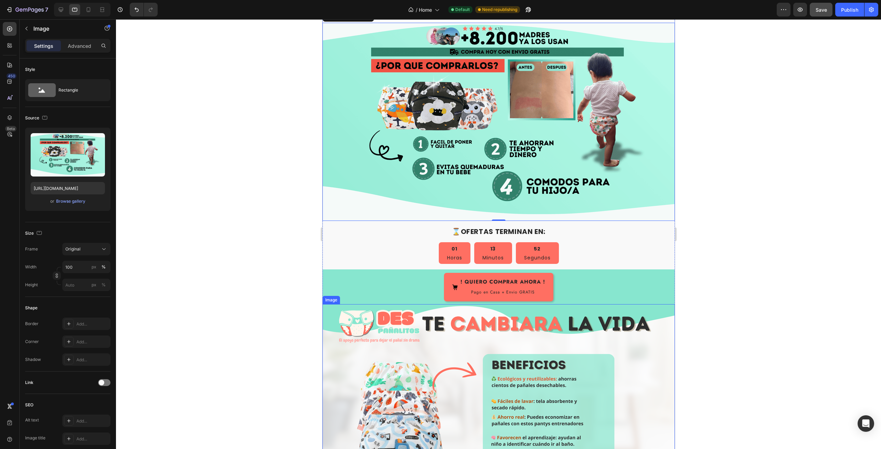
click at [350, 304] on img at bounding box center [498, 403] width 352 height 198
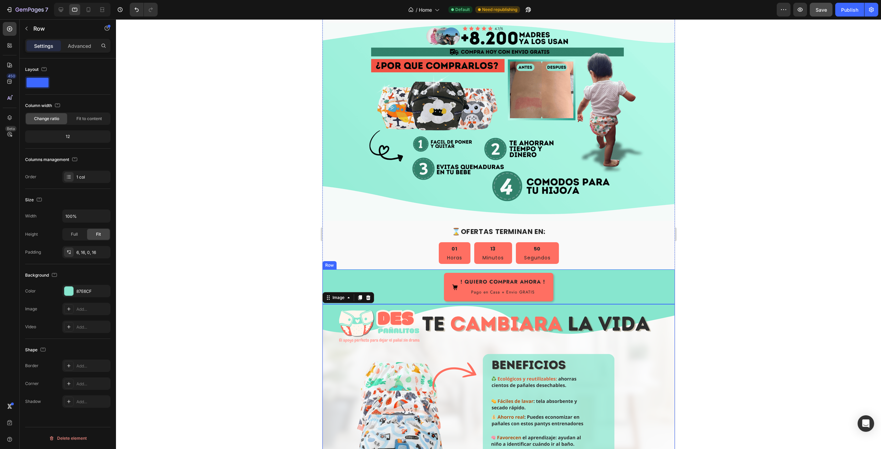
click at [325, 274] on div "! QUIERO COMPRAR AHORA ! Pago en Casa + Envio GRATIS Button Row" at bounding box center [498, 286] width 352 height 35
click at [76, 290] on div "87E6CF" at bounding box center [86, 291] width 48 height 12
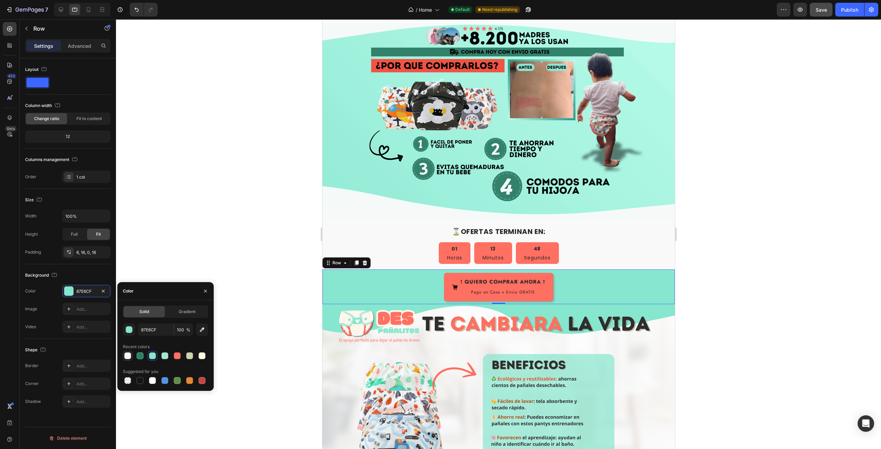
drag, startPoint x: 130, startPoint y: 358, endPoint x: 139, endPoint y: 355, distance: 9.5
click at [130, 357] on div at bounding box center [127, 355] width 7 height 7
type input "F9F9F9"
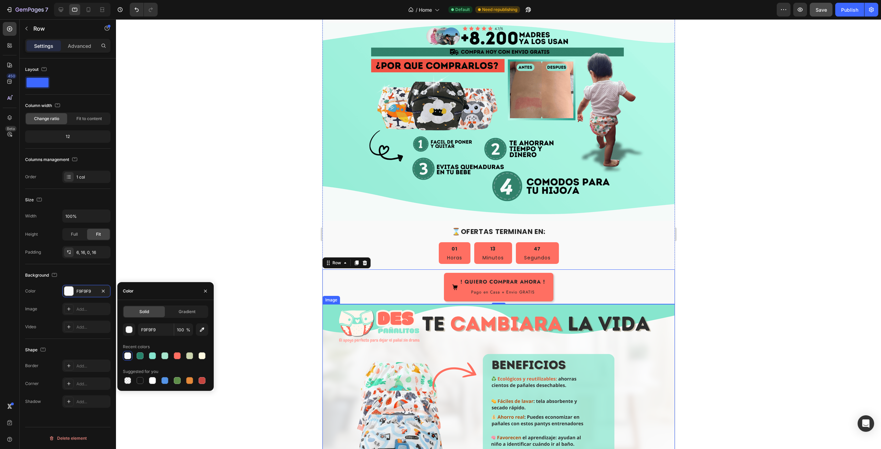
click at [344, 317] on img at bounding box center [498, 403] width 352 height 198
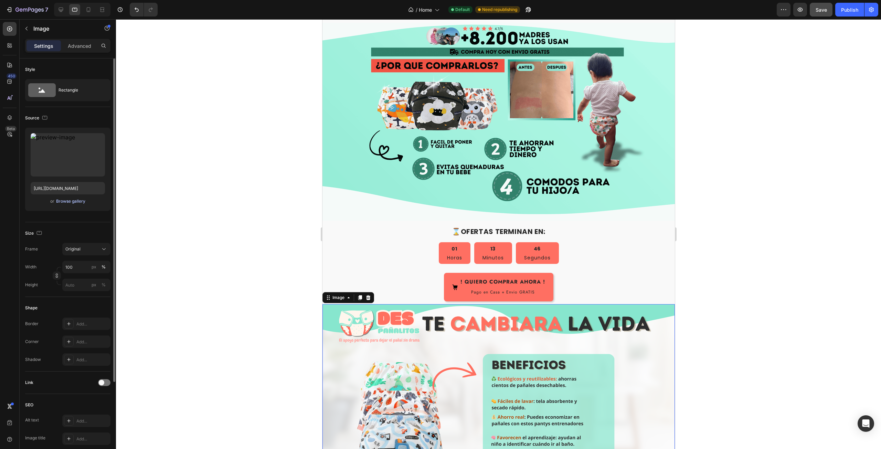
click at [69, 200] on div "Browse gallery" at bounding box center [70, 201] width 29 height 6
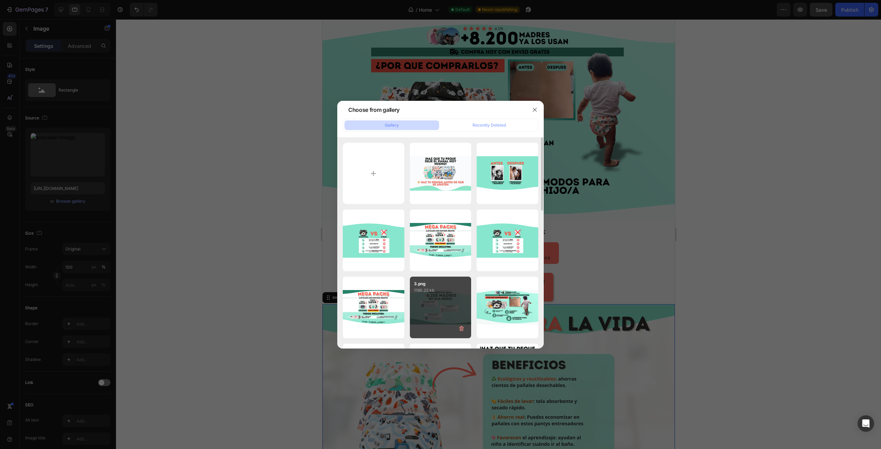
click at [423, 302] on div "3.png 1190.22 kb" at bounding box center [441, 308] width 62 height 62
type input "[URL][DOMAIN_NAME]"
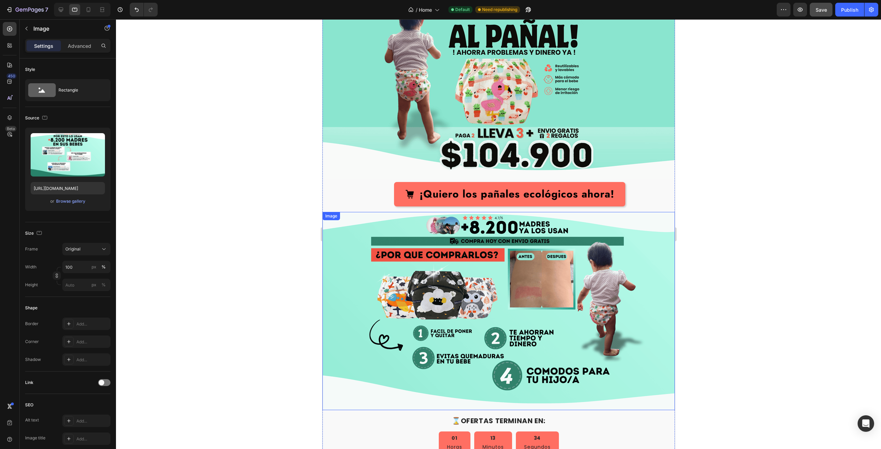
scroll to position [34, 0]
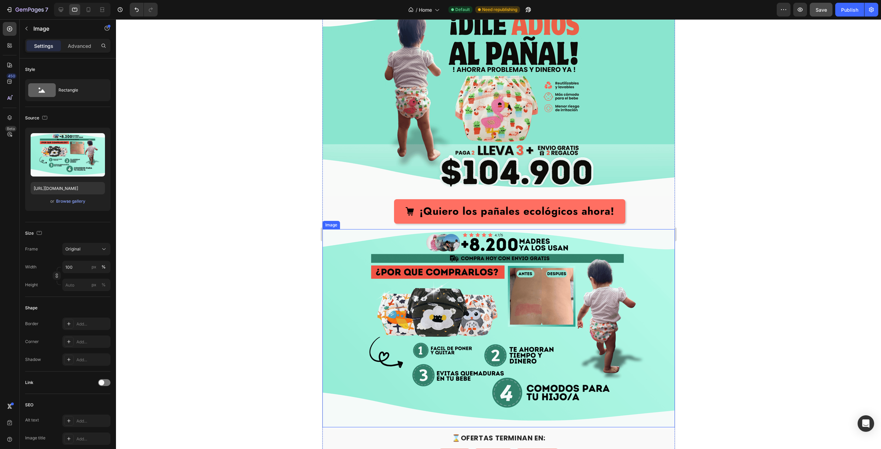
click at [364, 244] on img at bounding box center [498, 328] width 352 height 198
click at [70, 200] on div "Browse gallery" at bounding box center [70, 201] width 29 height 6
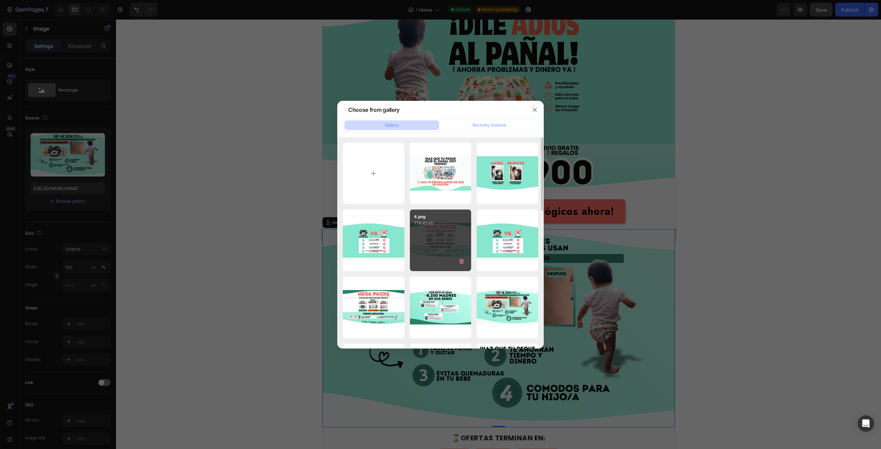
scroll to position [69, 0]
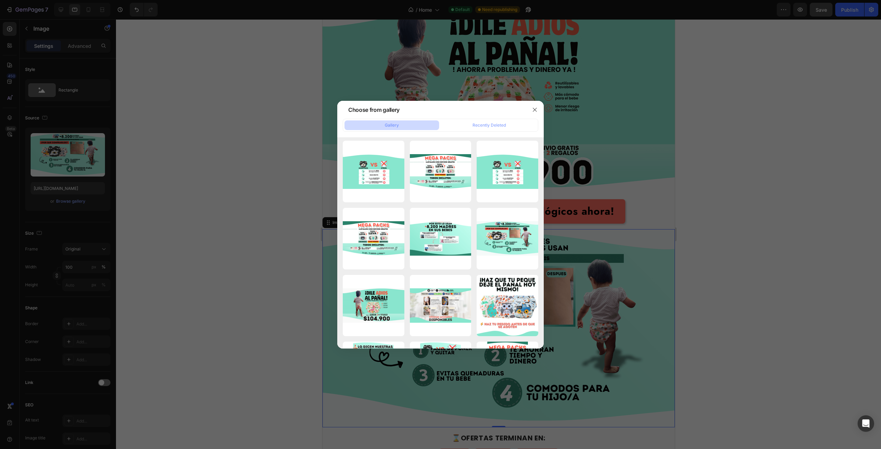
click at [719, 182] on div at bounding box center [440, 224] width 881 height 449
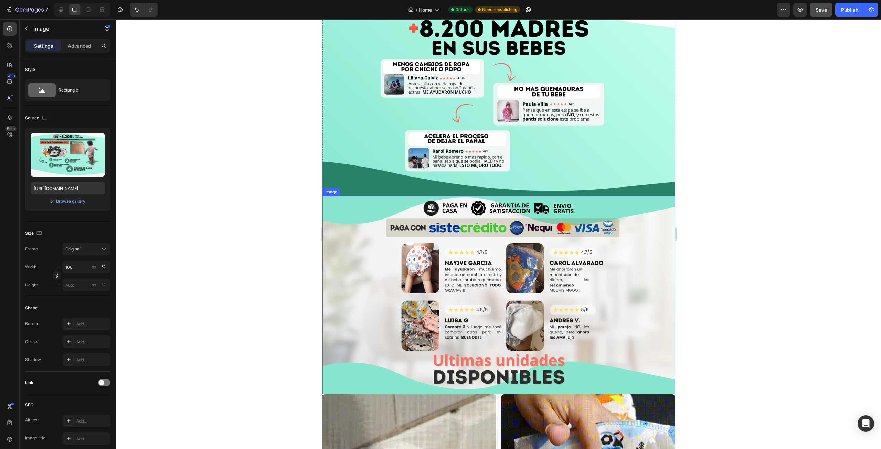
scroll to position [551, 0]
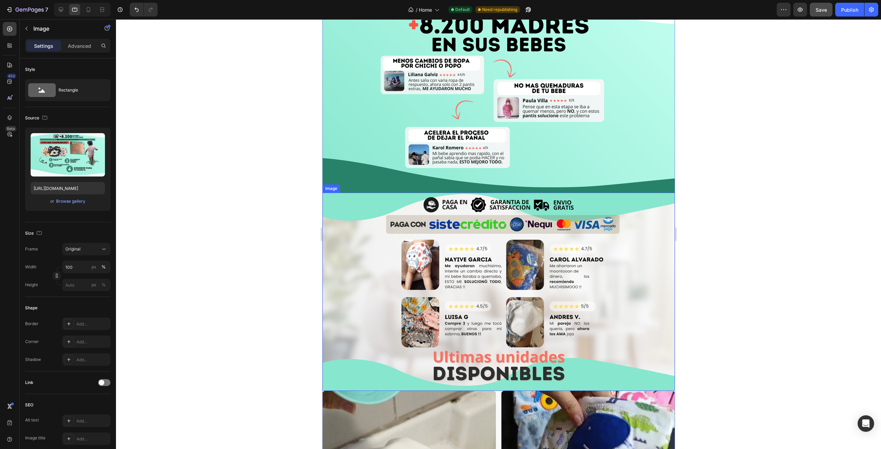
click at [353, 223] on img at bounding box center [498, 292] width 352 height 198
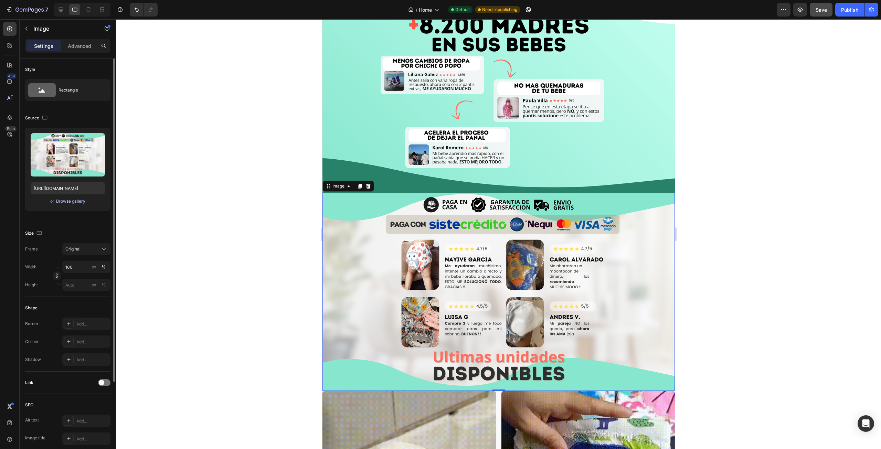
click at [69, 199] on div "Browse gallery" at bounding box center [70, 201] width 29 height 6
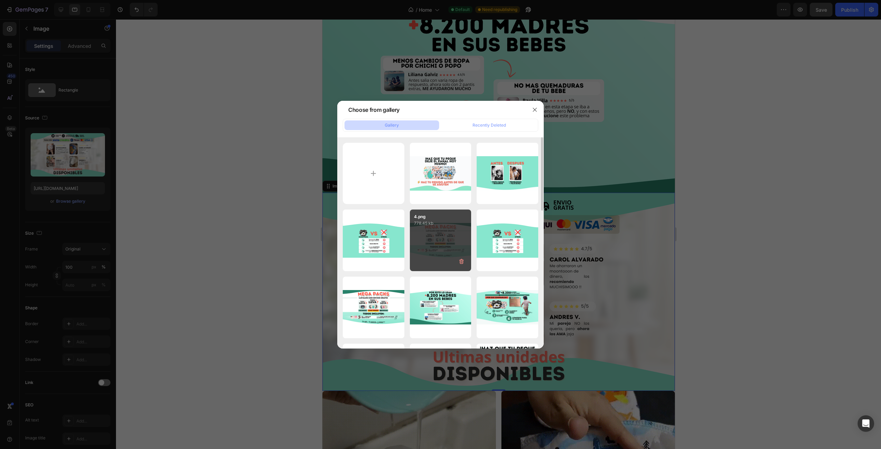
scroll to position [34, 0]
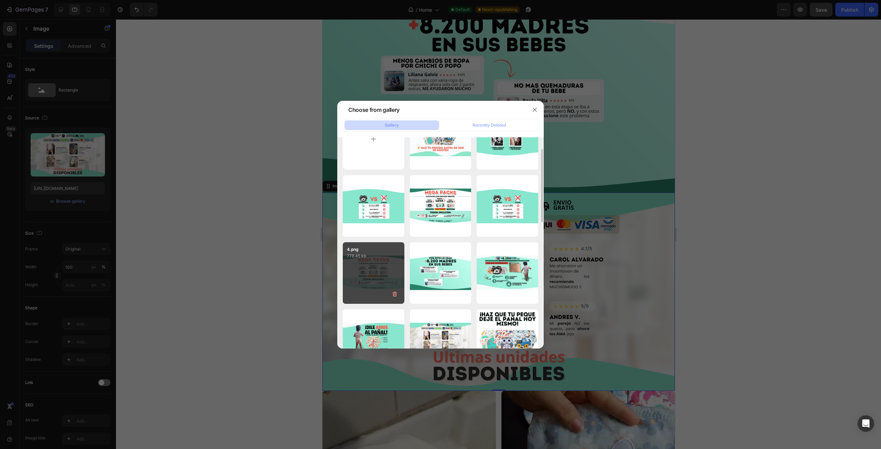
click at [361, 259] on p "778.45 kb" at bounding box center [373, 256] width 53 height 7
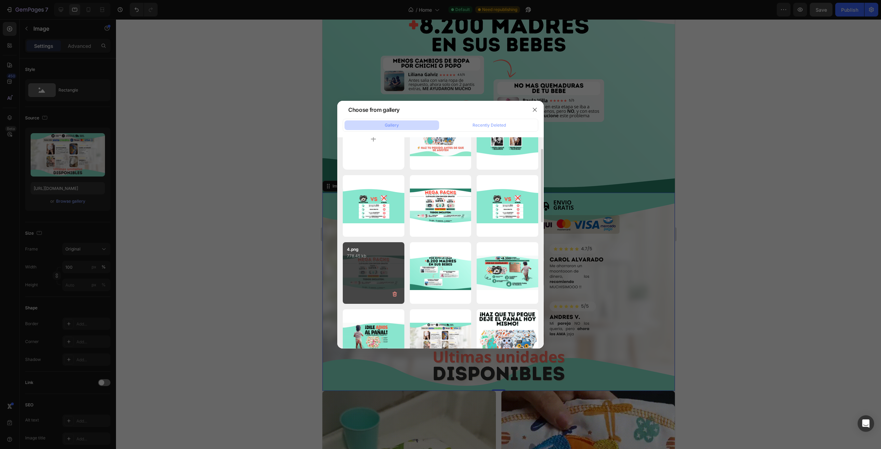
type input "[URL][DOMAIN_NAME]"
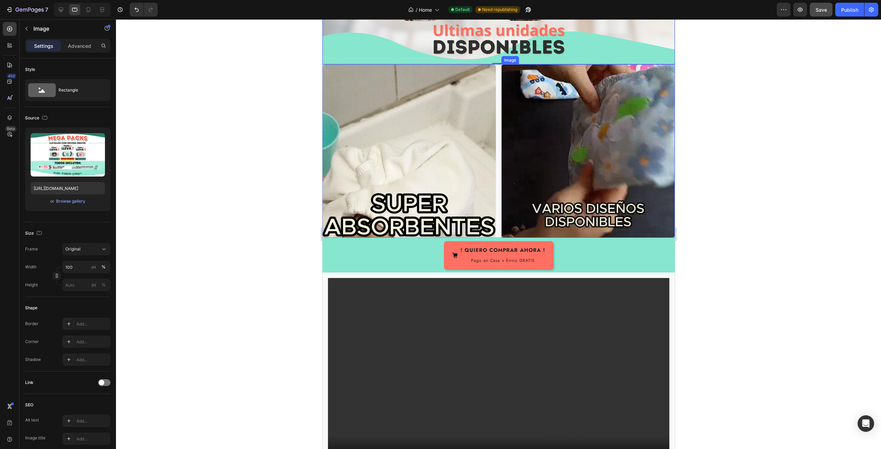
scroll to position [929, 0]
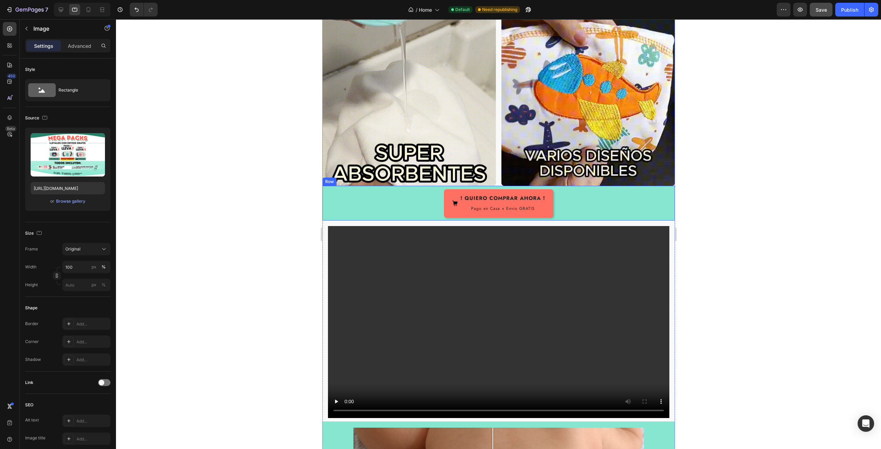
click at [325, 193] on div "! QUIERO COMPRAR AHORA ! Pago en Casa + Envio GRATIS Button Row" at bounding box center [498, 203] width 352 height 35
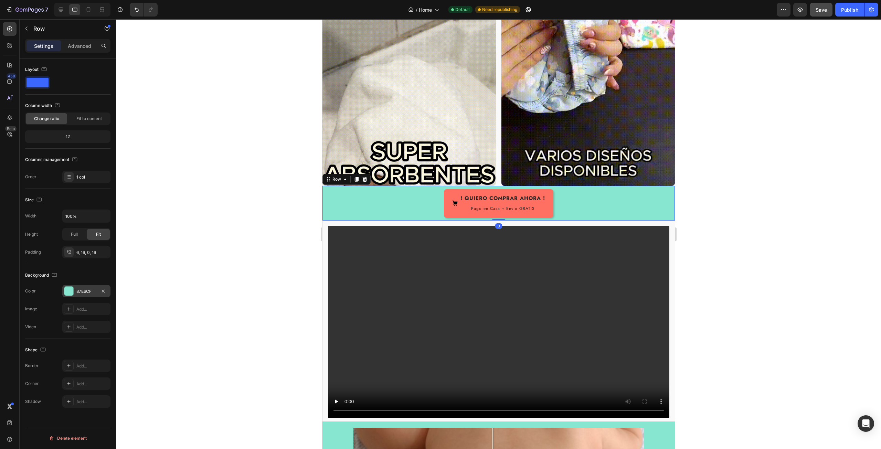
click at [78, 290] on div "87E6CF" at bounding box center [86, 291] width 20 height 6
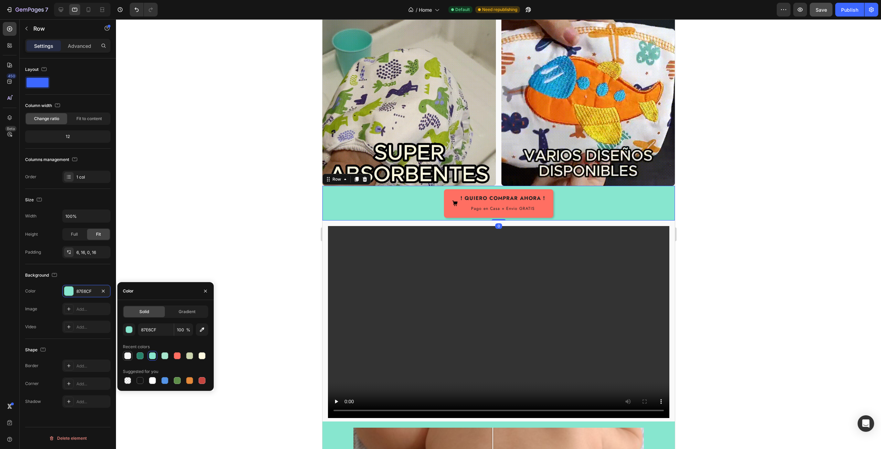
click at [126, 353] on div at bounding box center [127, 355] width 7 height 7
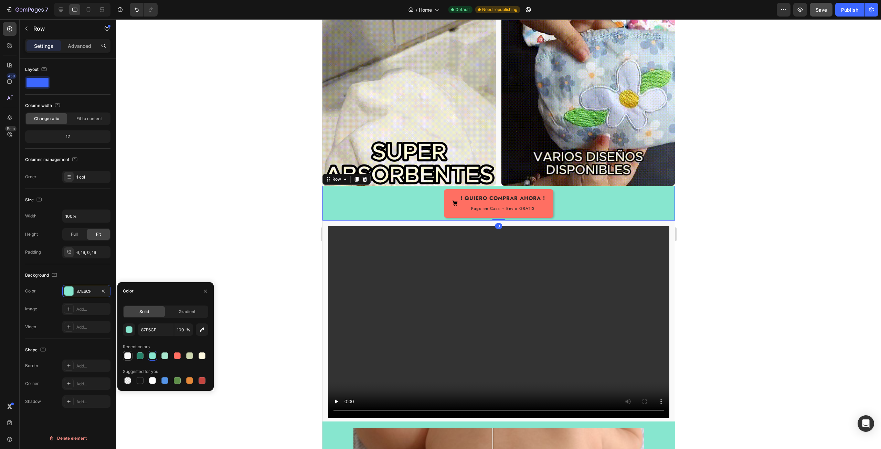
type input "F9F9F9"
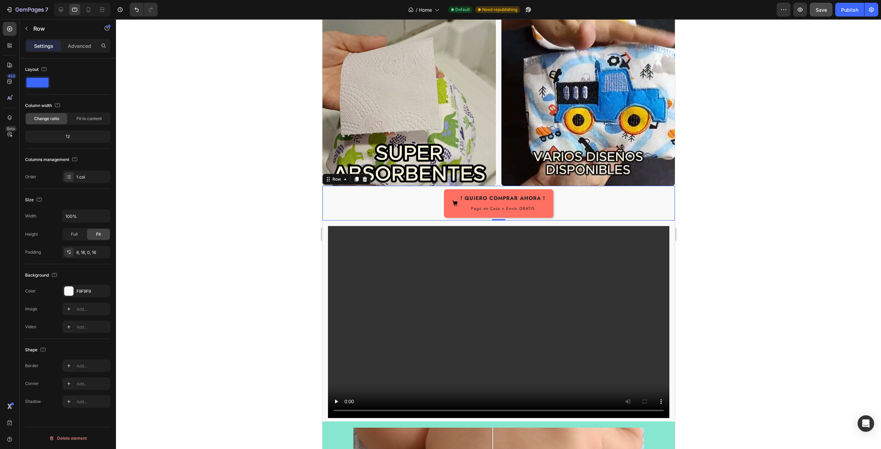
click at [257, 189] on div at bounding box center [498, 234] width 765 height 430
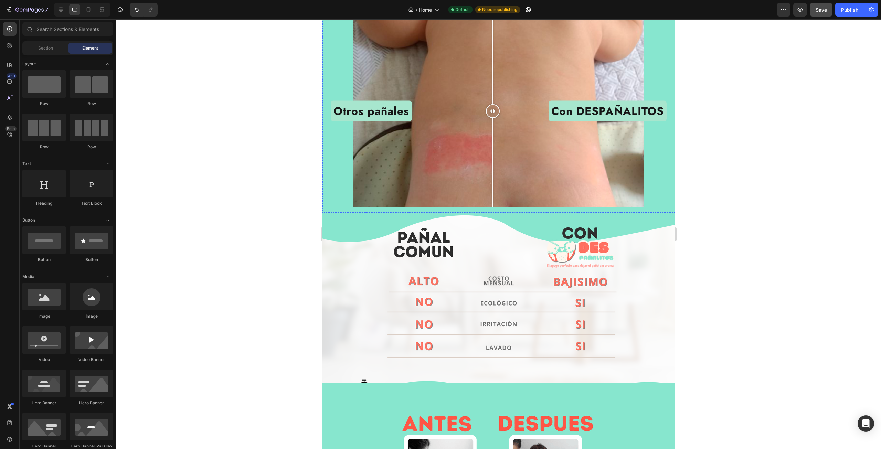
scroll to position [1376, 0]
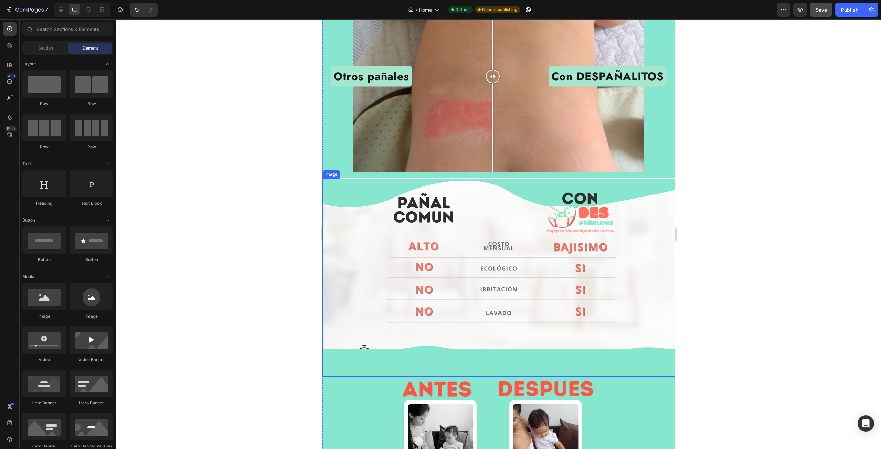
click at [337, 263] on img at bounding box center [498, 278] width 352 height 198
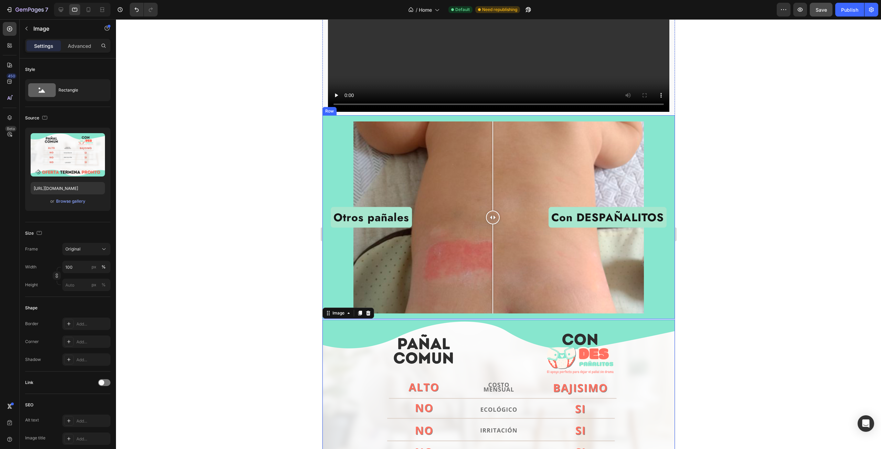
scroll to position [1342, 0]
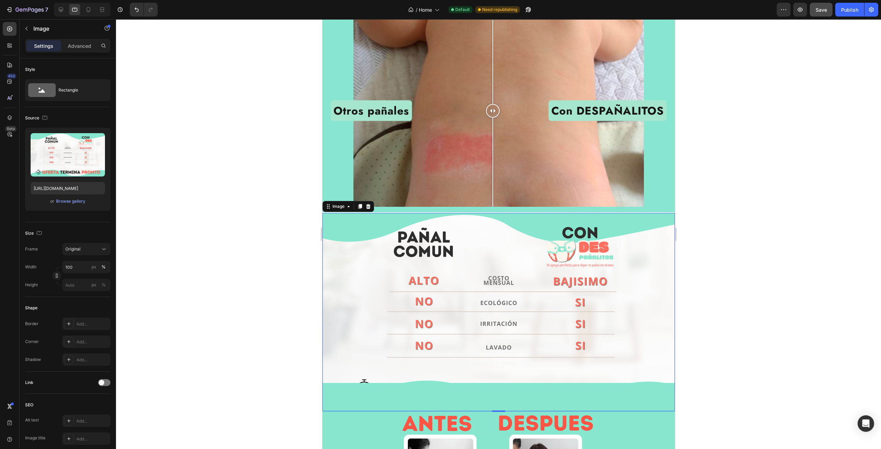
click at [337, 257] on img at bounding box center [498, 312] width 352 height 198
click at [68, 201] on div "Browse gallery" at bounding box center [70, 201] width 29 height 6
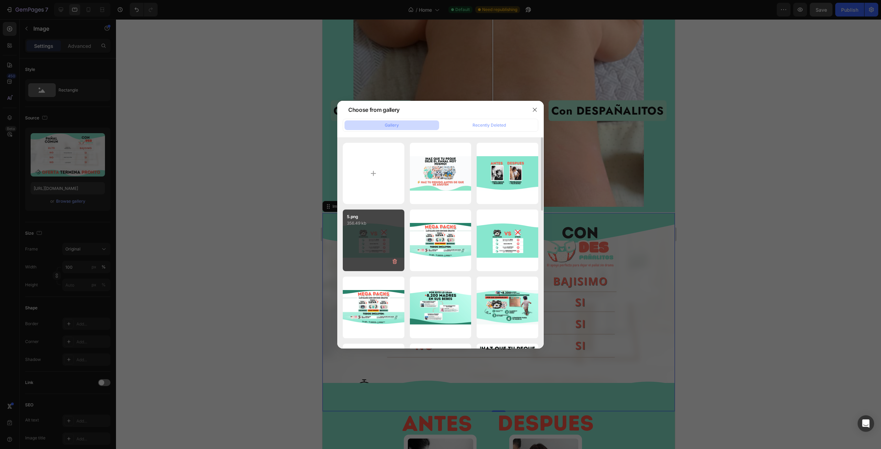
click at [391, 237] on div "5.png 356.49 kb" at bounding box center [374, 241] width 62 height 62
type input "[URL][DOMAIN_NAME]"
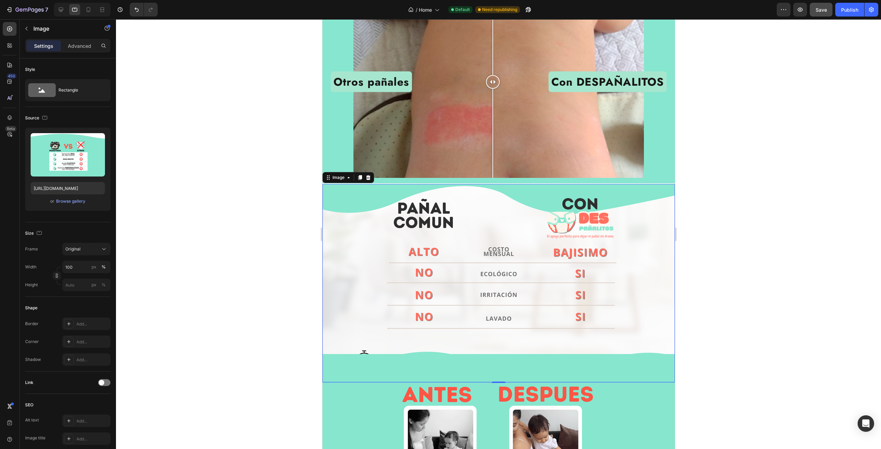
scroll to position [1480, 0]
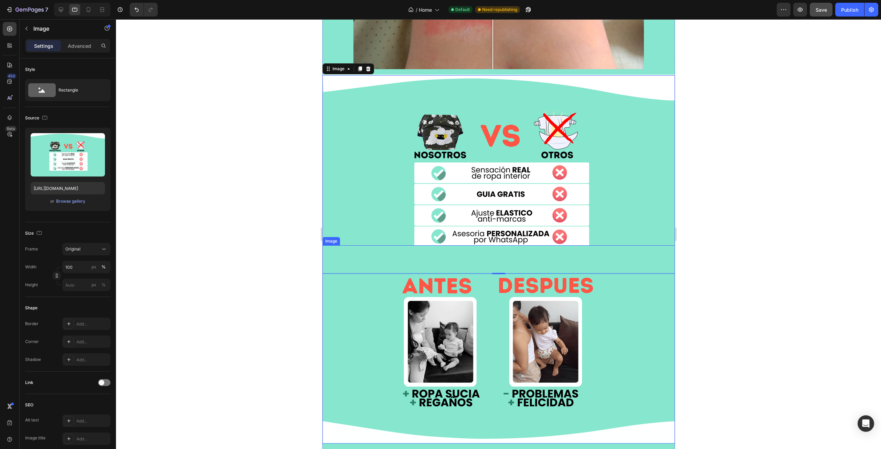
click at [359, 294] on img at bounding box center [498, 344] width 352 height 198
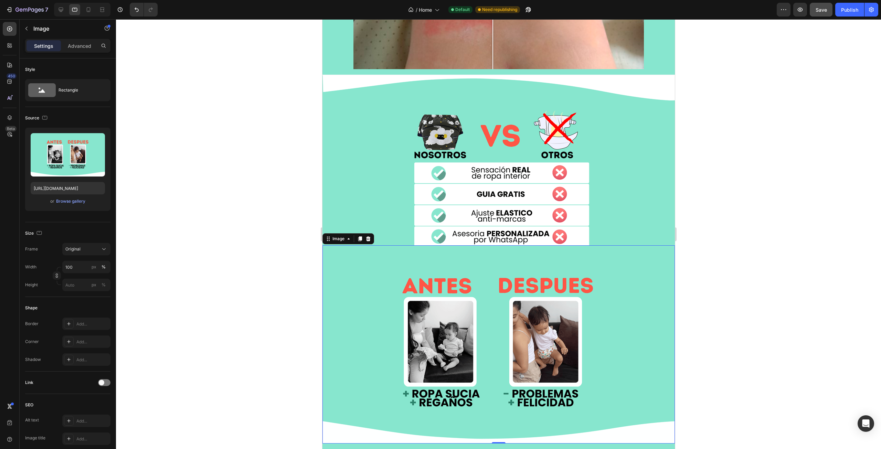
click at [740, 232] on div at bounding box center [498, 234] width 765 height 430
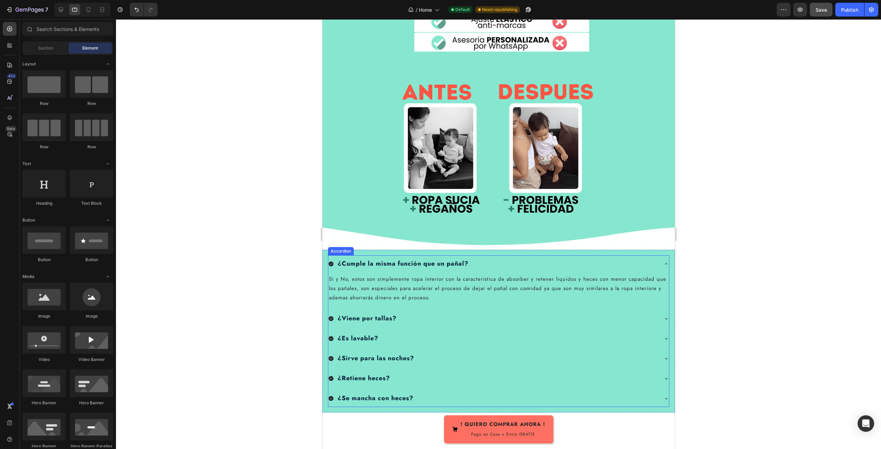
scroll to position [1686, 0]
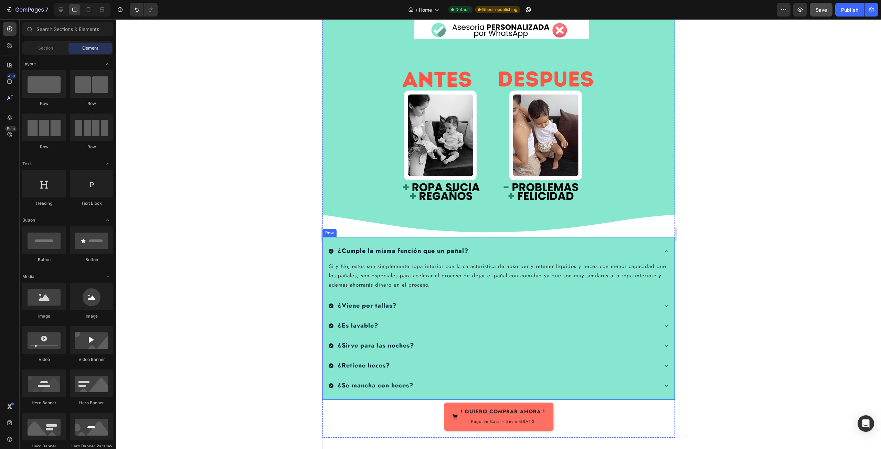
click at [325, 237] on div "¿Cumple la misma función que un pañal? Si y No, estos son simplemente ropa inte…" at bounding box center [498, 318] width 352 height 163
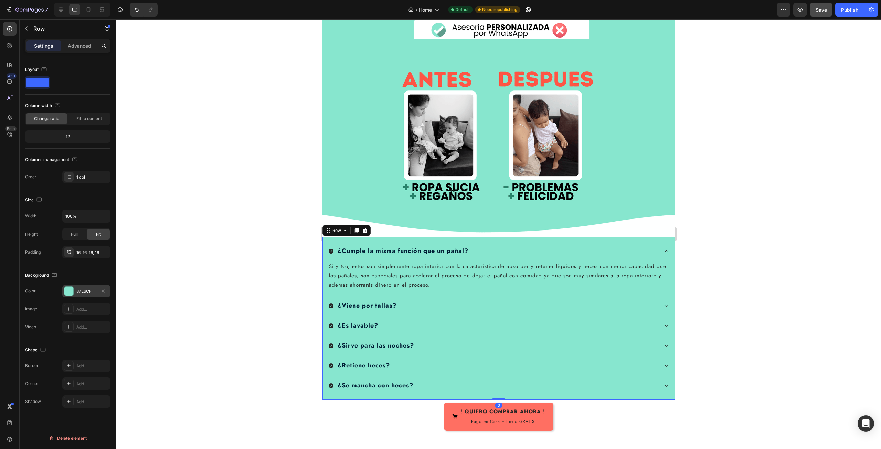
click at [74, 289] on div "87E6CF" at bounding box center [86, 291] width 48 height 12
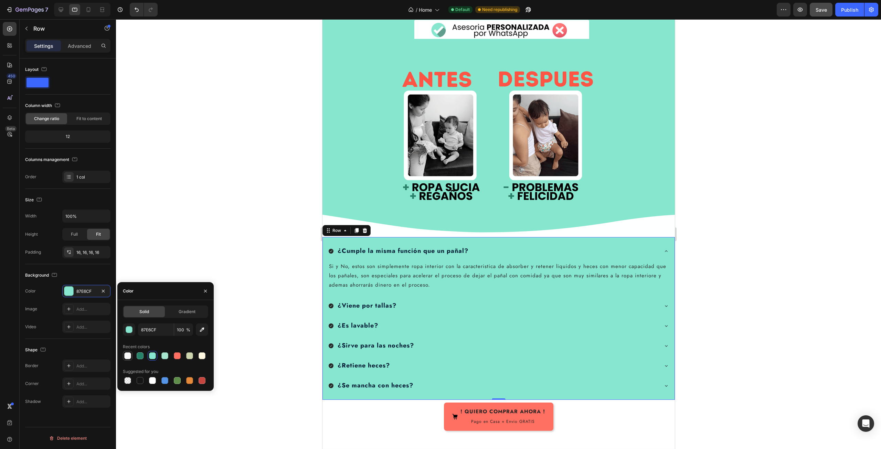
click at [126, 357] on div at bounding box center [127, 355] width 7 height 7
type input "F9F9F9"
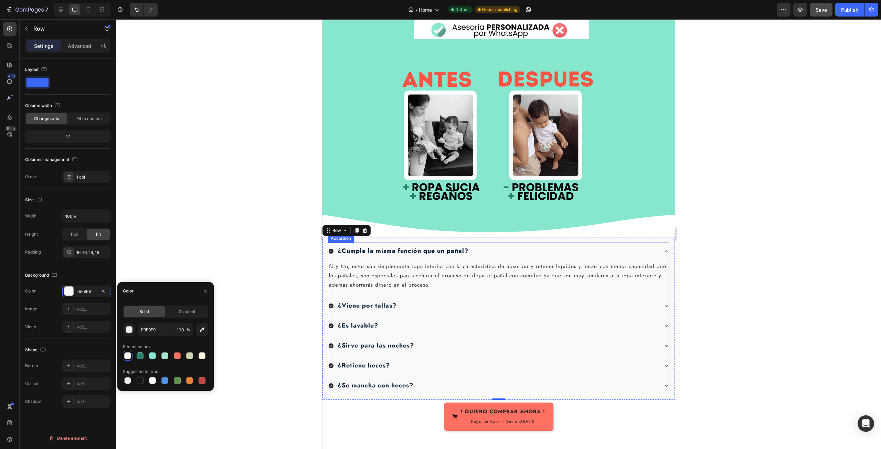
click at [726, 254] on div at bounding box center [498, 234] width 765 height 430
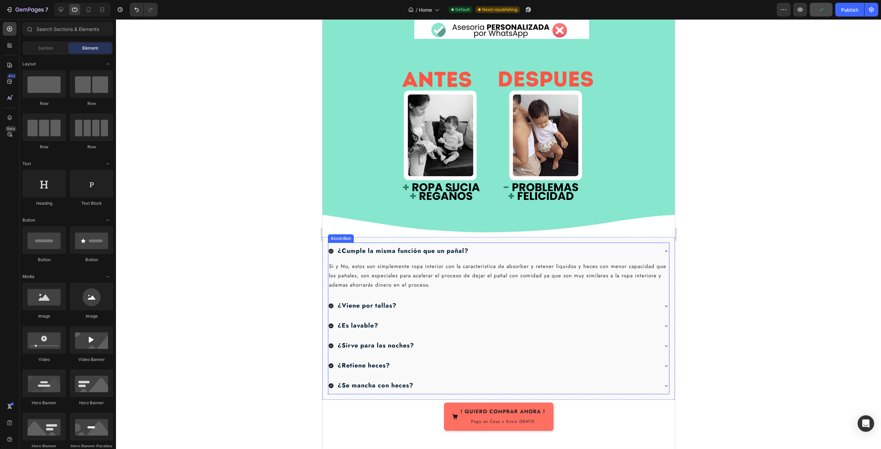
click at [688, 277] on div at bounding box center [498, 234] width 765 height 430
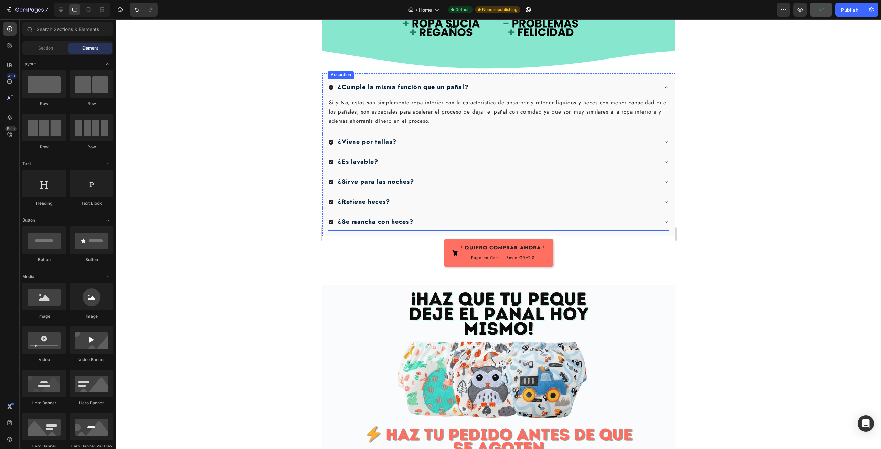
scroll to position [1858, 0]
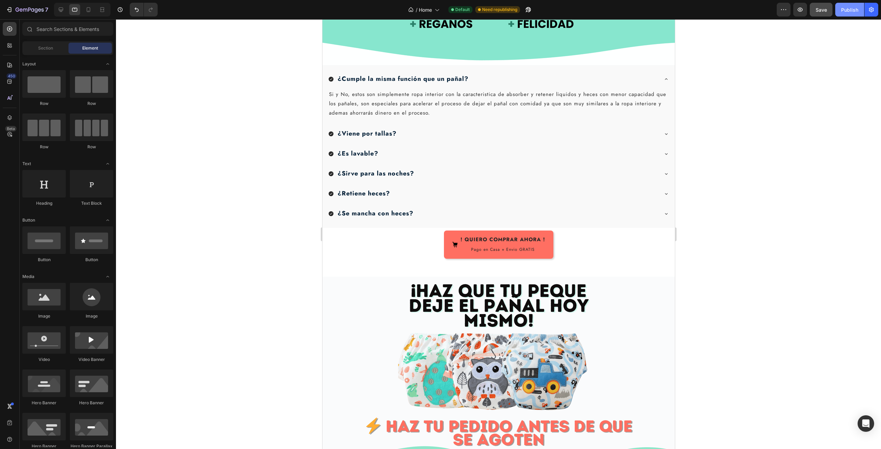
click at [846, 10] on div "Publish" at bounding box center [849, 9] width 17 height 7
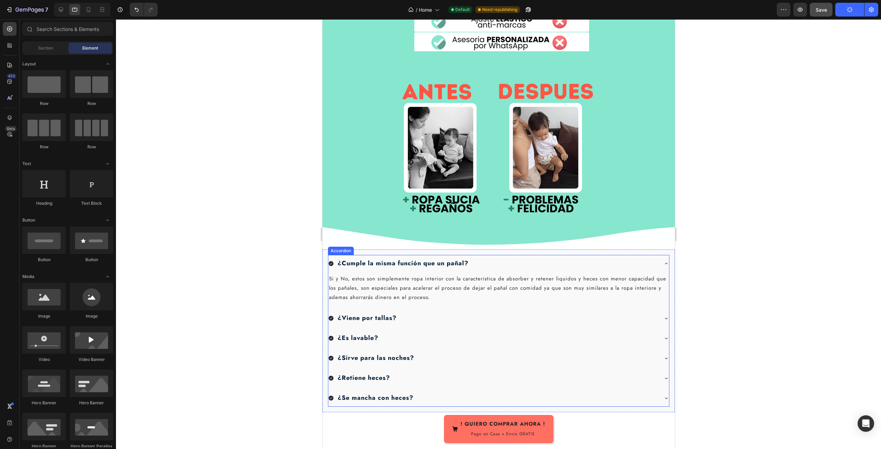
scroll to position [1652, 0]
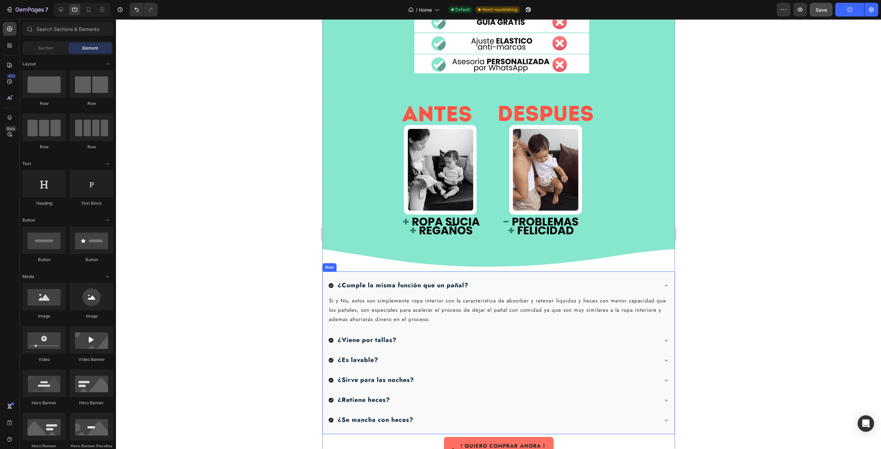
click at [332, 272] on div "¿Cumple la misma función que un pañal? Si y No, estos son simplemente ropa inte…" at bounding box center [498, 353] width 352 height 163
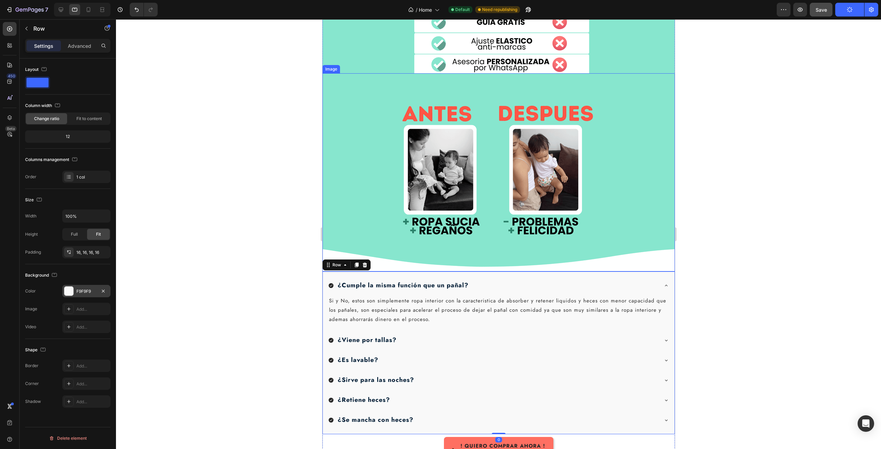
click at [74, 291] on div "F9F9F9" at bounding box center [86, 291] width 48 height 12
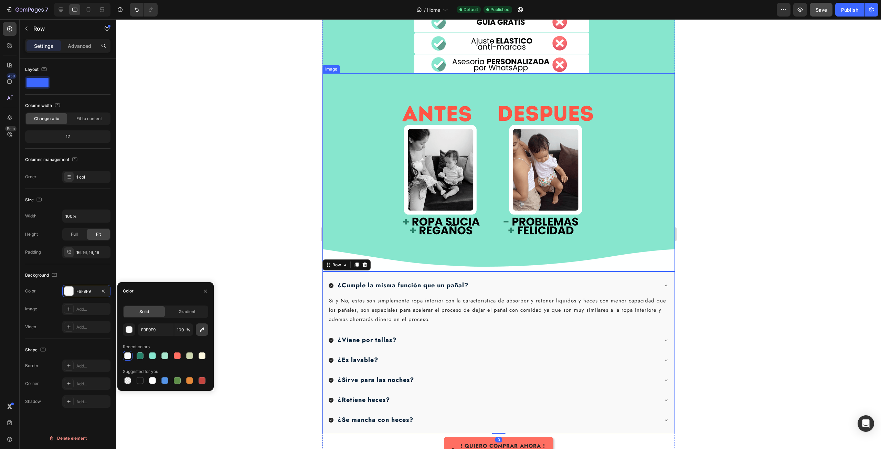
click at [200, 327] on icon "button" at bounding box center [202, 329] width 7 height 7
type input "FFFFFF"
click at [851, 11] on div "Publish" at bounding box center [849, 9] width 17 height 7
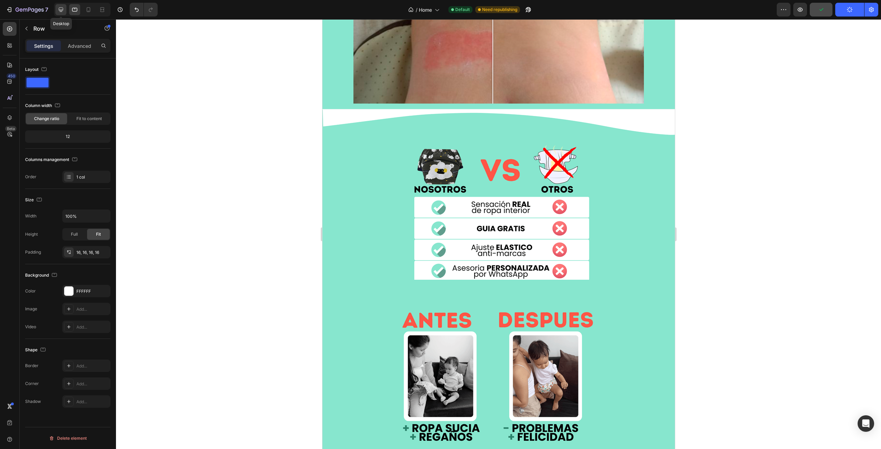
click at [60, 12] on icon at bounding box center [61, 10] width 4 height 4
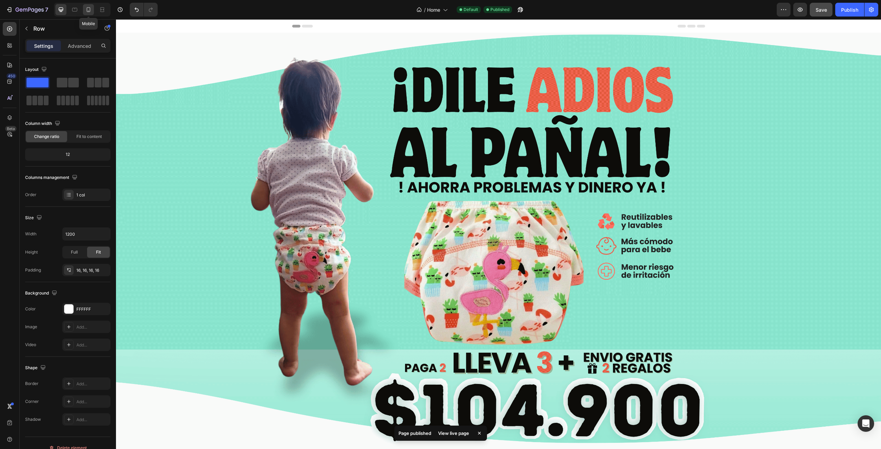
click at [83, 12] on div at bounding box center [88, 9] width 11 height 11
type input "100%"
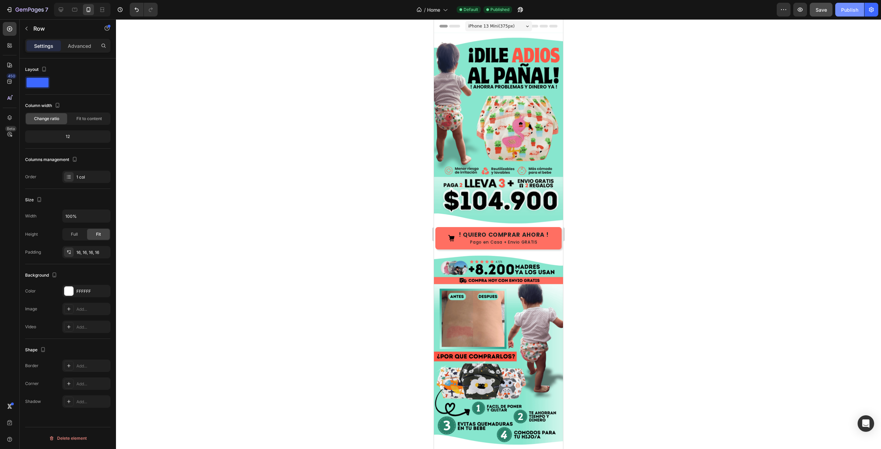
click at [842, 12] on div "Publish" at bounding box center [849, 9] width 17 height 7
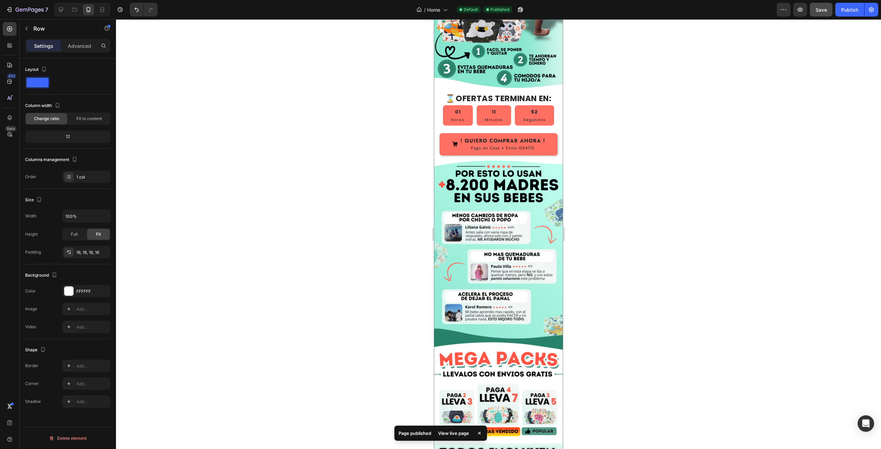
scroll to position [379, 0]
